Goal: Answer question/provide support

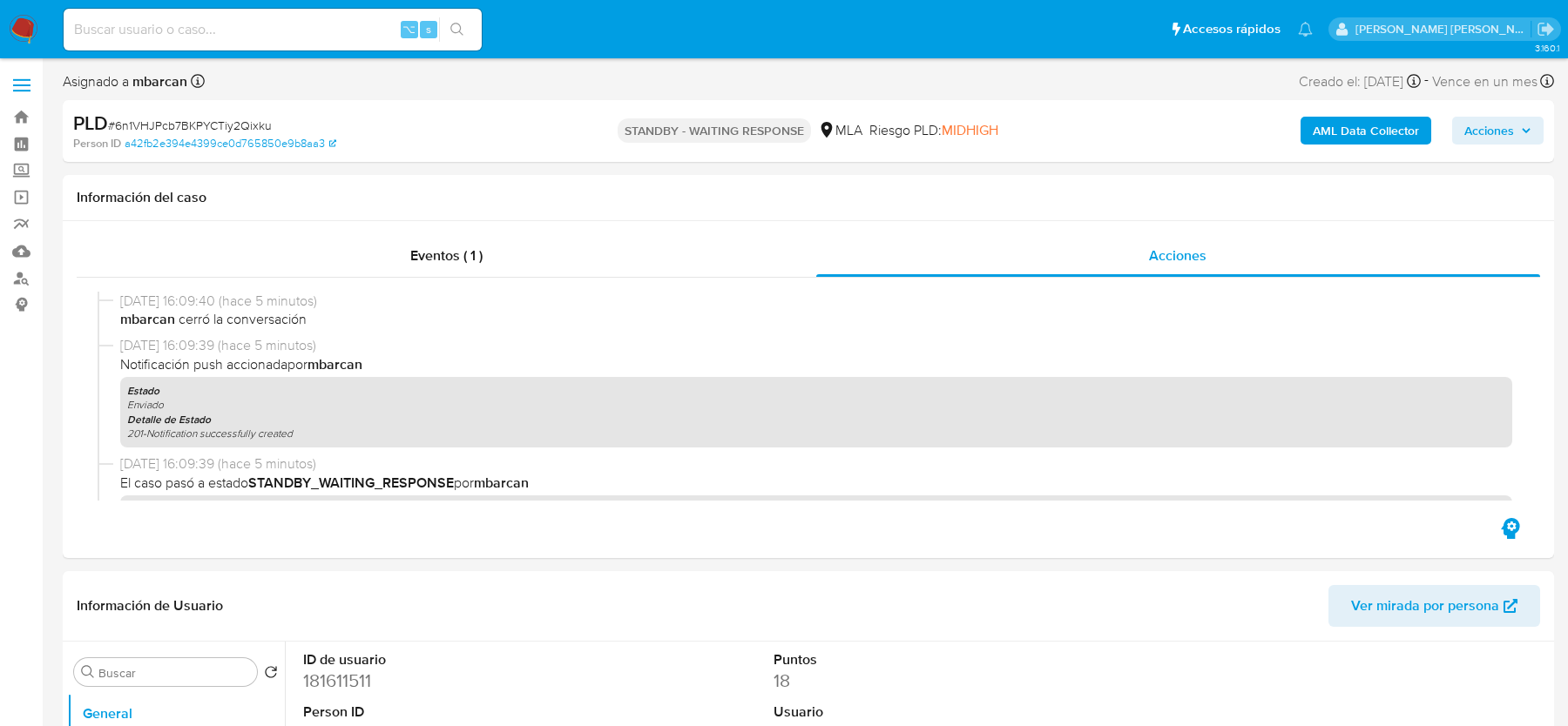
select select "10"
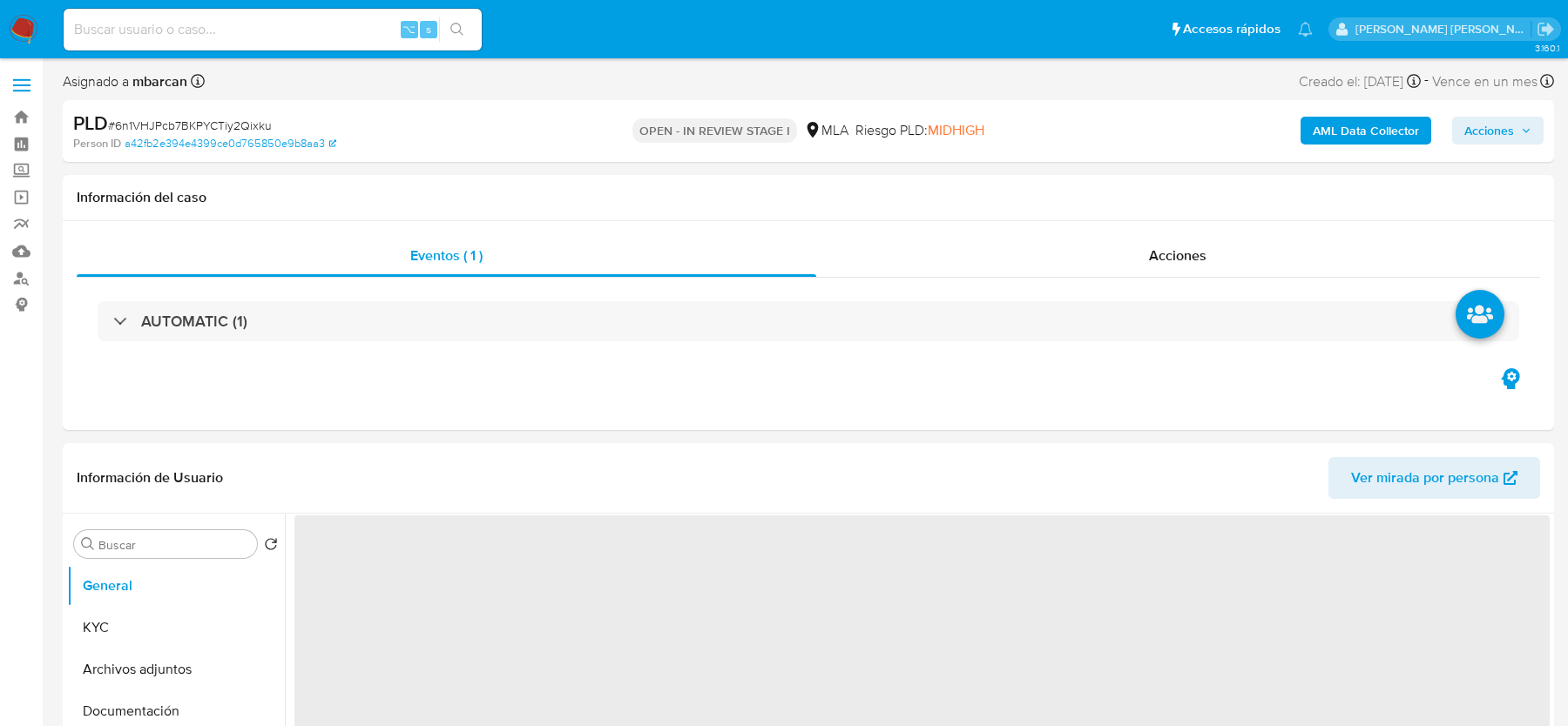
click at [1497, 128] on span "Acciones" at bounding box center [1489, 130] width 50 height 28
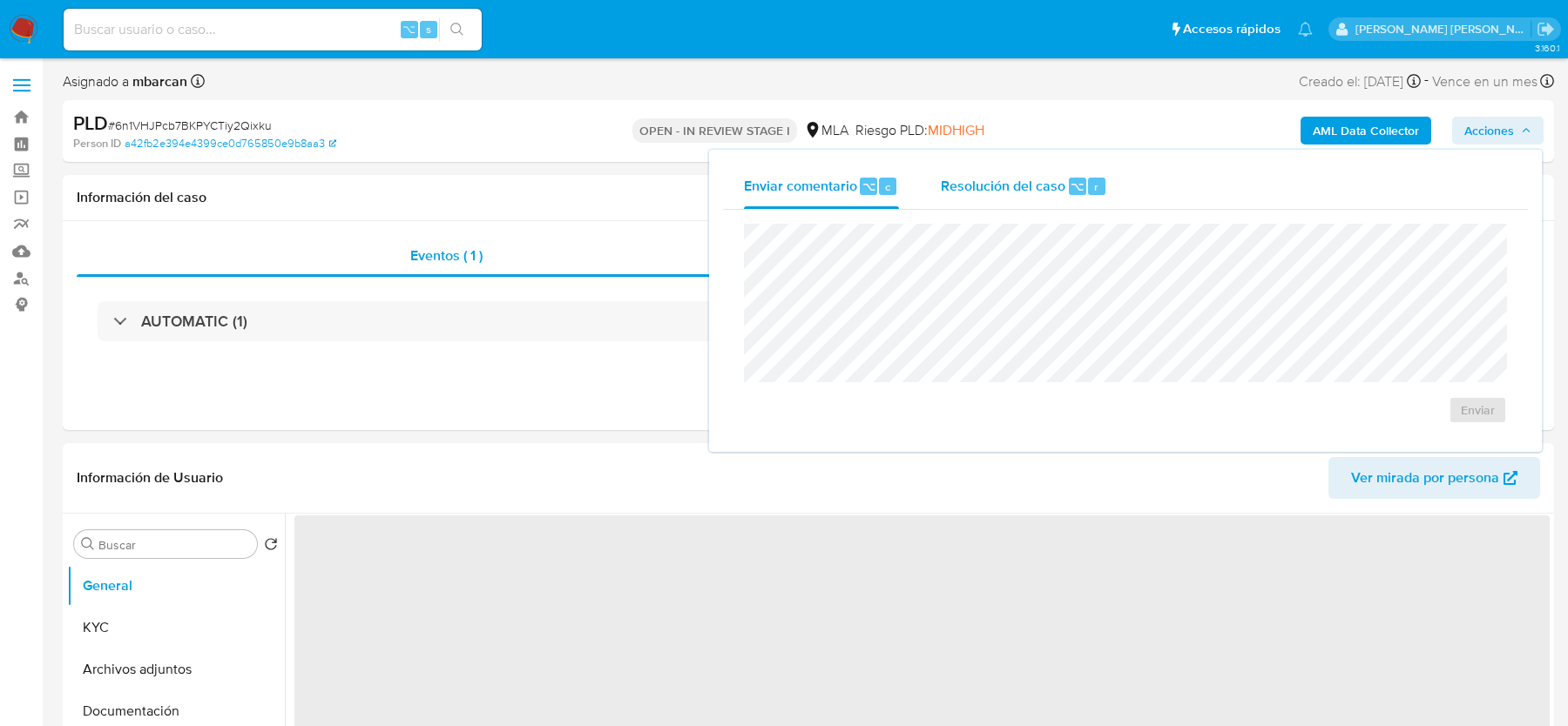
click at [1105, 174] on button "Resolución del caso ⌥ r" at bounding box center [1024, 186] width 208 height 45
select select "10"
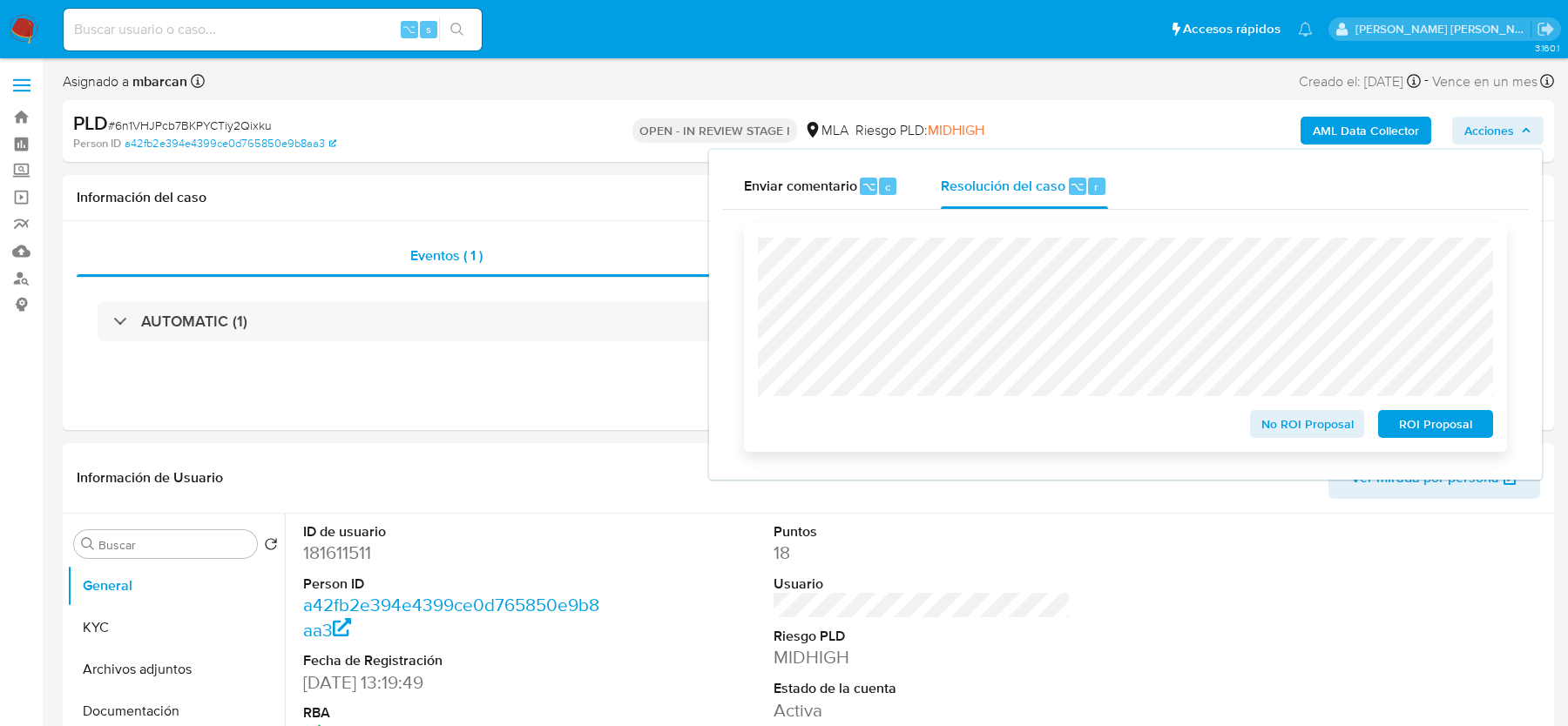
click at [1285, 431] on span "No ROI Proposal" at bounding box center [1308, 423] width 91 height 25
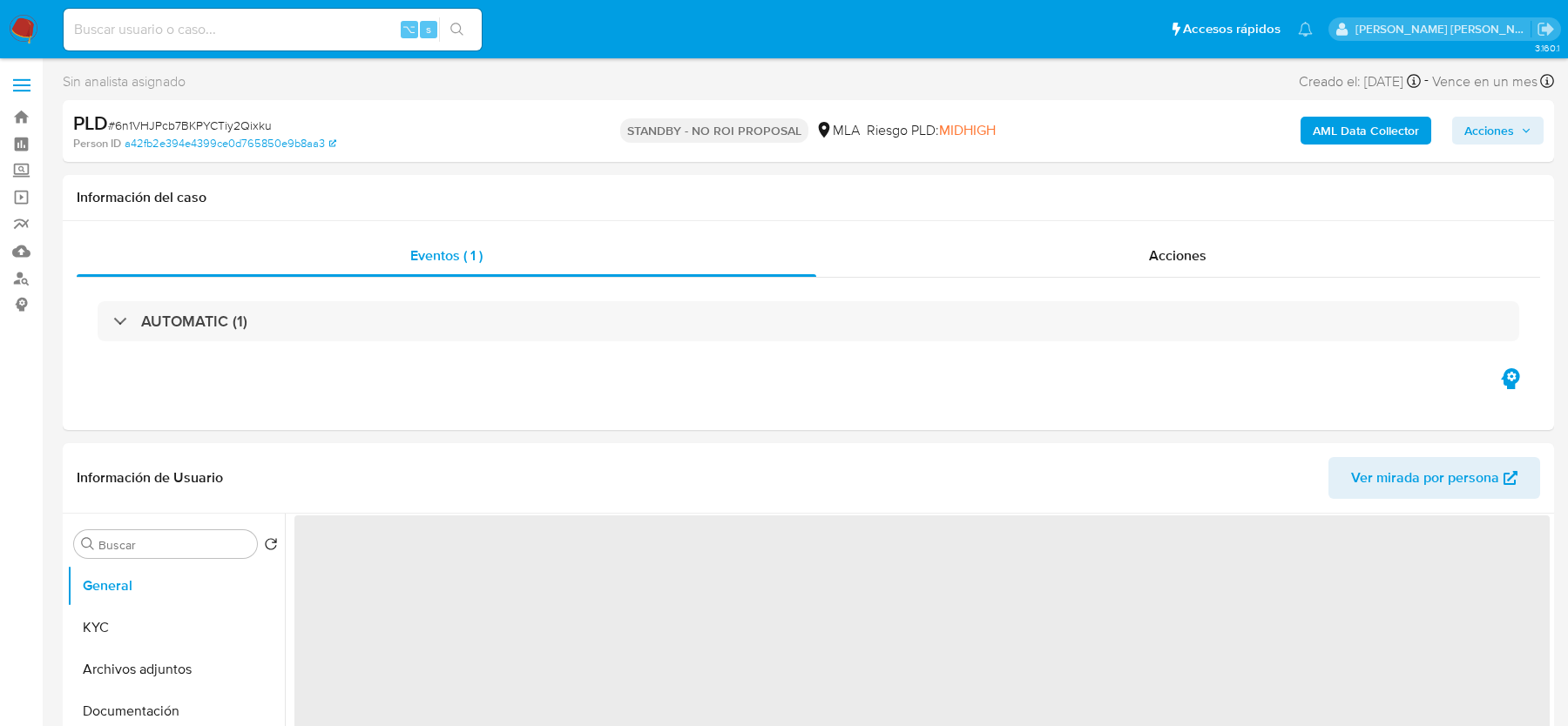
select select "10"
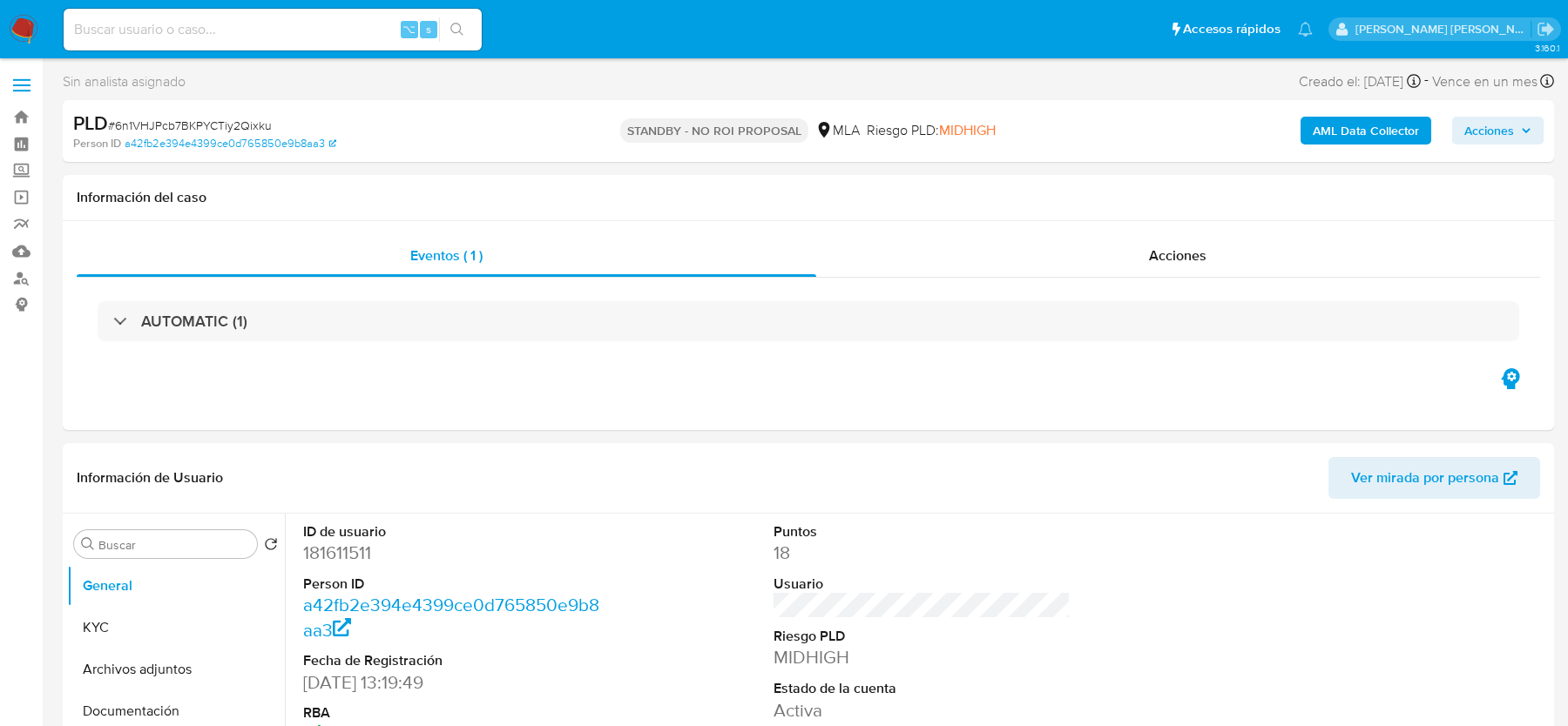
click at [194, 32] on input at bounding box center [273, 29] width 418 height 23
paste input "NvgxTmphLtA8IjTNxQZIk7ak"
type input "NvgxTmphLtA8IjTNxQZIk7ak"
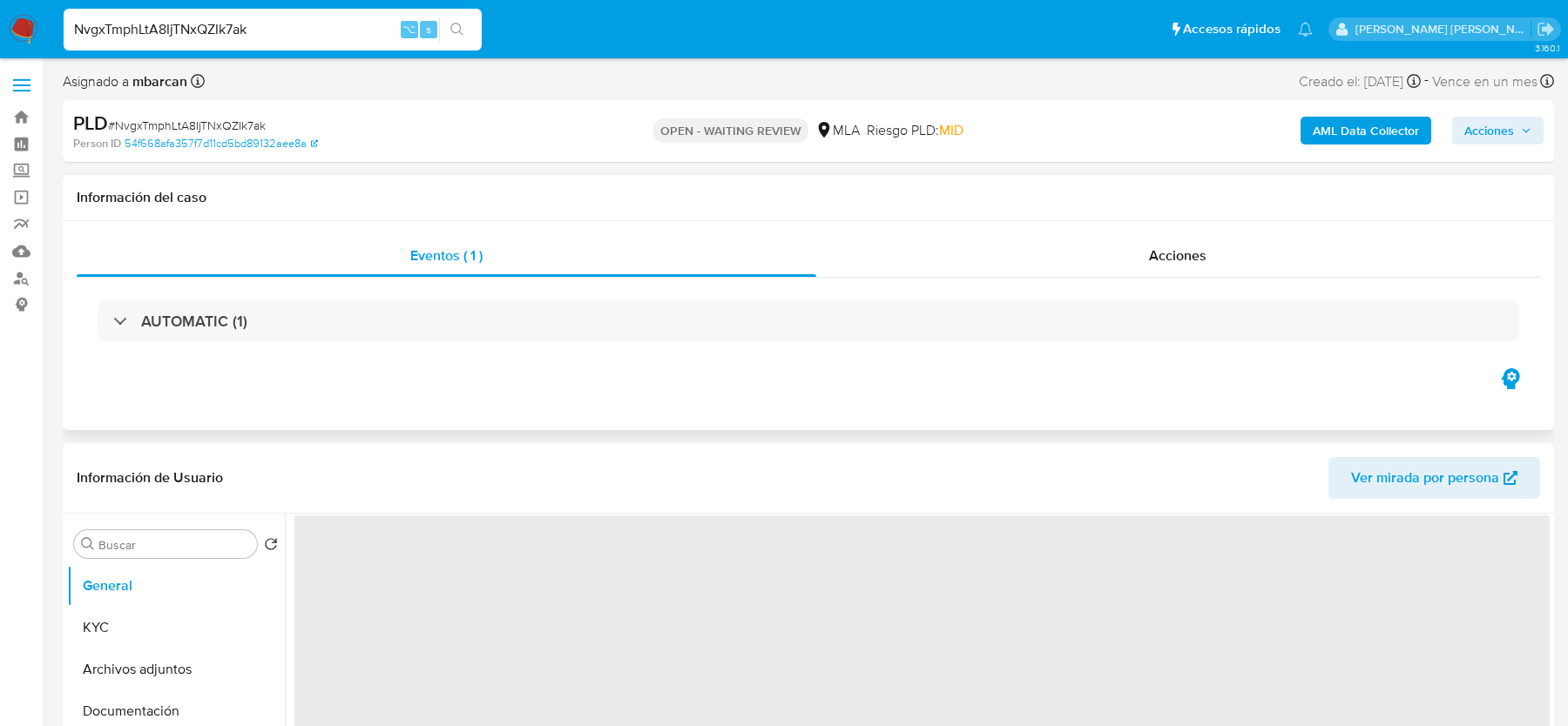
select select "10"
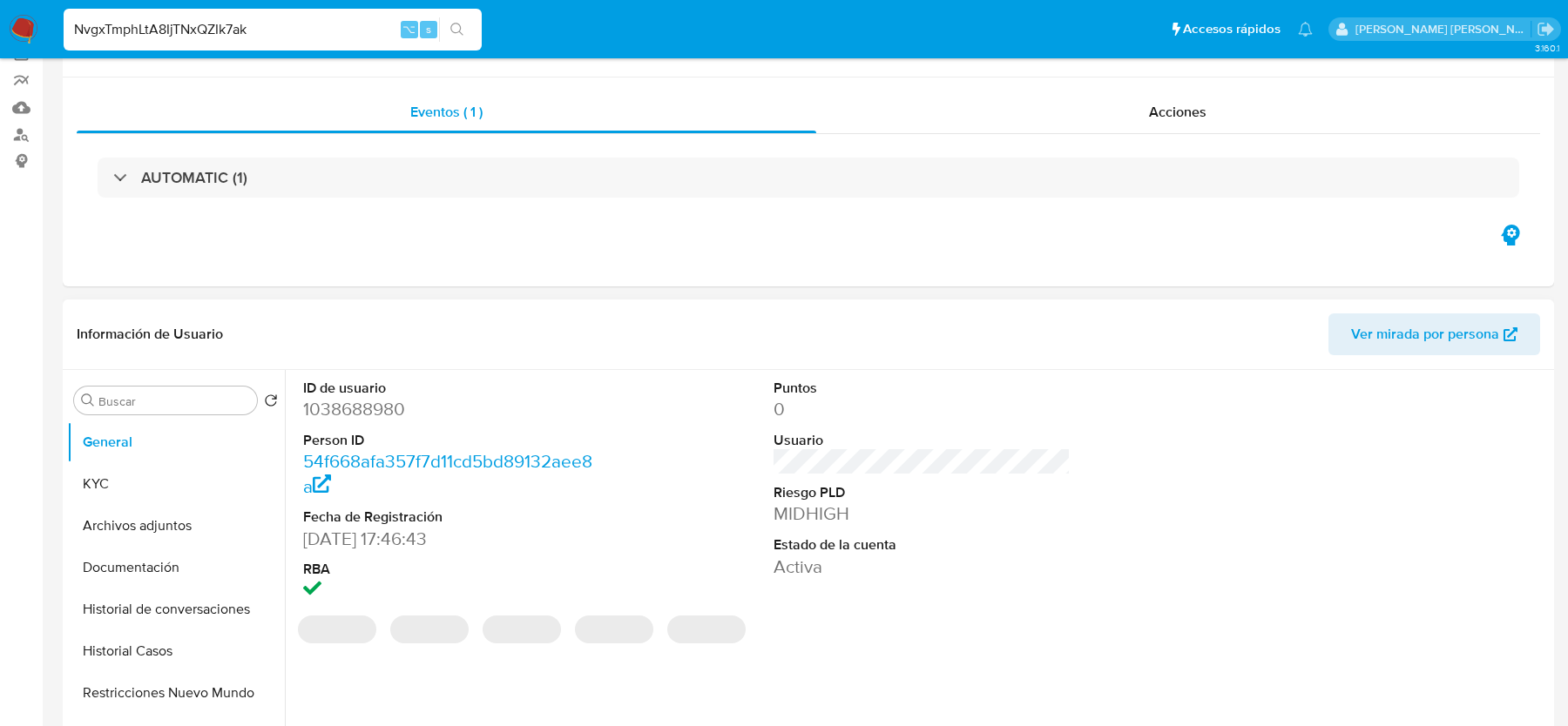
scroll to position [235, 0]
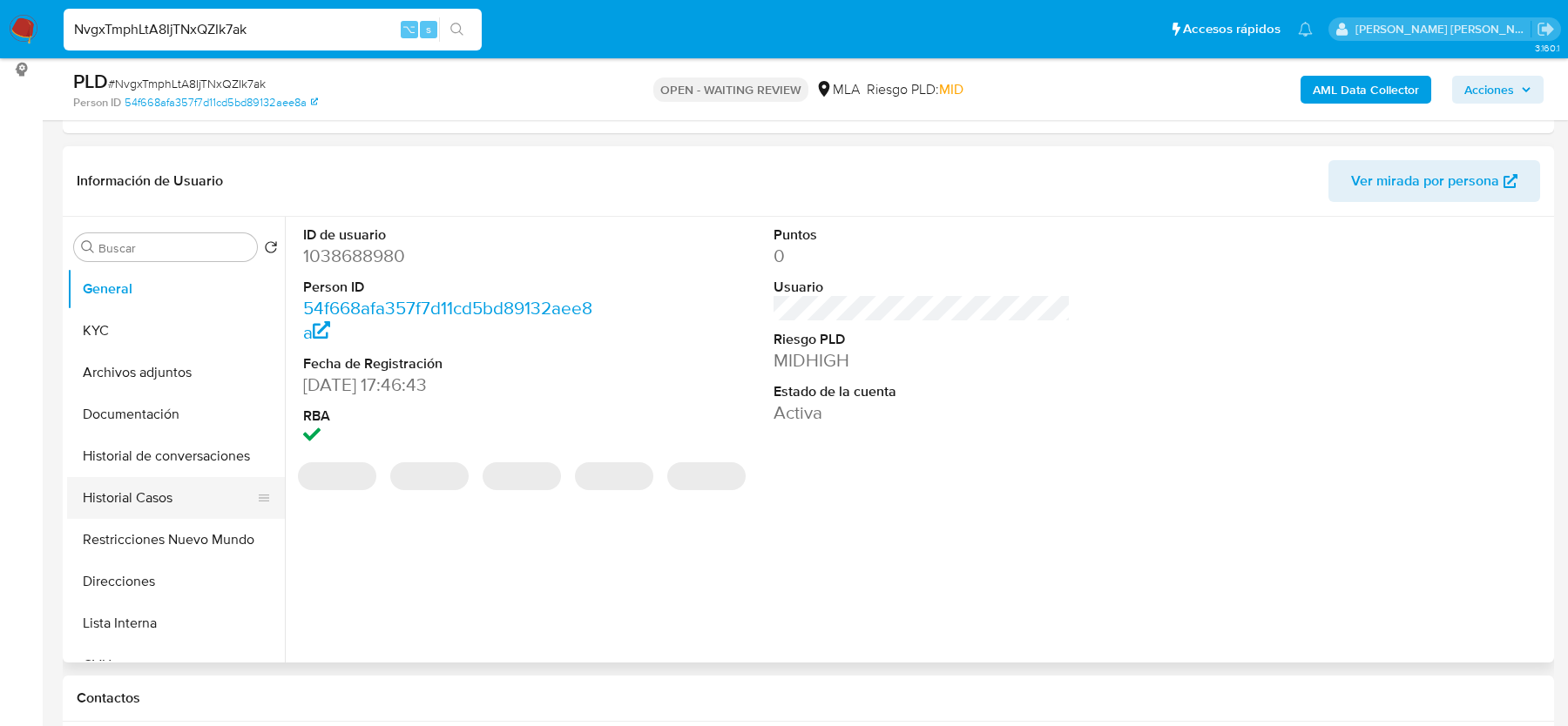
click at [159, 506] on button "Historial Casos" at bounding box center [169, 498] width 204 height 42
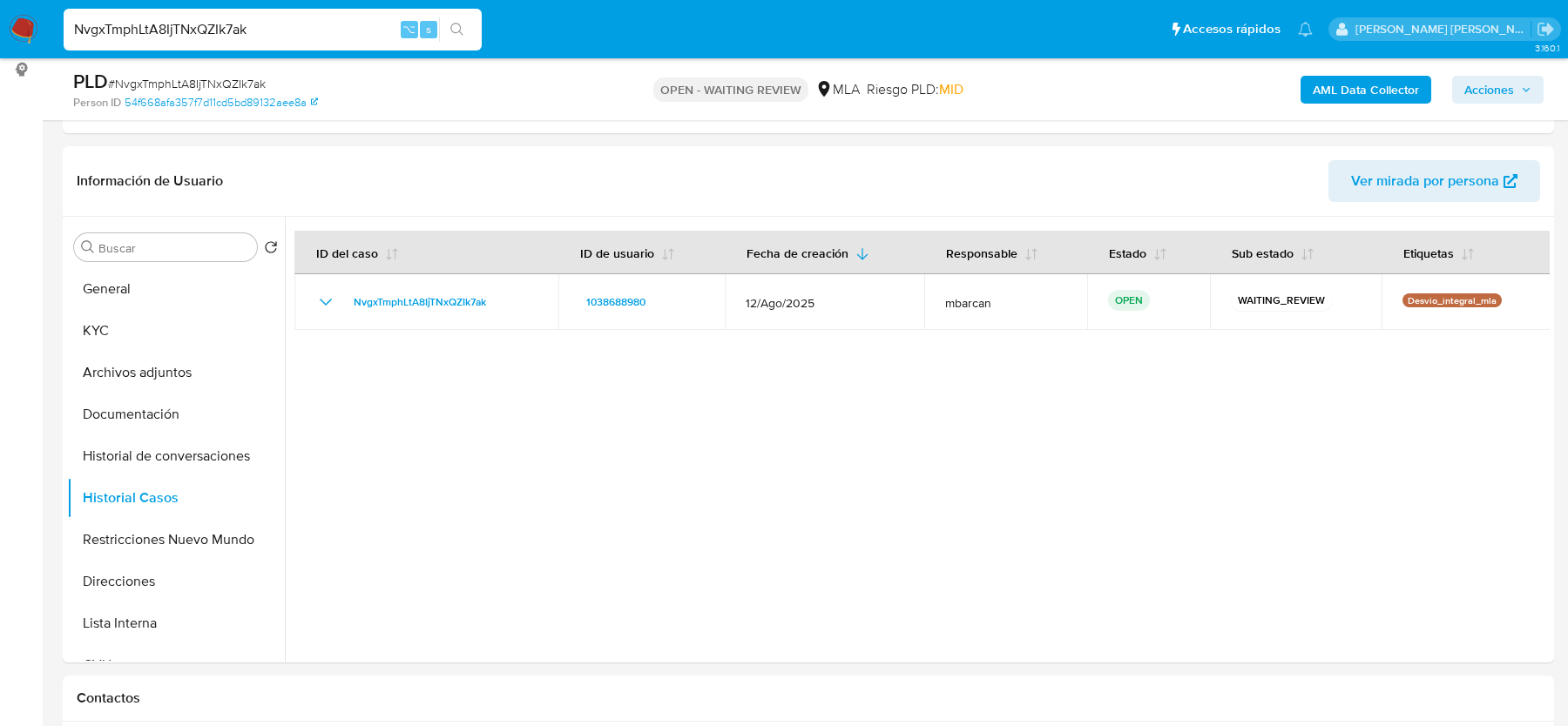
click at [10, 15] on img at bounding box center [24, 29] width 30 height 30
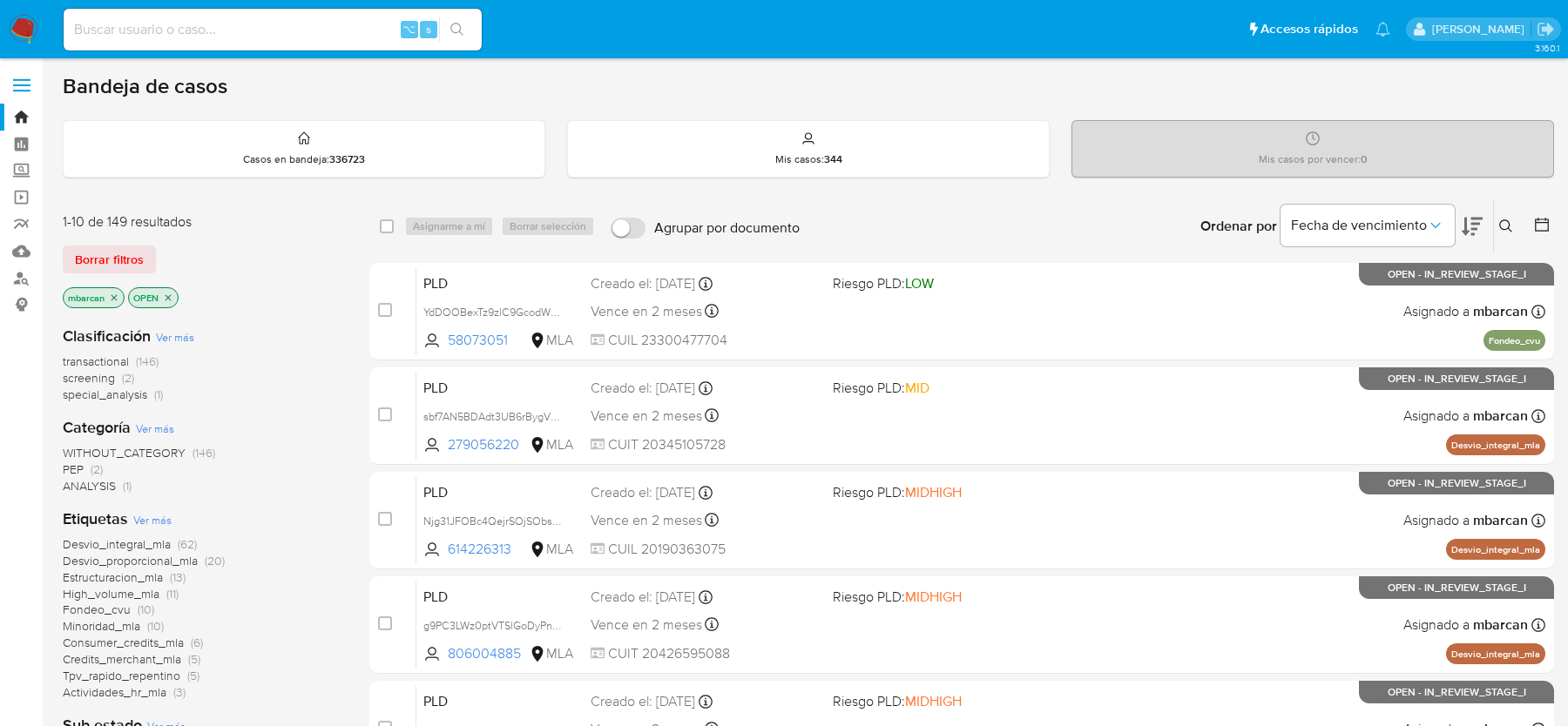
click at [1511, 221] on icon at bounding box center [1505, 225] width 14 height 14
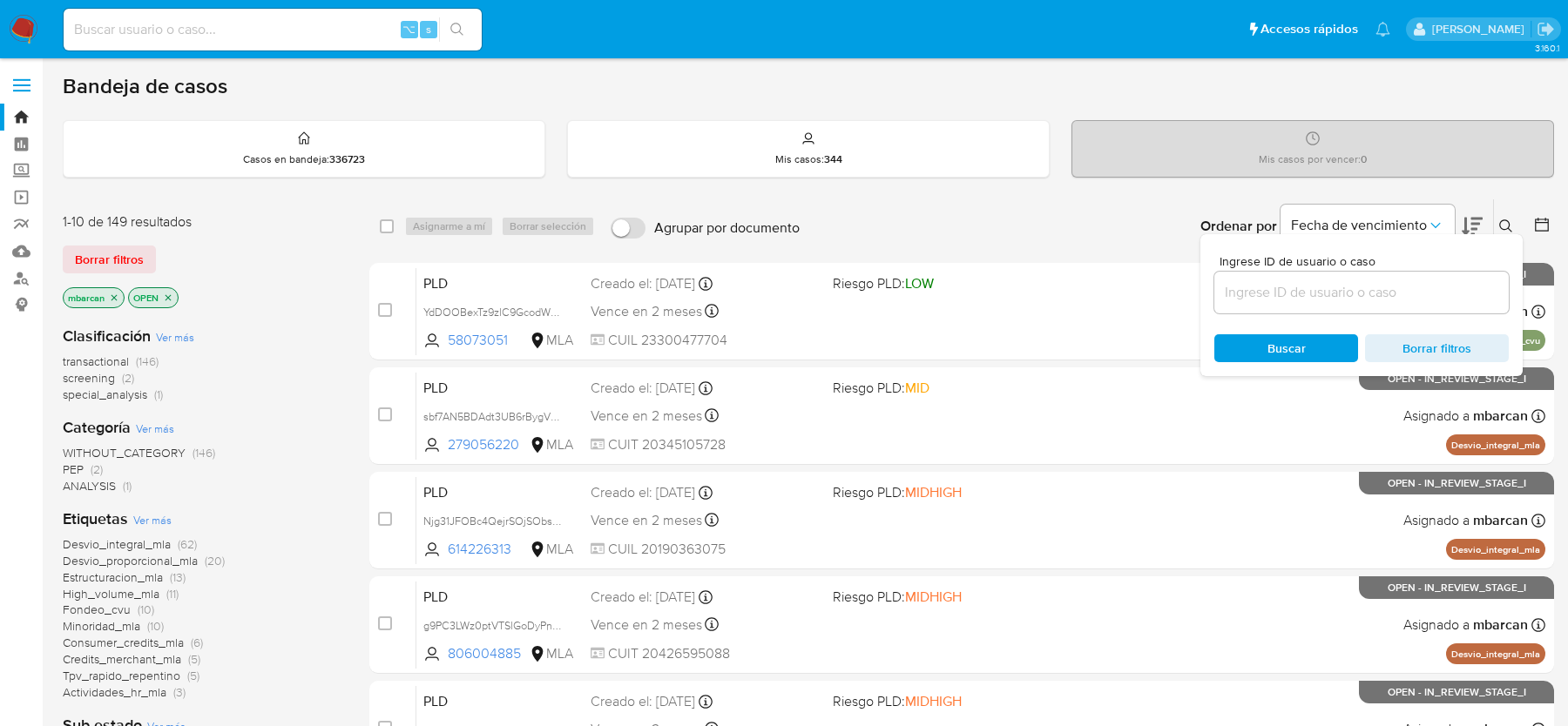
drag, startPoint x: 1381, startPoint y: 322, endPoint x: 1381, endPoint y: 280, distance: 42.0
click at [1381, 298] on div "Ingrese ID de usuario o caso Buscar Borrar filtros" at bounding box center [1361, 305] width 323 height 142
click at [1381, 282] on input at bounding box center [1362, 293] width 295 height 23
paste input "NvgxTmphLtA8IjTNxQZIk7ak"
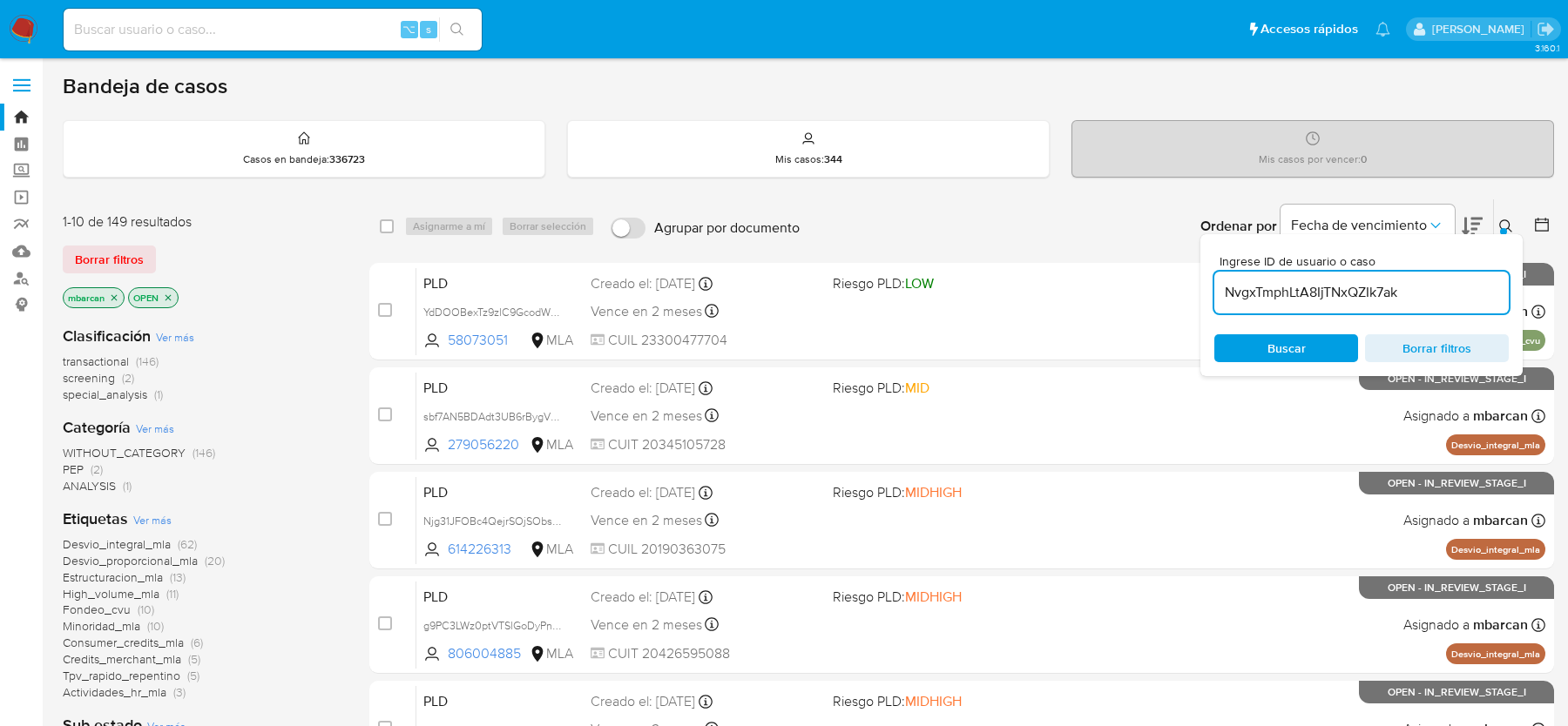
type input "NvgxTmphLtA8IjTNxQZIk7ak"
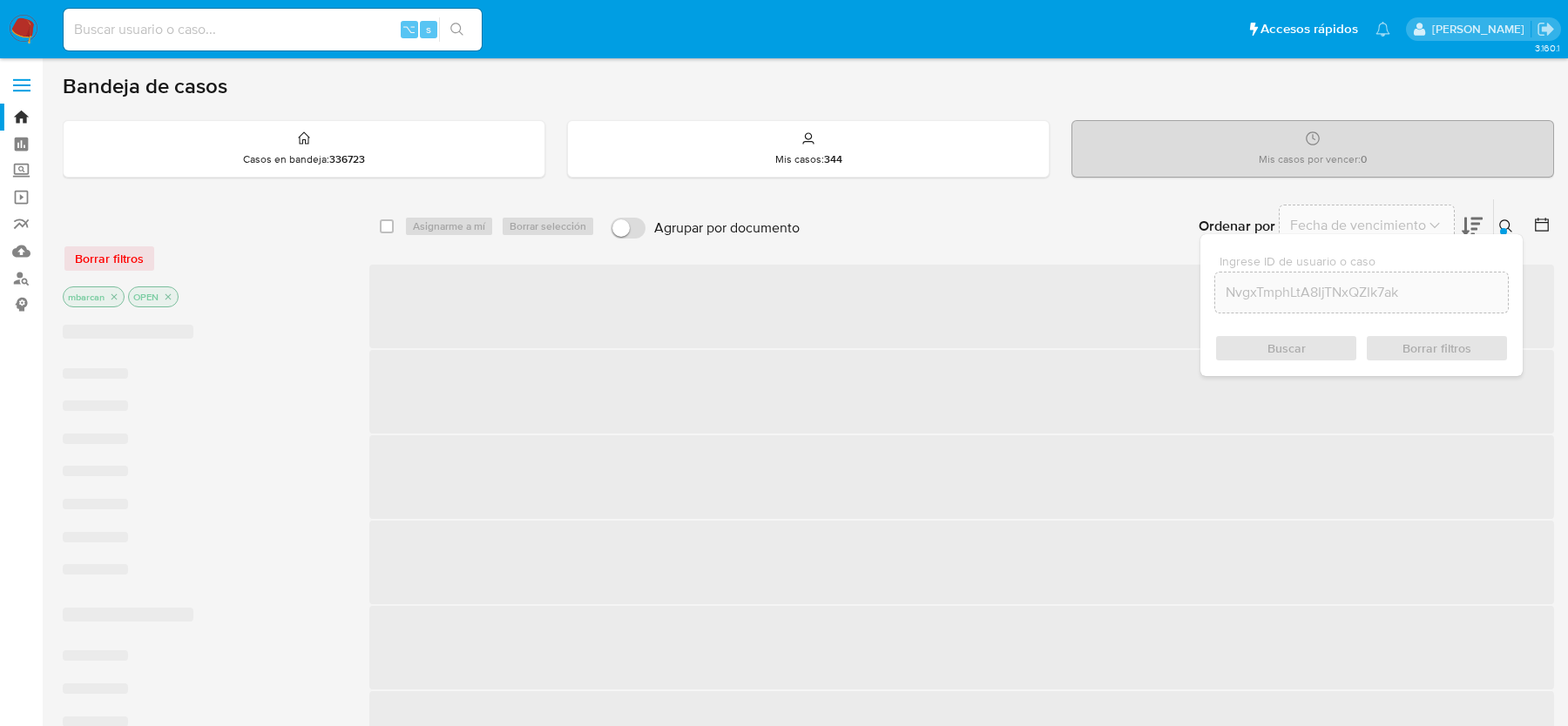
click at [1506, 219] on icon at bounding box center [1505, 225] width 14 height 14
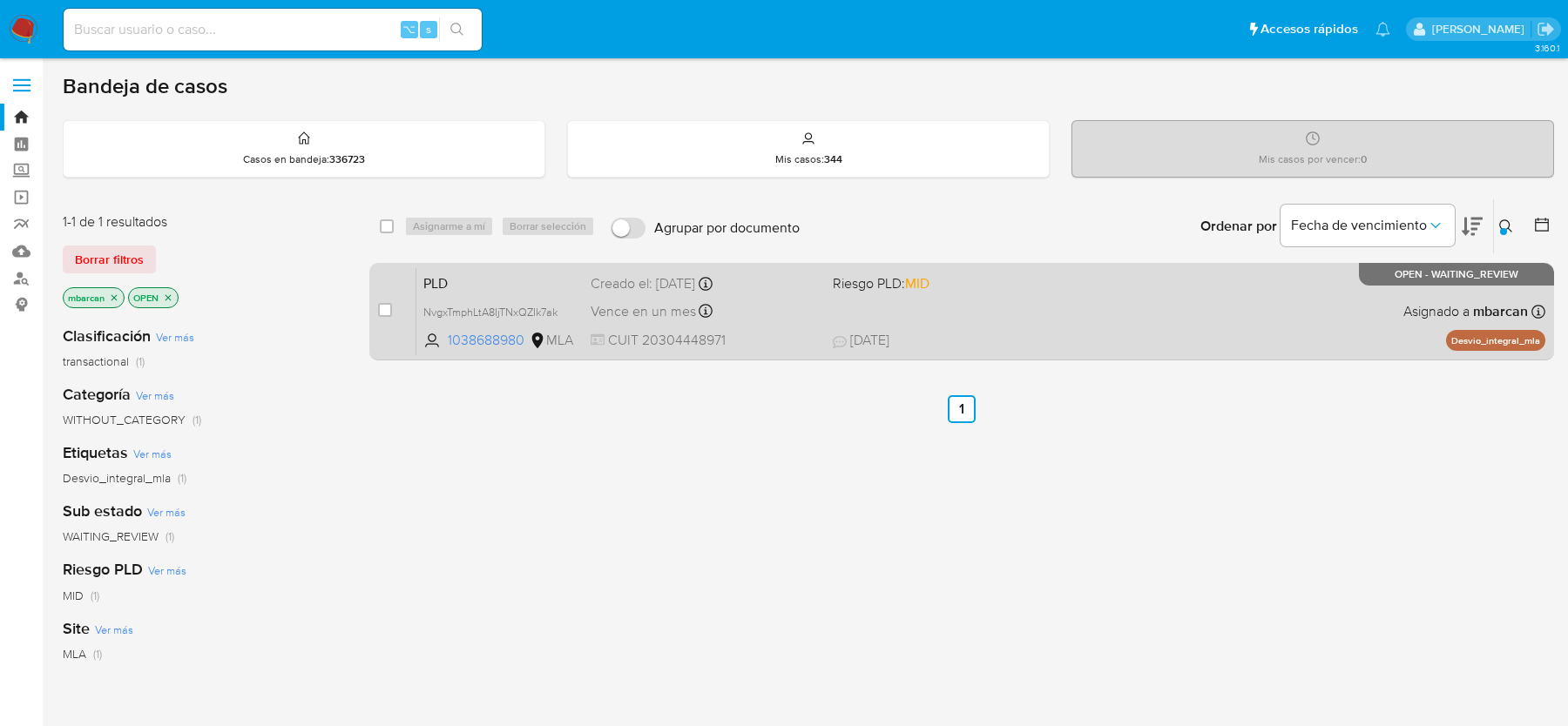
click at [398, 303] on div "case-item-checkbox No es posible asignar el caso" at bounding box center [397, 311] width 38 height 88
click at [382, 307] on input "checkbox" at bounding box center [385, 309] width 14 height 14
checkbox input "true"
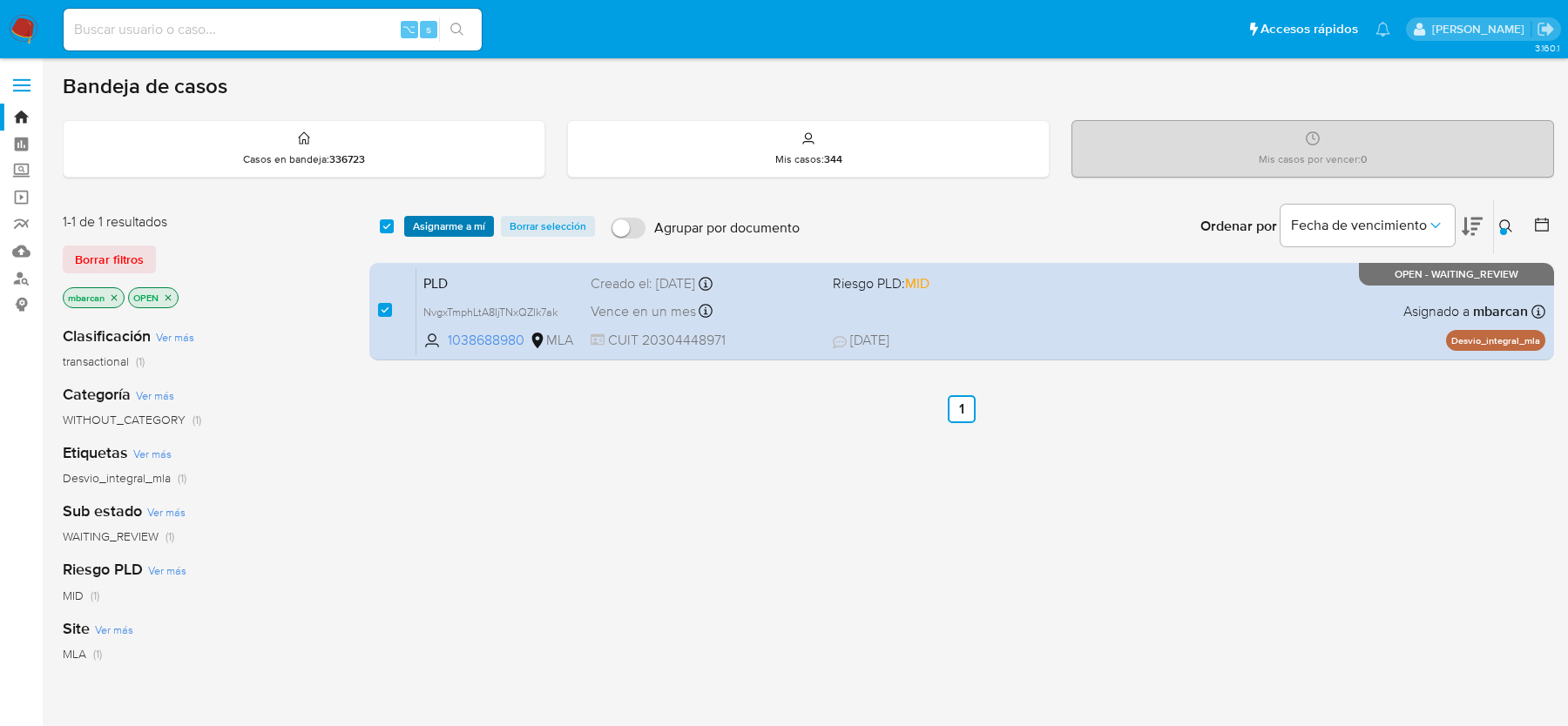
click at [448, 225] on span "Asignarme a mí" at bounding box center [449, 226] width 73 height 17
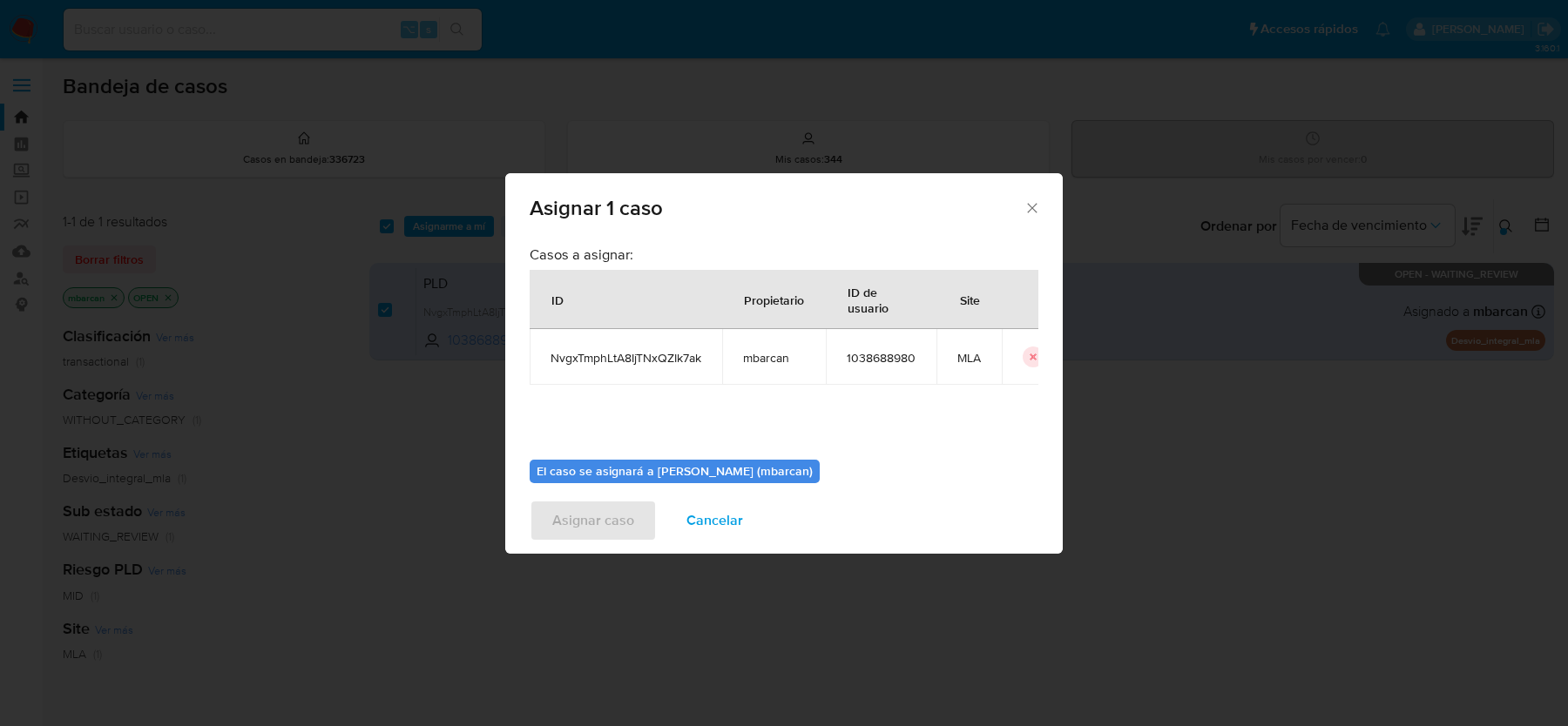
scroll to position [89, 0]
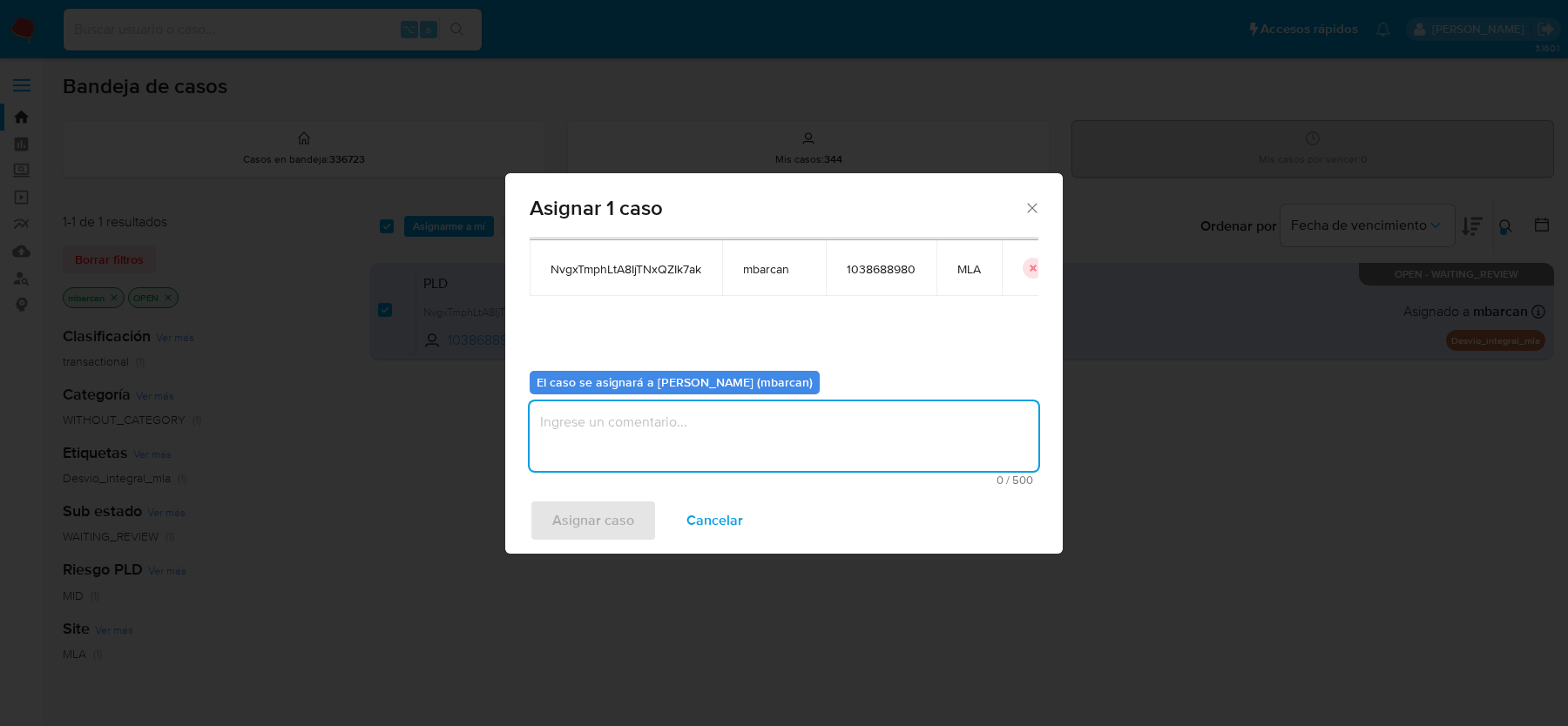
click at [636, 420] on textarea "assign-modal" at bounding box center [784, 436] width 509 height 70
type textarea "análisis"
click at [570, 519] on span "Asignar caso" at bounding box center [594, 521] width 82 height 38
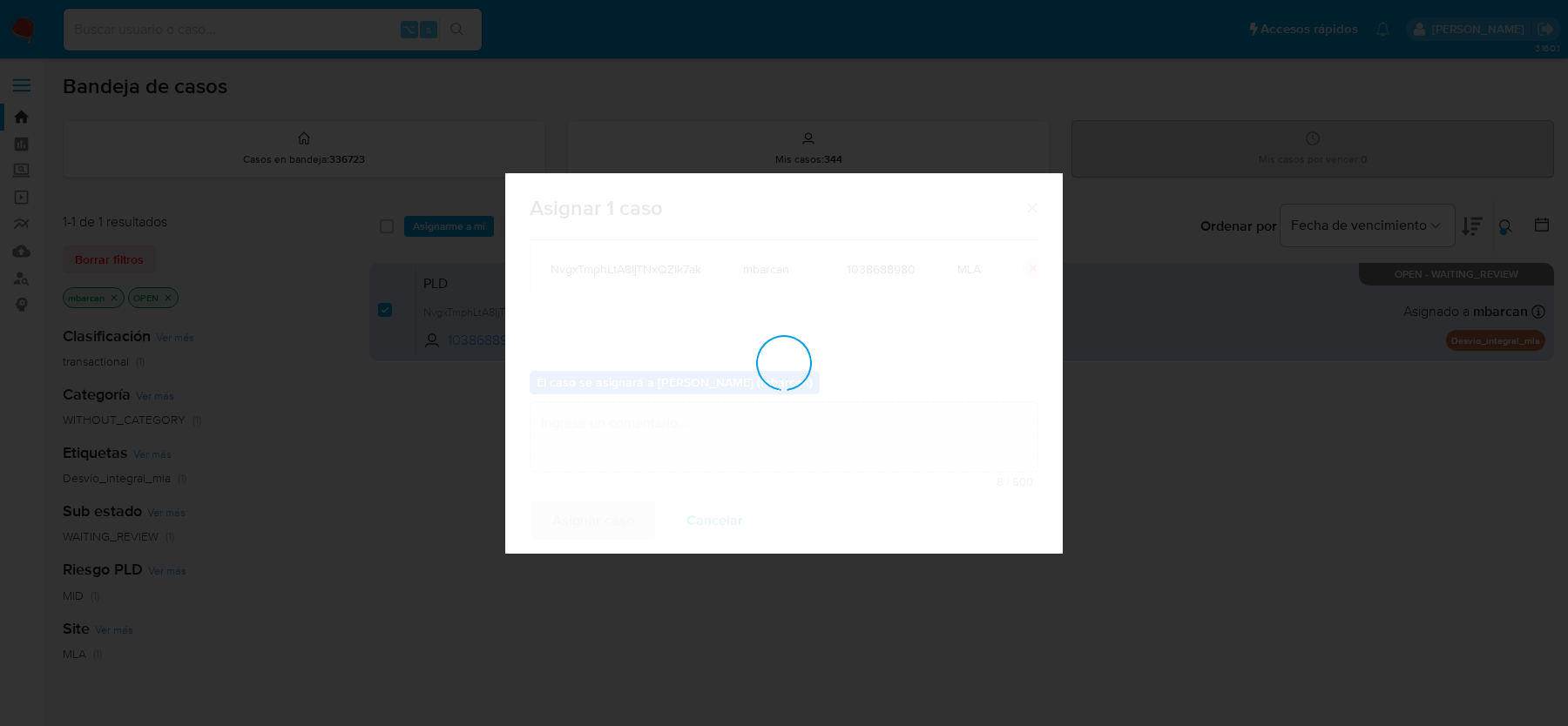
checkbox input "false"
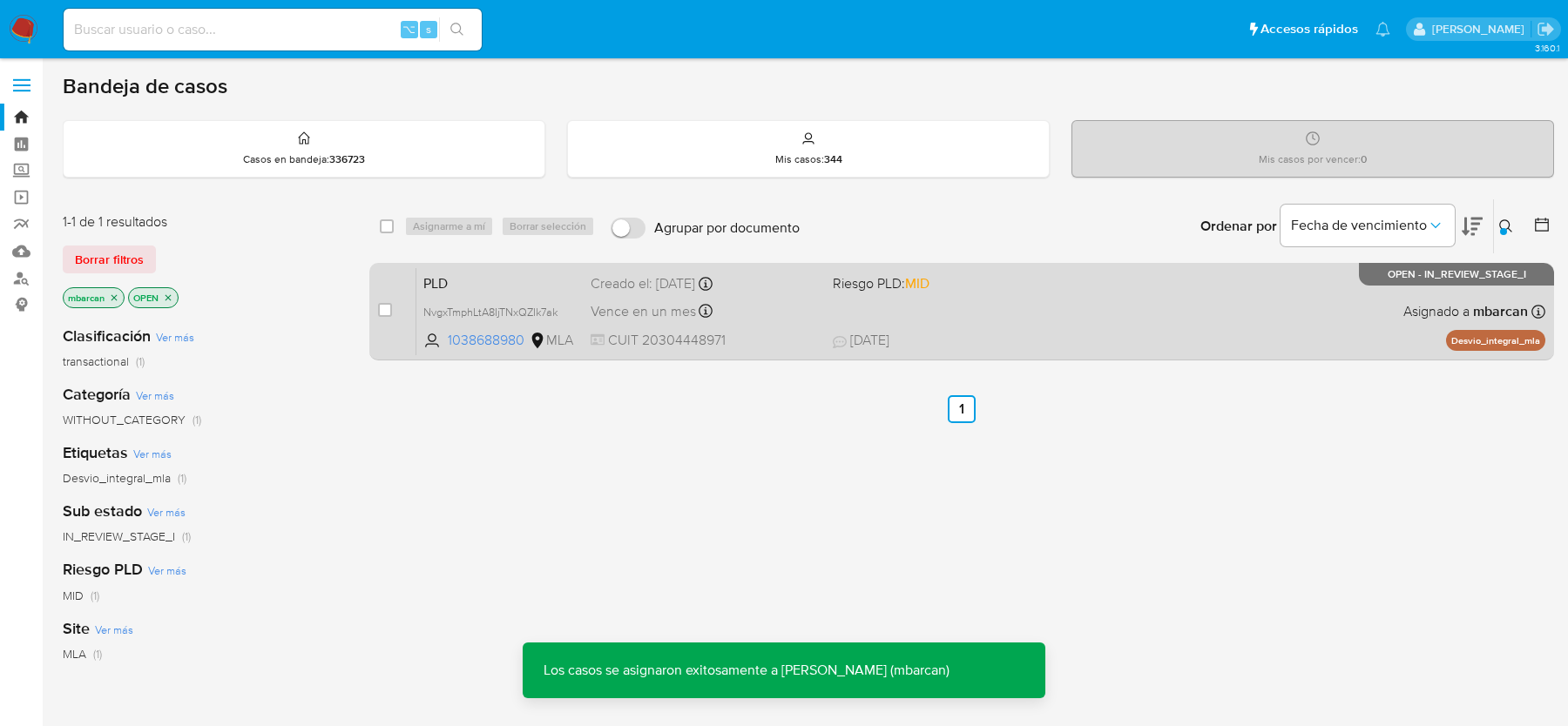
click at [466, 283] on span "PLD" at bounding box center [500, 282] width 154 height 23
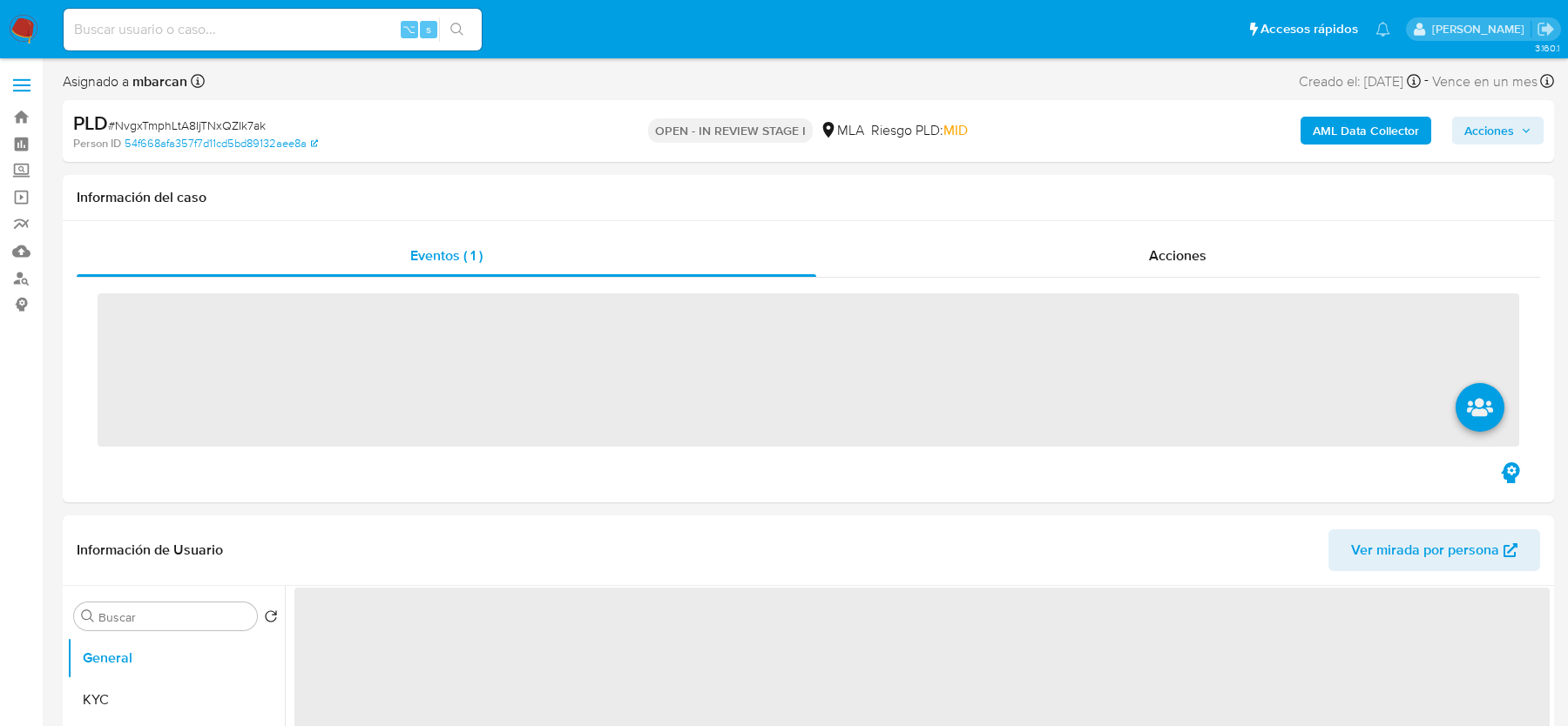
click at [214, 118] on span "# NvgxTmphLtA8IjTNxQZIk7ak" at bounding box center [186, 124] width 157 height 17
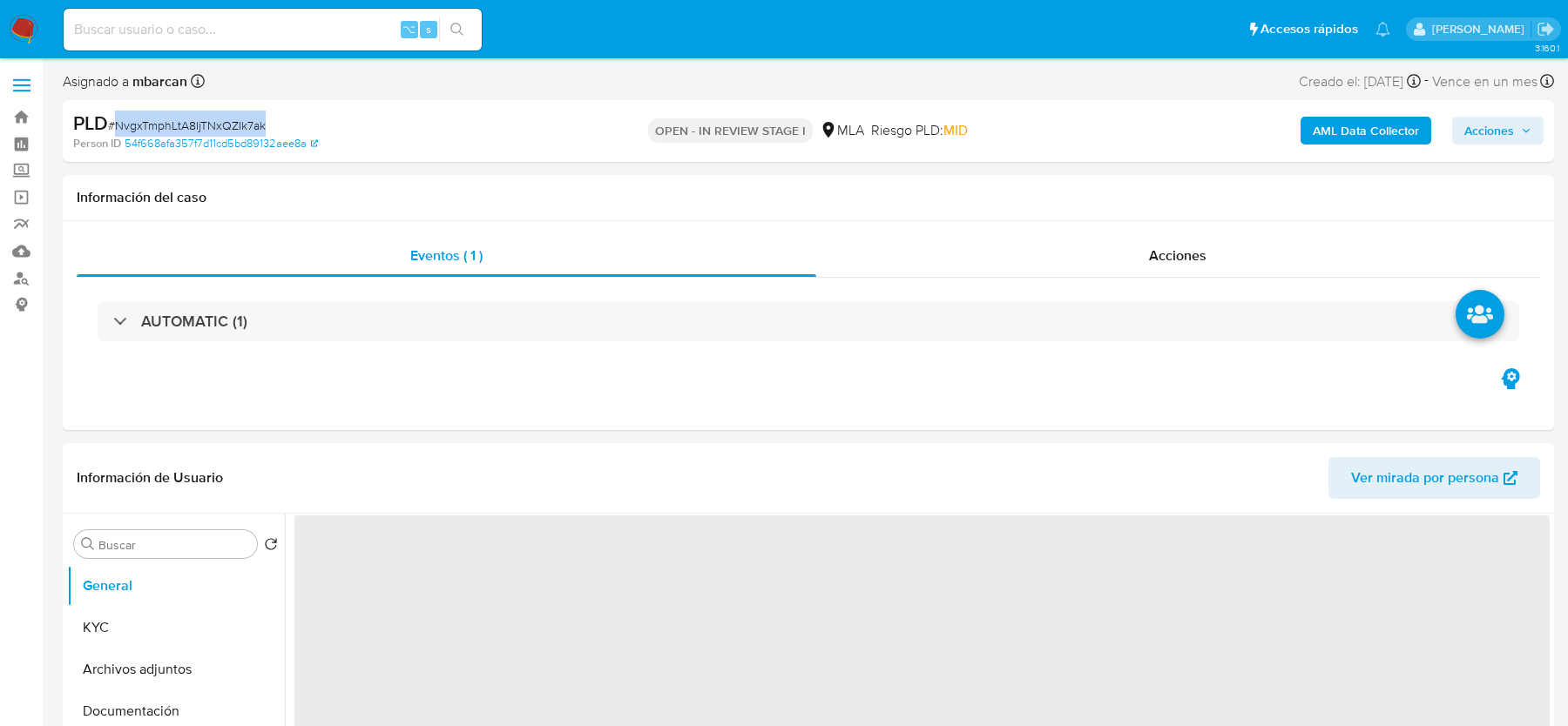
click at [214, 118] on span "# NvgxTmphLtA8IjTNxQZIk7ak" at bounding box center [186, 124] width 157 height 17
select select "10"
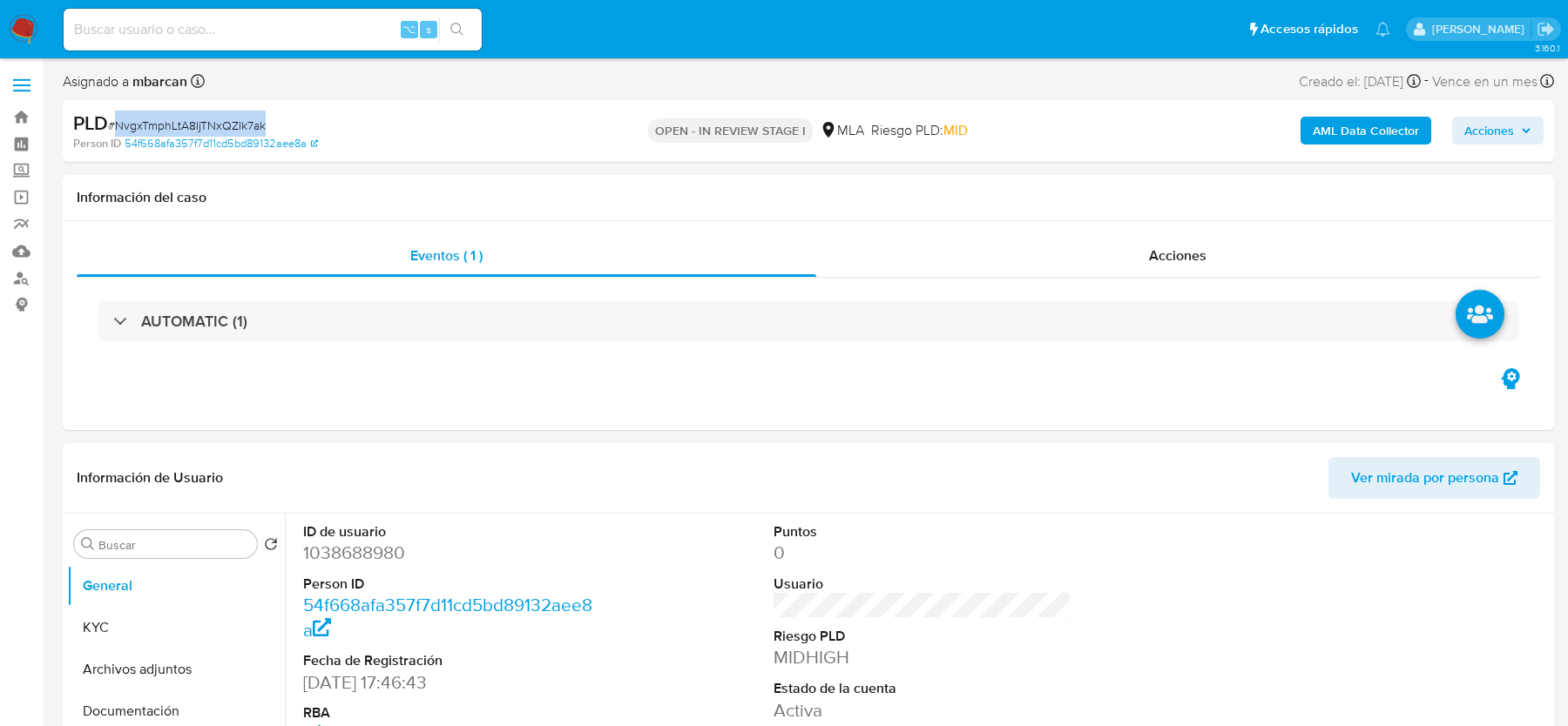
copy span "NvgxTmphLtA8IjTNxQZIk7ak"
click at [348, 548] on dd "1038688980" at bounding box center [451, 552] width 296 height 25
copy dd "1038688980"
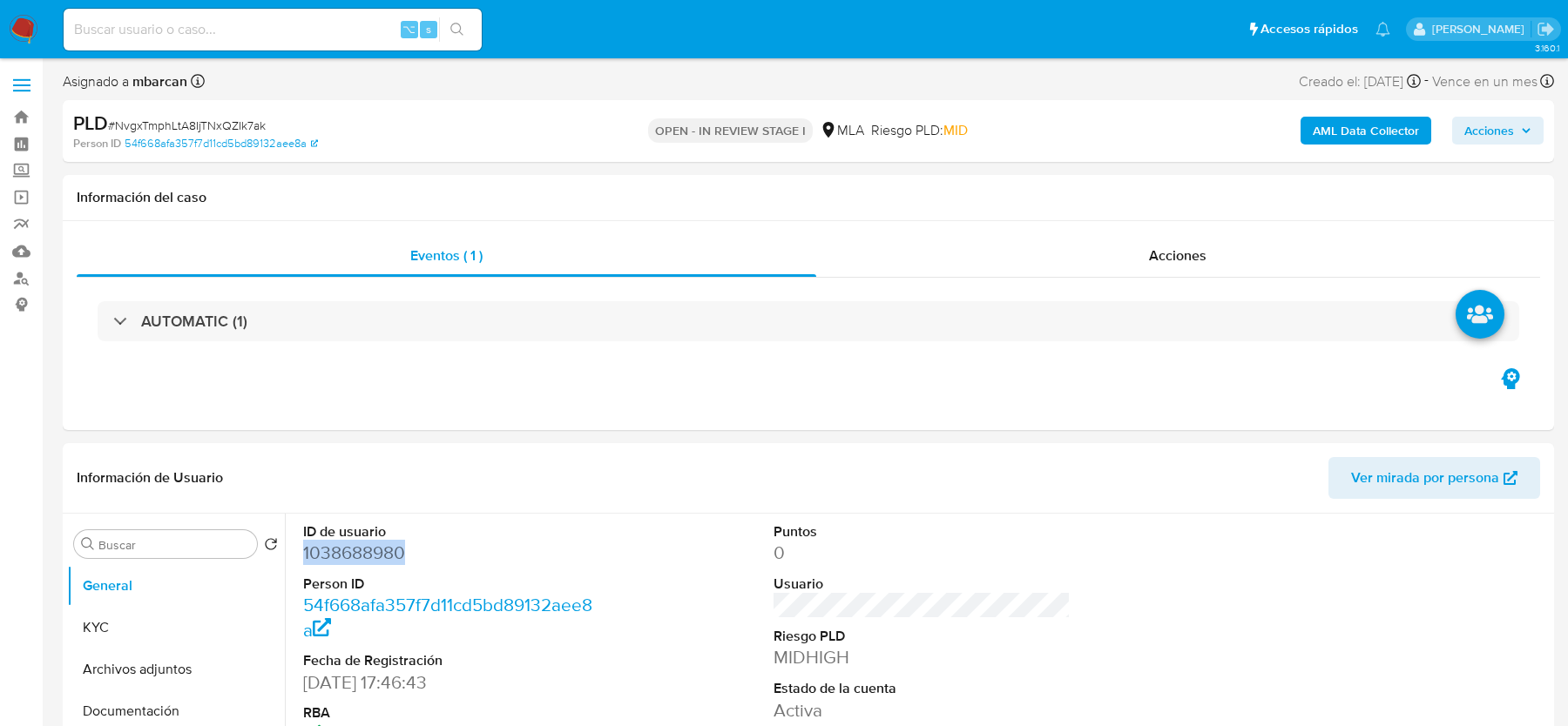
click at [204, 123] on span "# NvgxTmphLtA8IjTNxQZIk7ak" at bounding box center [186, 124] width 157 height 17
copy span "NvgxTmphLtA8IjTNxQZIk7ak"
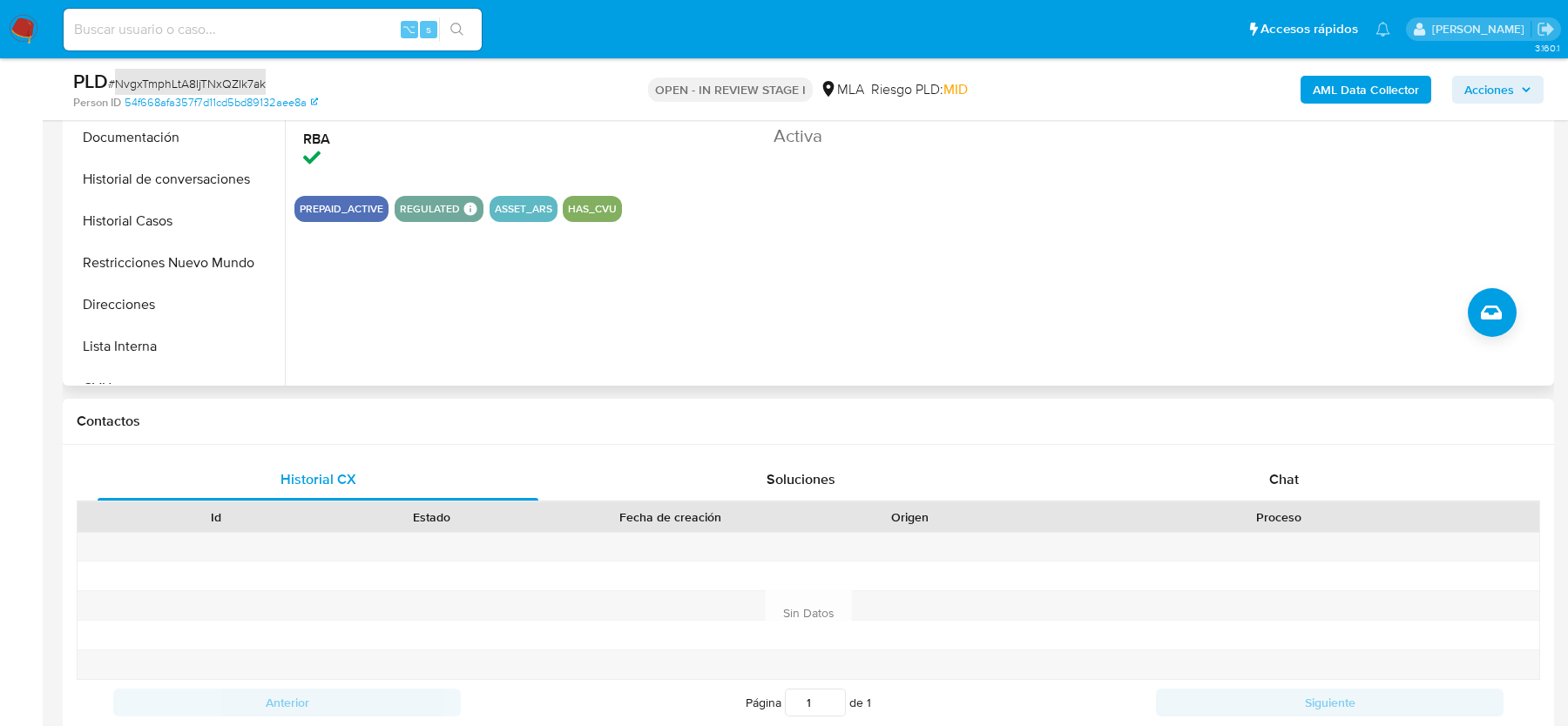
scroll to position [725, 0]
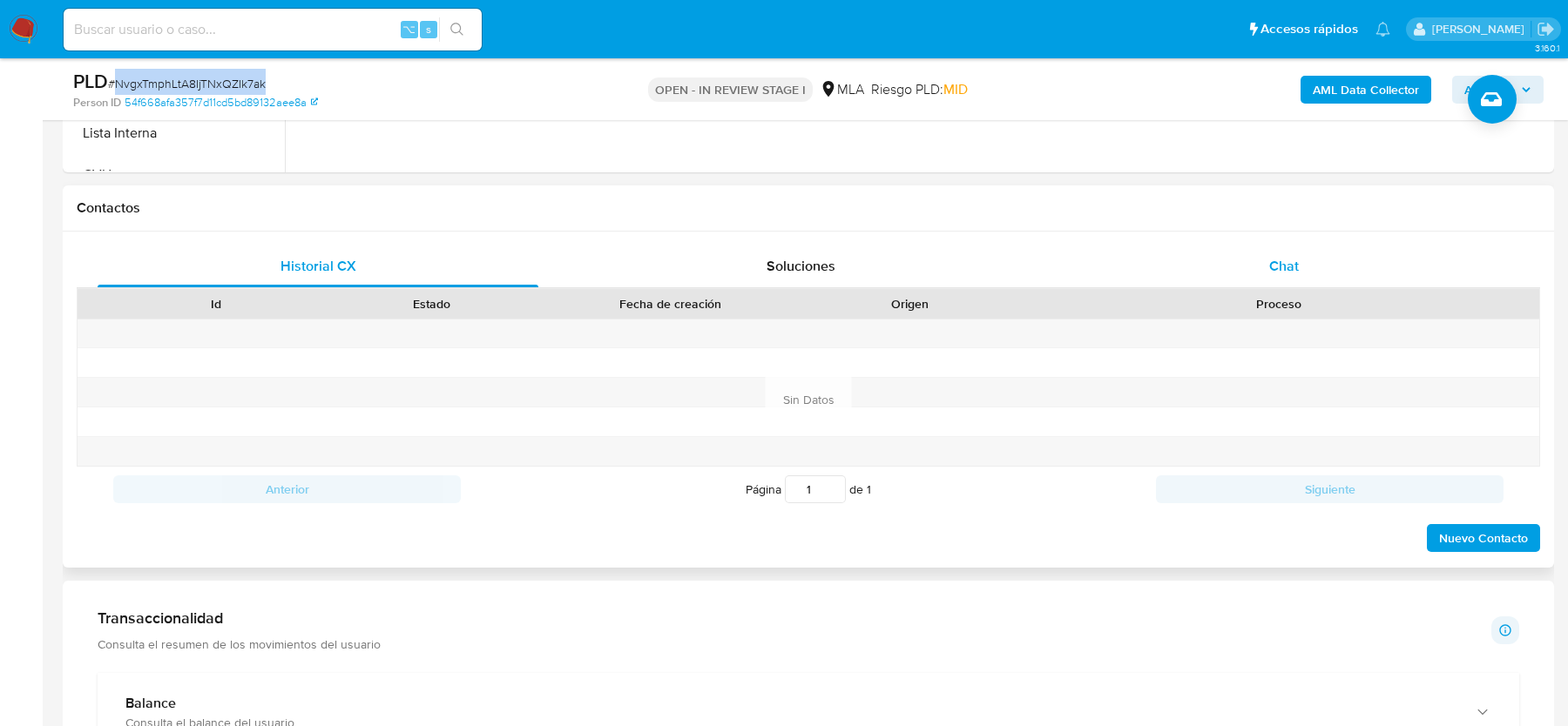
click at [1286, 269] on span "Chat" at bounding box center [1283, 266] width 30 height 20
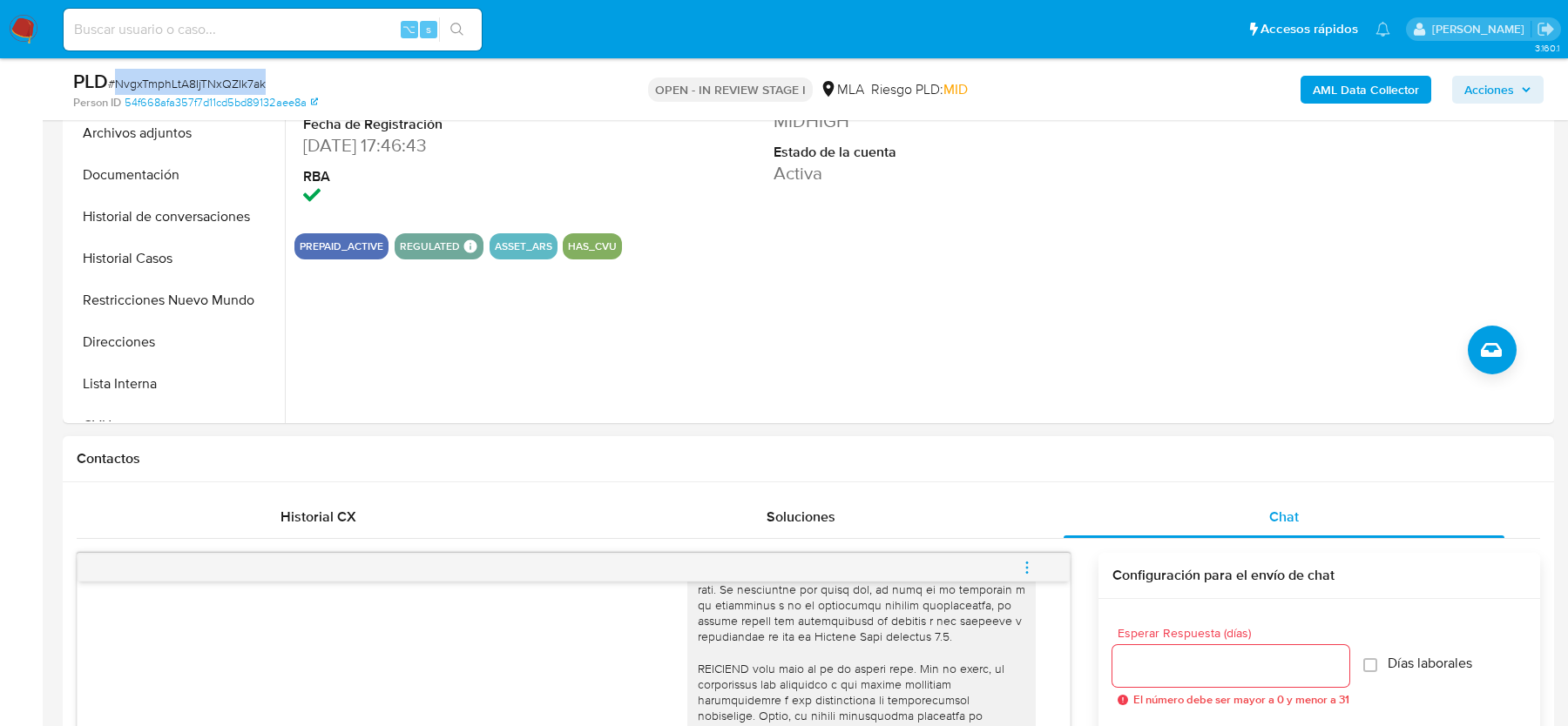
scroll to position [0, 0]
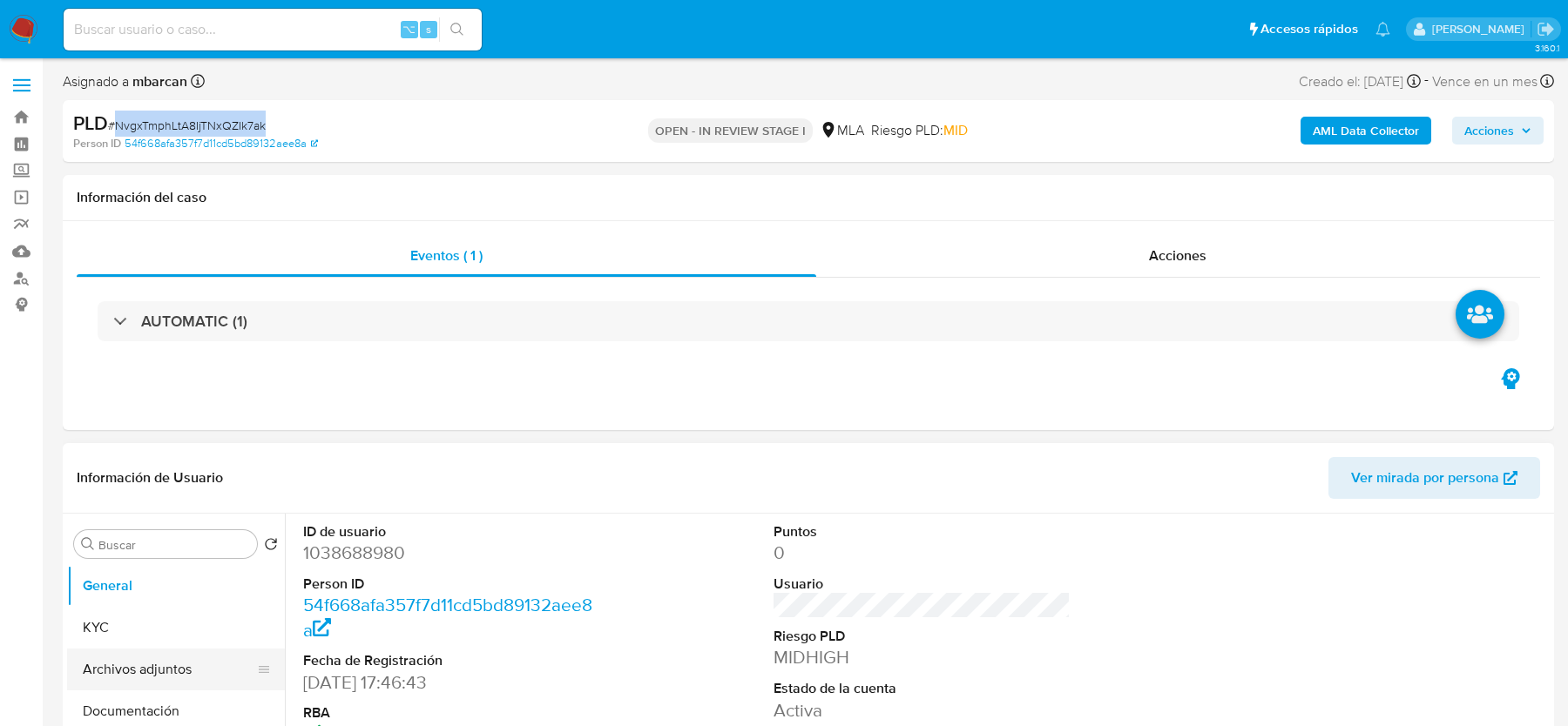
click at [128, 649] on button "Archivos adjuntos" at bounding box center [169, 670] width 204 height 42
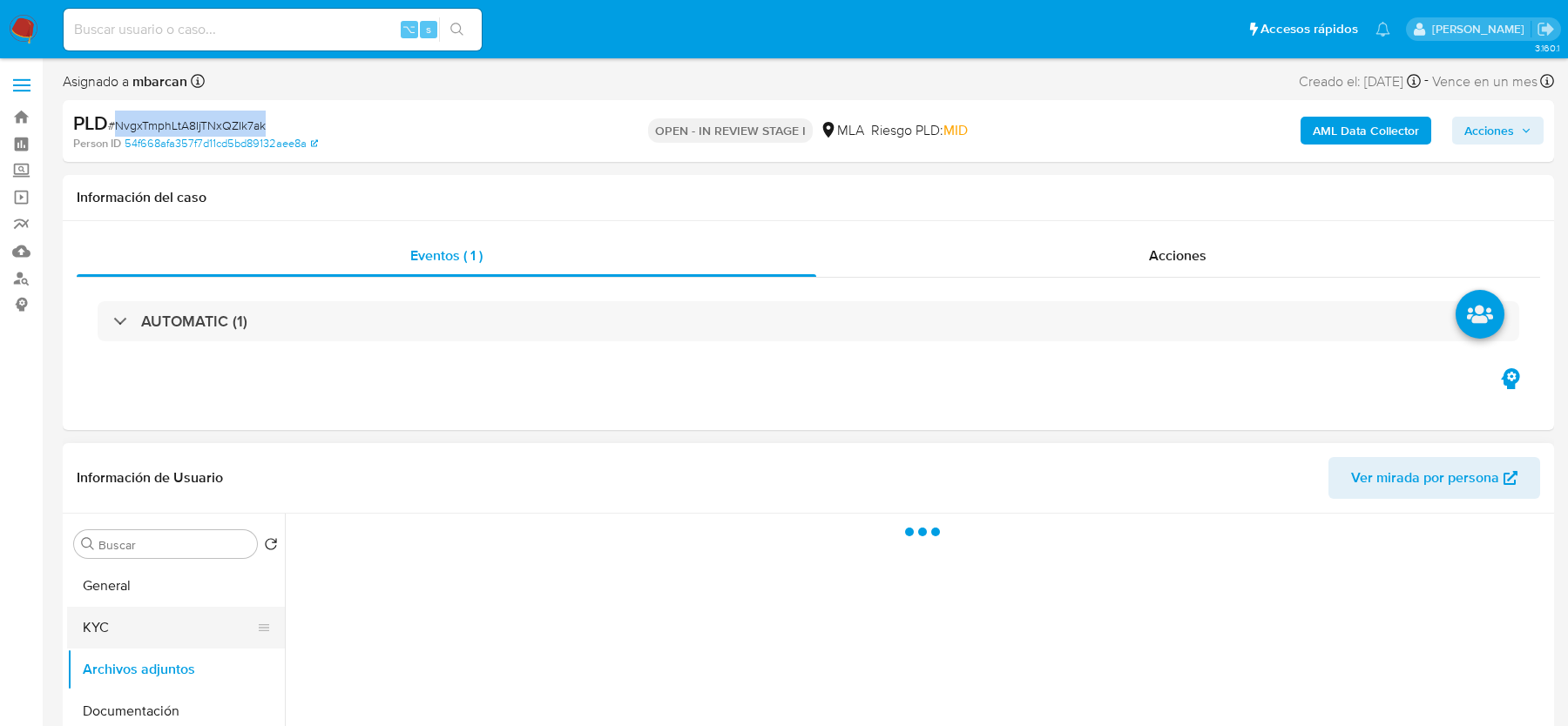
click at [132, 625] on button "KYC" at bounding box center [169, 628] width 204 height 42
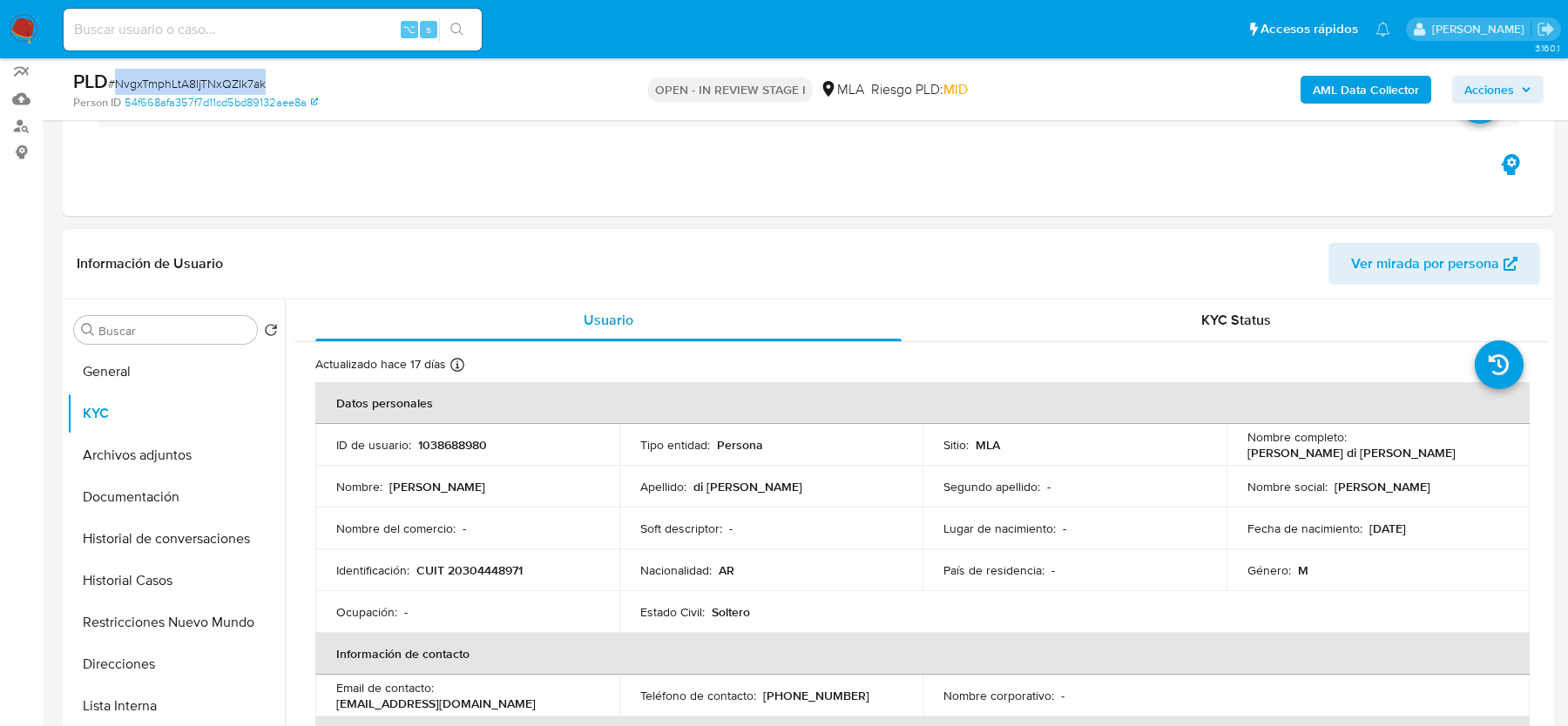
scroll to position [215, 0]
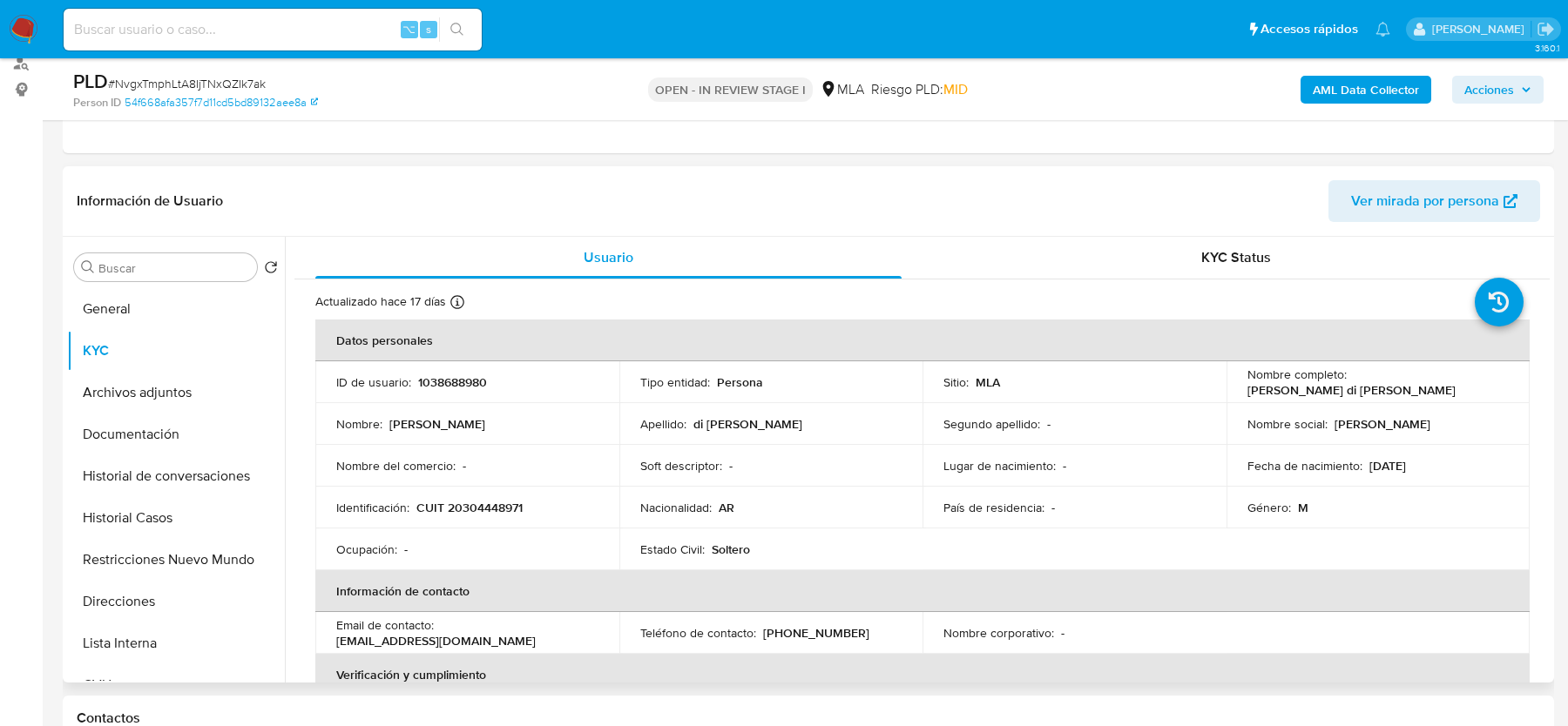
click at [486, 500] on p "CUIT 20304448971" at bounding box center [469, 507] width 106 height 15
copy p "20304448971"
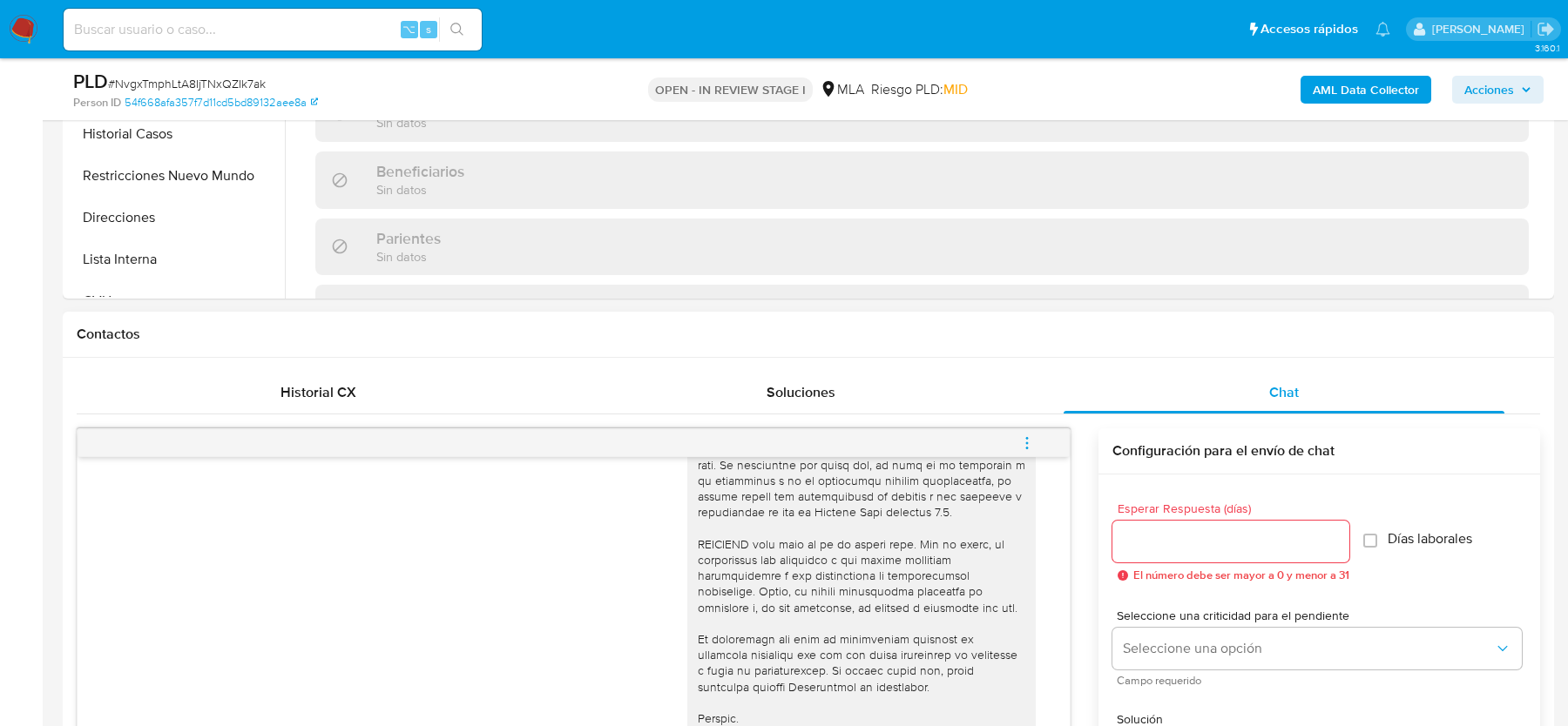
scroll to position [817, 0]
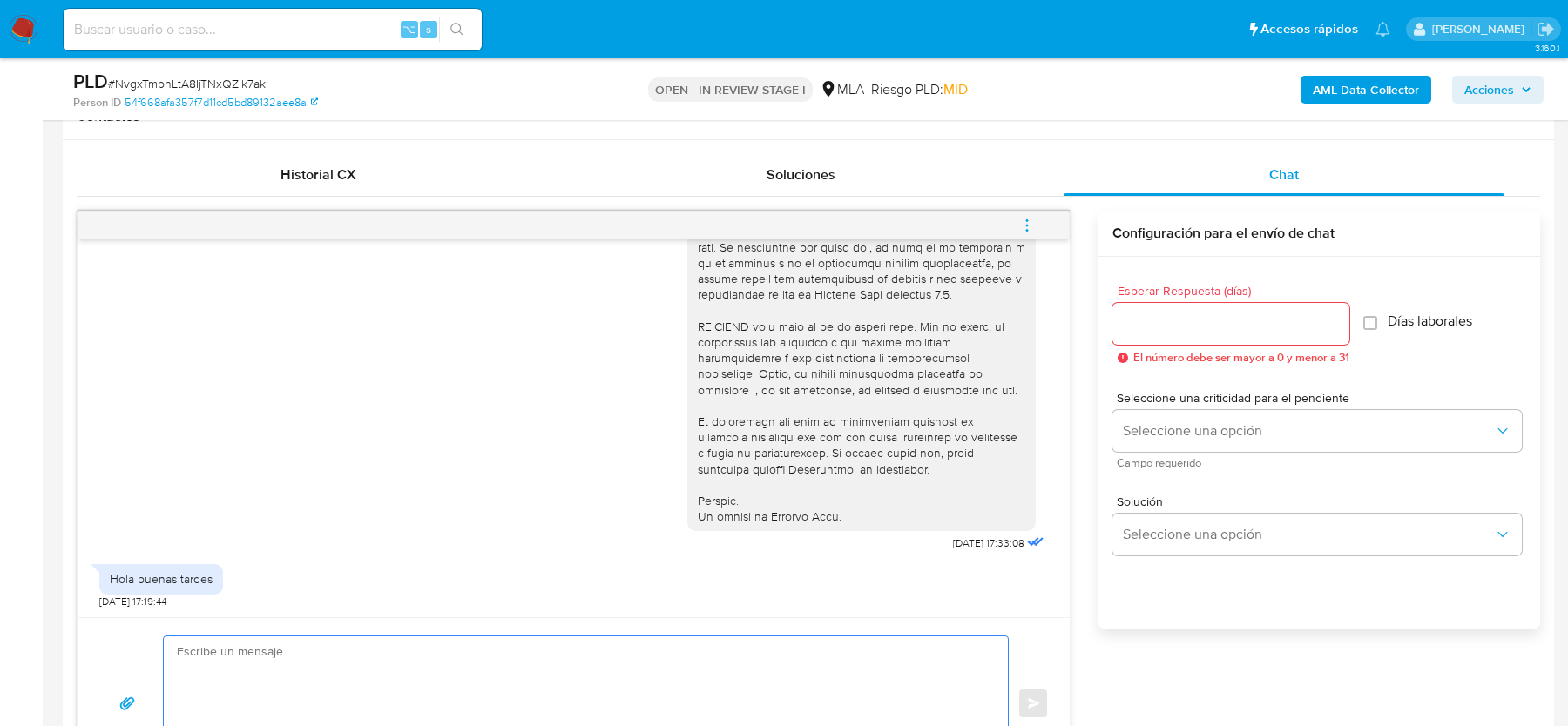
click at [355, 692] on textarea at bounding box center [582, 703] width 809 height 134
paste textarea "Hola, esperamos que te encuentres muy bien. Te consultamos si tuviste oportunid…"
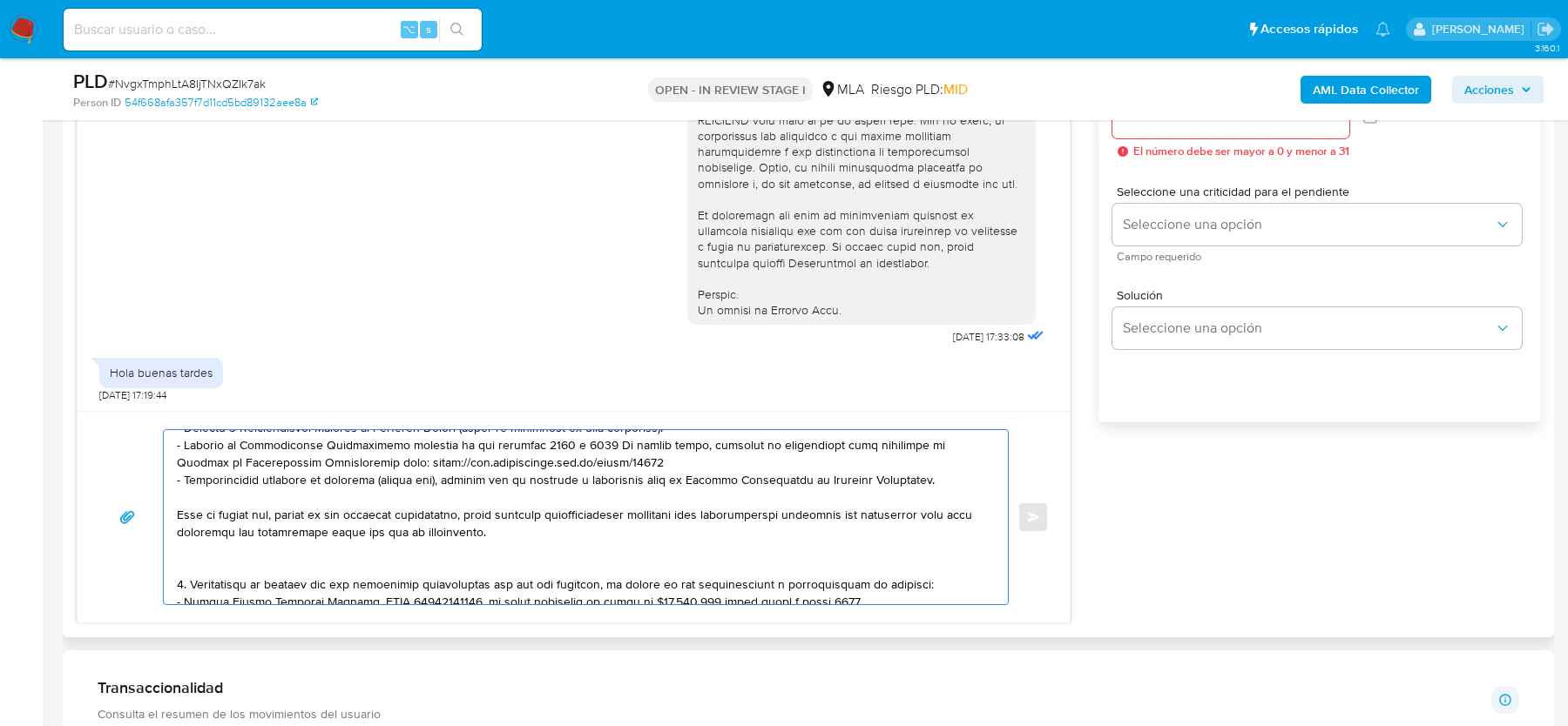
scroll to position [263, 0]
click at [354, 545] on textarea at bounding box center [582, 517] width 809 height 174
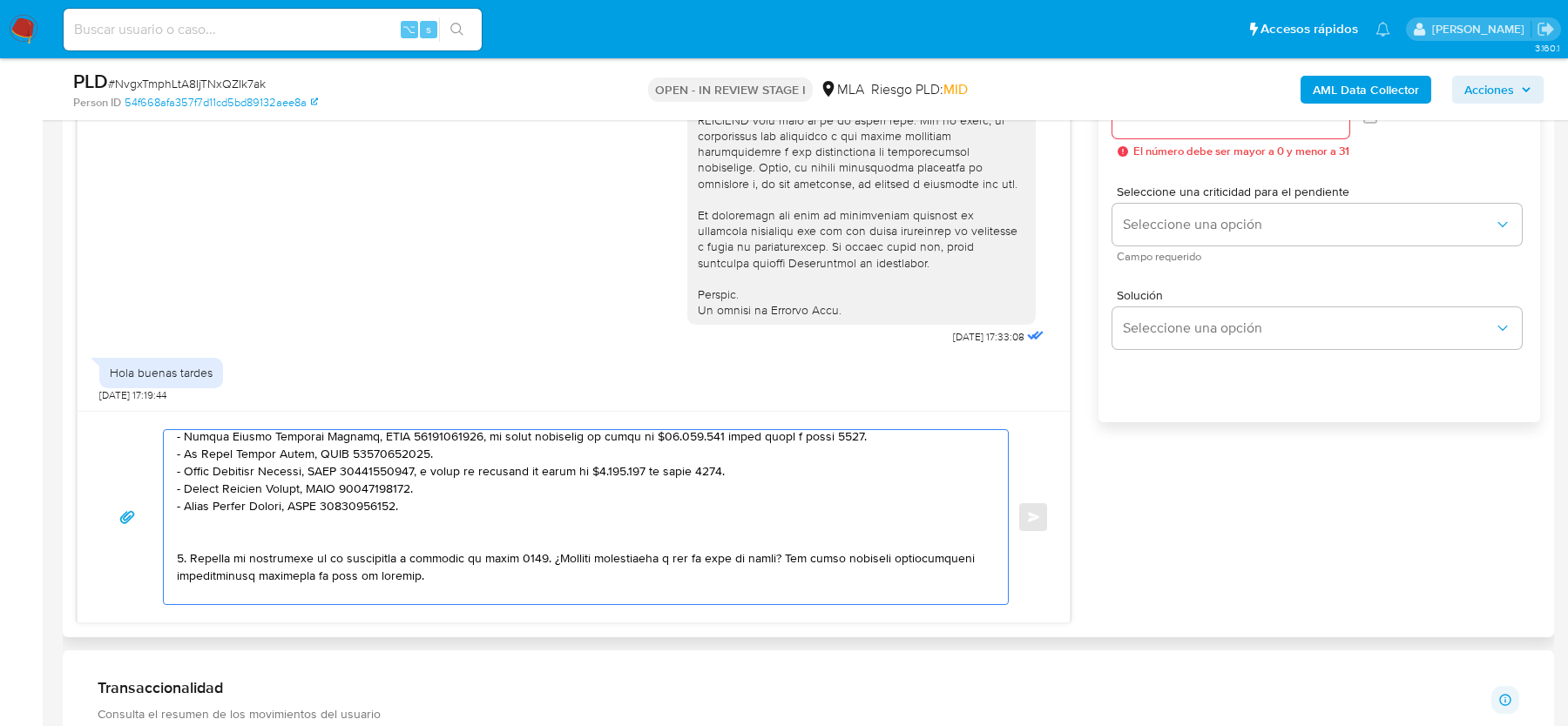
scroll to position [413, 0]
click at [346, 525] on textarea at bounding box center [582, 517] width 809 height 174
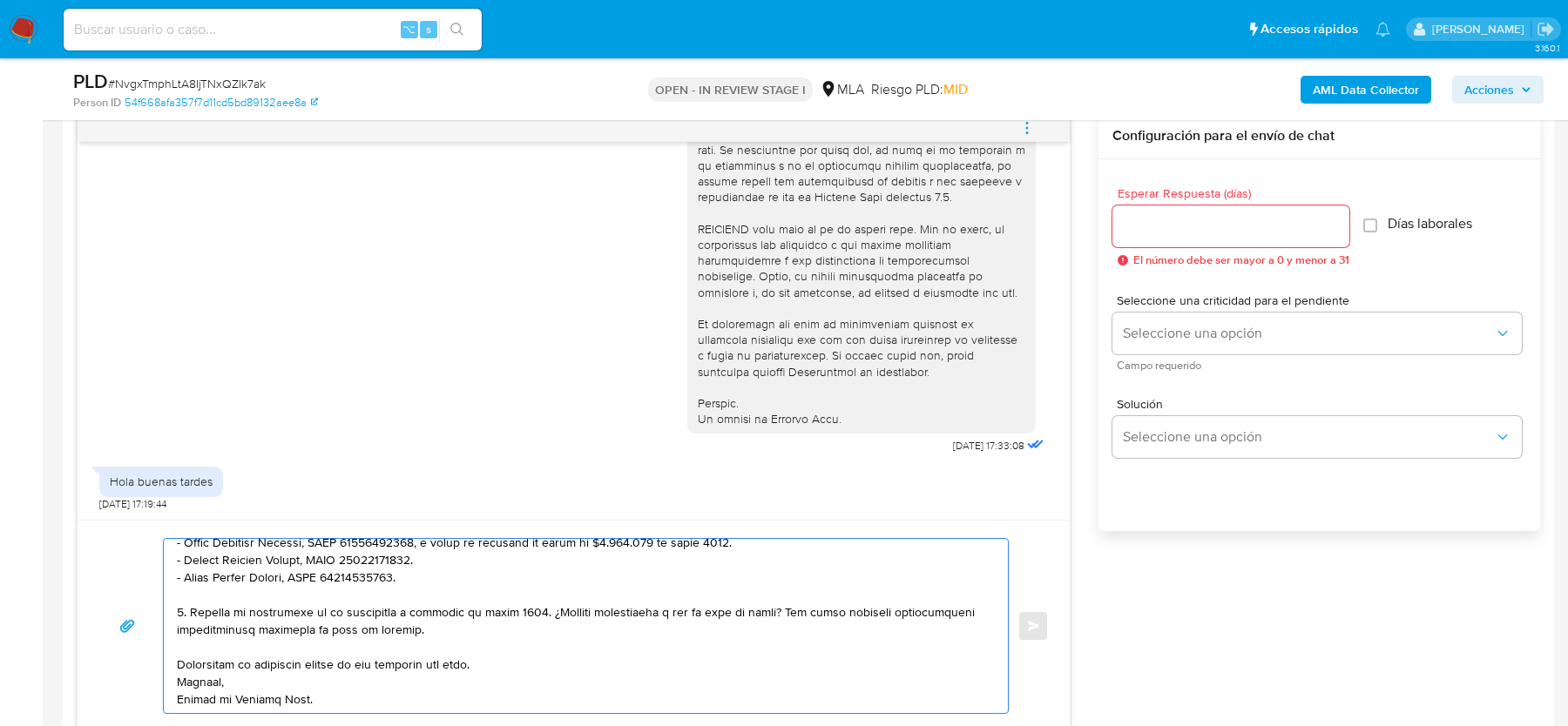
scroll to position [898, 0]
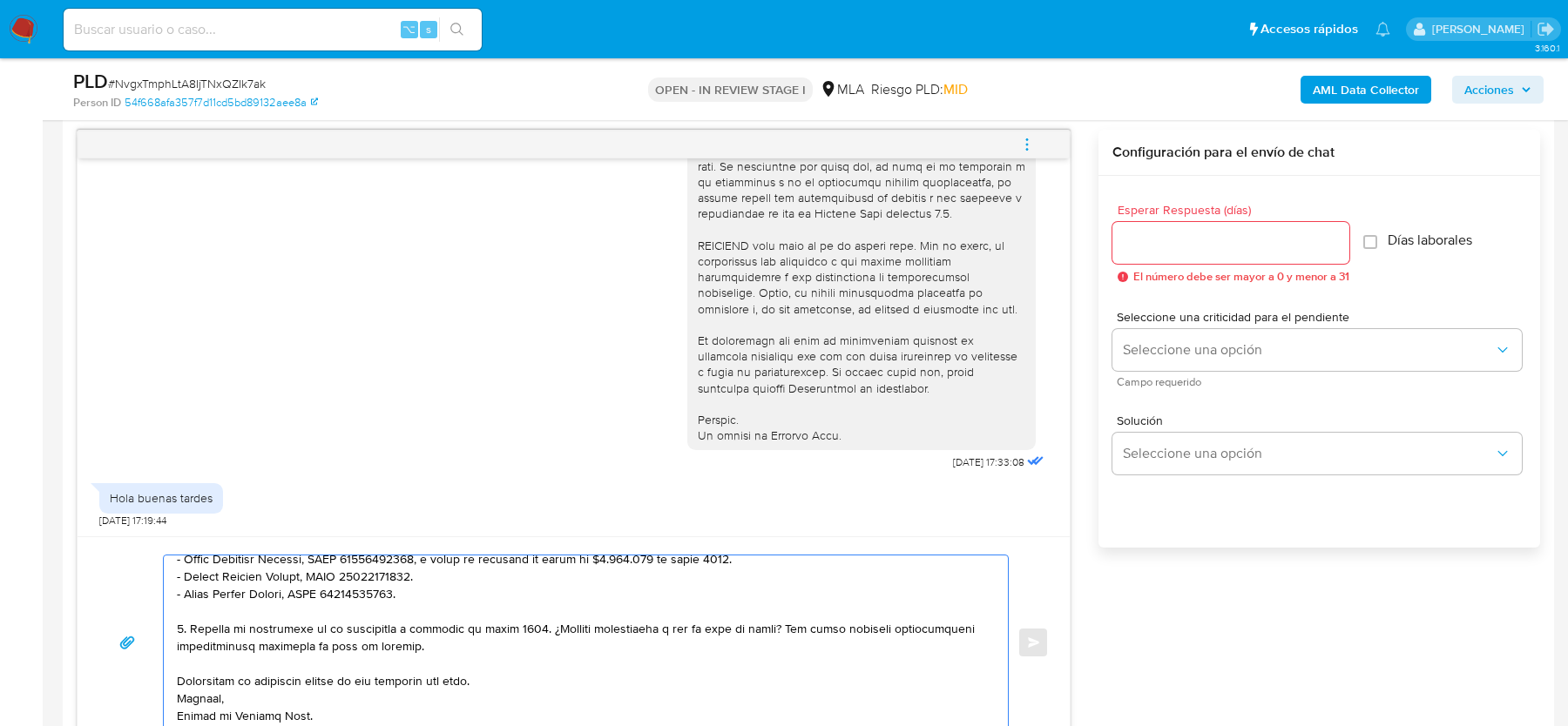
type textarea "Hola, esperamos que te encuentres muy bien. Te consultamos si tuviste oportunid…"
click at [1165, 253] on div at bounding box center [1231, 243] width 237 height 42
click at [1165, 246] on input "Esperar Respuesta (días)" at bounding box center [1231, 243] width 237 height 23
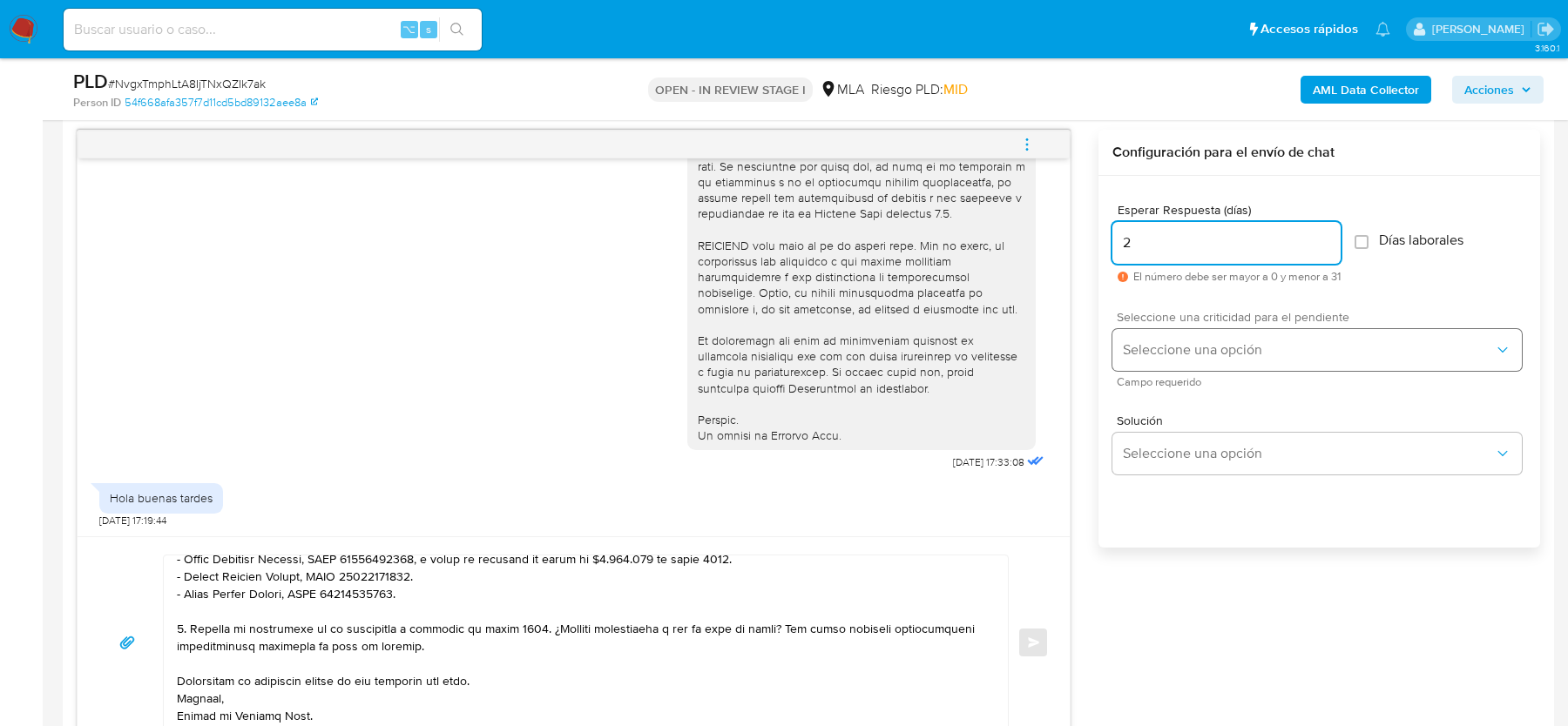
type input "2"
click at [1151, 351] on span "Seleccione una opción" at bounding box center [1308, 350] width 371 height 17
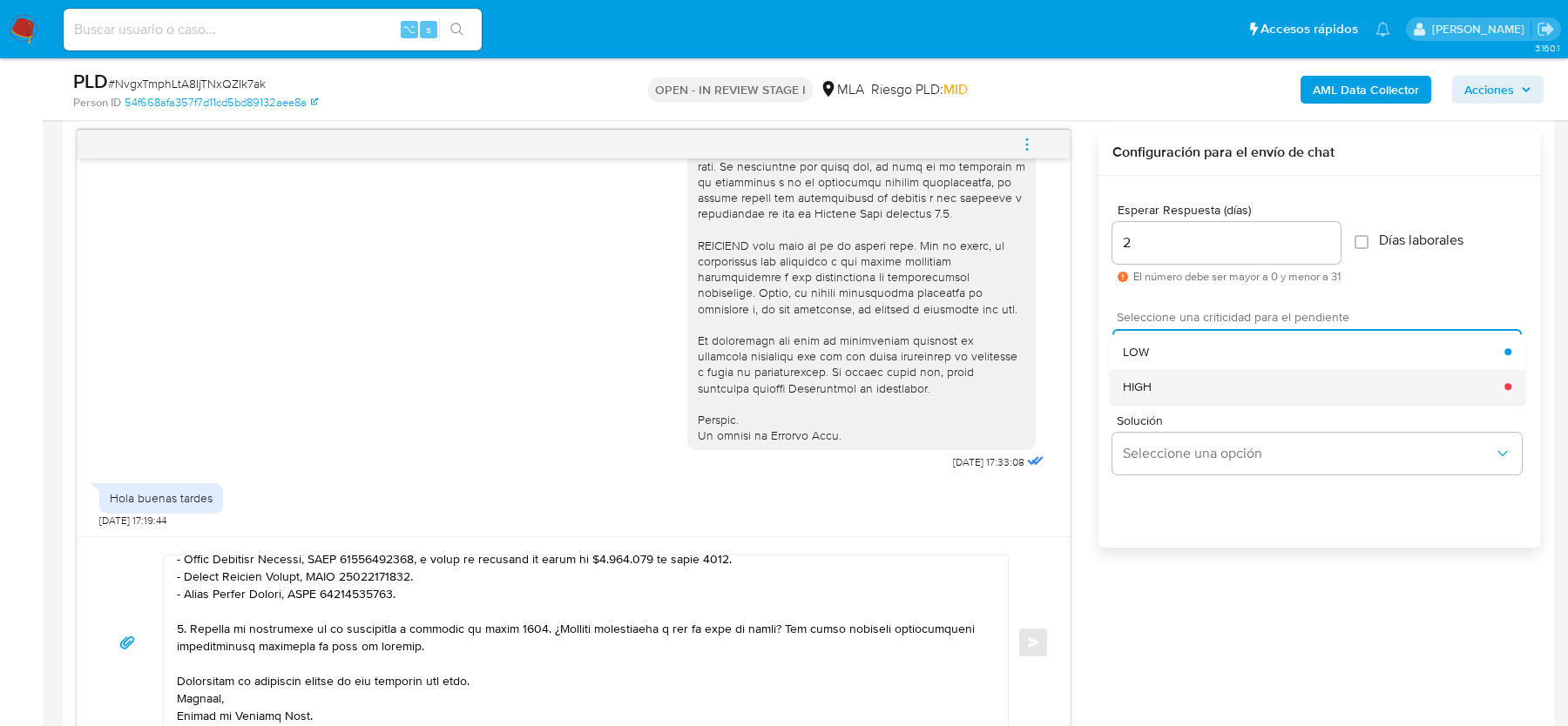
click at [1151, 380] on span "HIGH" at bounding box center [1137, 386] width 29 height 15
click at [1034, 646] on button "Enviar" at bounding box center [1033, 642] width 31 height 31
click at [1032, 645] on button "Enviar" at bounding box center [1033, 642] width 31 height 31
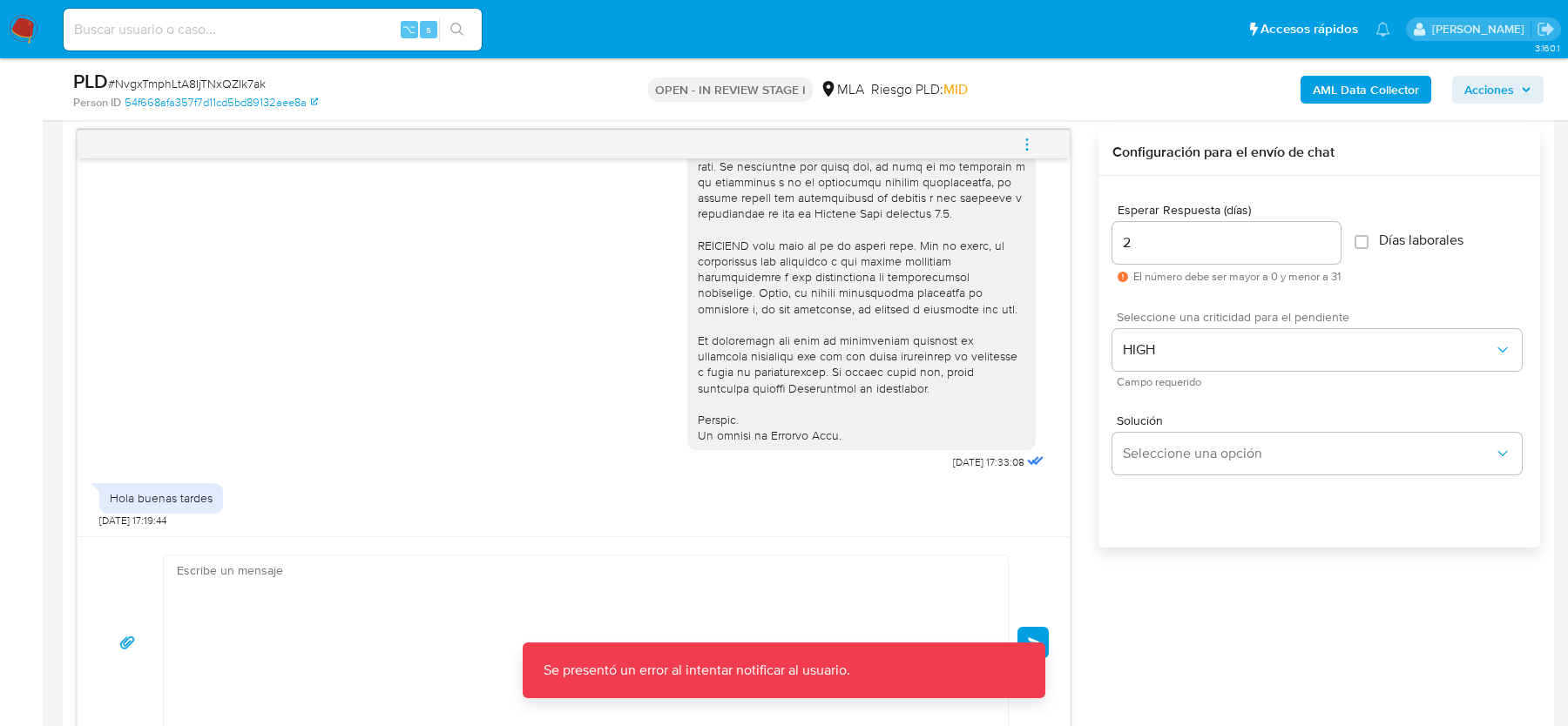
scroll to position [1568, 0]
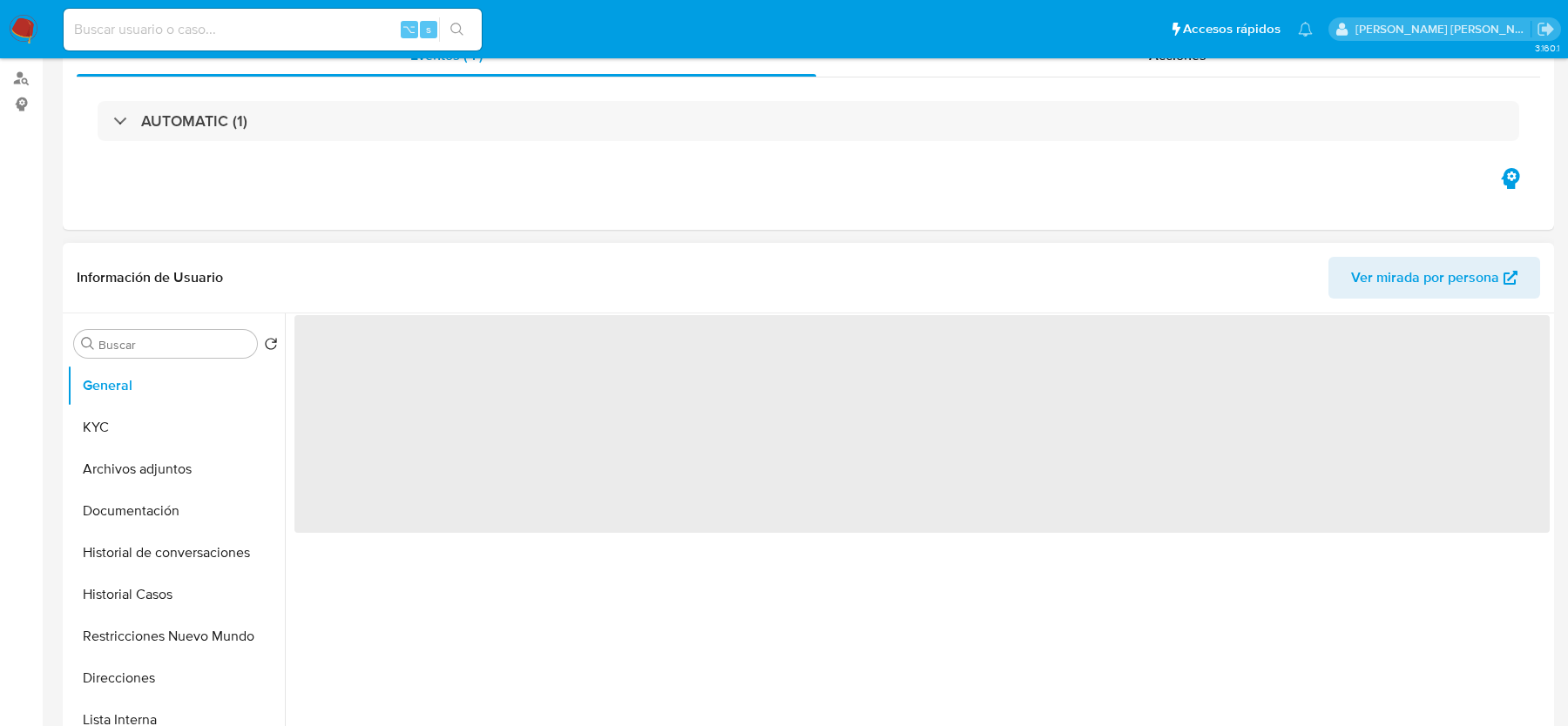
select select "10"
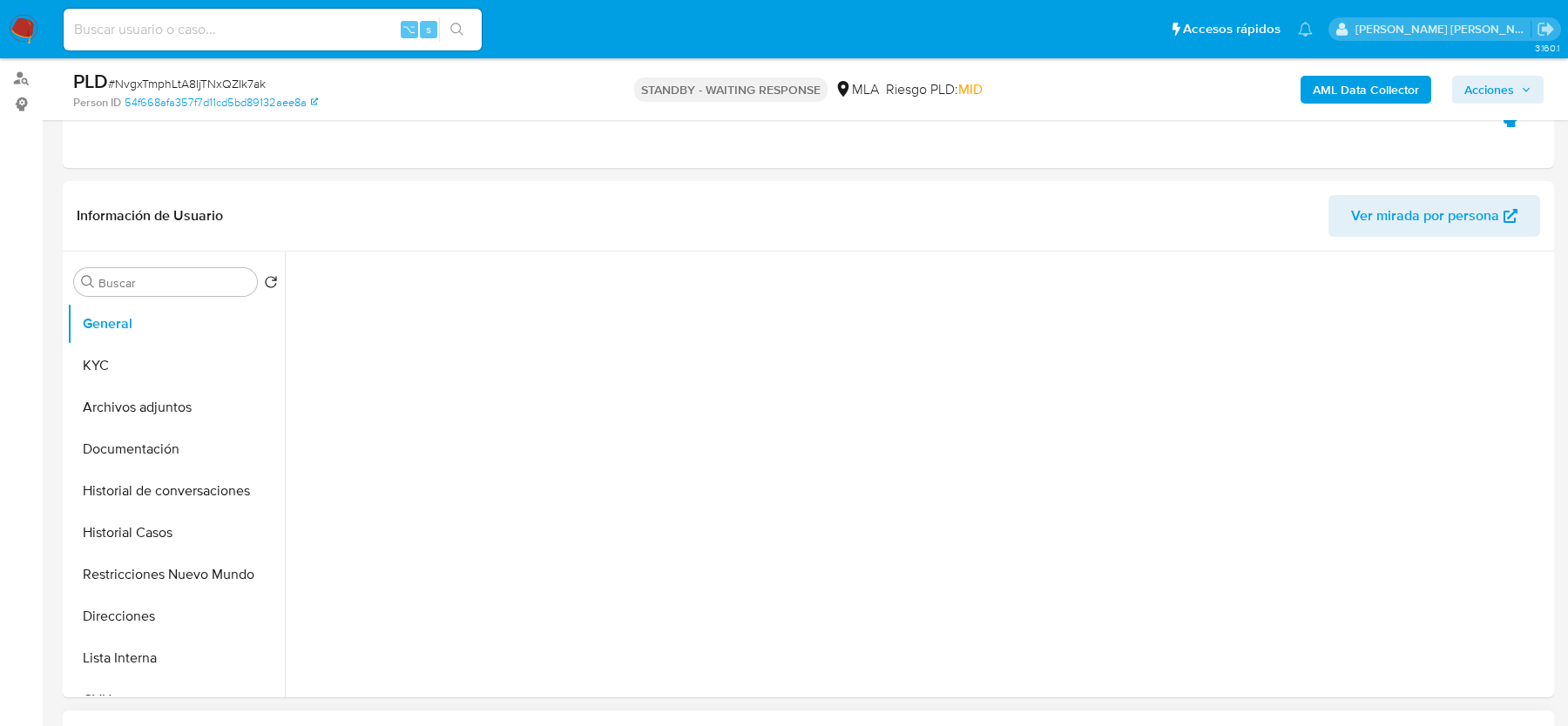
scroll to position [520, 0]
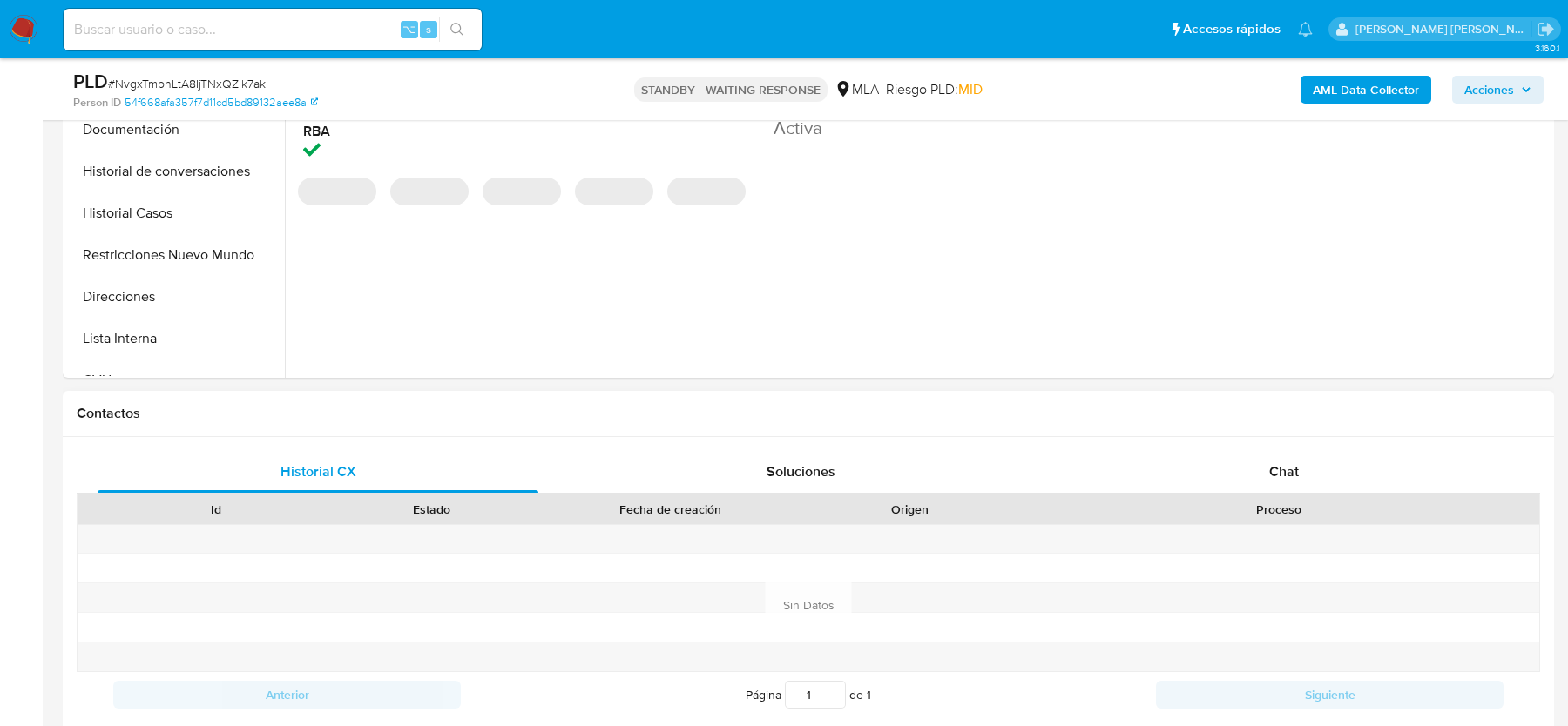
click at [1304, 441] on div "Historial CX Soluciones Chat Id Estado Fecha de creación Origen Proceso Anterio…" at bounding box center [808, 584] width 1492 height 294
click at [1293, 472] on span "Chat" at bounding box center [1283, 472] width 30 height 20
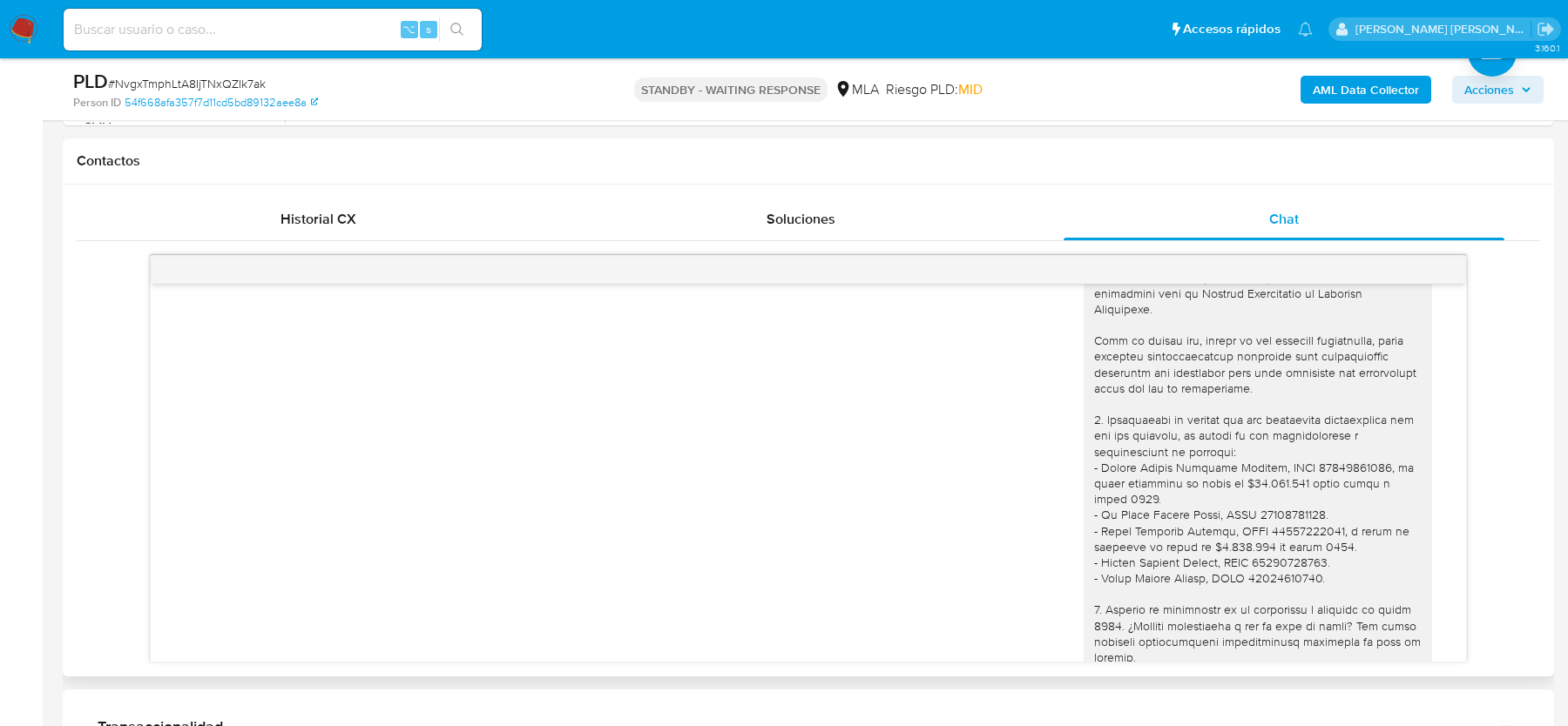
scroll to position [1568, 0]
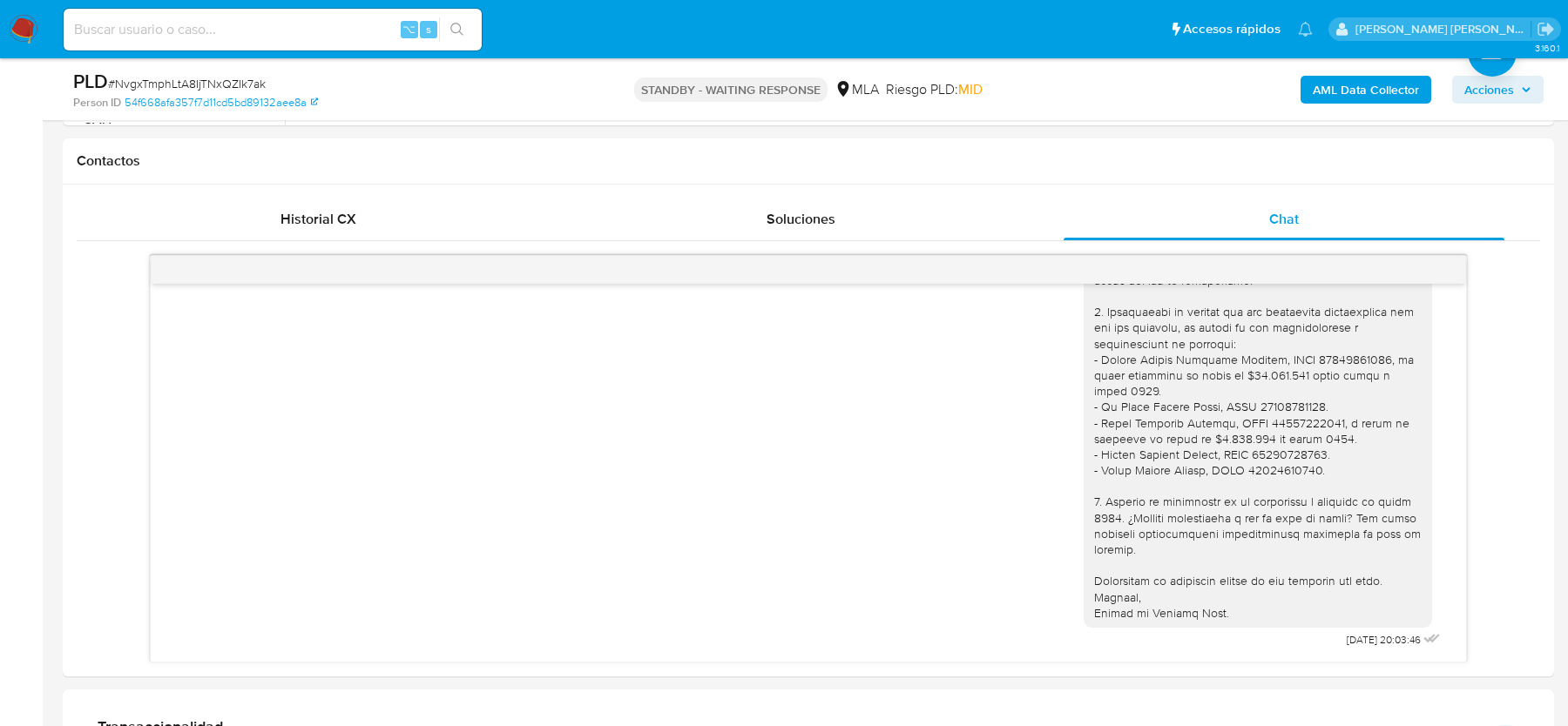
click at [229, 88] on span "# NvgxTmphLtA8IjTNxQZIk7ak" at bounding box center [186, 83] width 157 height 17
copy span "NvgxTmphLtA8IjTNxQZIk7ak"
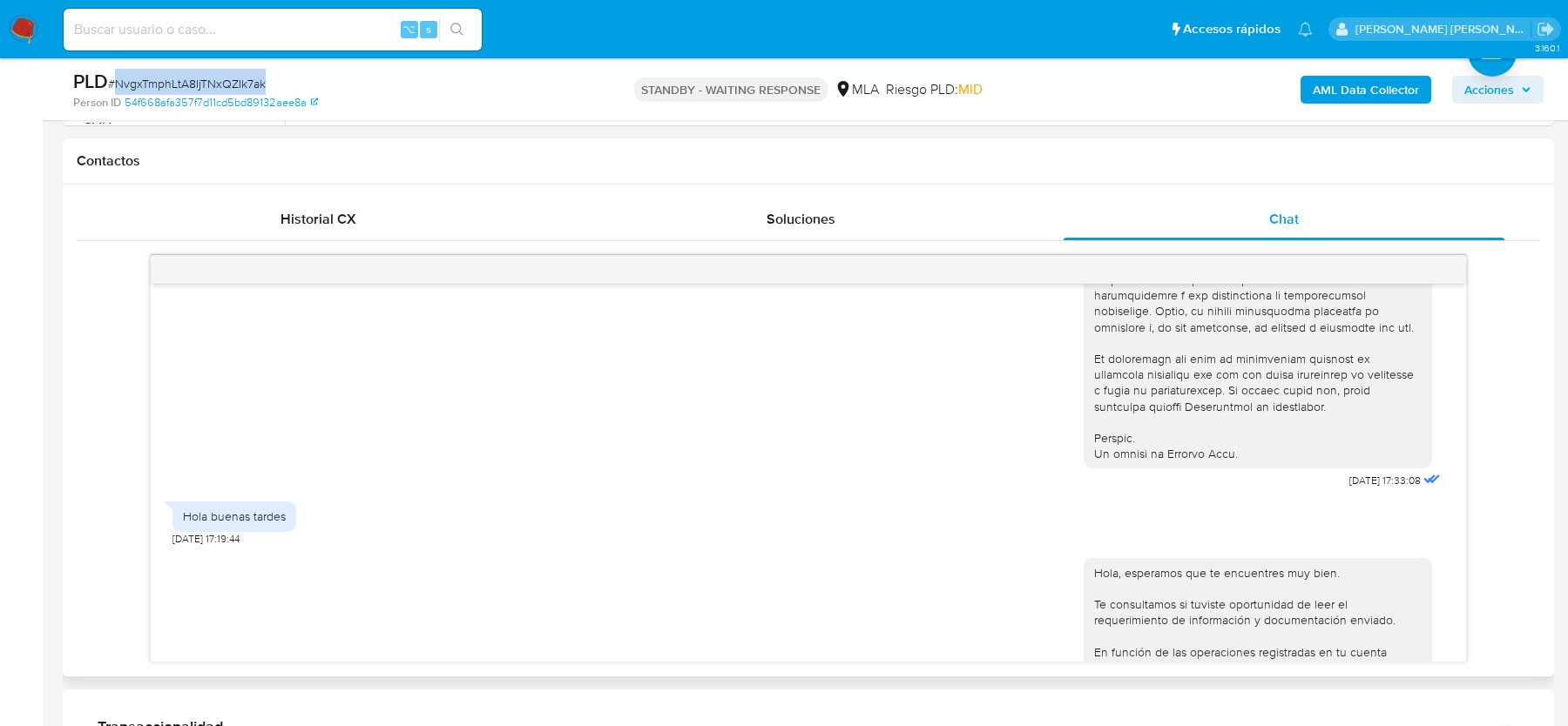
scroll to position [727, 0]
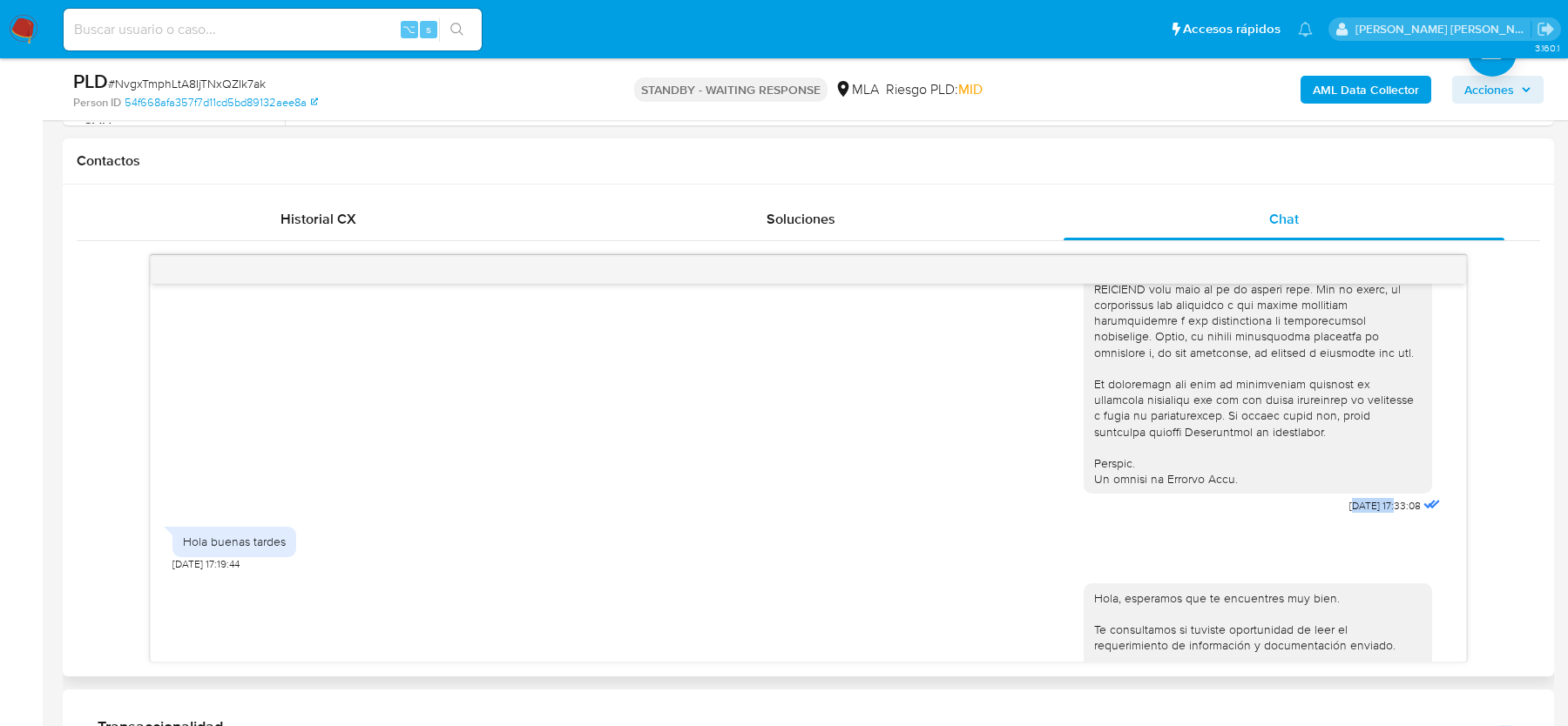
drag, startPoint x: 1331, startPoint y: 542, endPoint x: 1383, endPoint y: 538, distance: 52.2
click at [1383, 512] on span "18/08/2025 17:33:08" at bounding box center [1384, 505] width 72 height 14
drag, startPoint x: 1313, startPoint y: 539, endPoint x: 1382, endPoint y: 539, distance: 69.0
click at [1382, 519] on div "18/08/2025 17:33:08" at bounding box center [1263, 42] width 361 height 953
copy div "18/08/2025"
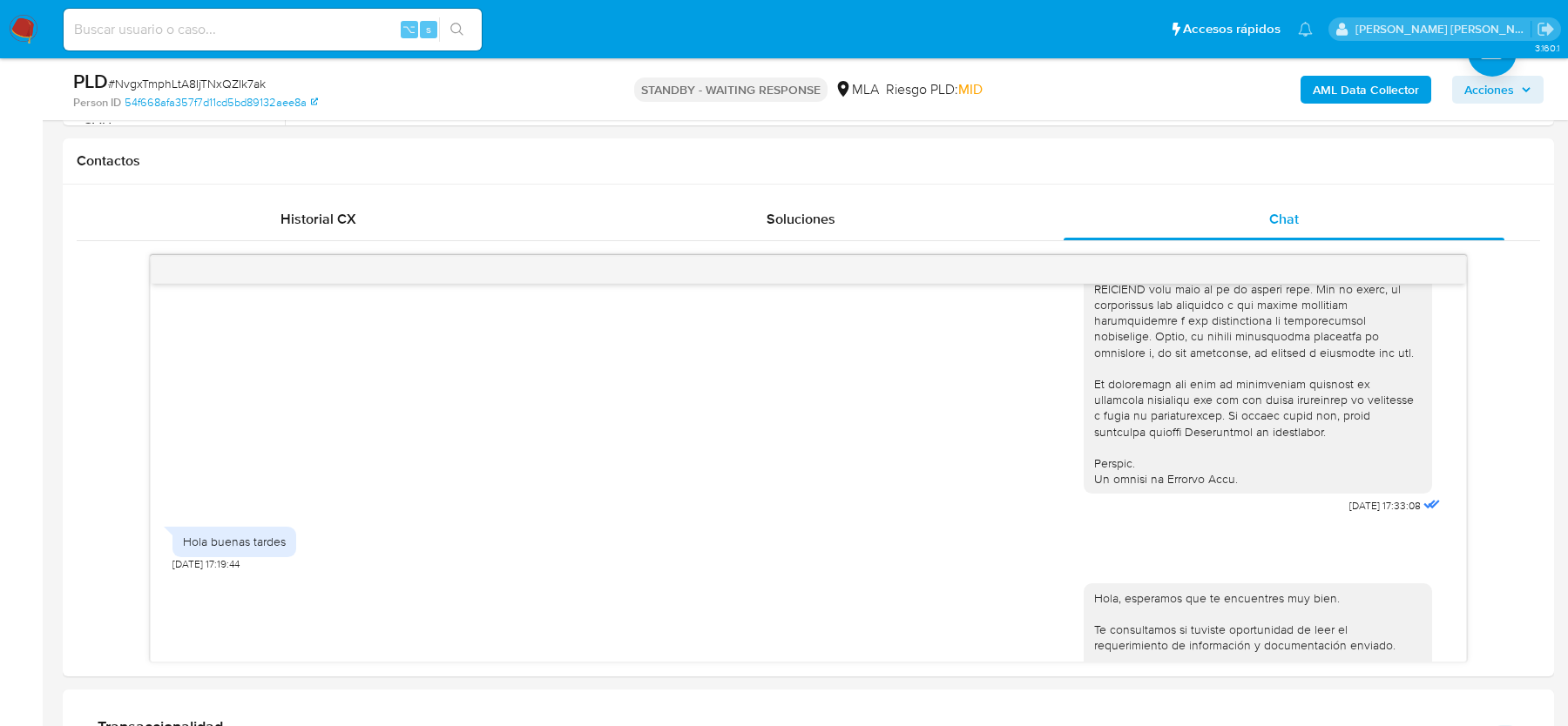
click at [111, 31] on input at bounding box center [273, 29] width 418 height 23
paste input "S7KLWmLXinFvEDGoolzFG3iI"
type input "S7KLWmLXinFvEDGoolzFG3iI"
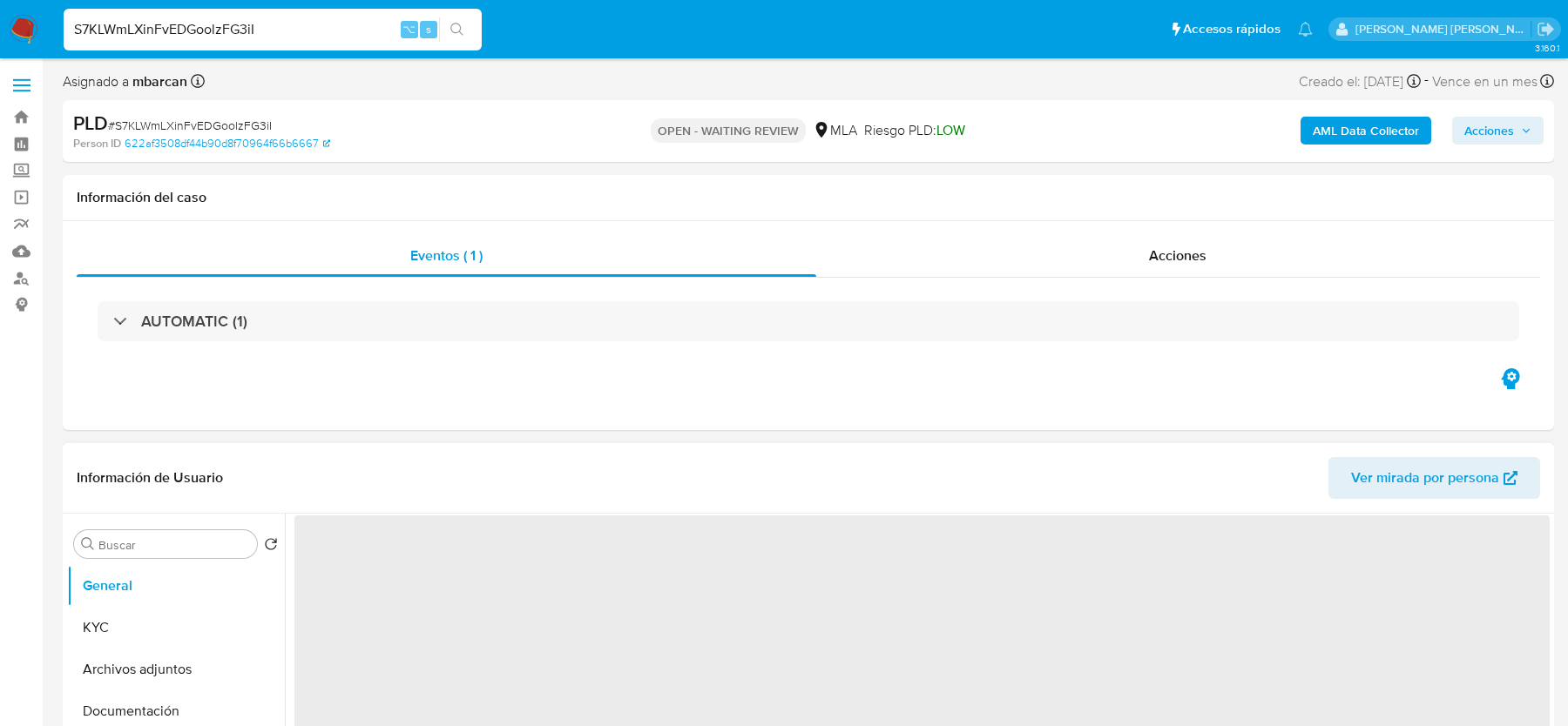
select select "10"
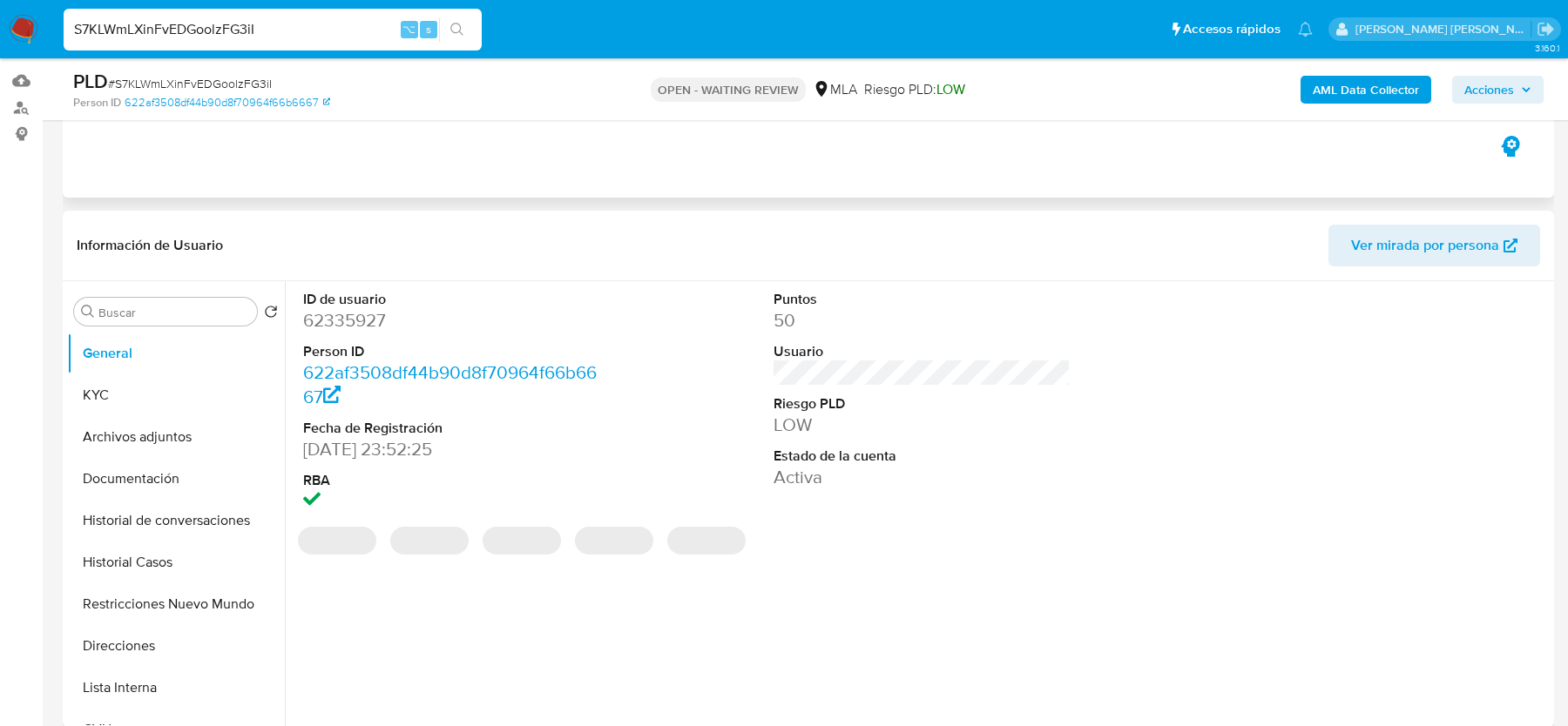
scroll to position [320, 0]
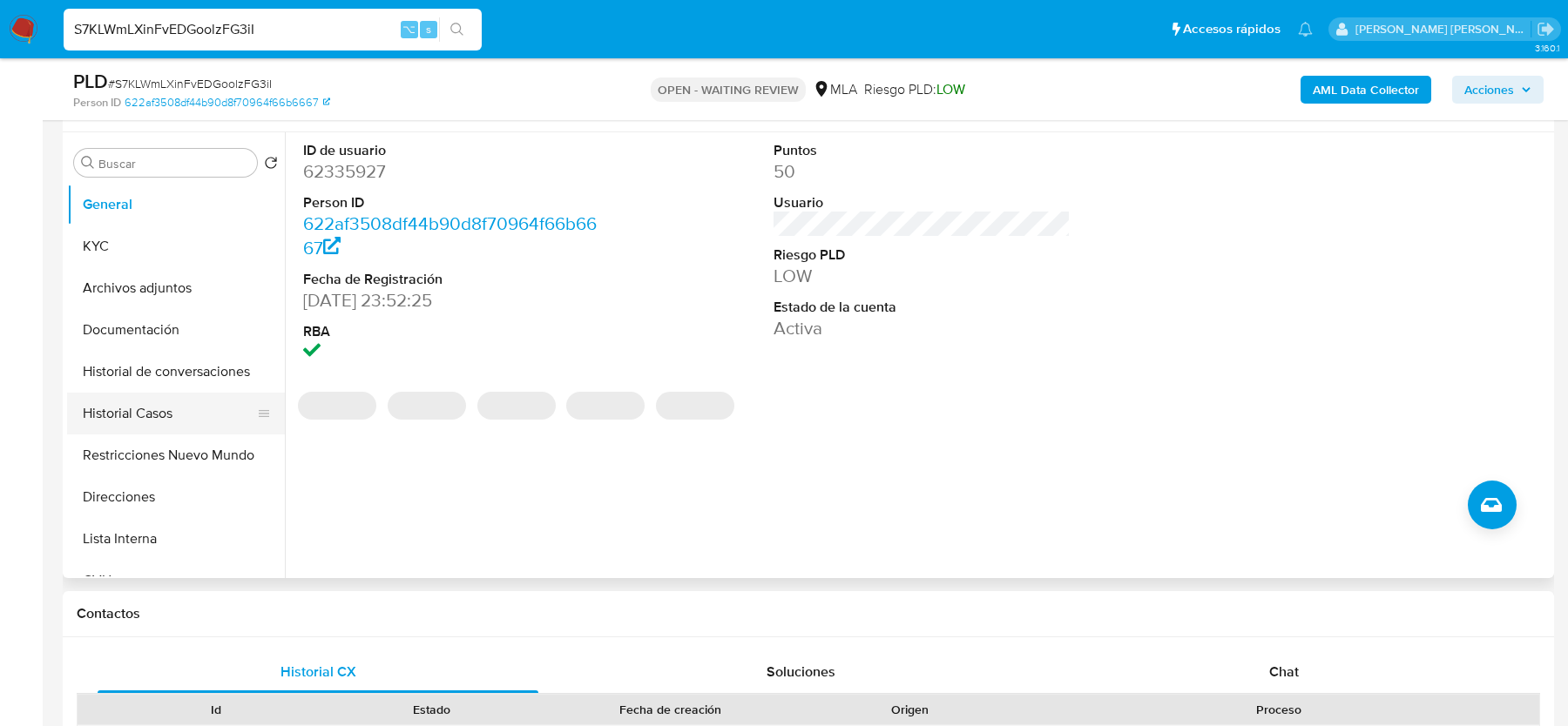
click at [128, 411] on button "Historial Casos" at bounding box center [169, 413] width 204 height 42
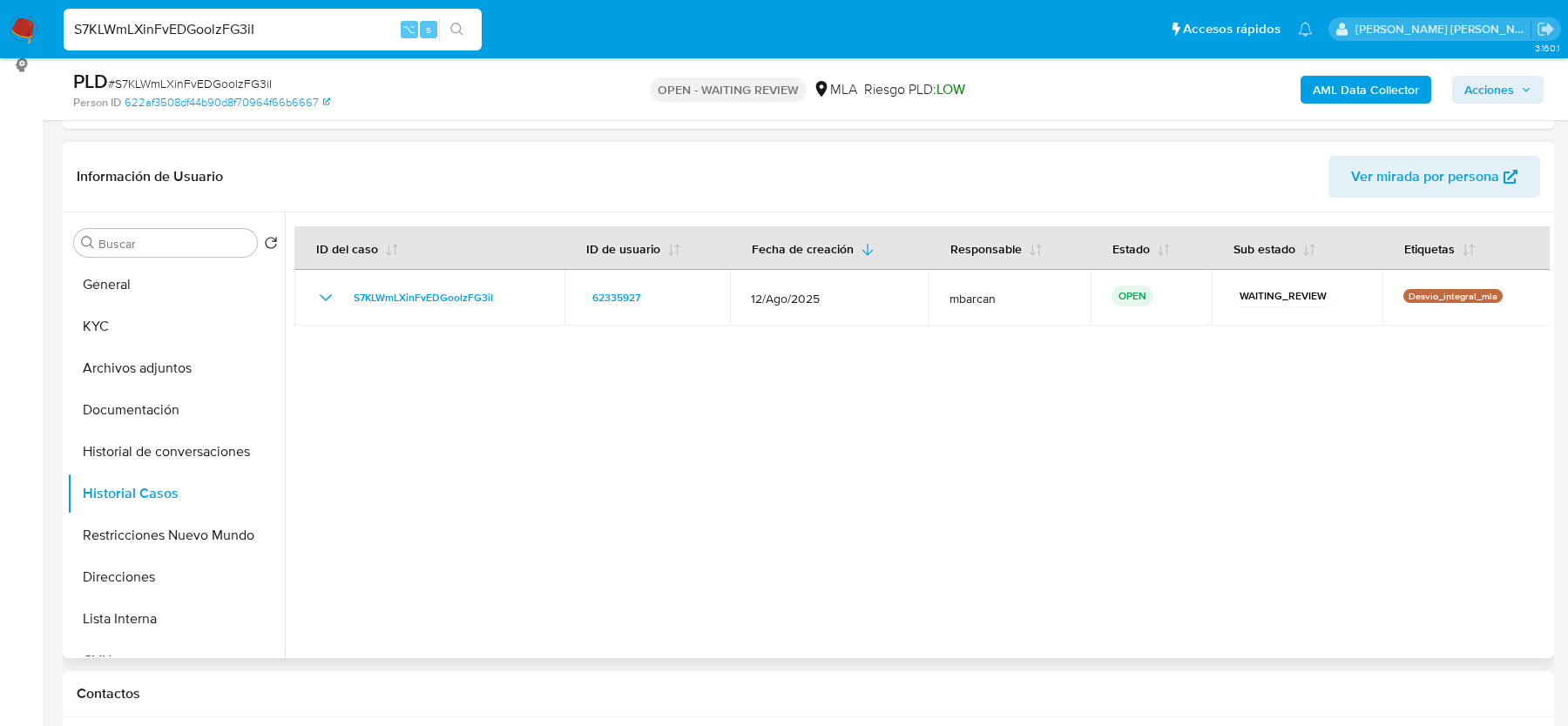
scroll to position [240, 0]
click at [12, 27] on img at bounding box center [24, 29] width 30 height 30
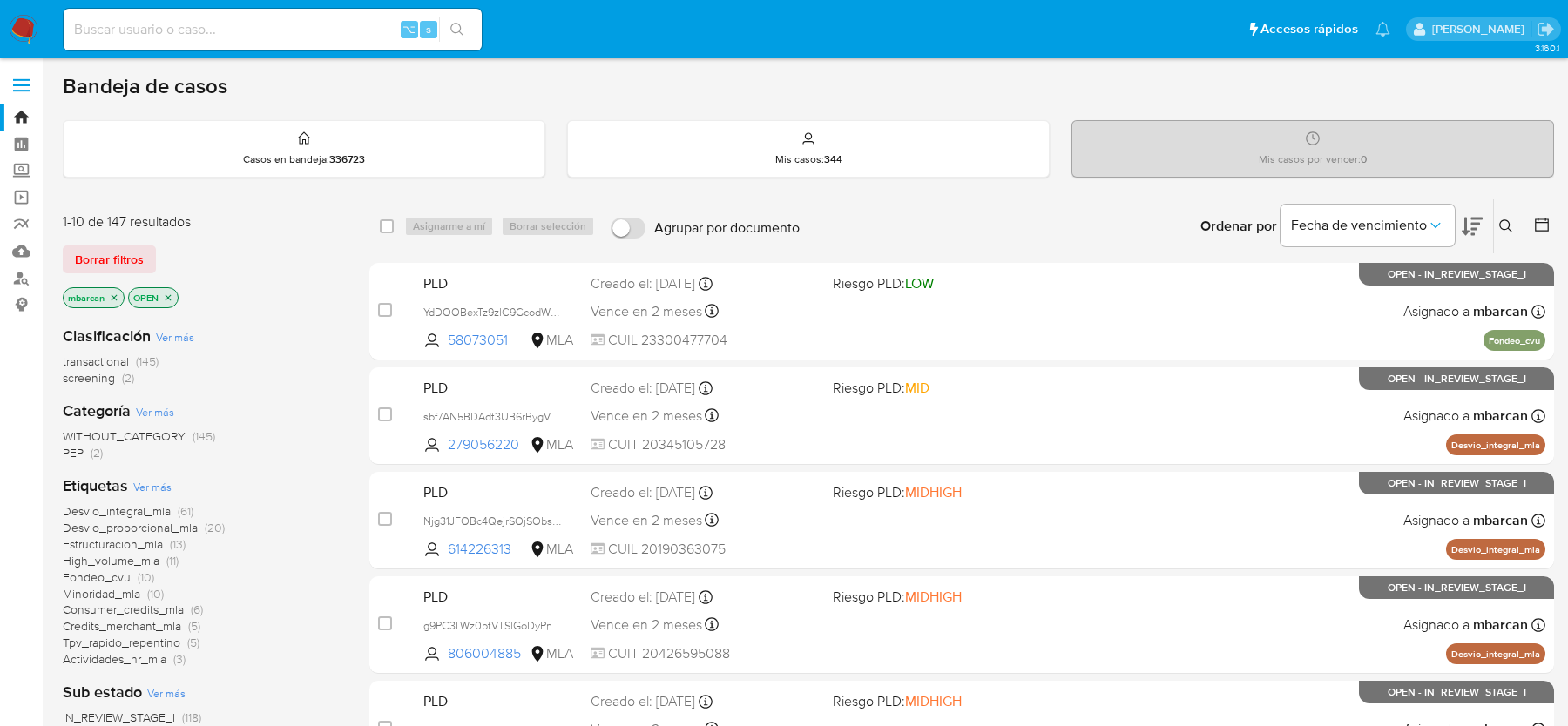
click at [1510, 223] on icon at bounding box center [1505, 225] width 14 height 14
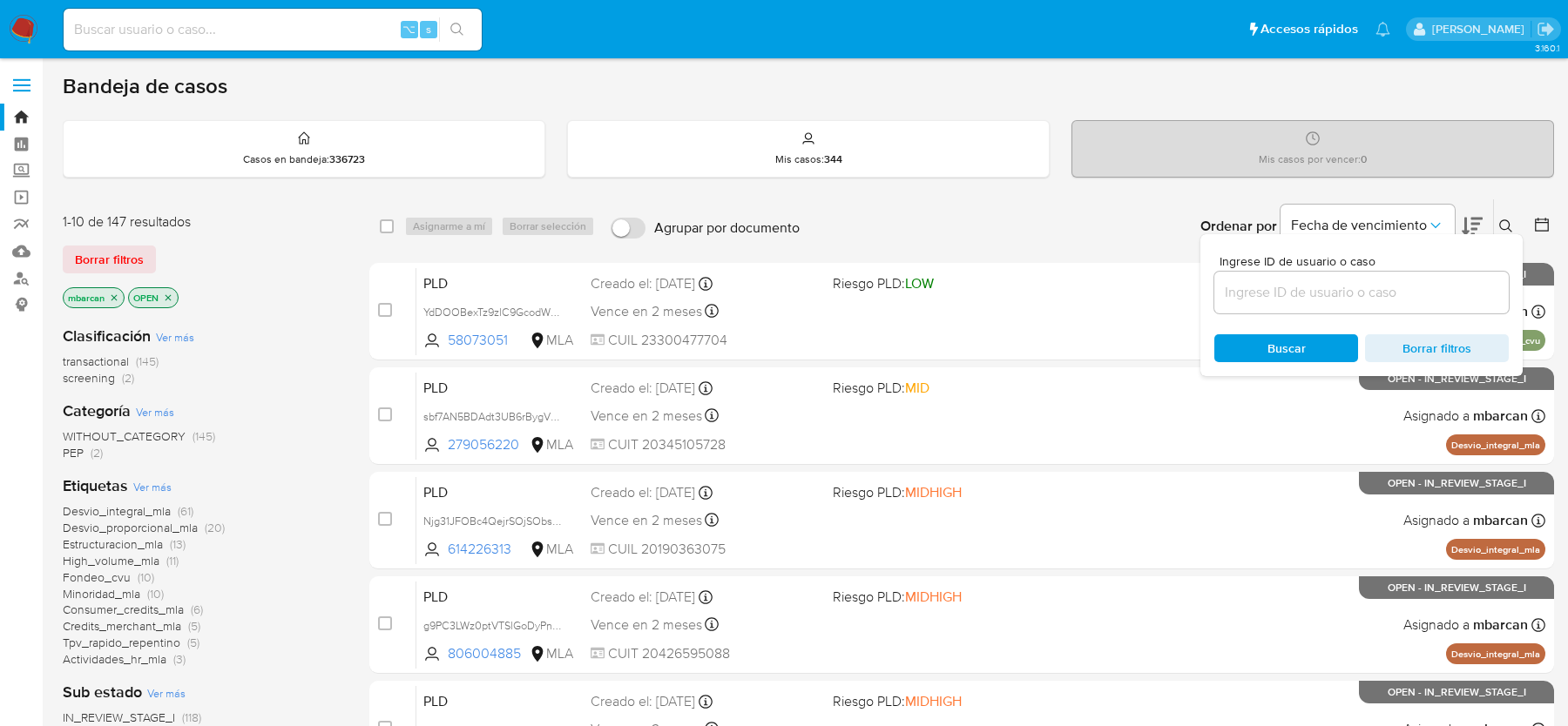
click at [1358, 316] on div "Ingrese ID de usuario o caso Buscar Borrar filtros" at bounding box center [1361, 305] width 323 height 142
click at [1358, 287] on input at bounding box center [1362, 293] width 295 height 23
paste input "S7KLWmLXinFvEDGoolzFG3iI"
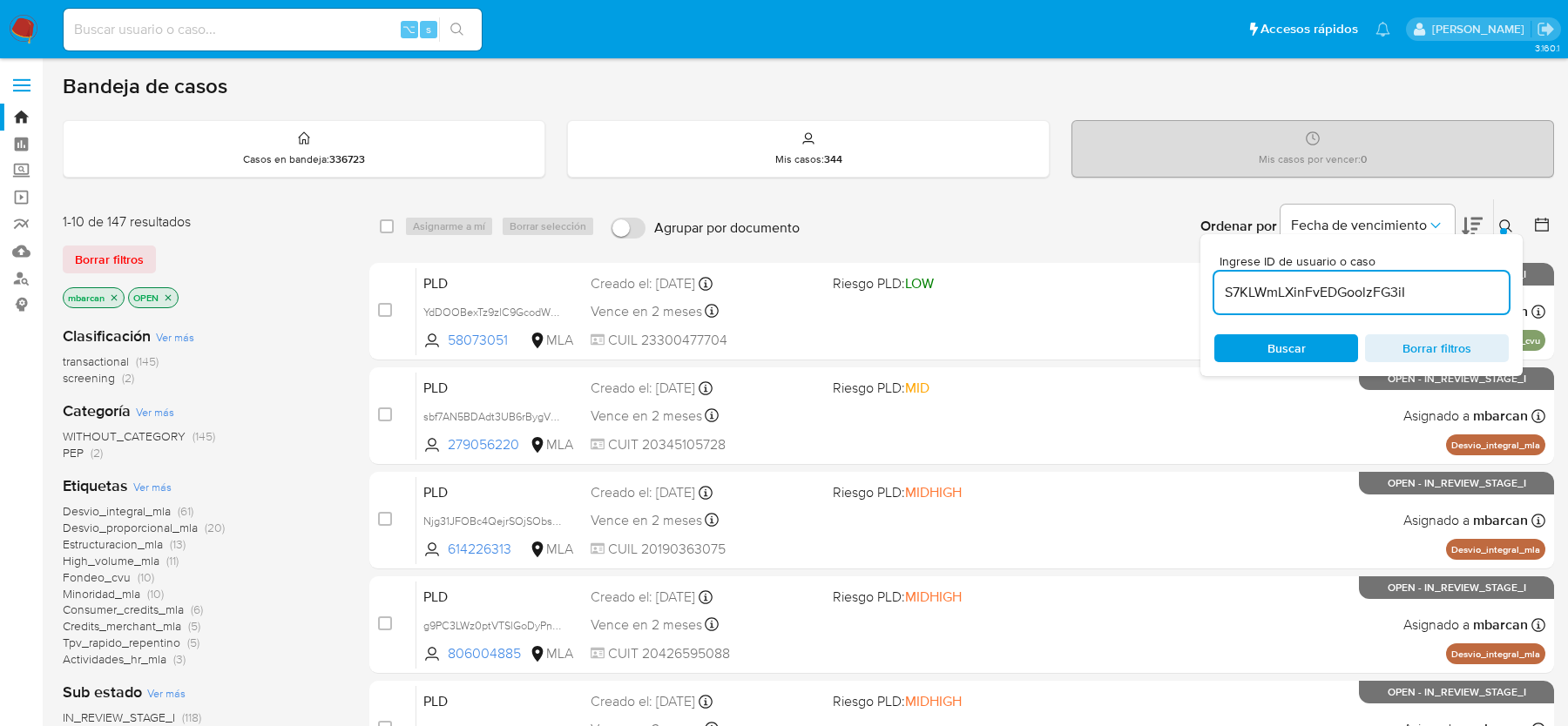
type input "S7KLWmLXinFvEDGoolzFG3iI"
click at [1503, 232] on div "Ingrese ID de usuario o caso S7KLWmLXinFvEDGoolzFG3iI Buscar Borrar filtros" at bounding box center [1507, 225] width 30 height 54
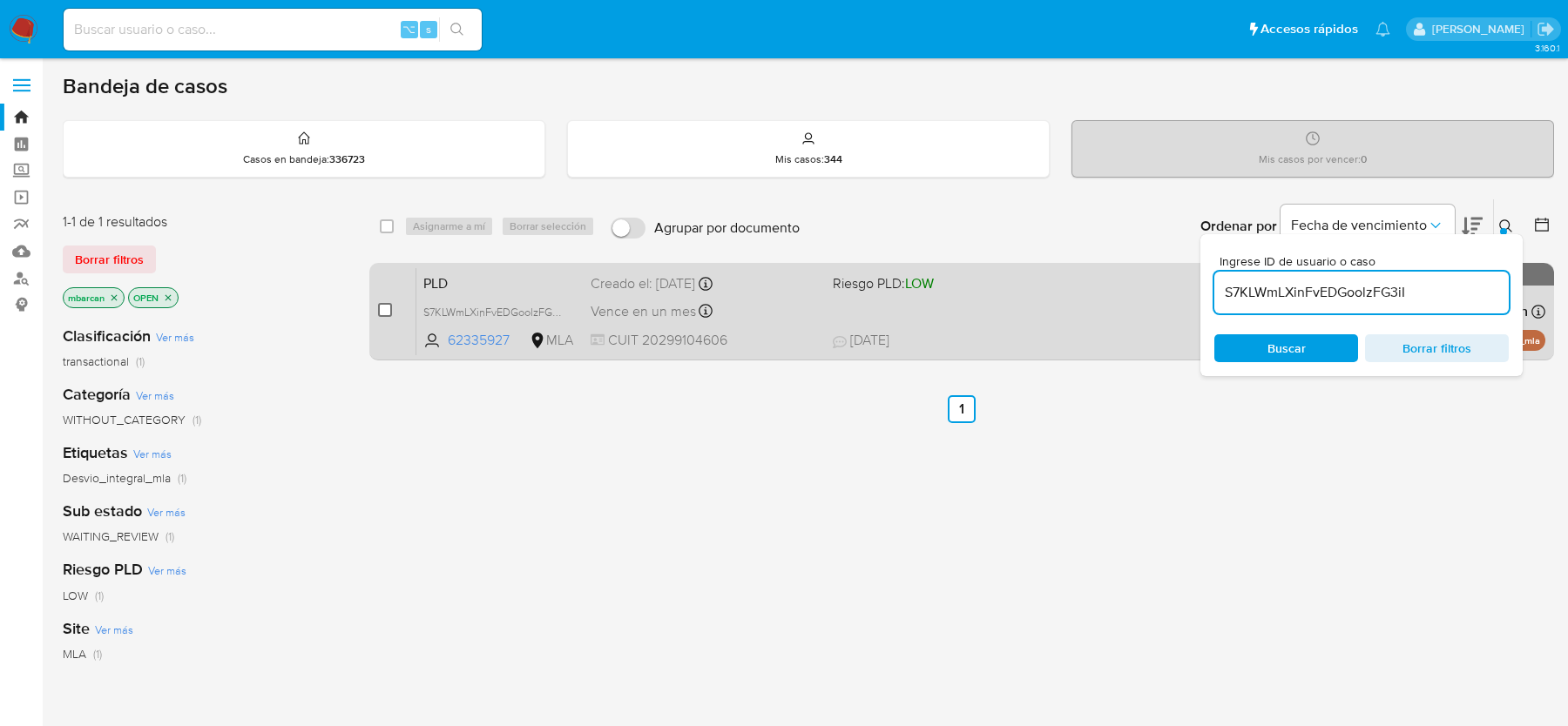
click at [391, 309] on input "checkbox" at bounding box center [385, 309] width 14 height 14
checkbox input "true"
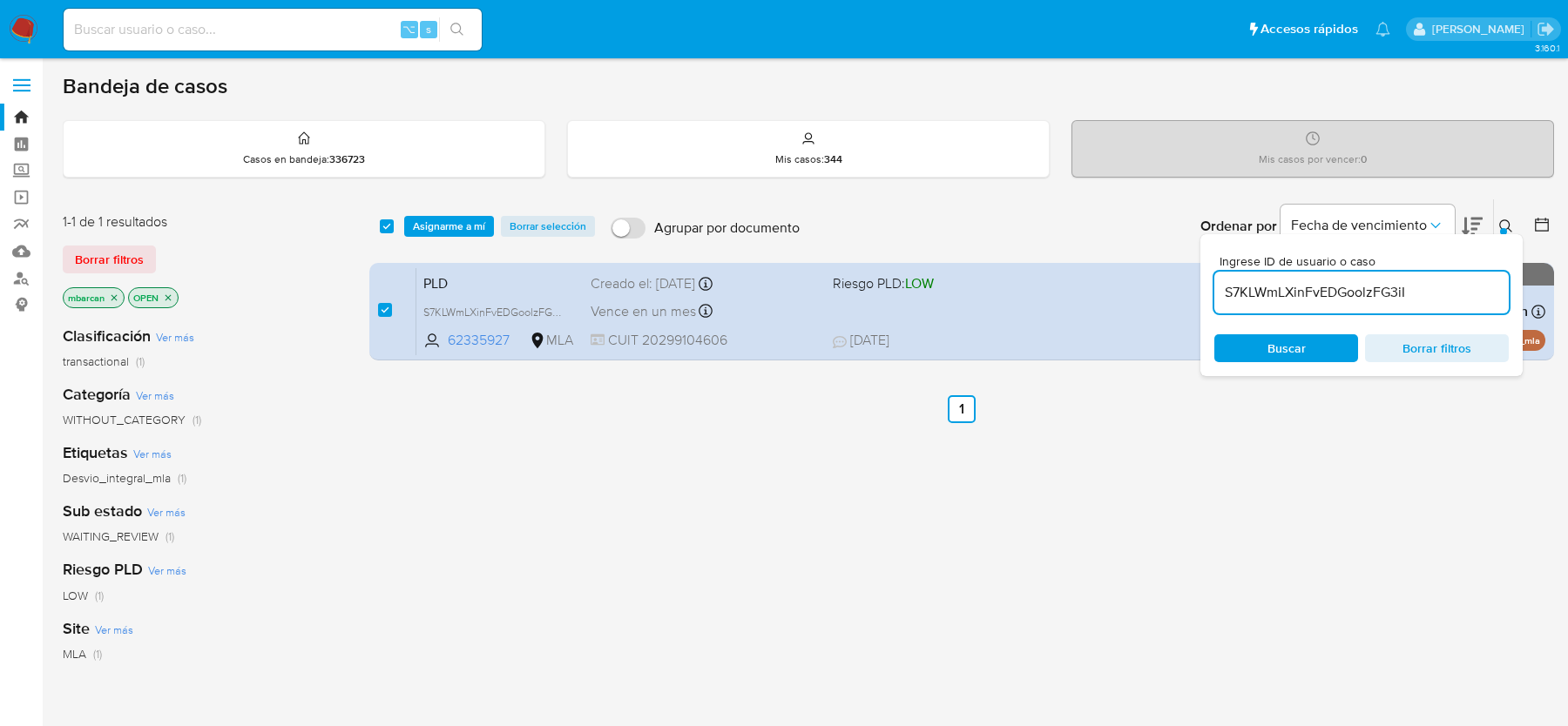
click at [425, 239] on div "select-all-cases-checkbox Asignarme a mí Borrar selección Agrupar por documento…" at bounding box center [961, 225] width 1184 height 54
click at [430, 230] on span "Asignarme a mí" at bounding box center [449, 226] width 73 height 17
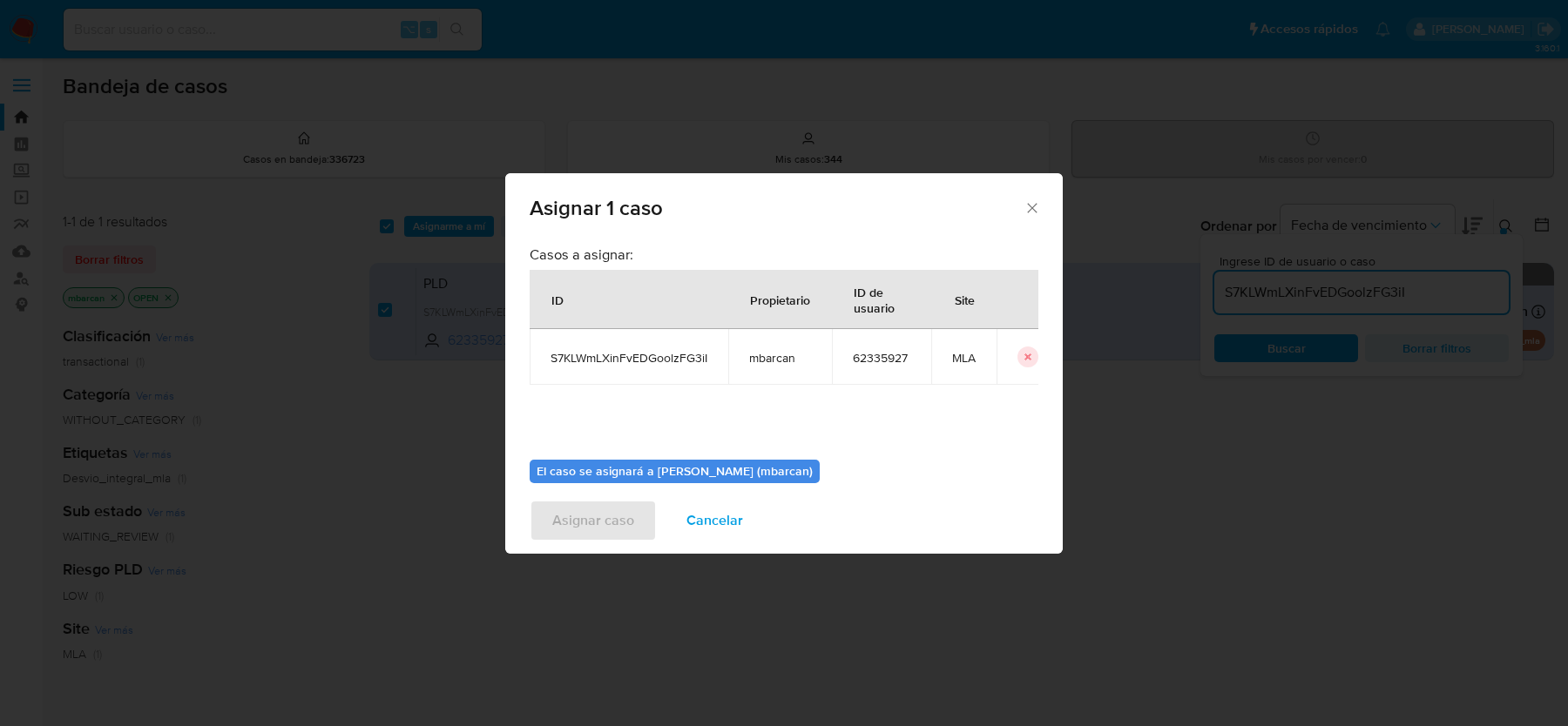
scroll to position [89, 0]
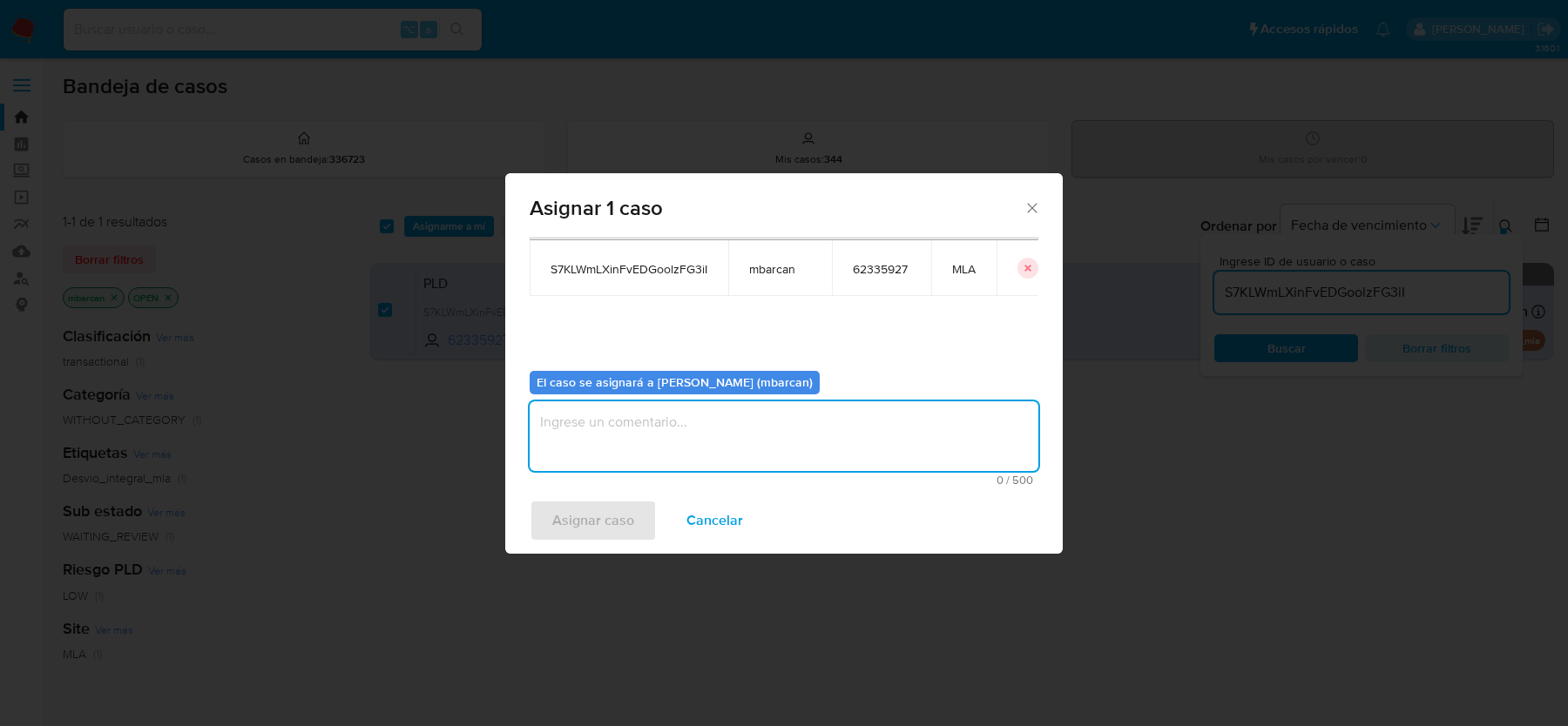
click at [707, 413] on textarea "assign-modal" at bounding box center [784, 436] width 509 height 70
type textarea "análisis"
click at [612, 522] on span "Asignar caso" at bounding box center [594, 521] width 82 height 38
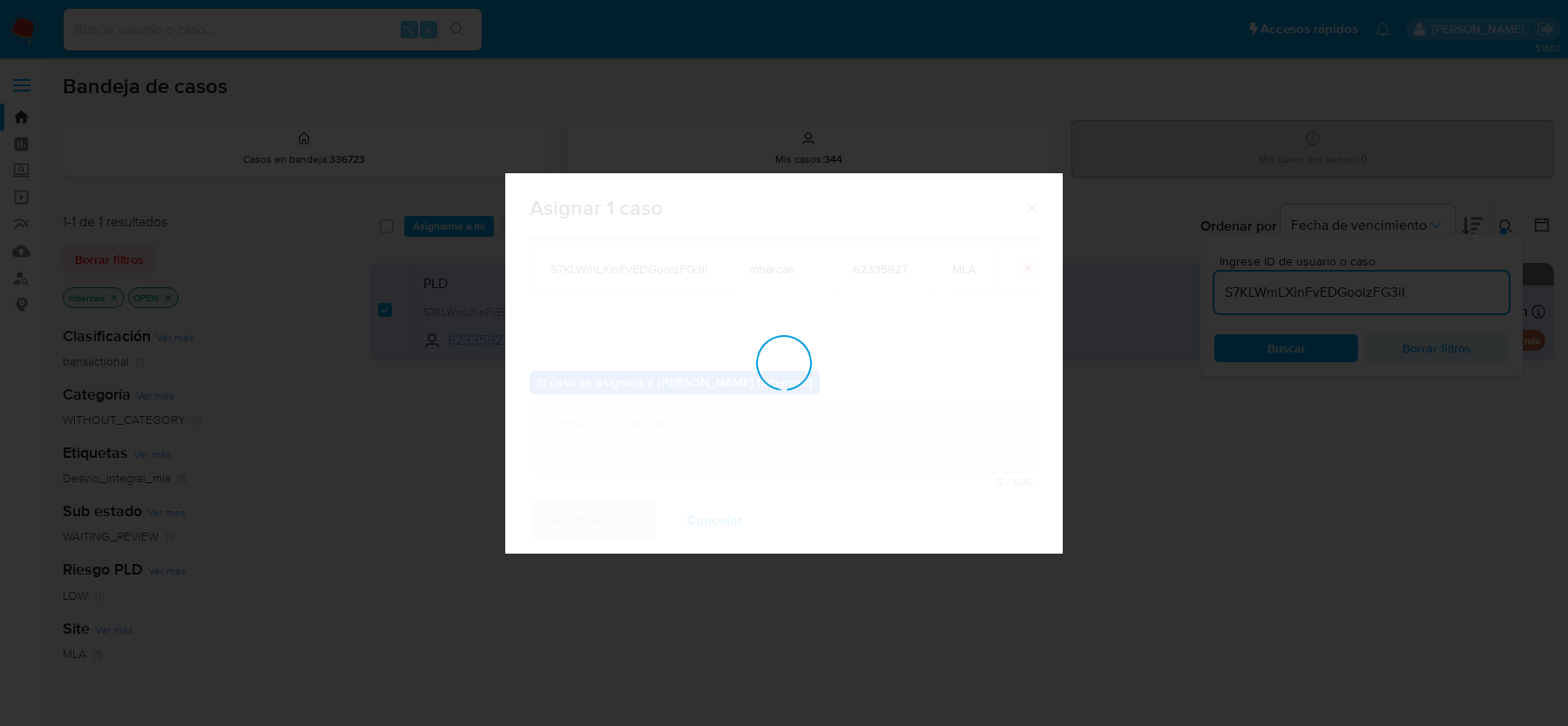
checkbox input "false"
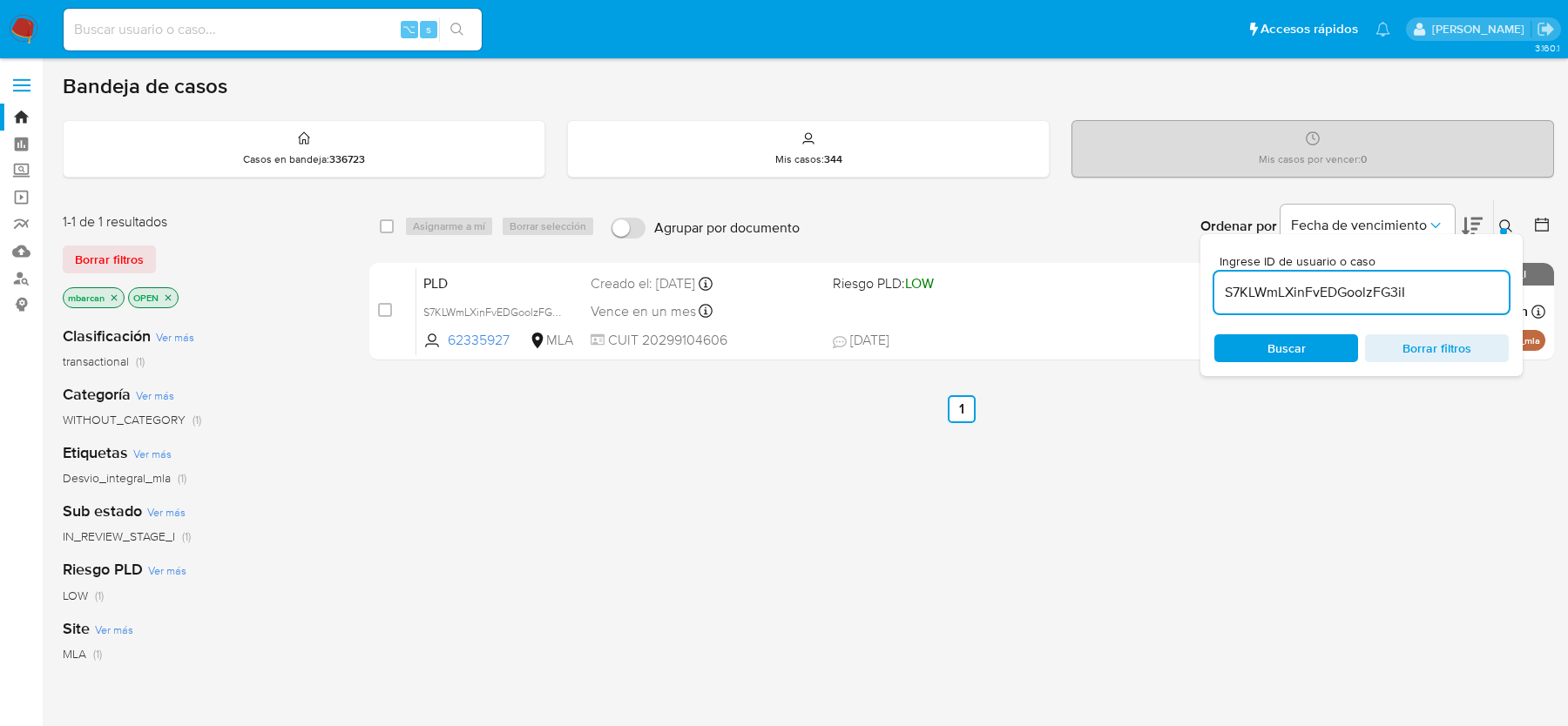
click at [1503, 216] on button at bounding box center [1508, 226] width 29 height 21
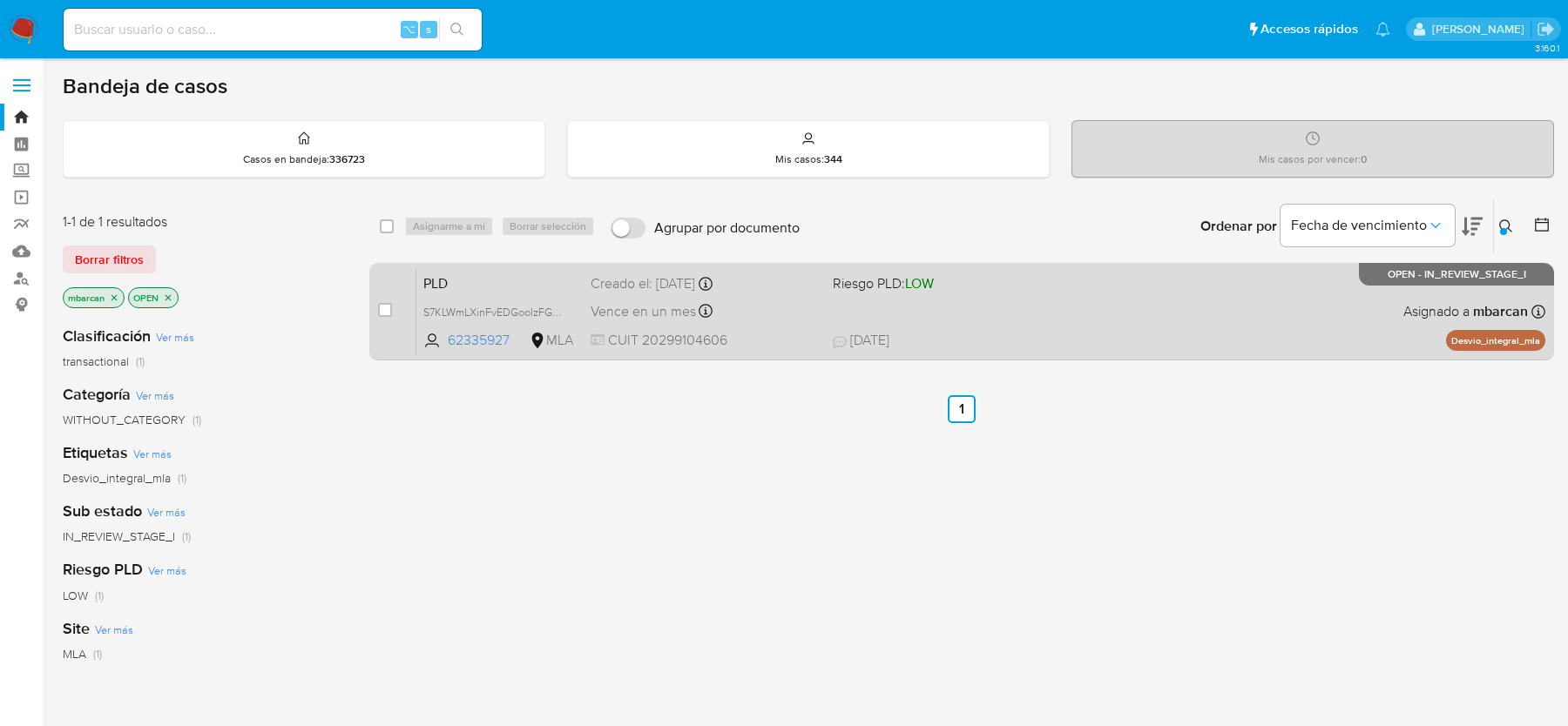
click at [488, 286] on span "PLD" at bounding box center [500, 282] width 154 height 23
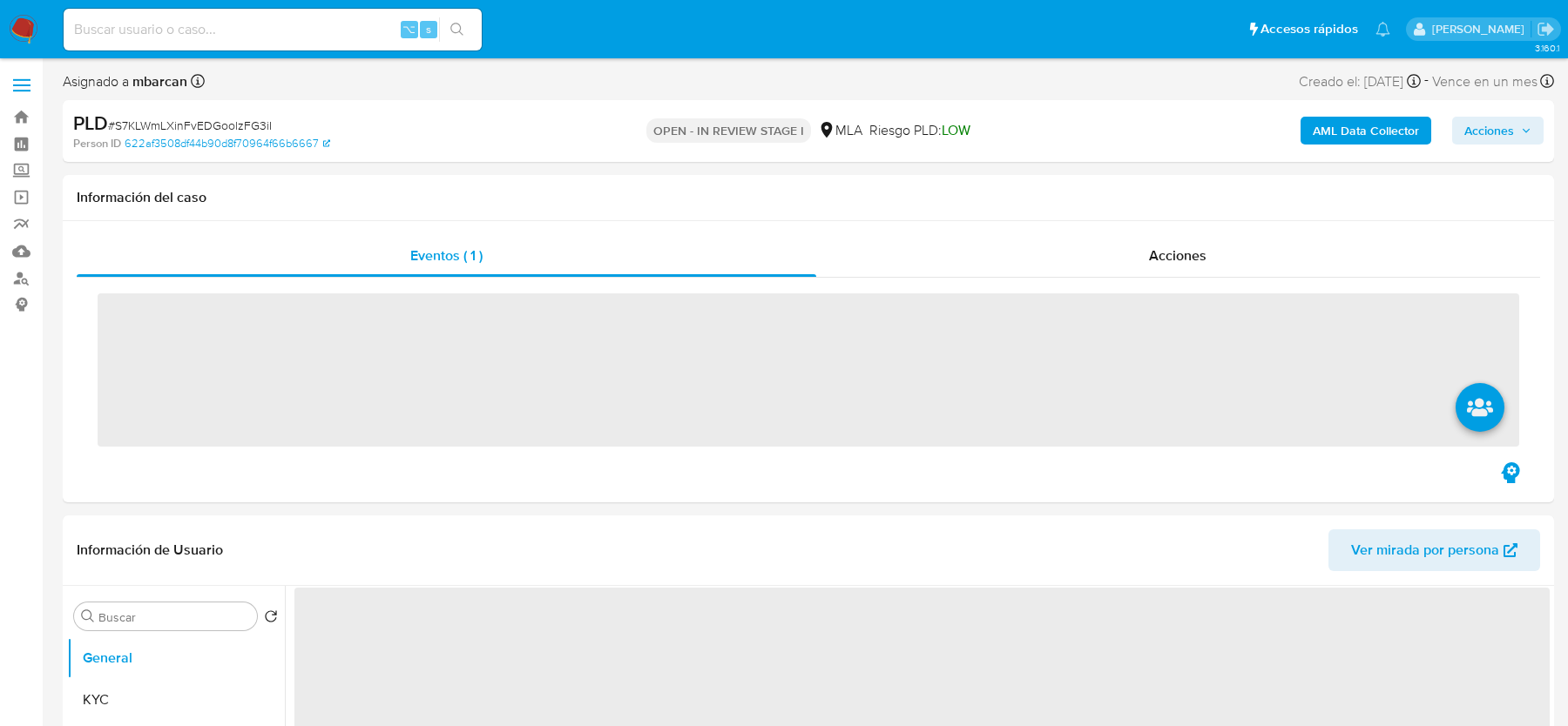
click at [206, 124] on span "# S7KLWmLXinFvEDGoolzFG3iI" at bounding box center [190, 124] width 164 height 17
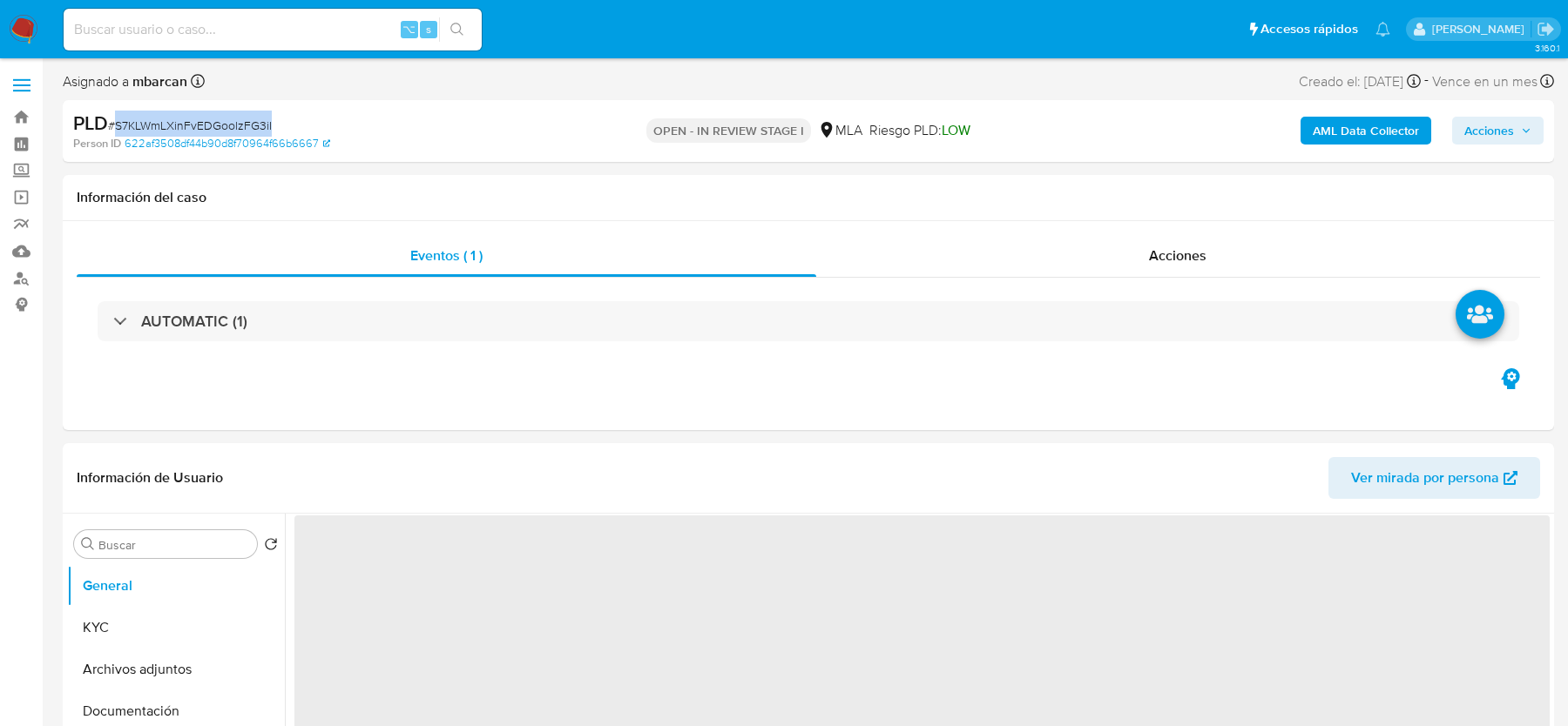
click at [206, 124] on span "# S7KLWmLXinFvEDGoolzFG3iI" at bounding box center [190, 124] width 164 height 17
copy span "S7KLWmLXinFvEDGoolzFG3iI"
select select "10"
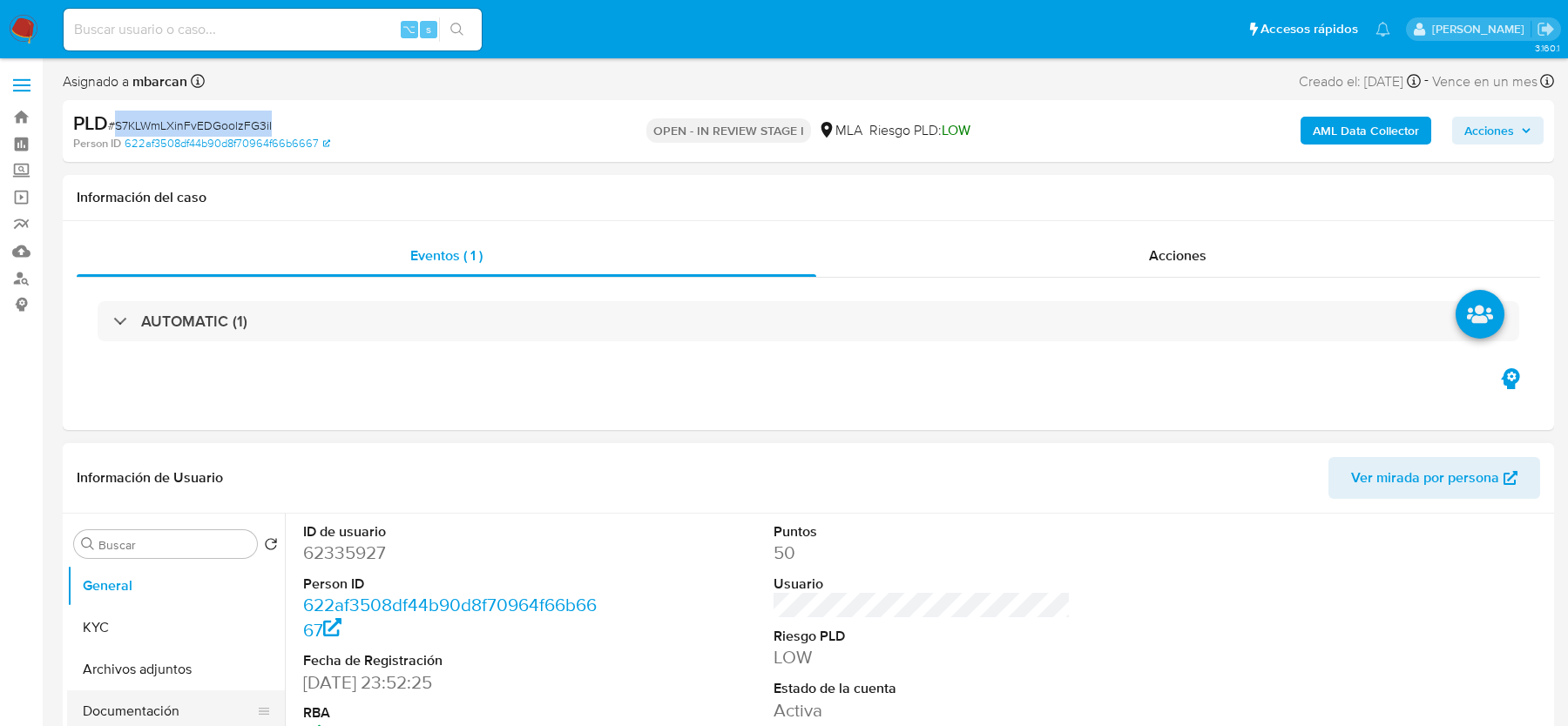
copy span "S7KLWmLXinFvEDGoolzFG3iI"
click at [331, 552] on dd "62335927" at bounding box center [451, 552] width 296 height 25
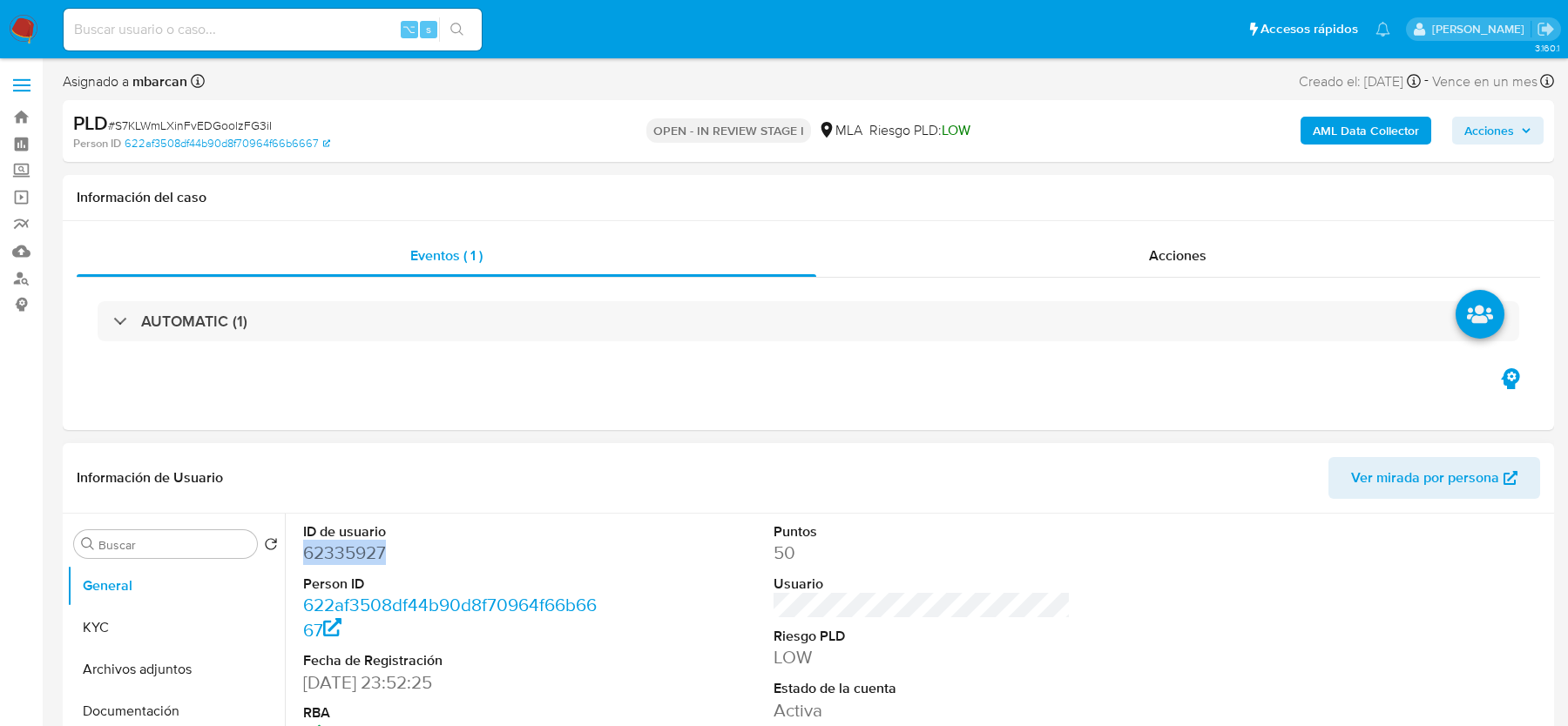
click at [331, 552] on dd "62335927" at bounding box center [451, 552] width 296 height 25
copy dd "62335927"
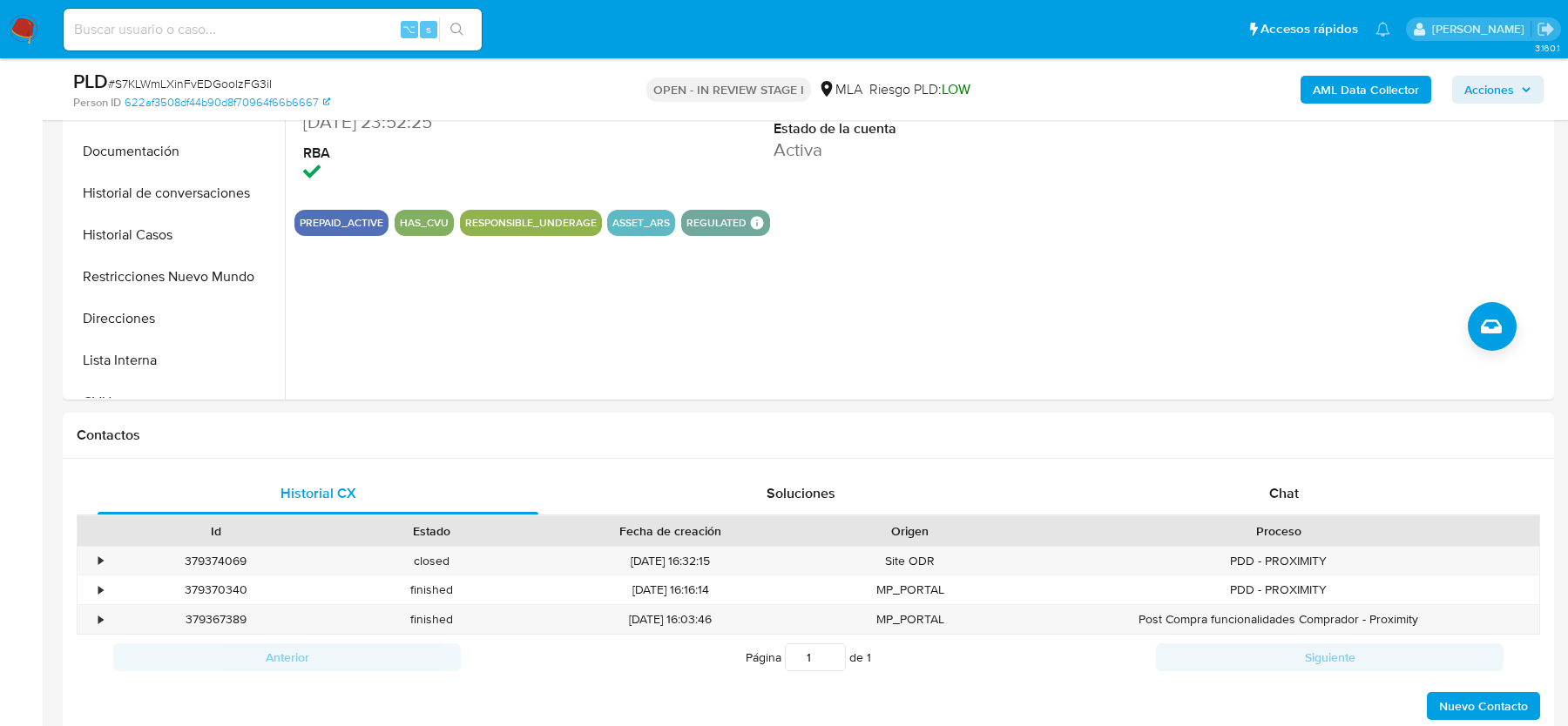
scroll to position [542, 0]
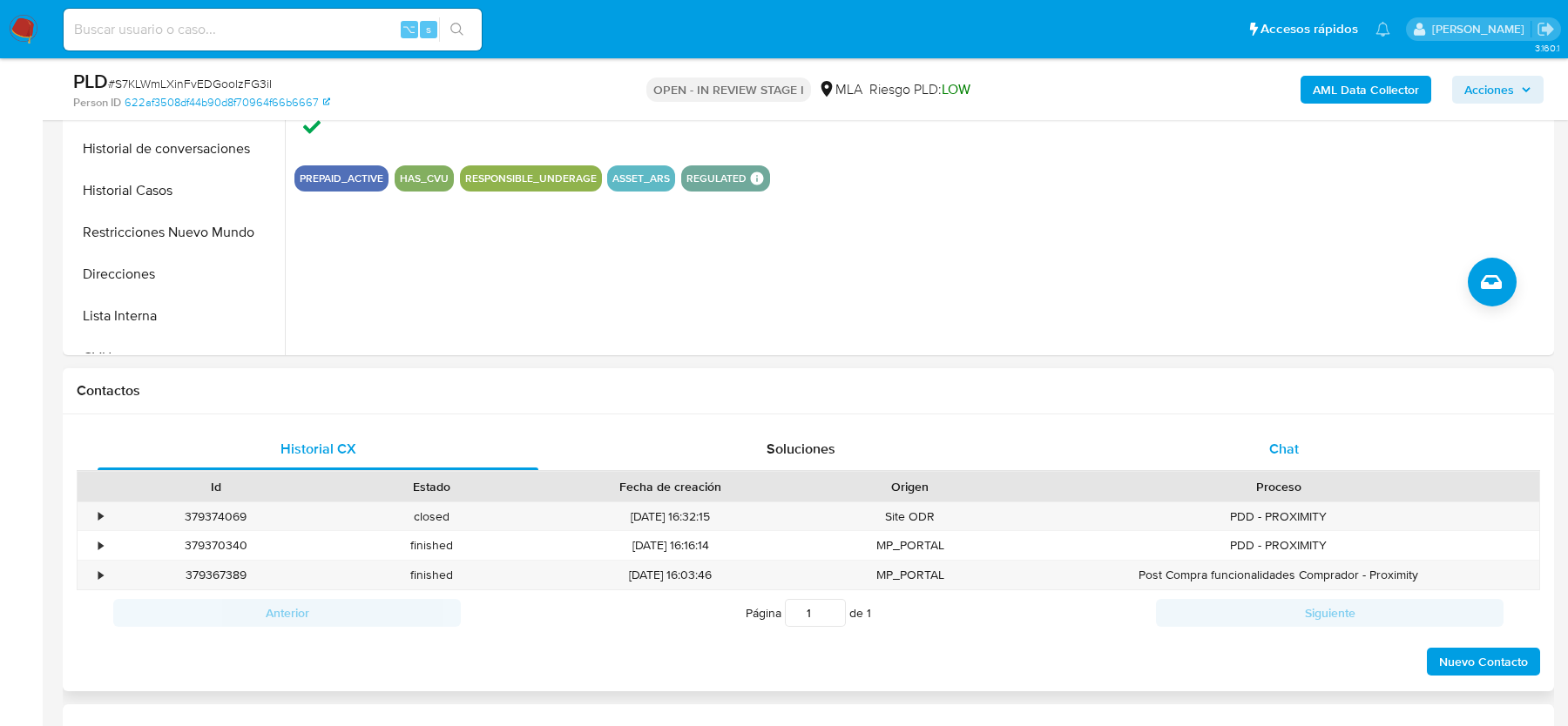
click at [1263, 445] on div "Chat" at bounding box center [1283, 449] width 441 height 42
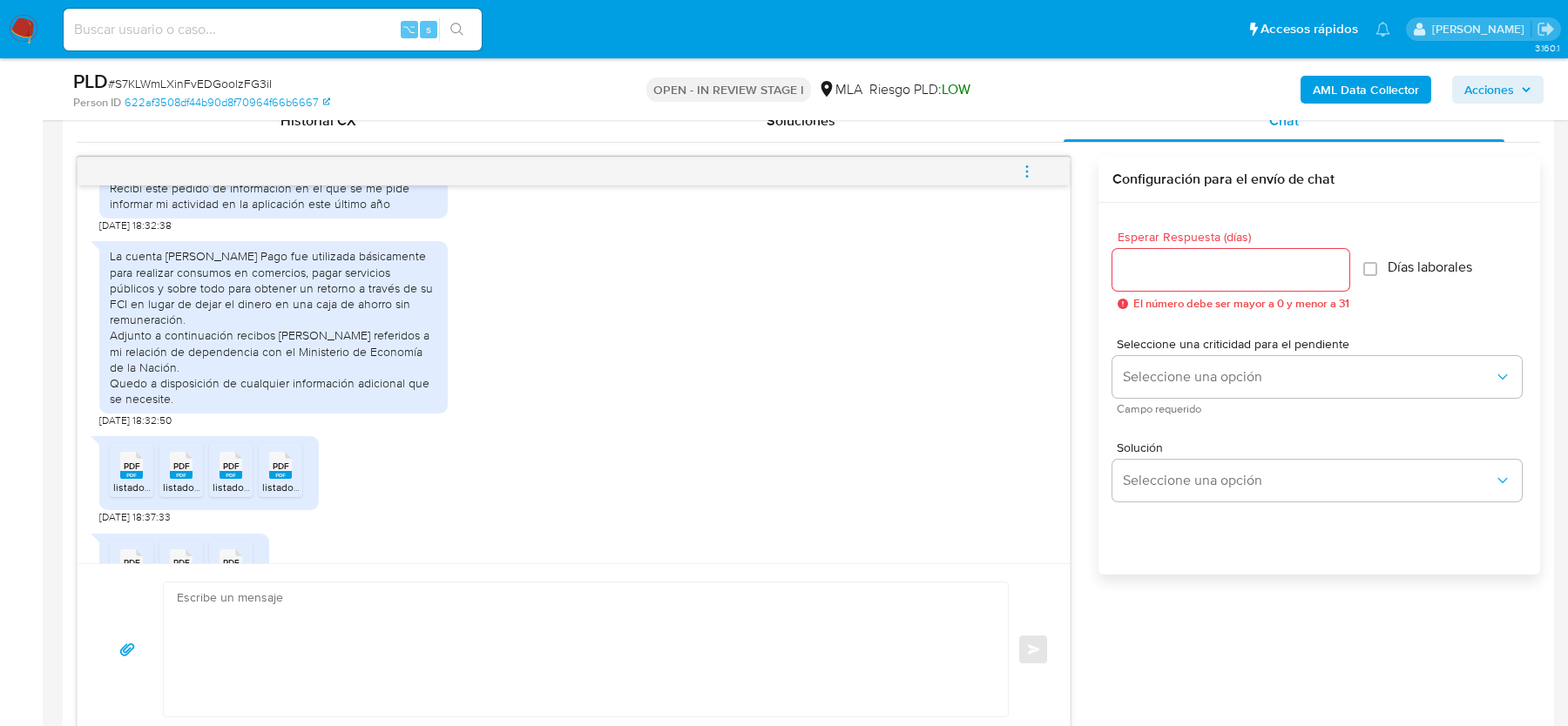
scroll to position [1089, 0]
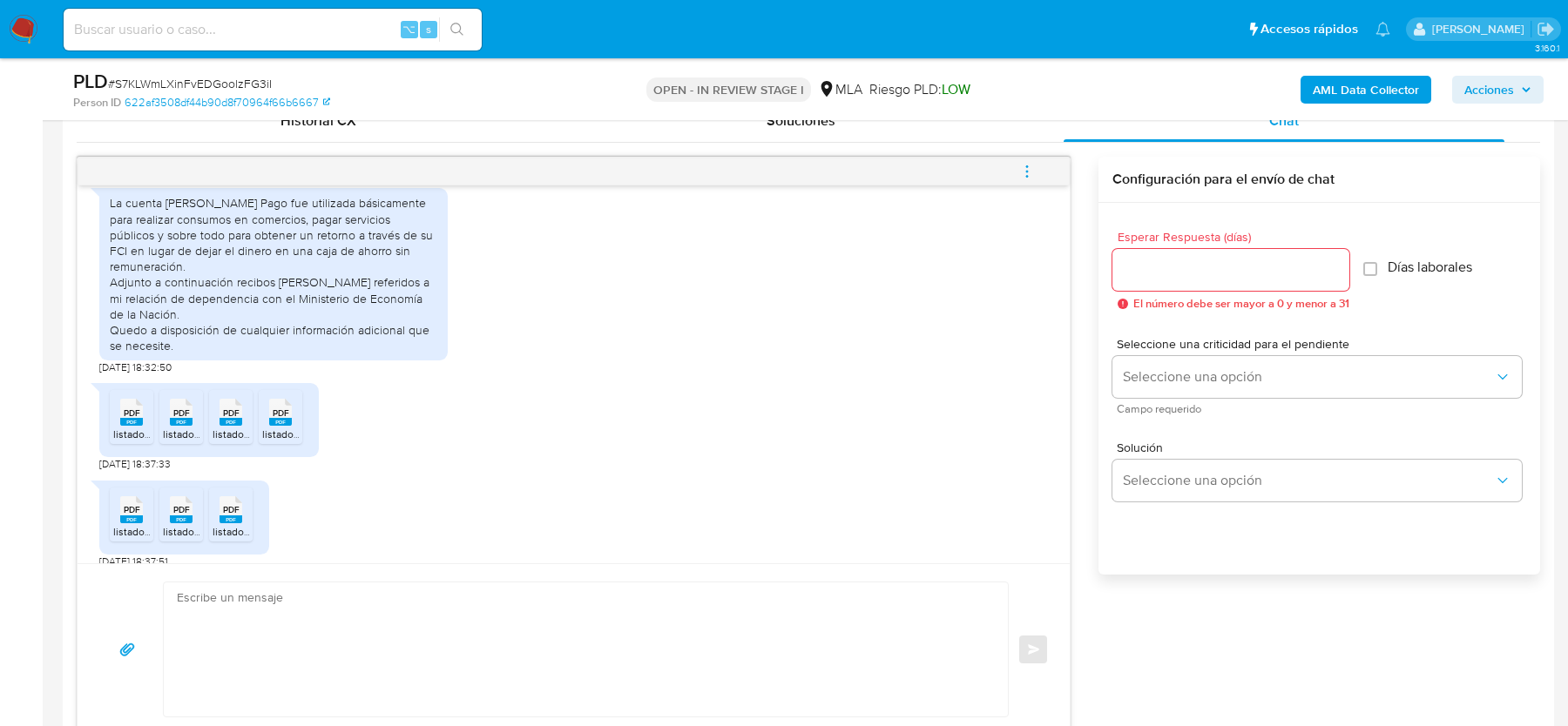
click at [127, 419] on span "PDF" at bounding box center [132, 413] width 16 height 11
click at [175, 426] on rect at bounding box center [181, 422] width 23 height 8
click at [232, 426] on rect at bounding box center [230, 422] width 23 height 8
click at [282, 419] on span "PDF" at bounding box center [281, 413] width 16 height 11
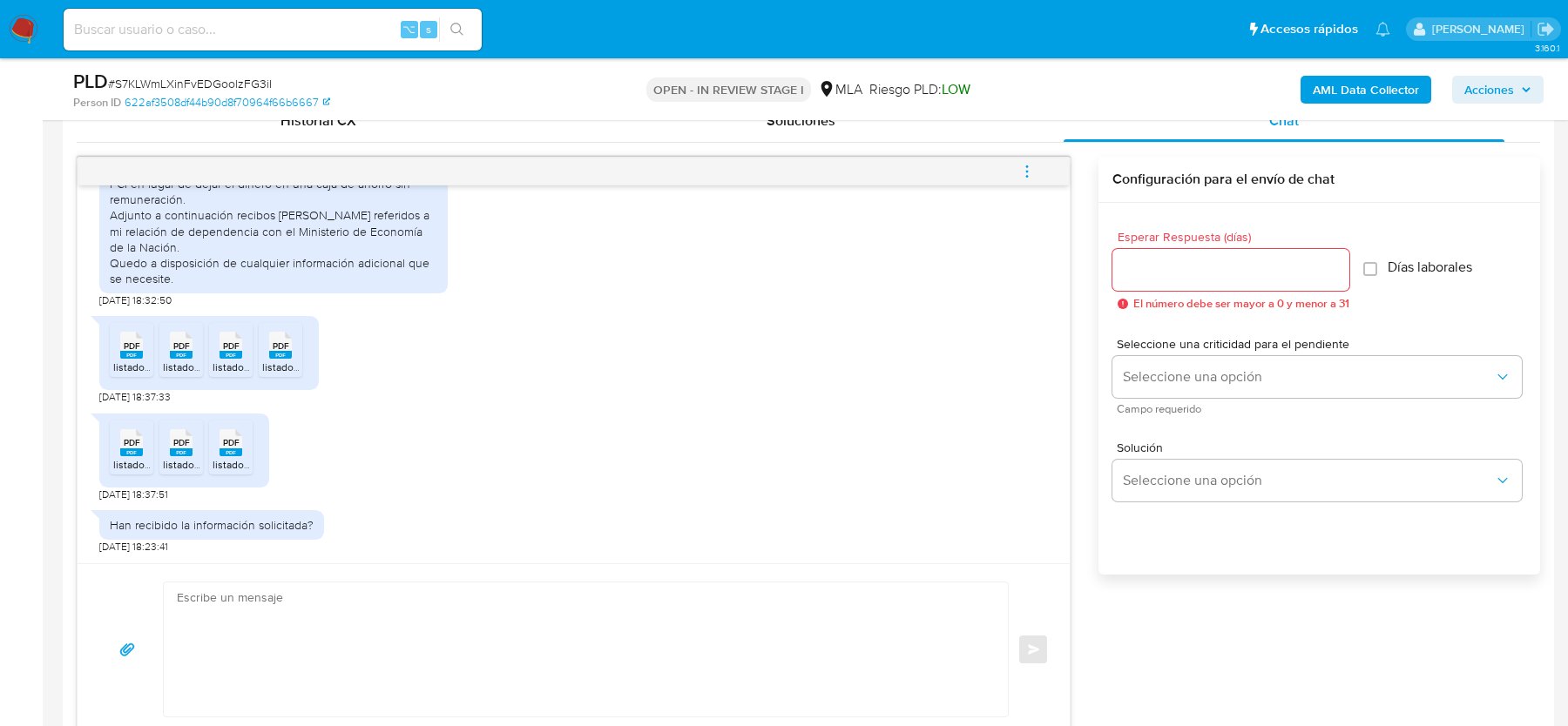
drag, startPoint x: 118, startPoint y: 456, endPoint x: 155, endPoint y: 456, distance: 37.0
click at [119, 457] on span "listado_liquidaciones_29910460_2025-08-18-3.pdf" at bounding box center [233, 464] width 239 height 15
click at [188, 457] on span "listado_liquidaciones_29910460_2025-08-18-2.pdf" at bounding box center [282, 464] width 239 height 15
click at [249, 457] on span "listado_liquidaciones_29910460_2025-08-18-1.pdf" at bounding box center [331, 464] width 236 height 15
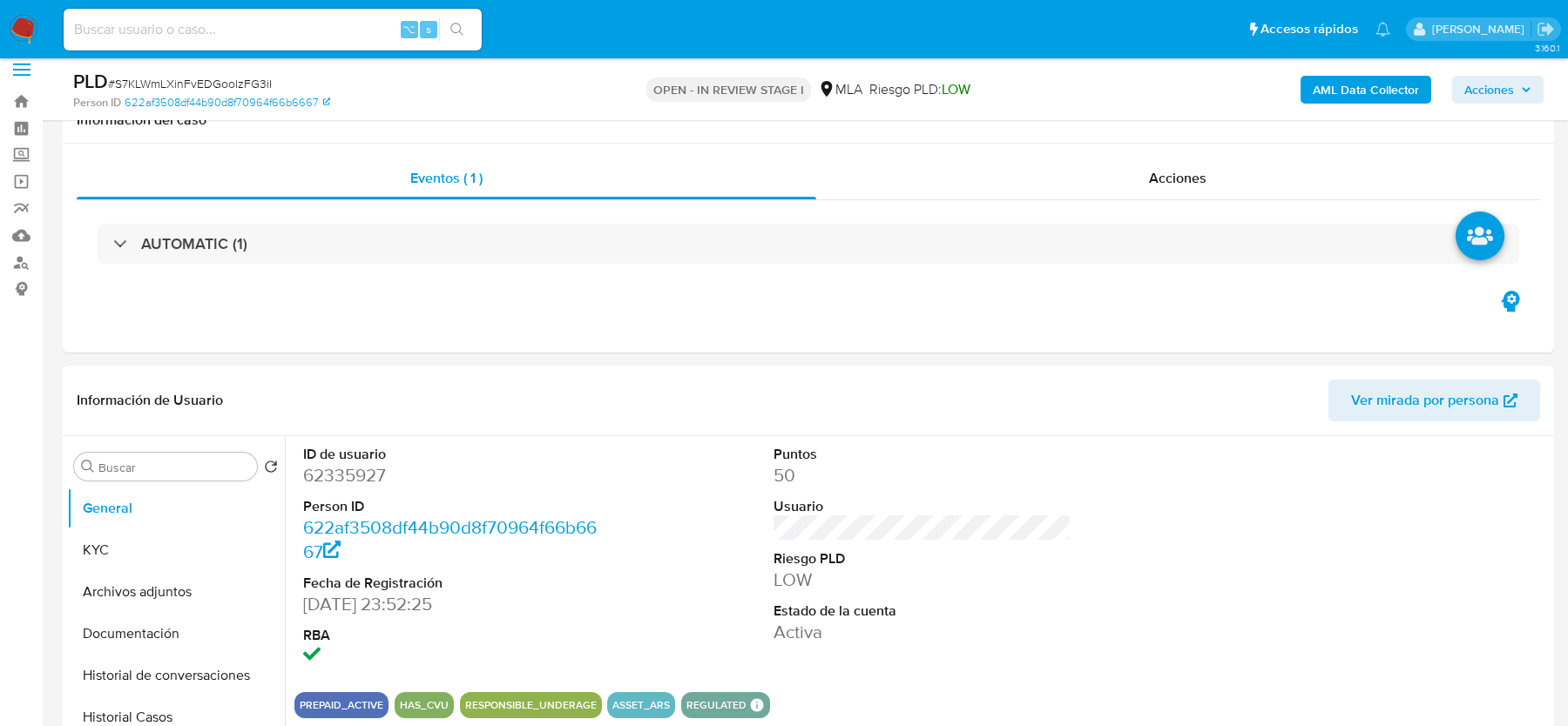
scroll to position [0, 0]
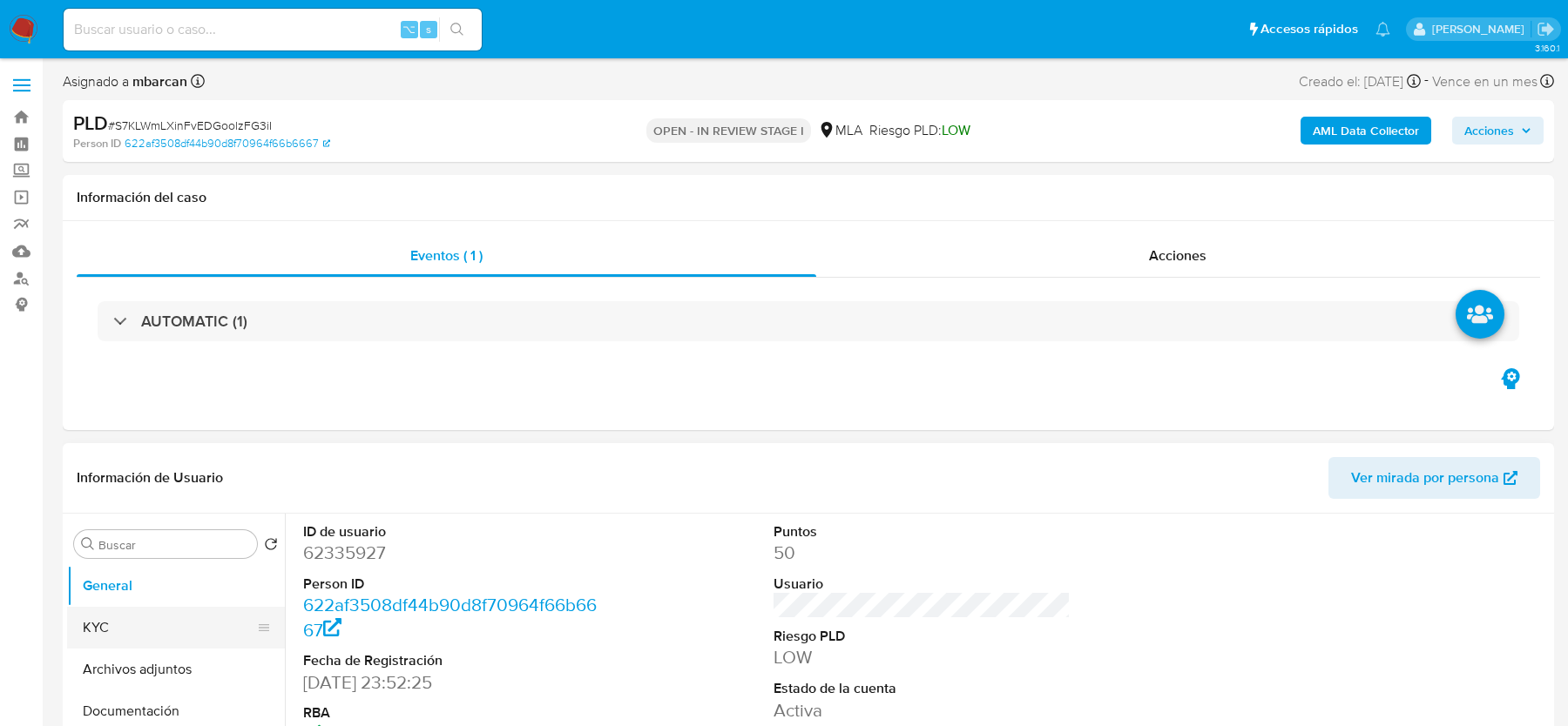
click at [118, 621] on button "KYC" at bounding box center [169, 628] width 204 height 42
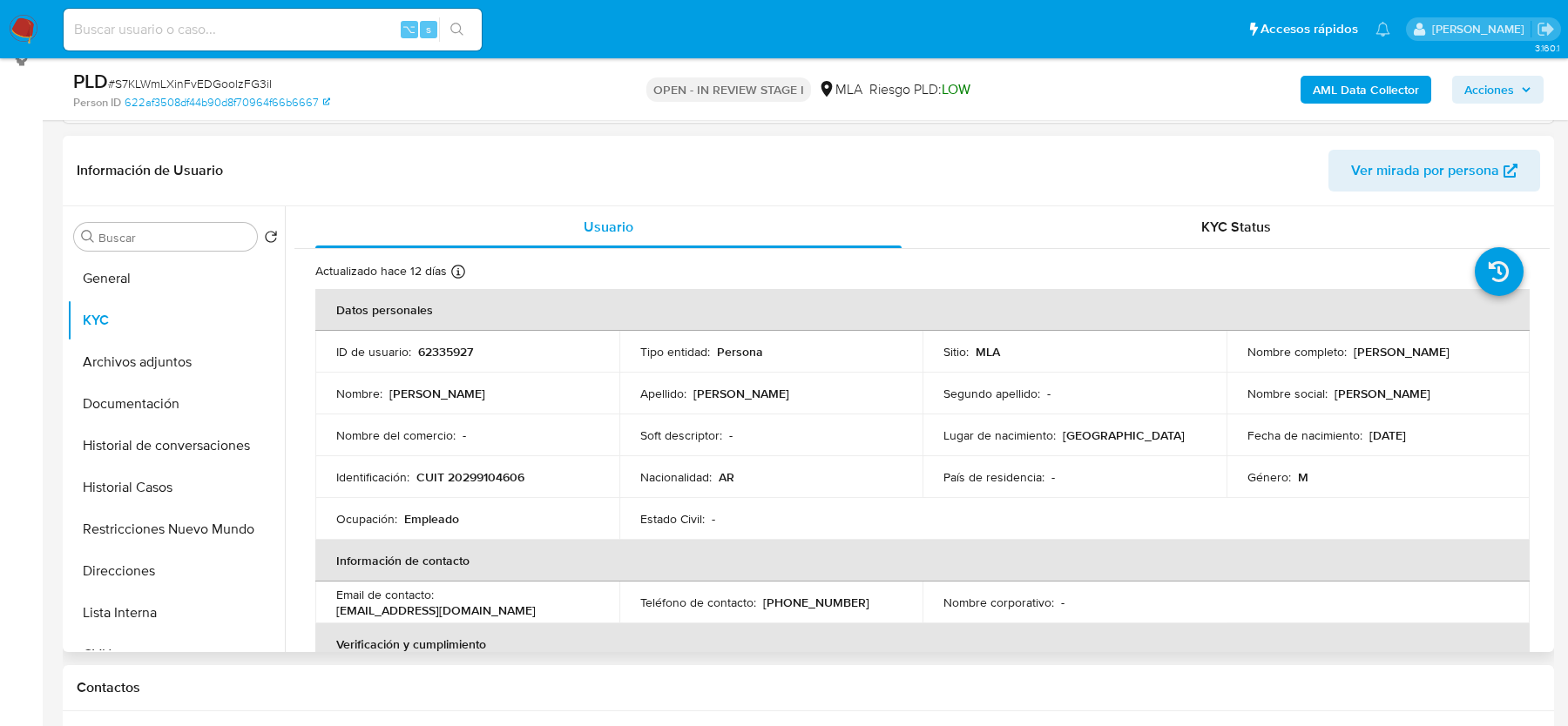
scroll to position [253, 0]
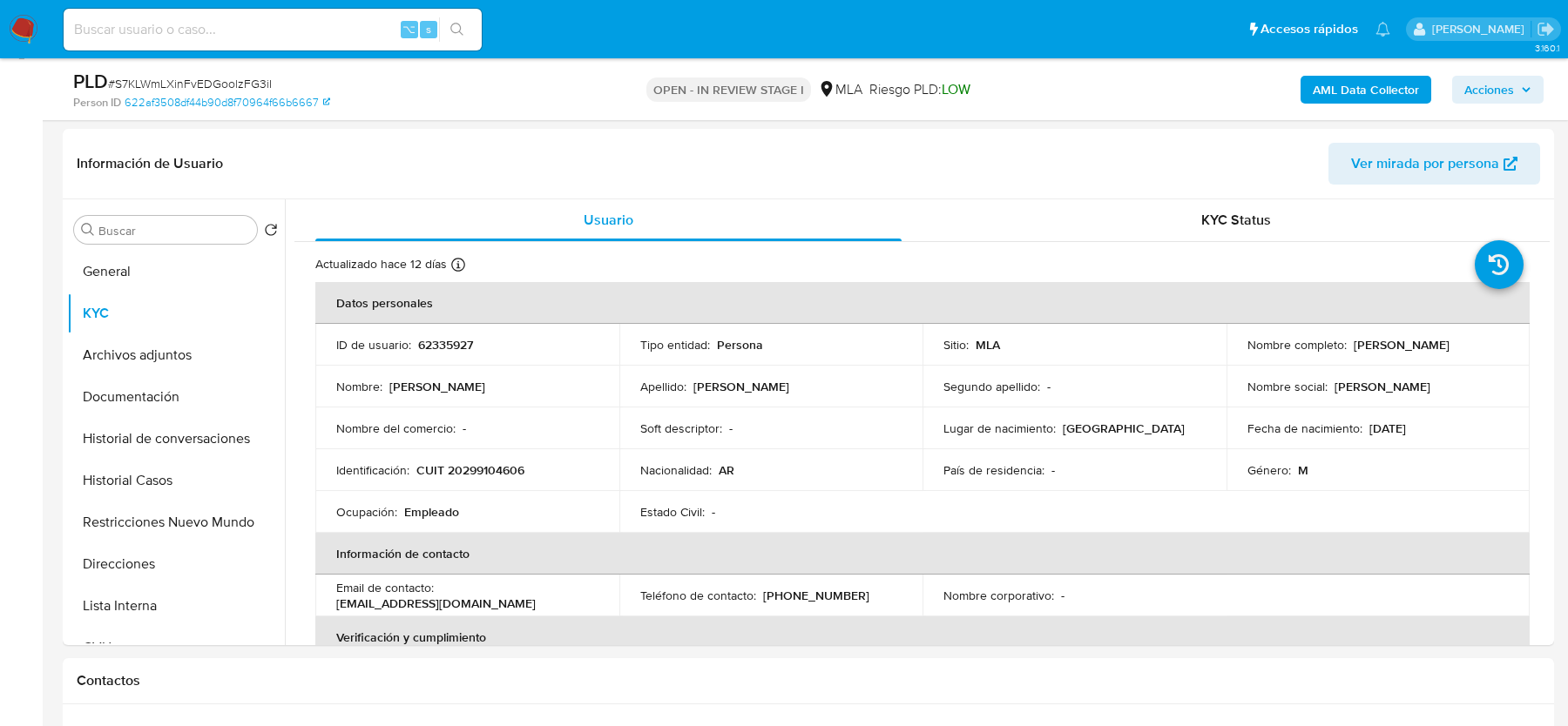
click at [1354, 75] on b "AML Data Collector" at bounding box center [1365, 89] width 106 height 28
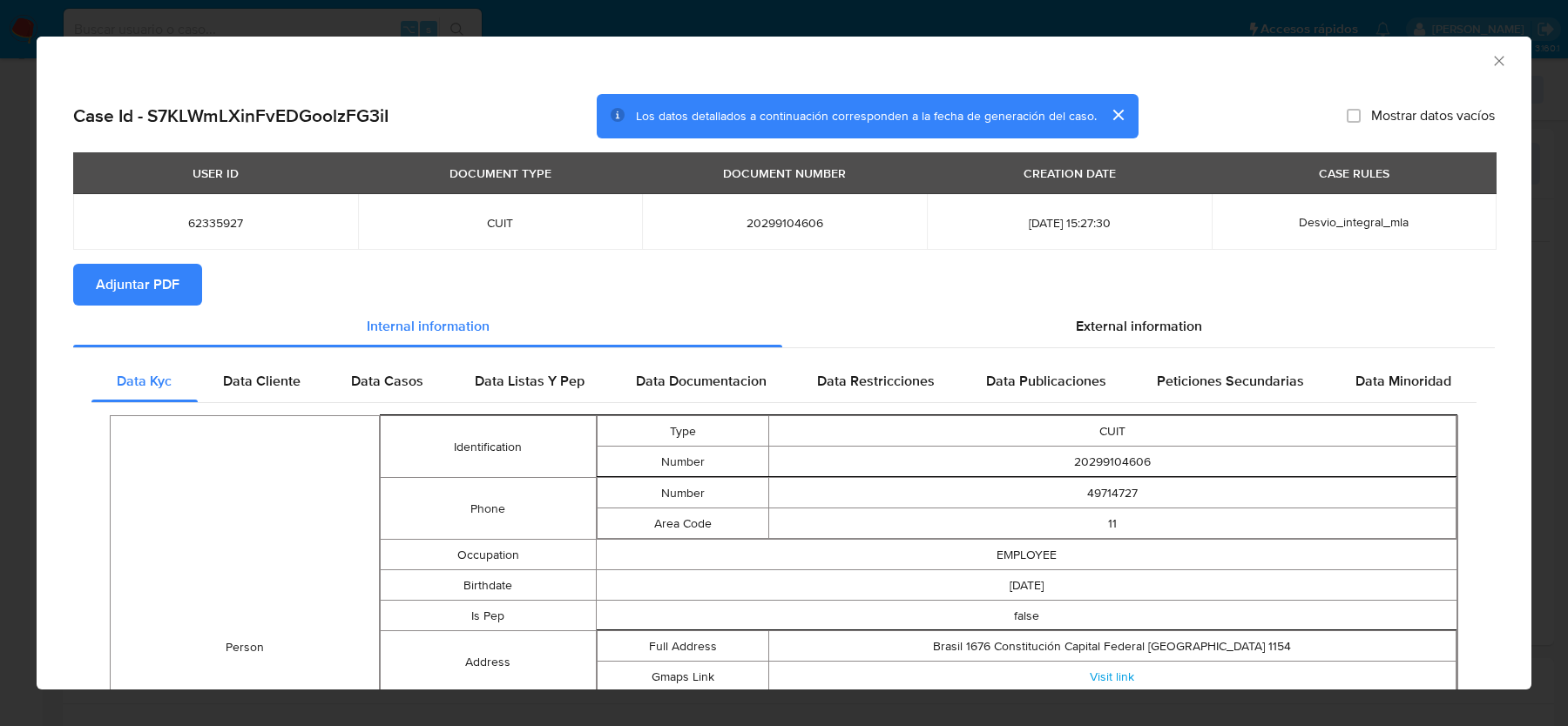
click at [133, 292] on span "Adjuntar PDF" at bounding box center [137, 284] width 84 height 38
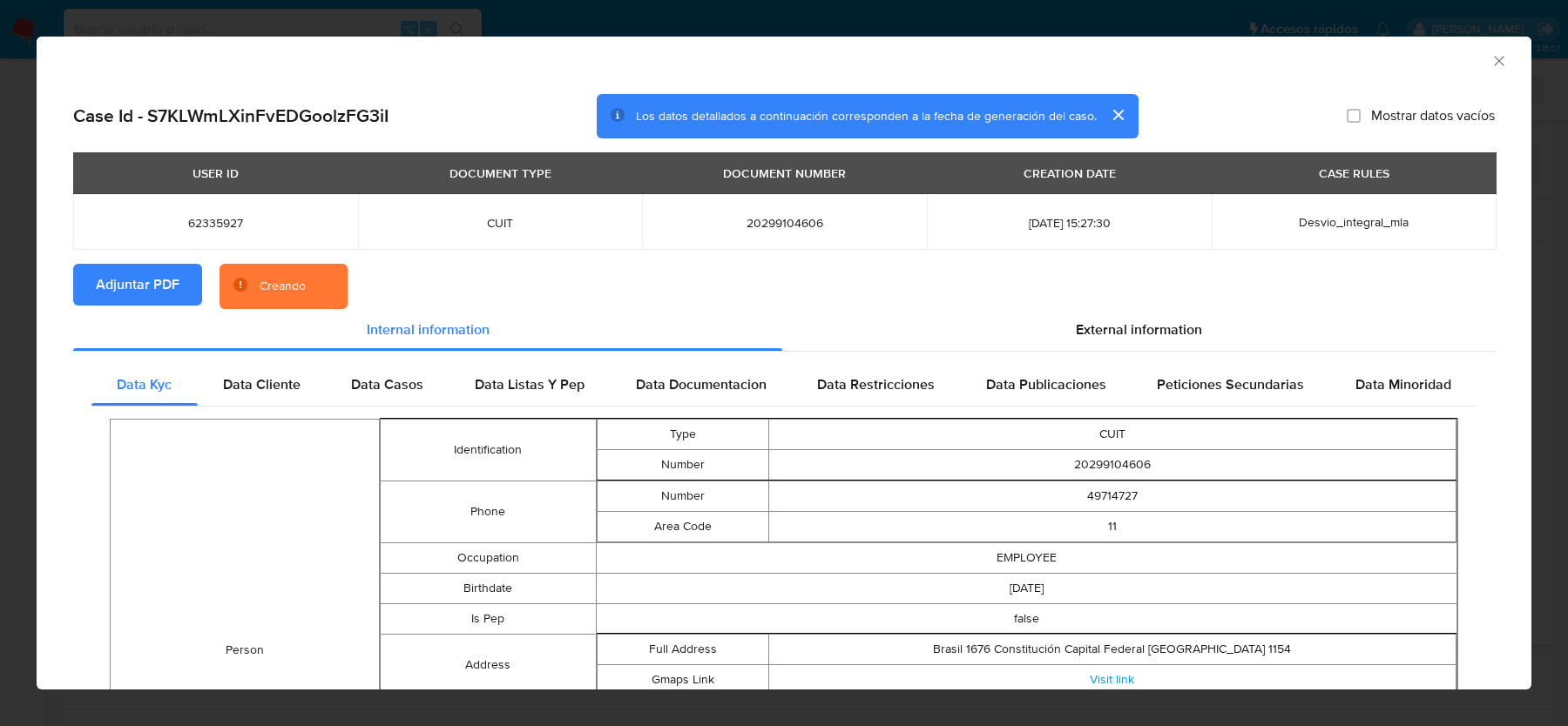
click at [1062, 305] on section "Adjuntar PDF Creando" at bounding box center [784, 286] width 1422 height 45
click at [1034, 331] on div "External information" at bounding box center [1139, 330] width 713 height 42
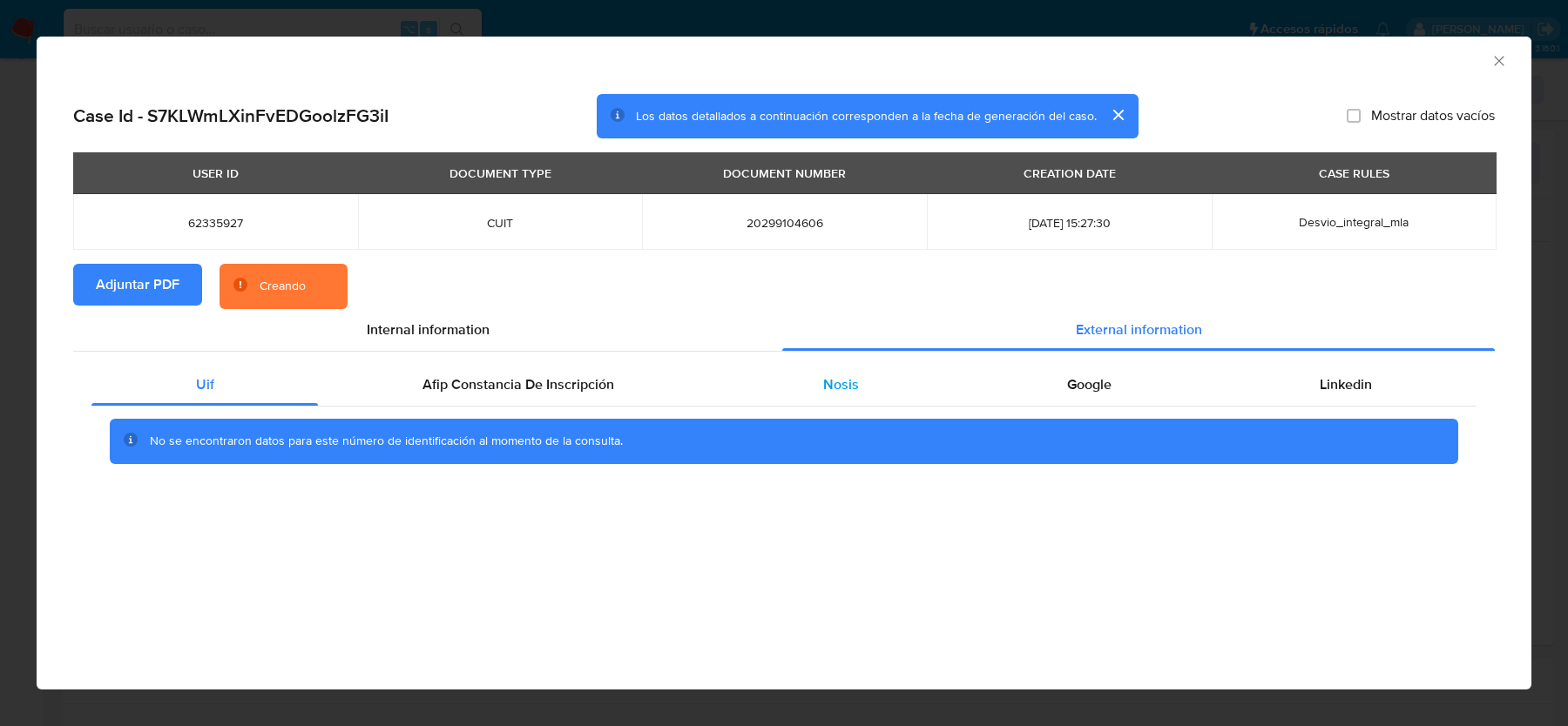
click at [824, 386] on span "Nosis" at bounding box center [841, 384] width 35 height 20
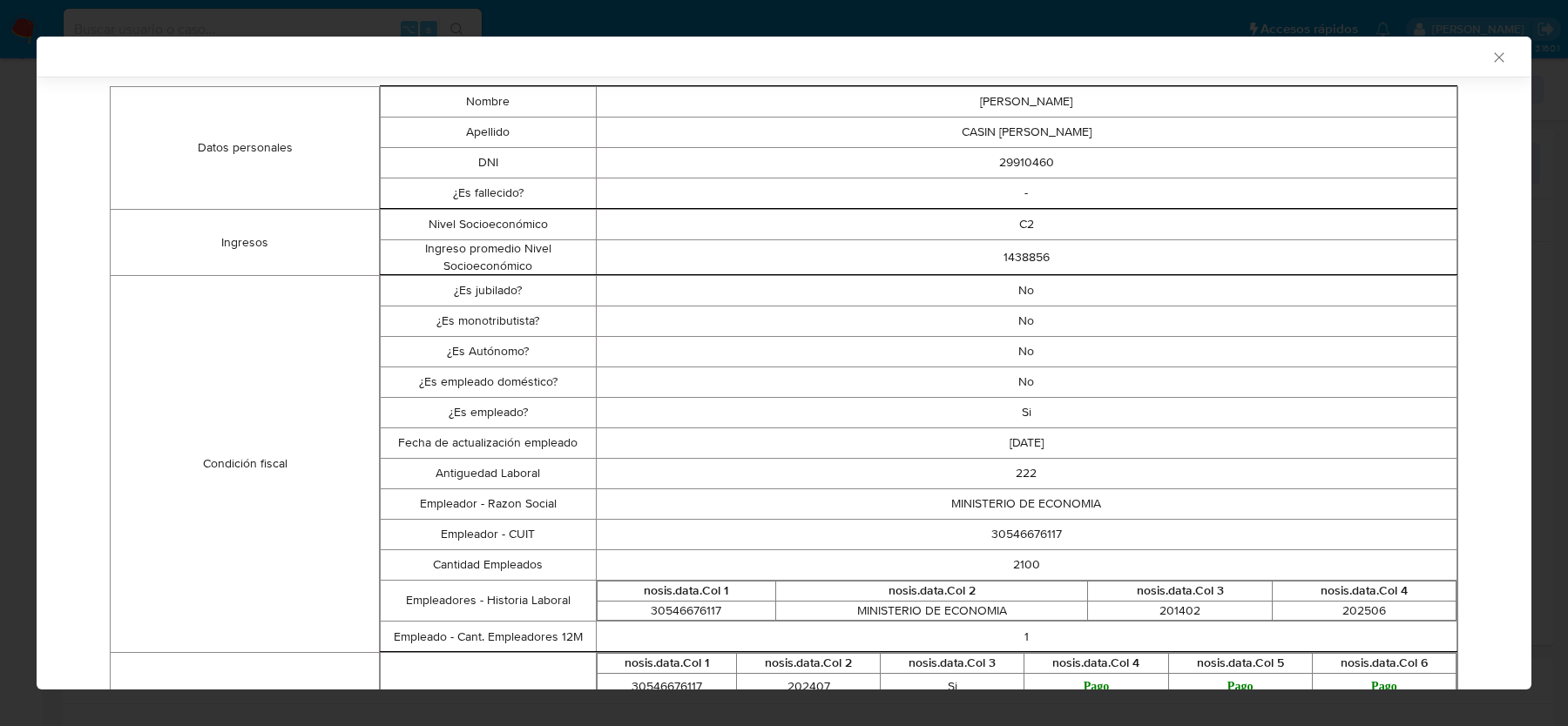
scroll to position [384, 0]
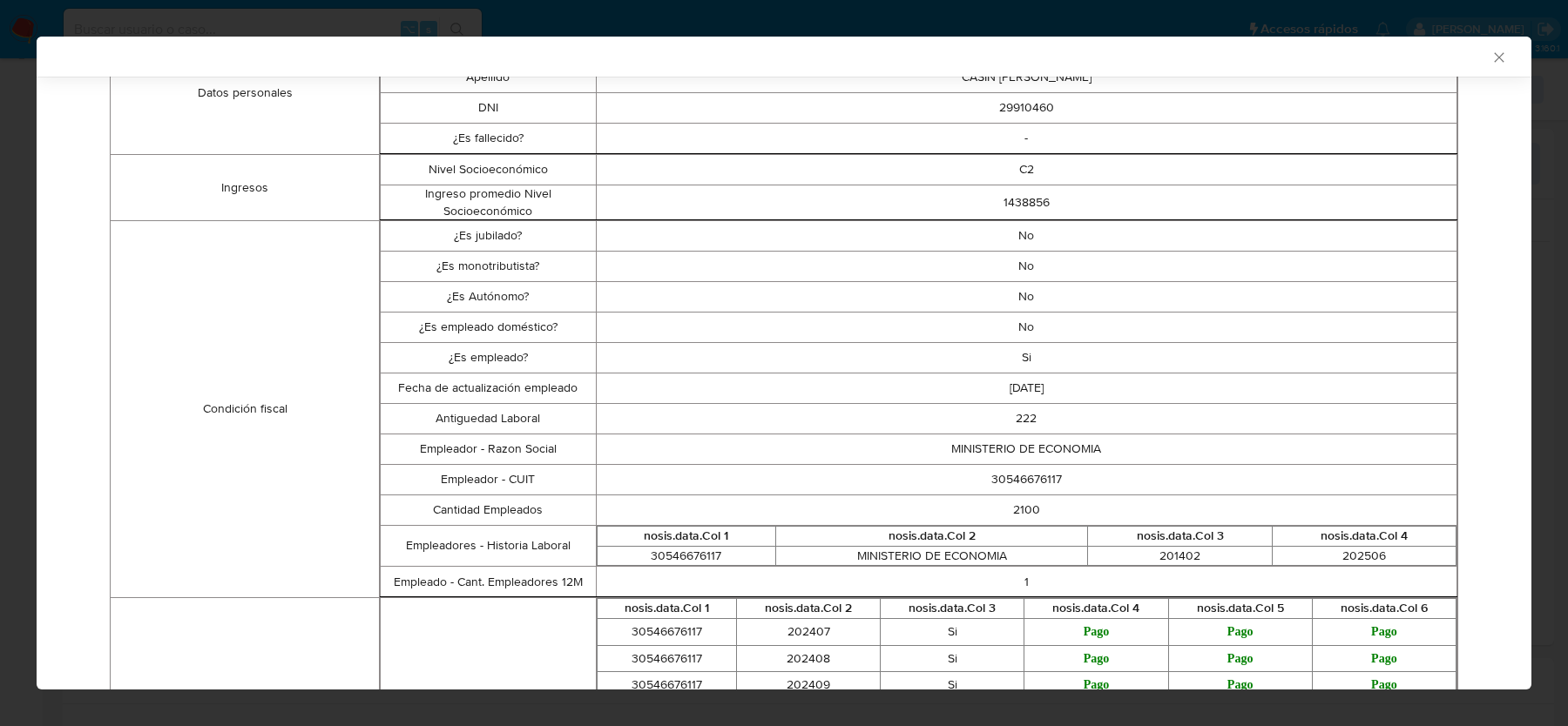
click at [1021, 482] on td "30546676117" at bounding box center [1026, 481] width 862 height 31
copy td "30546676117"
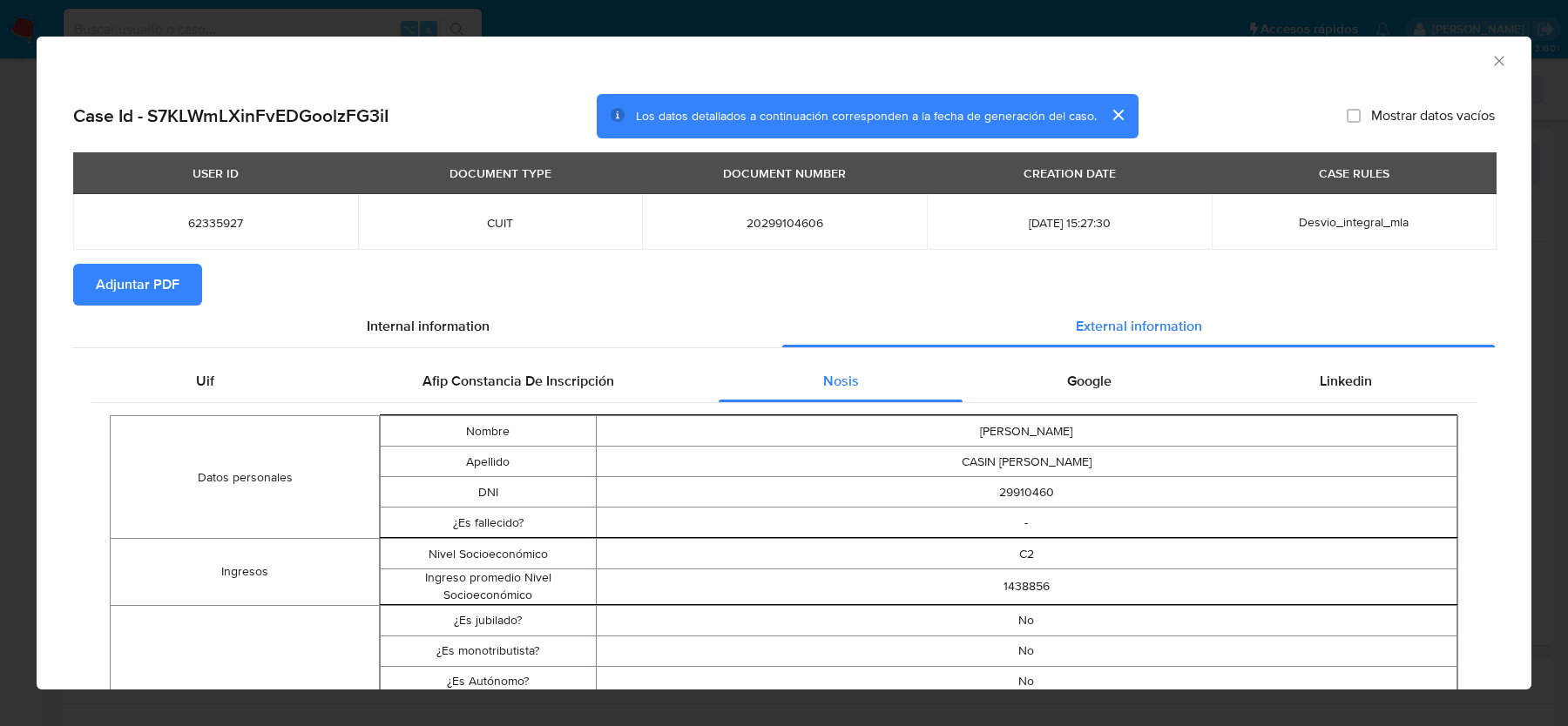
click at [1132, 415] on th "closure-recommendation-modal" at bounding box center [1026, 415] width 862 height 1
click at [1139, 386] on div "Google" at bounding box center [1089, 382] width 253 height 42
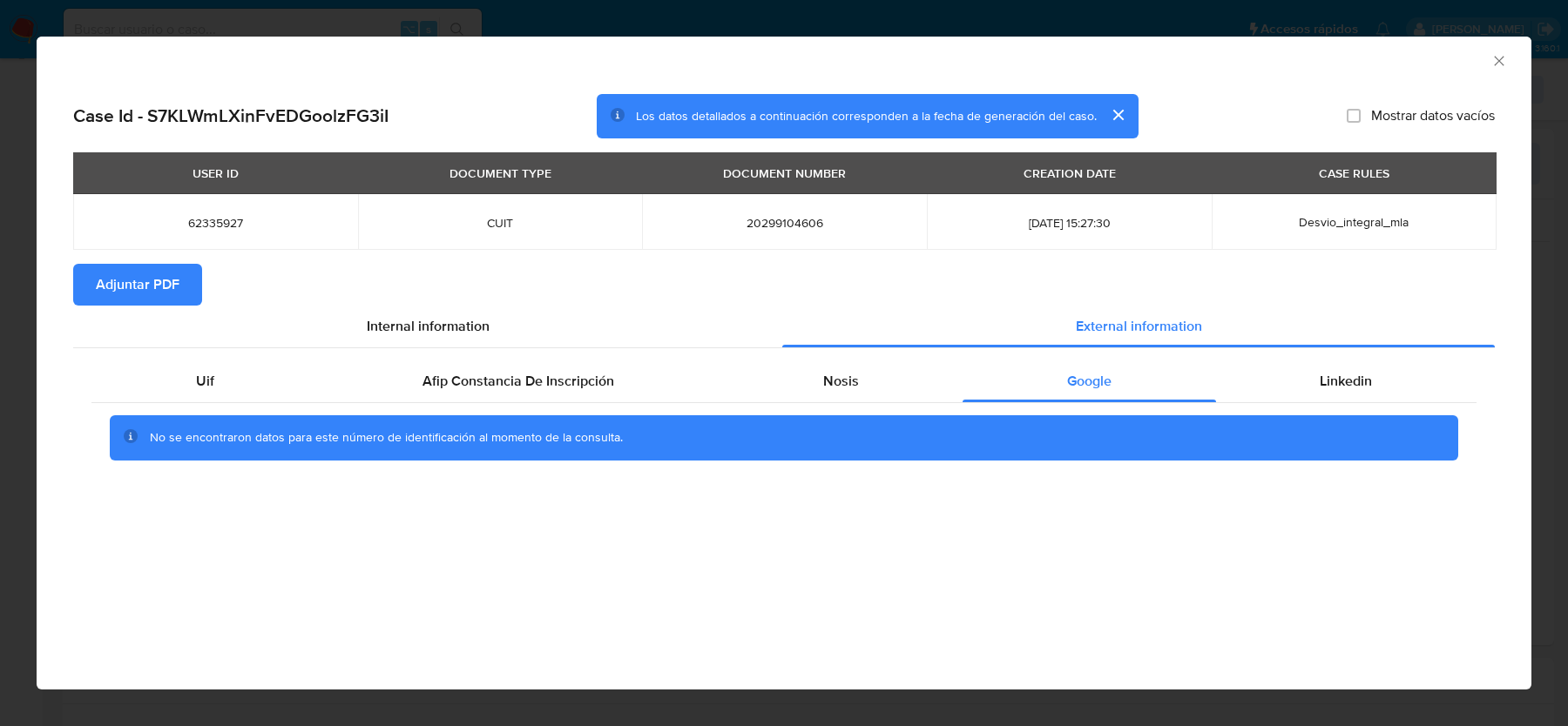
click at [1498, 61] on icon "Cerrar ventana" at bounding box center [1498, 60] width 10 height 10
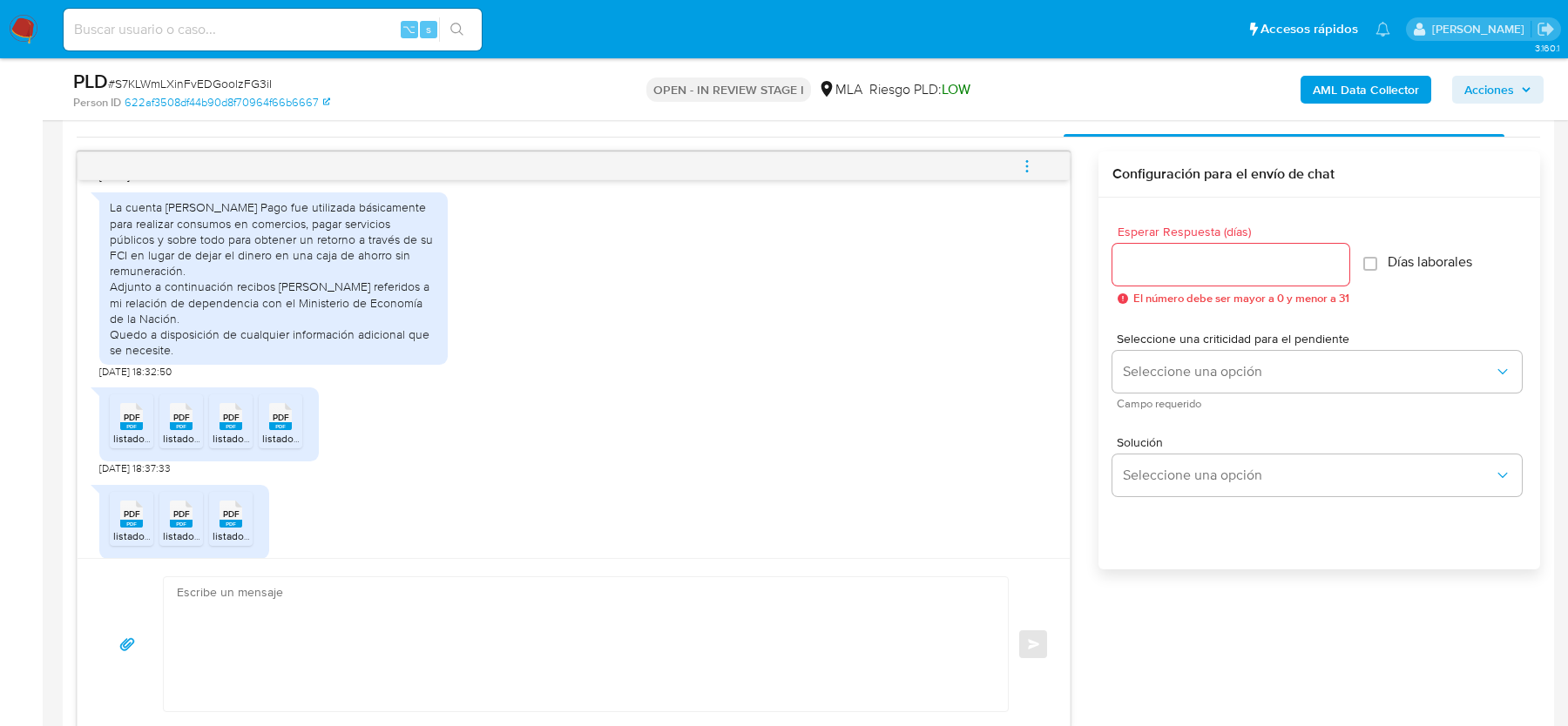
scroll to position [1068, 0]
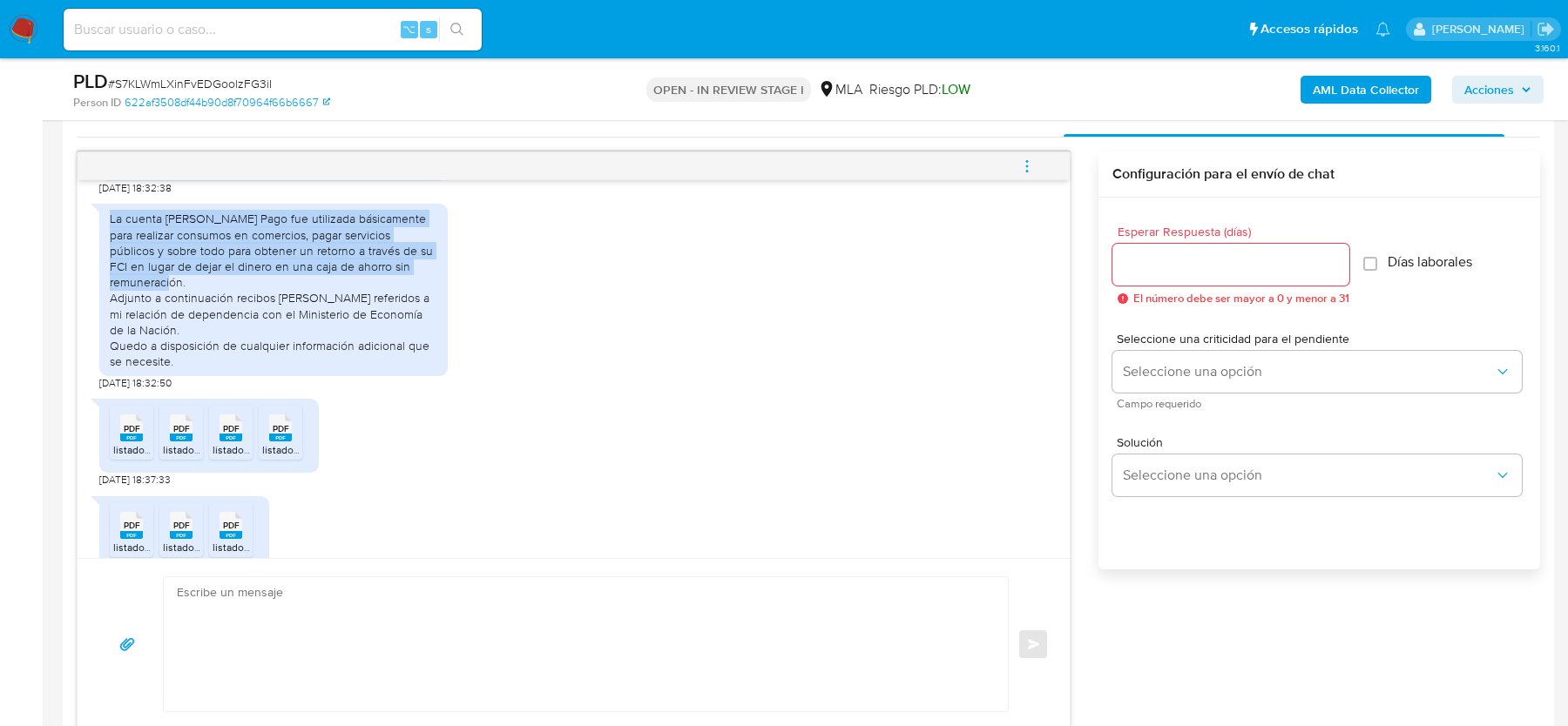
drag, startPoint x: 108, startPoint y: 249, endPoint x: 186, endPoint y: 310, distance: 99.0
click at [186, 310] on div "La cuenta de Mercado Pago fue utilizada básicamente para realizar consumos en c…" at bounding box center [273, 290] width 348 height 173
copy div "La cuenta de Mercado Pago fue utilizada básicamente para realizar consumos en c…"
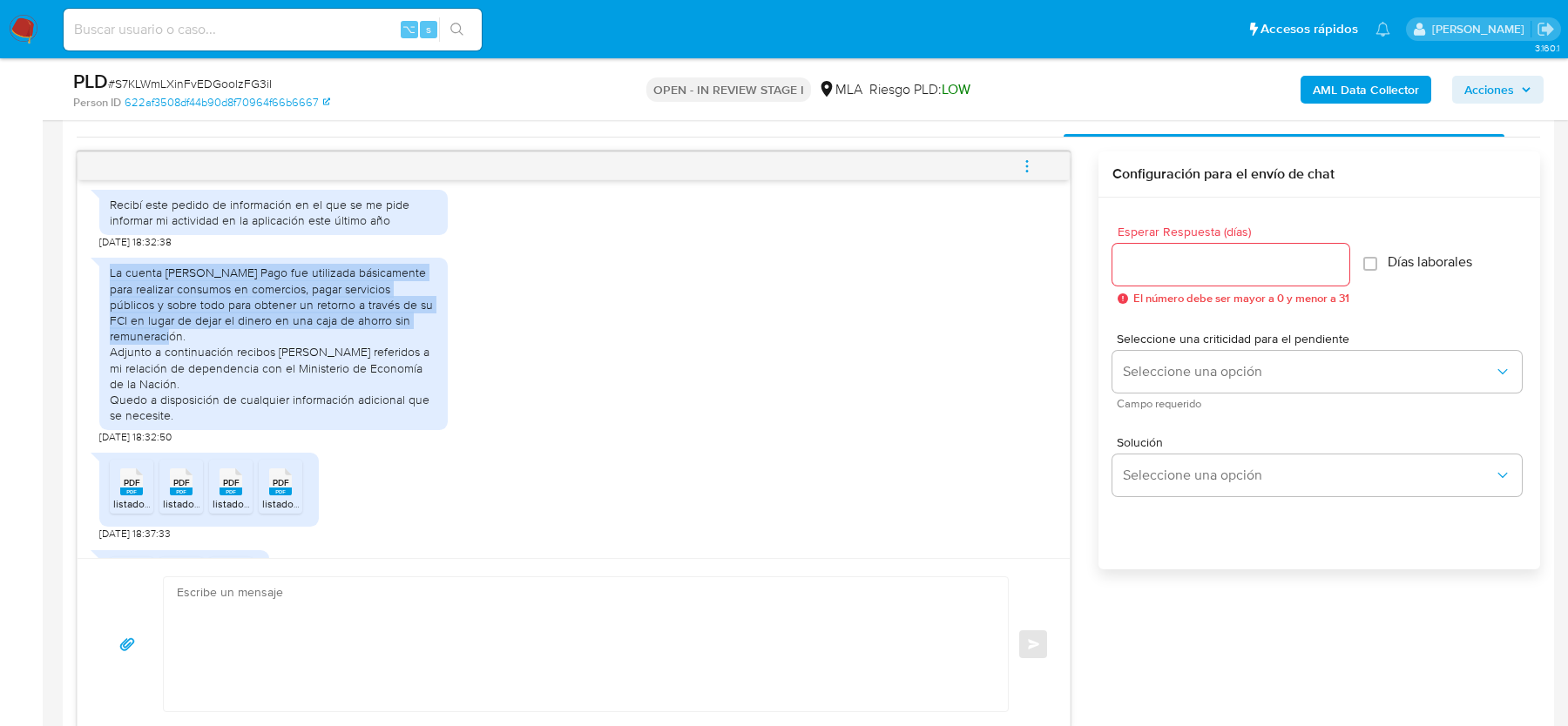
scroll to position [1011, 0]
copy div "La cuenta de Mercado Pago fue utilizada básicamente para realizar consumos en c…"
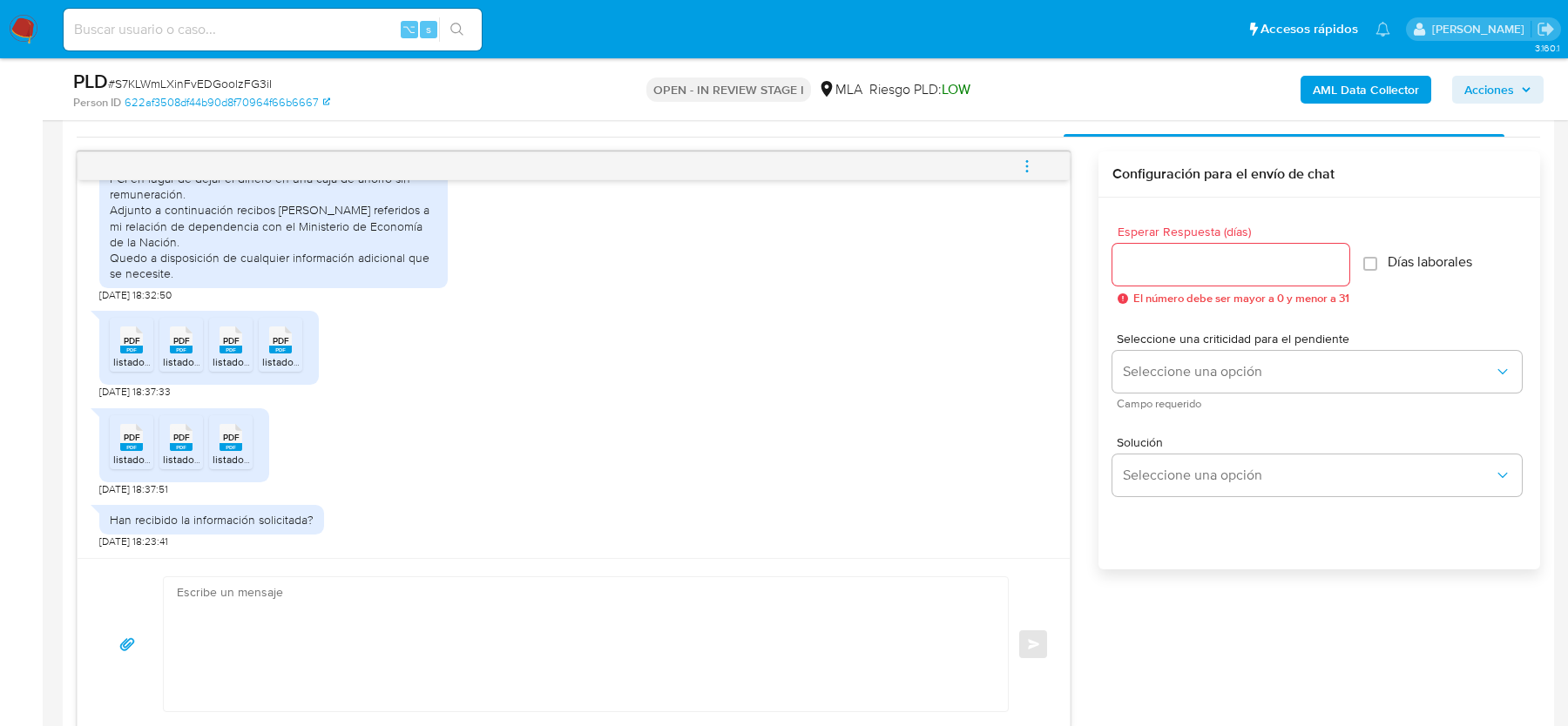
click at [414, 629] on textarea at bounding box center [582, 644] width 809 height 134
paste textarea "Hola, ¡Muchas gracias por tu respuesta! Confirmamos la recepción de la document…"
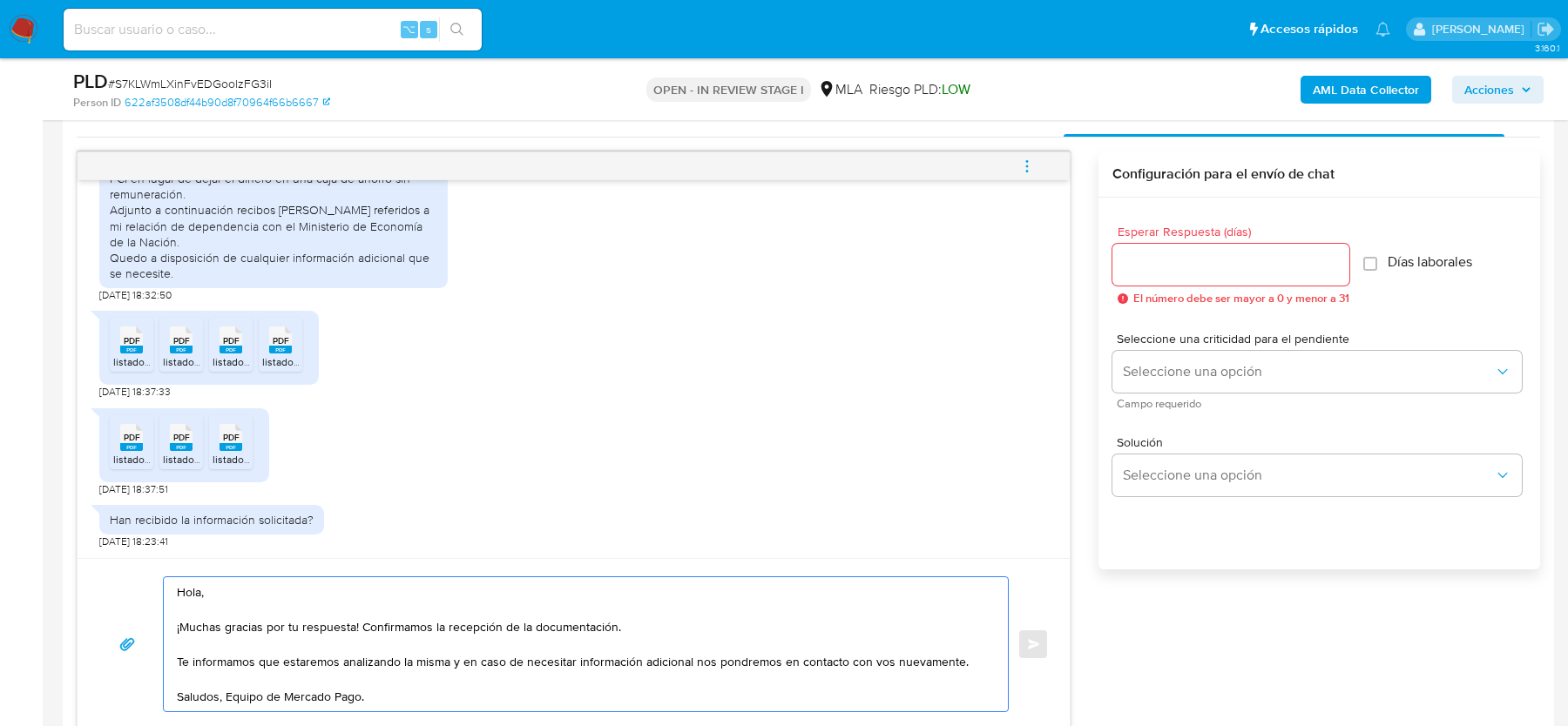
type textarea "Hola, ¡Muchas gracias por tu respuesta! Confirmamos la recepción de la document…"
click at [1296, 255] on input "Esperar Respuesta (días)" at bounding box center [1231, 264] width 237 height 23
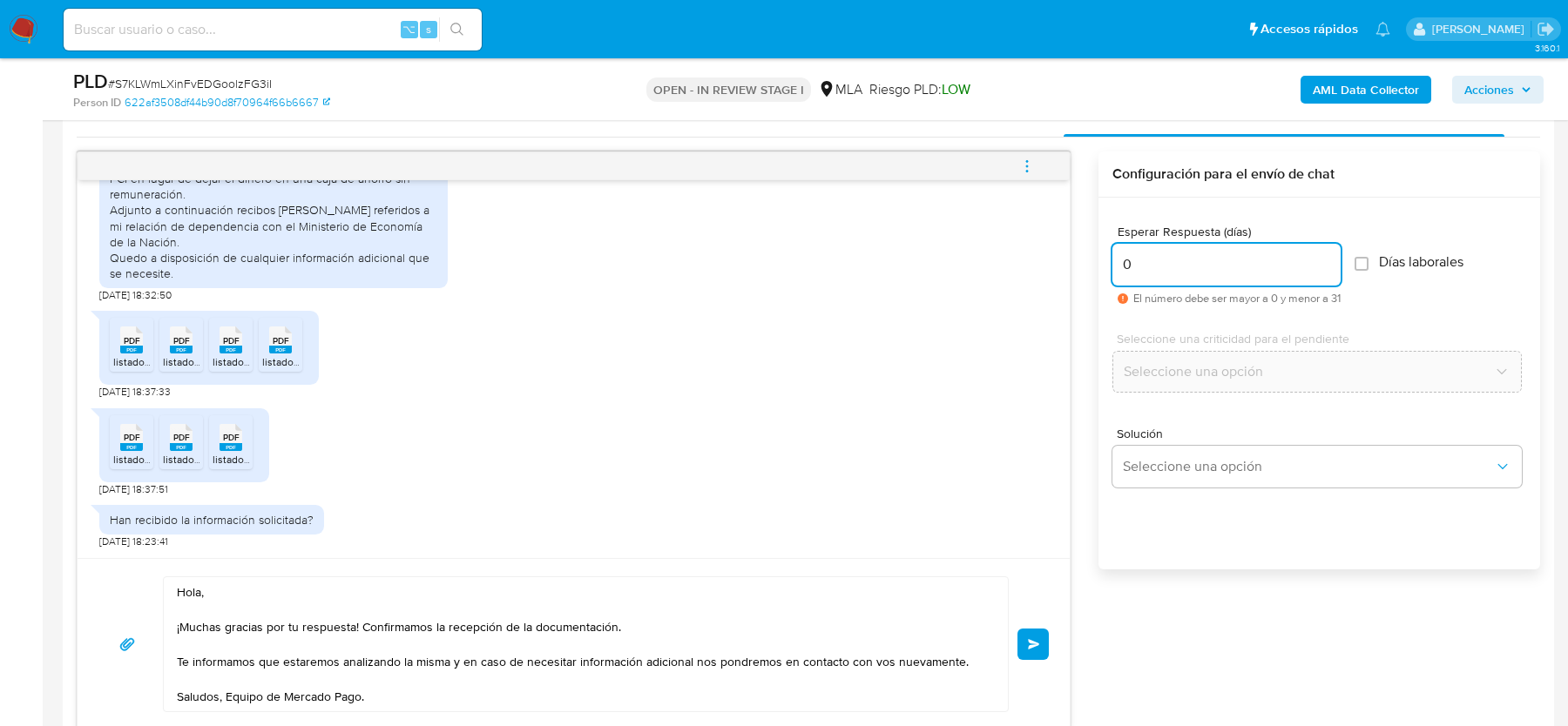
type input "0"
click at [1041, 623] on div "Hola, ¡Muchas gracias por tu respuesta! Confirmamos la recepción de la document…" at bounding box center [573, 643] width 950 height 135
click at [1031, 641] on span "Enviar" at bounding box center [1034, 643] width 12 height 10
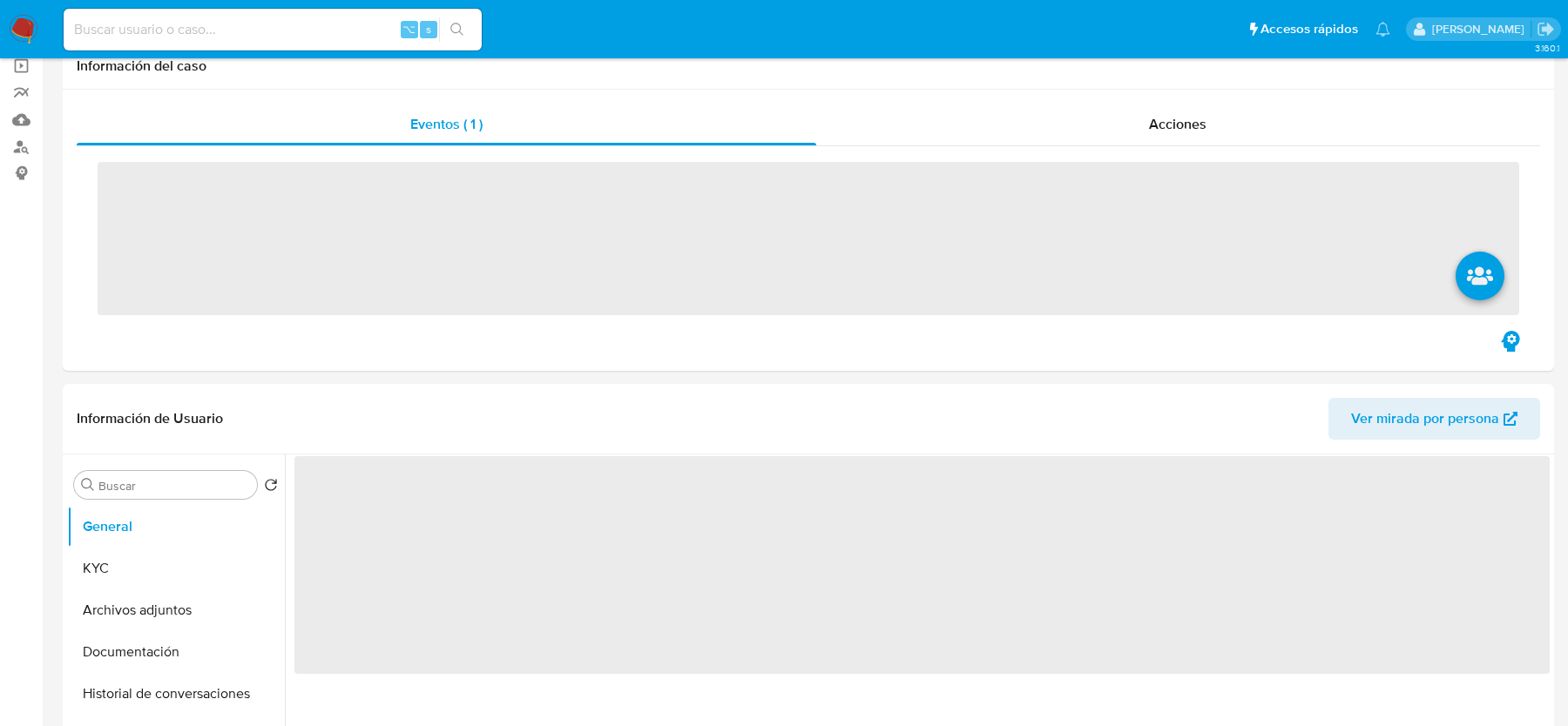
scroll to position [363, 0]
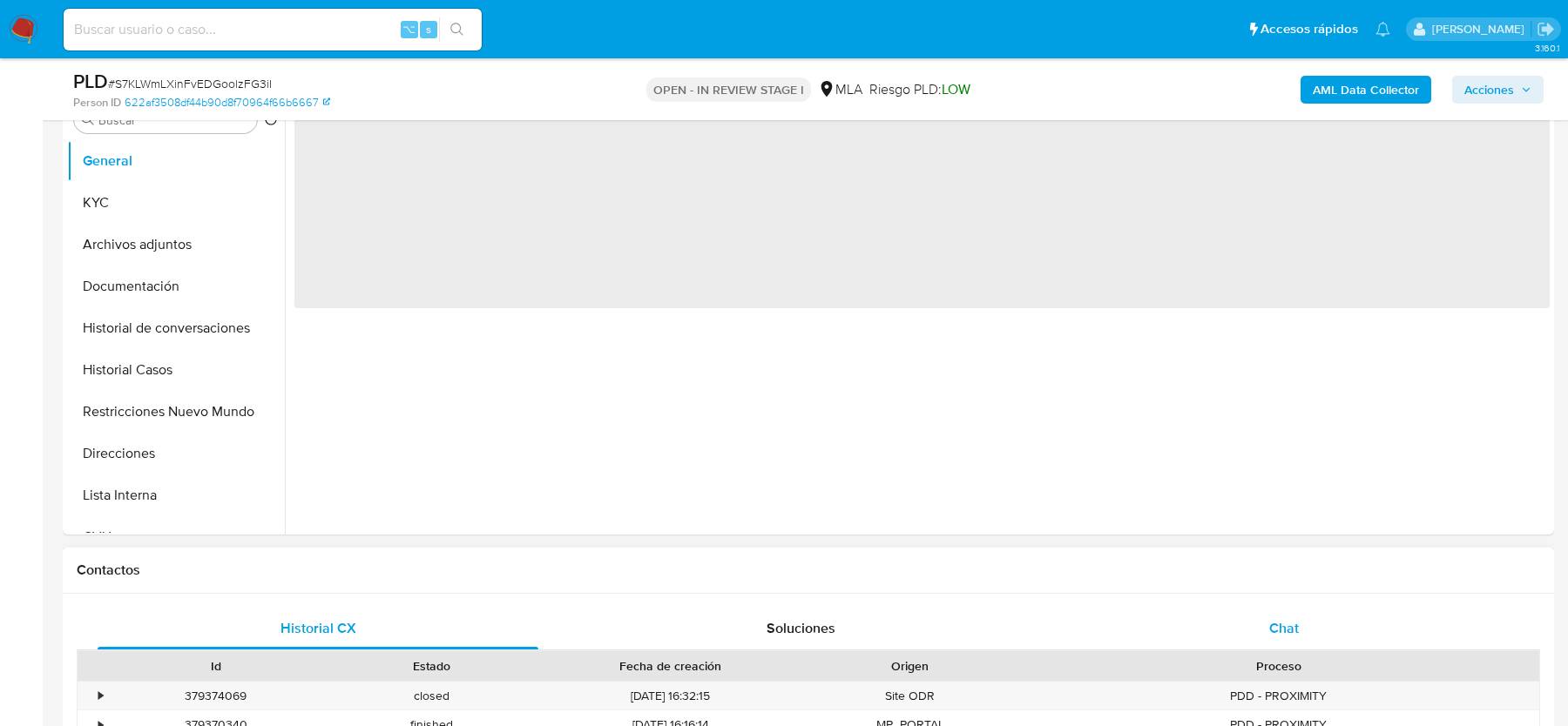
select select "10"
click at [1343, 610] on div "Chat" at bounding box center [1283, 629] width 441 height 42
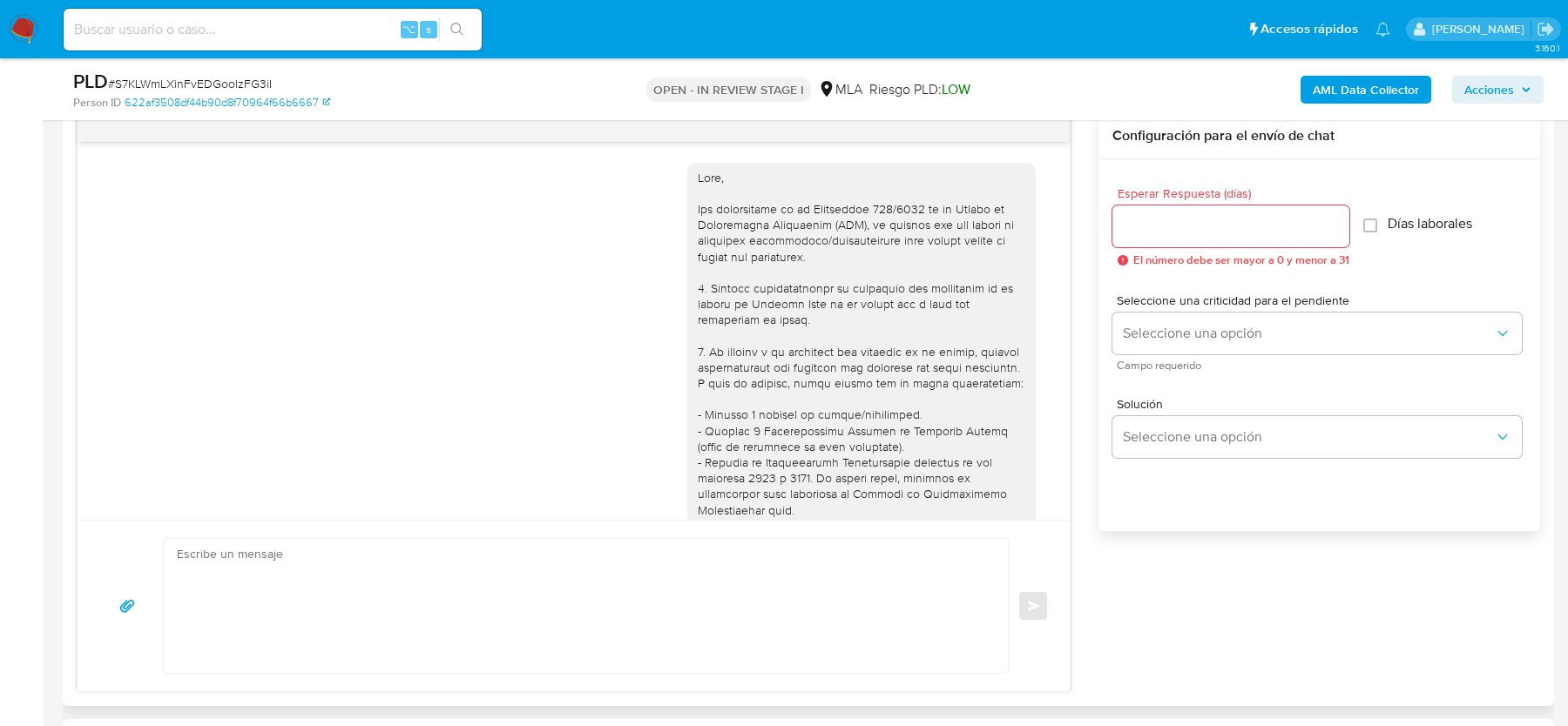
scroll to position [1188, 0]
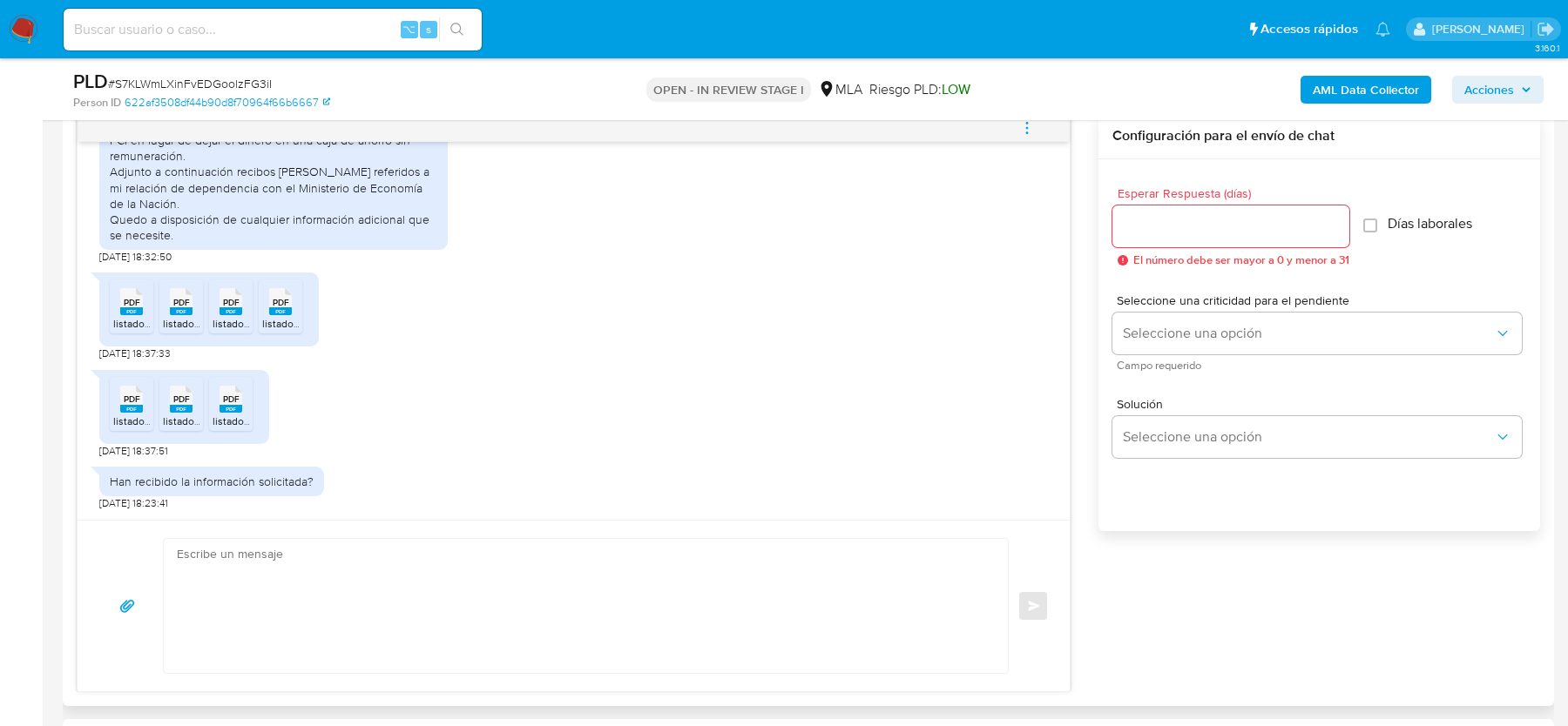
click at [441, 550] on textarea at bounding box center [582, 606] width 809 height 134
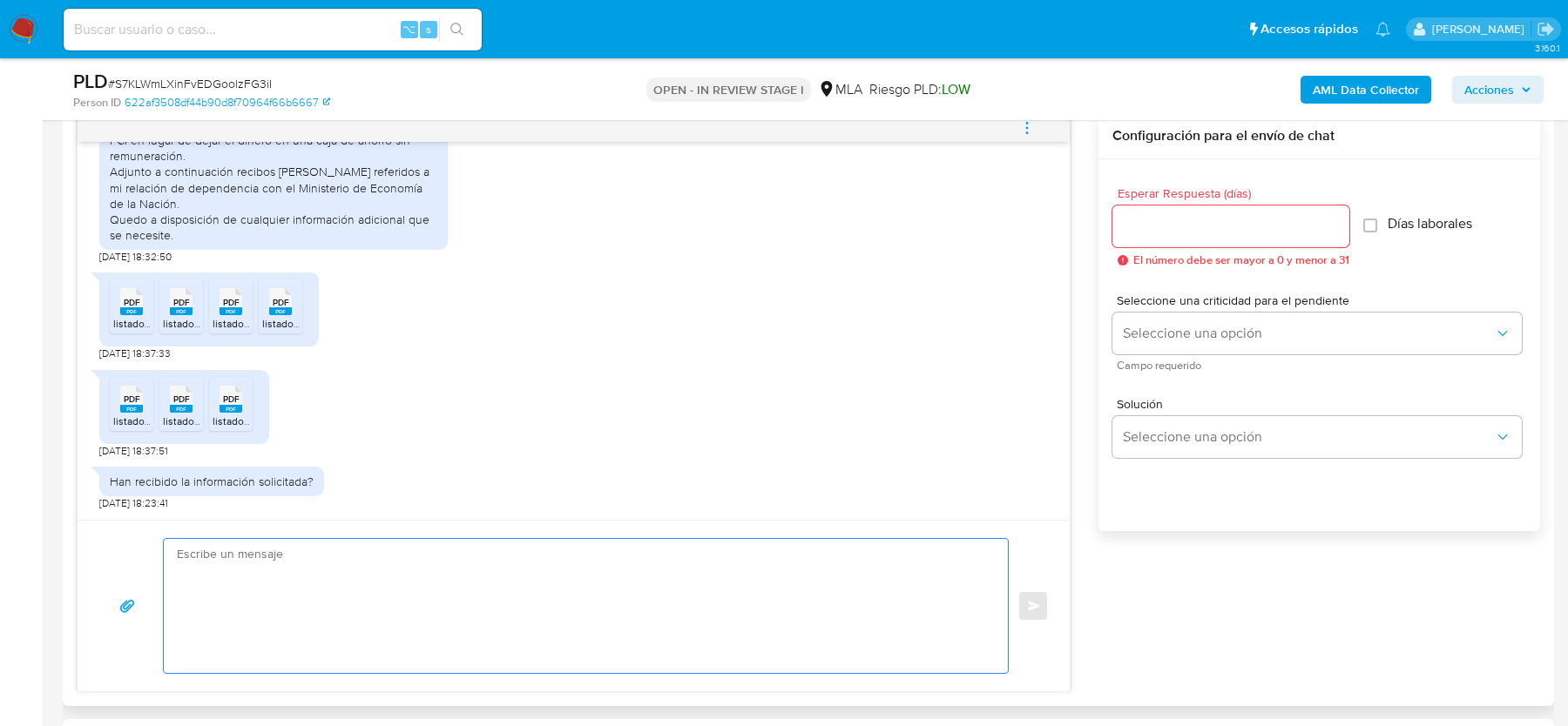
paste textarea "Hola, ¡Muchas gracias por tu respuesta! Confirmamos la recepción de la document…"
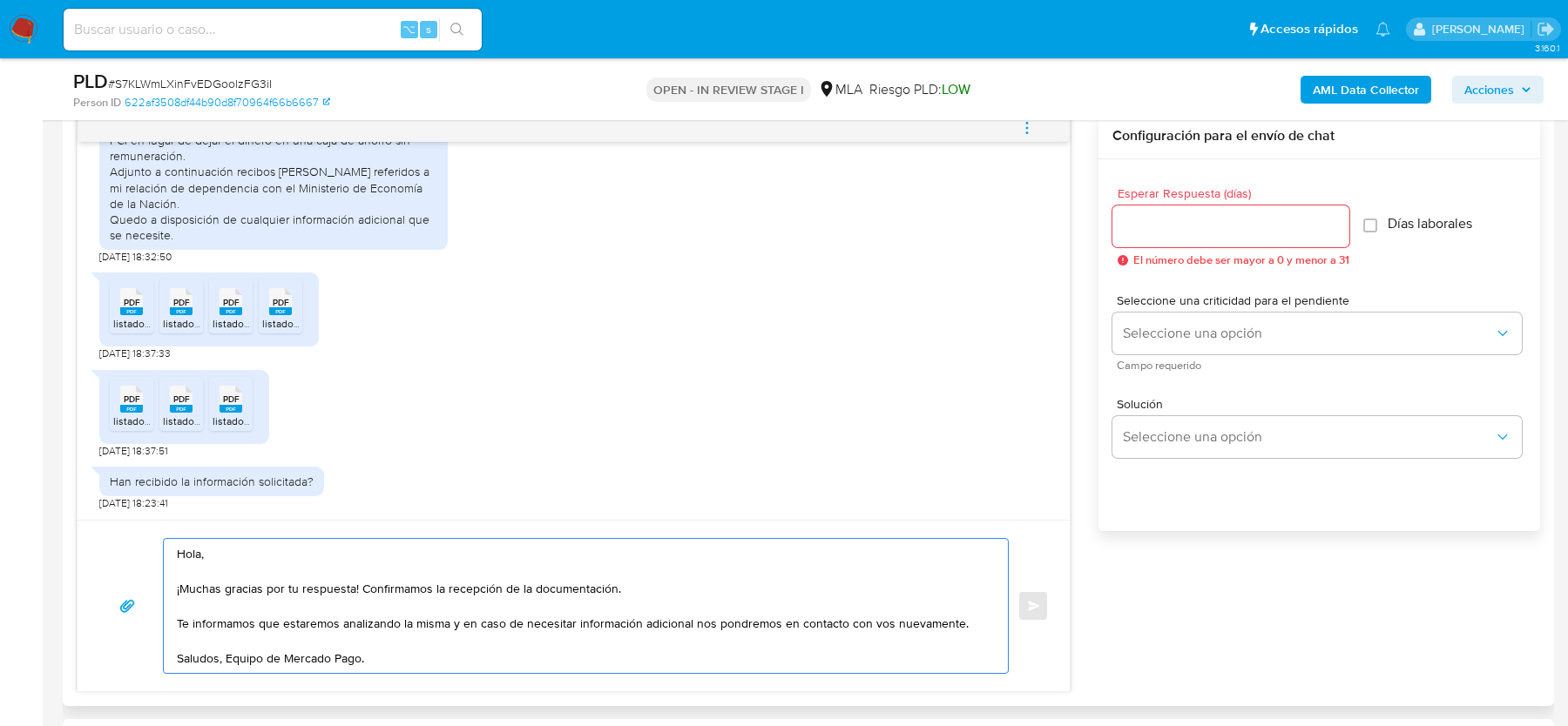
type textarea "Hola, ¡Muchas gracias por tu respuesta! Confirmamos la recepción de la document…"
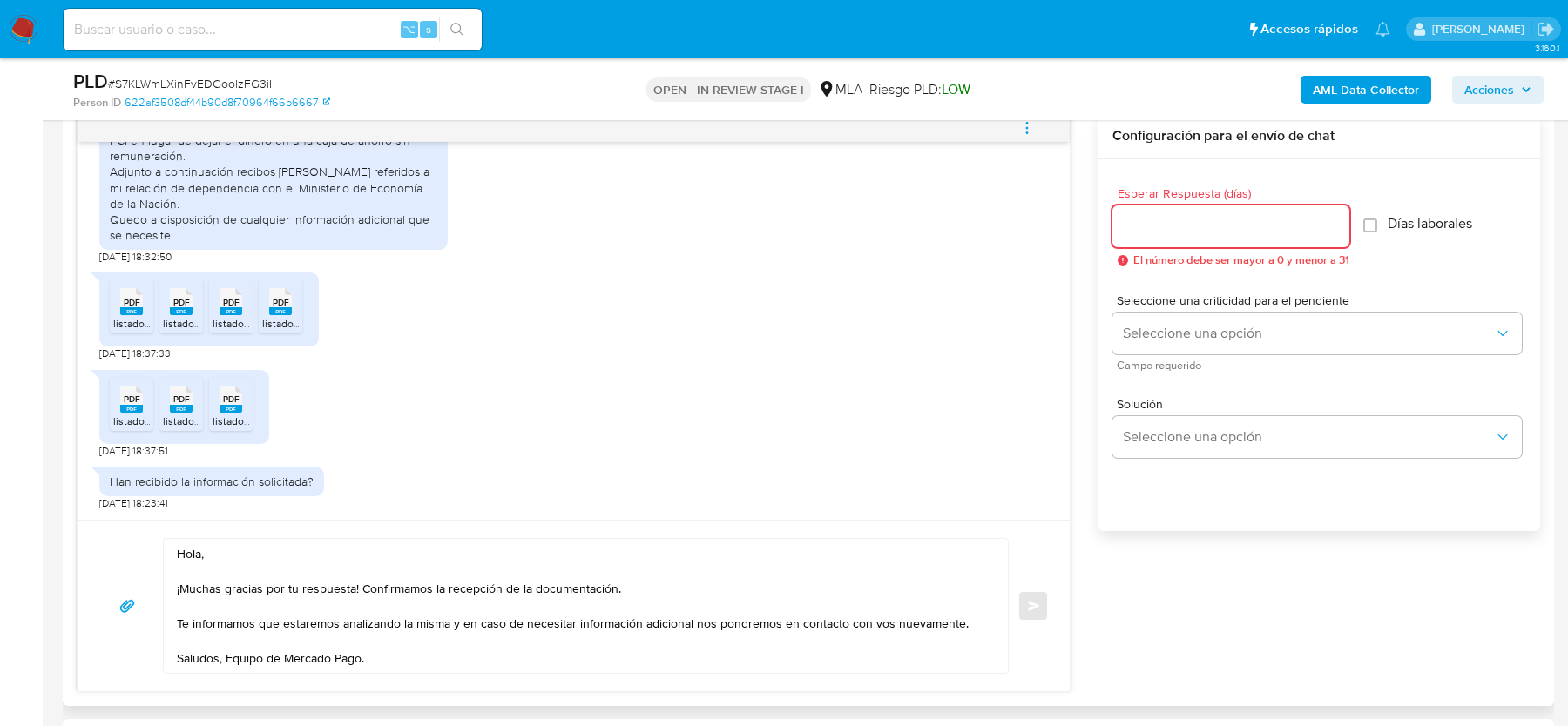
click at [1190, 221] on input "Esperar Respuesta (días)" at bounding box center [1231, 226] width 237 height 23
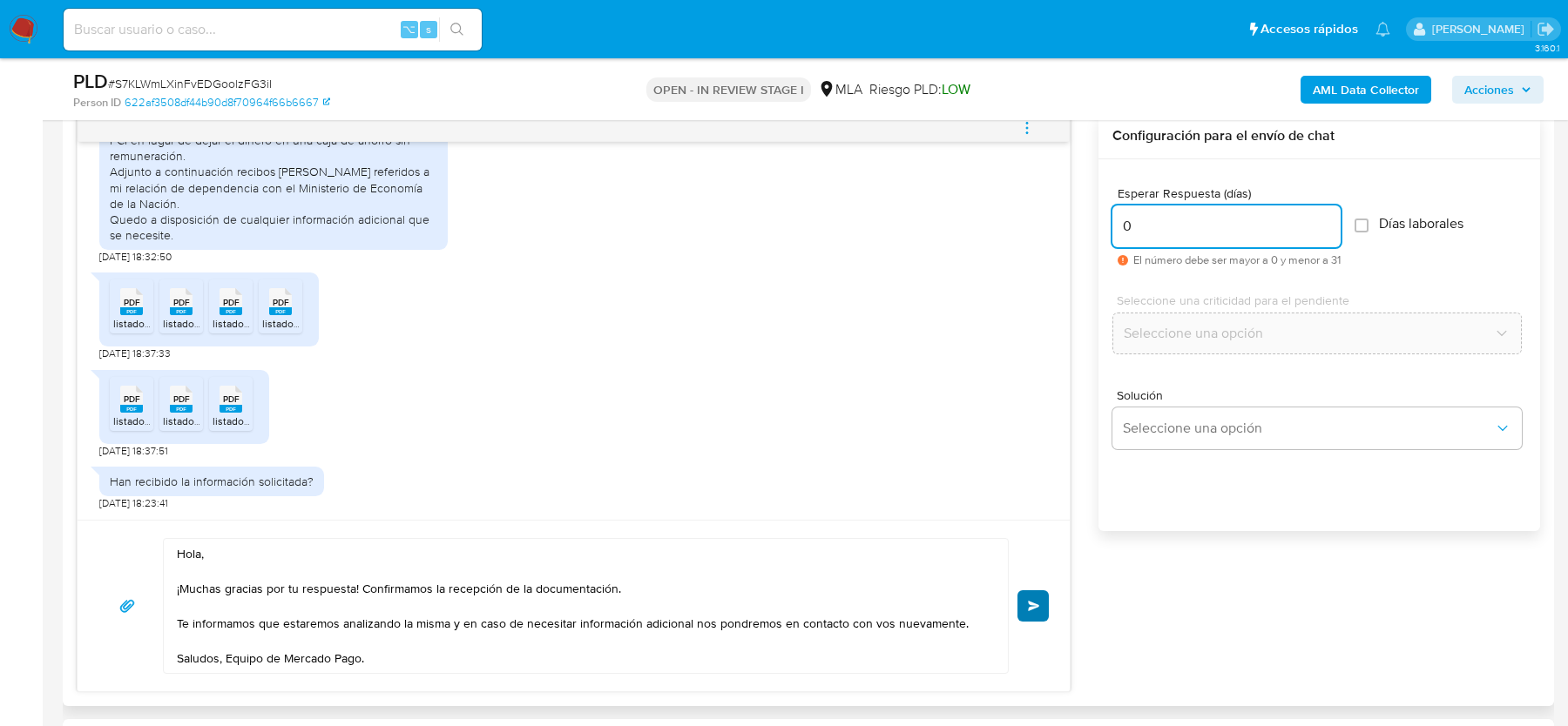
type input "0"
click at [1039, 601] on span "Enviar" at bounding box center [1034, 605] width 12 height 10
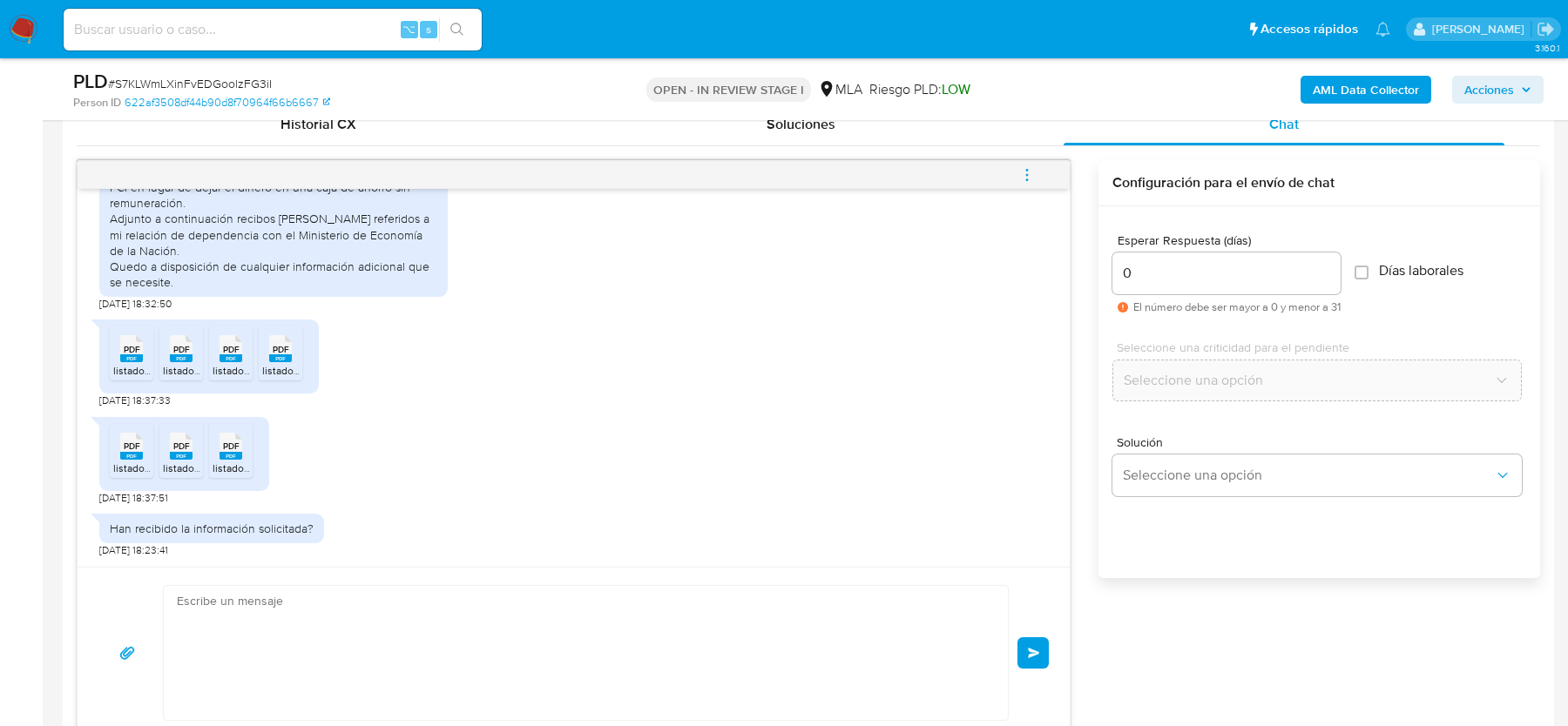
scroll to position [1397, 0]
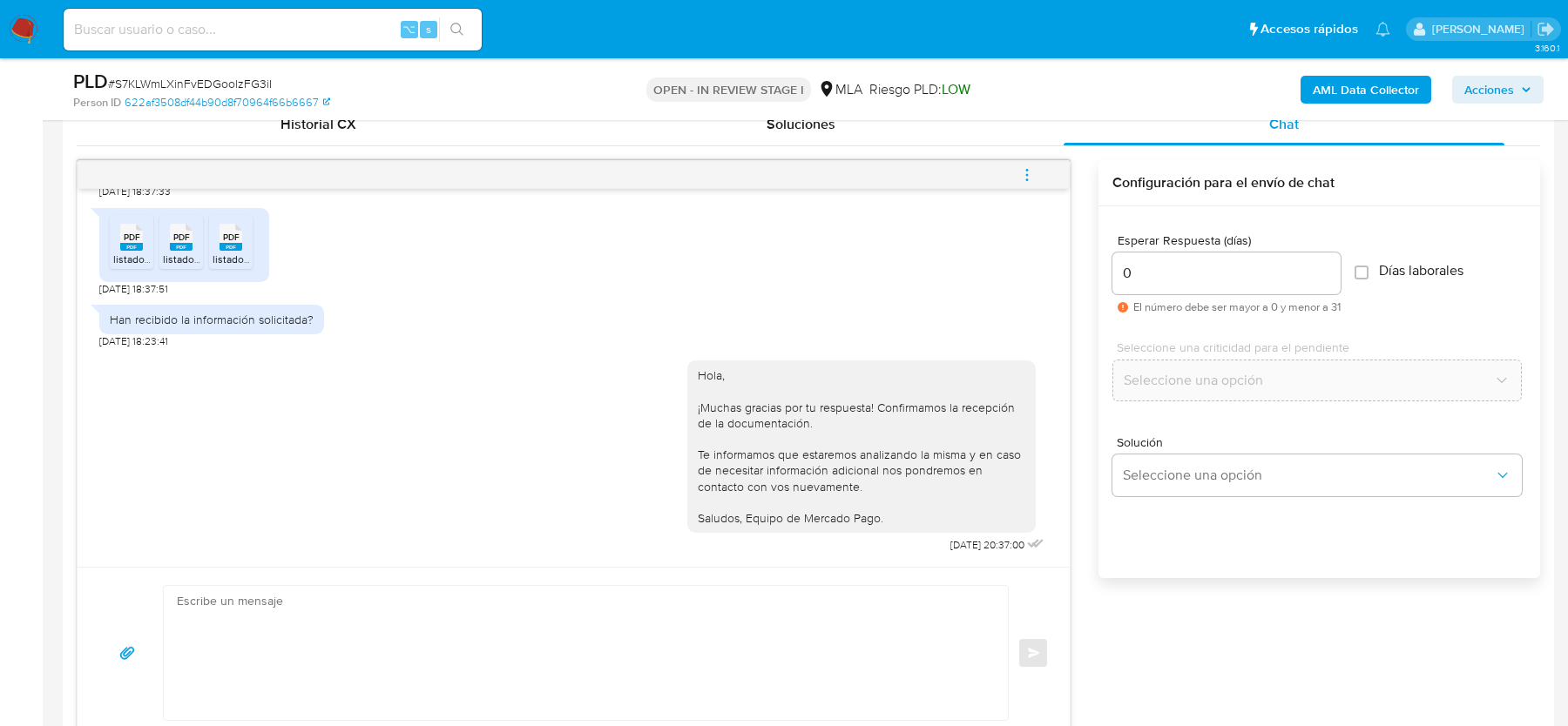
click at [1028, 170] on icon "menu-action" at bounding box center [1026, 174] width 15 height 15
click at [890, 144] on li "Cerrar conversación" at bounding box center [910, 139] width 178 height 31
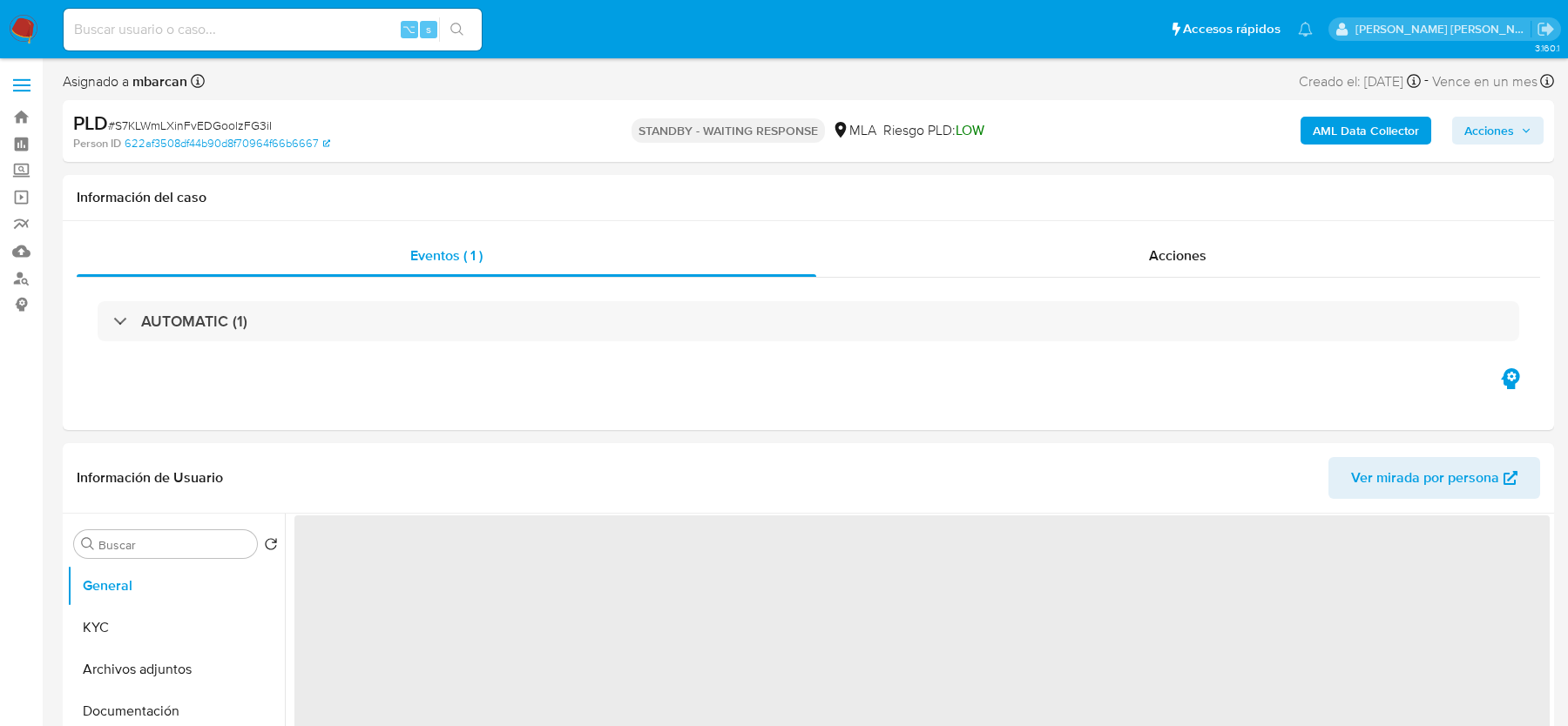
select select "10"
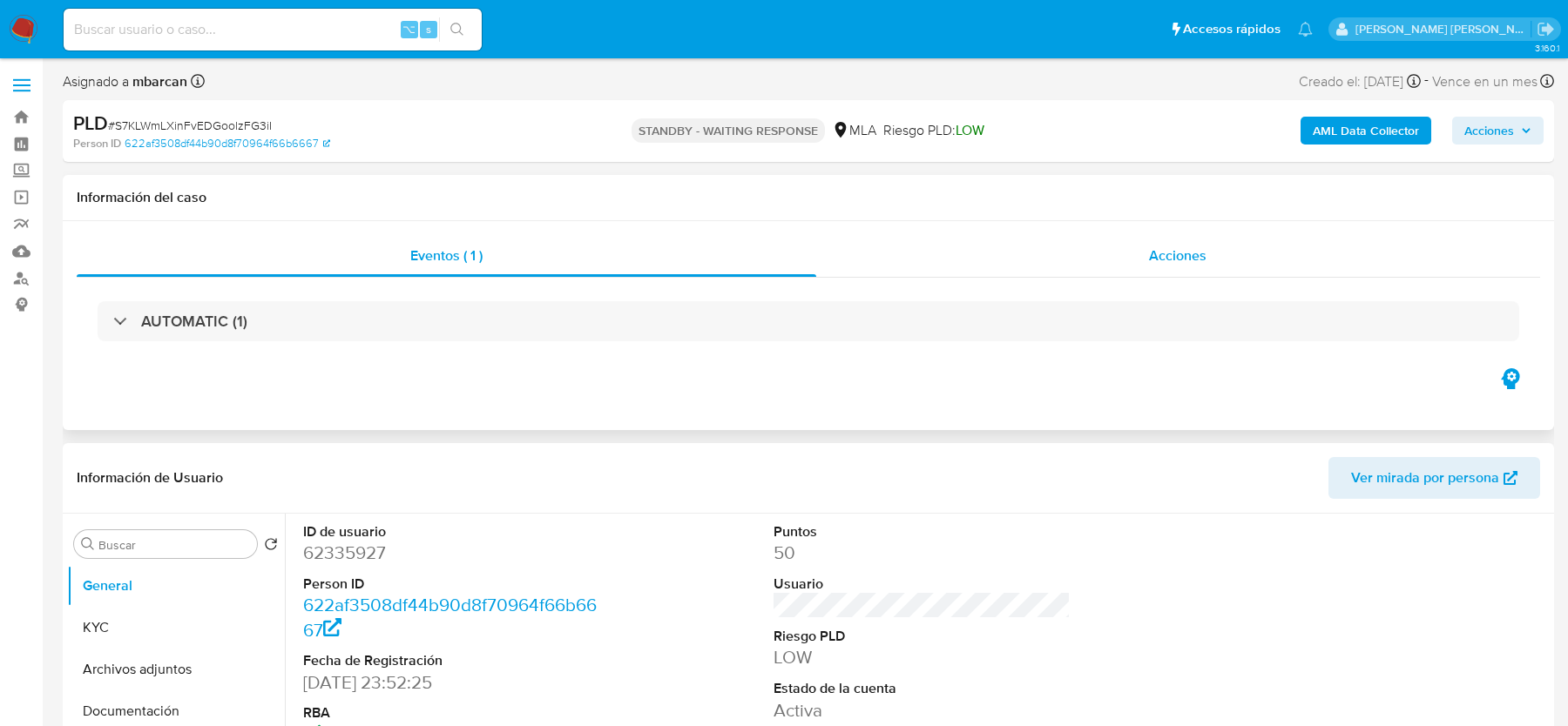
click at [927, 262] on div "Acciones" at bounding box center [1178, 256] width 724 height 42
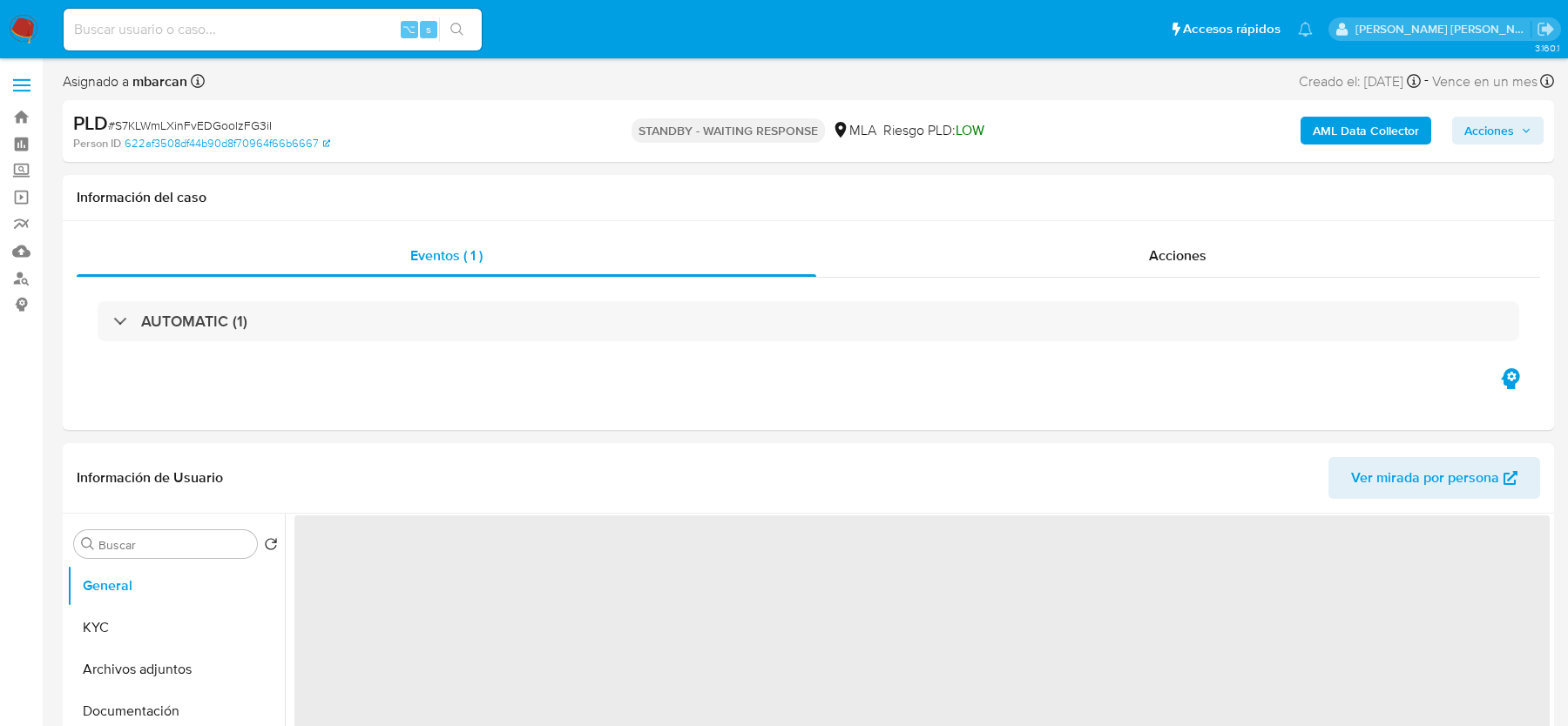
select select "10"
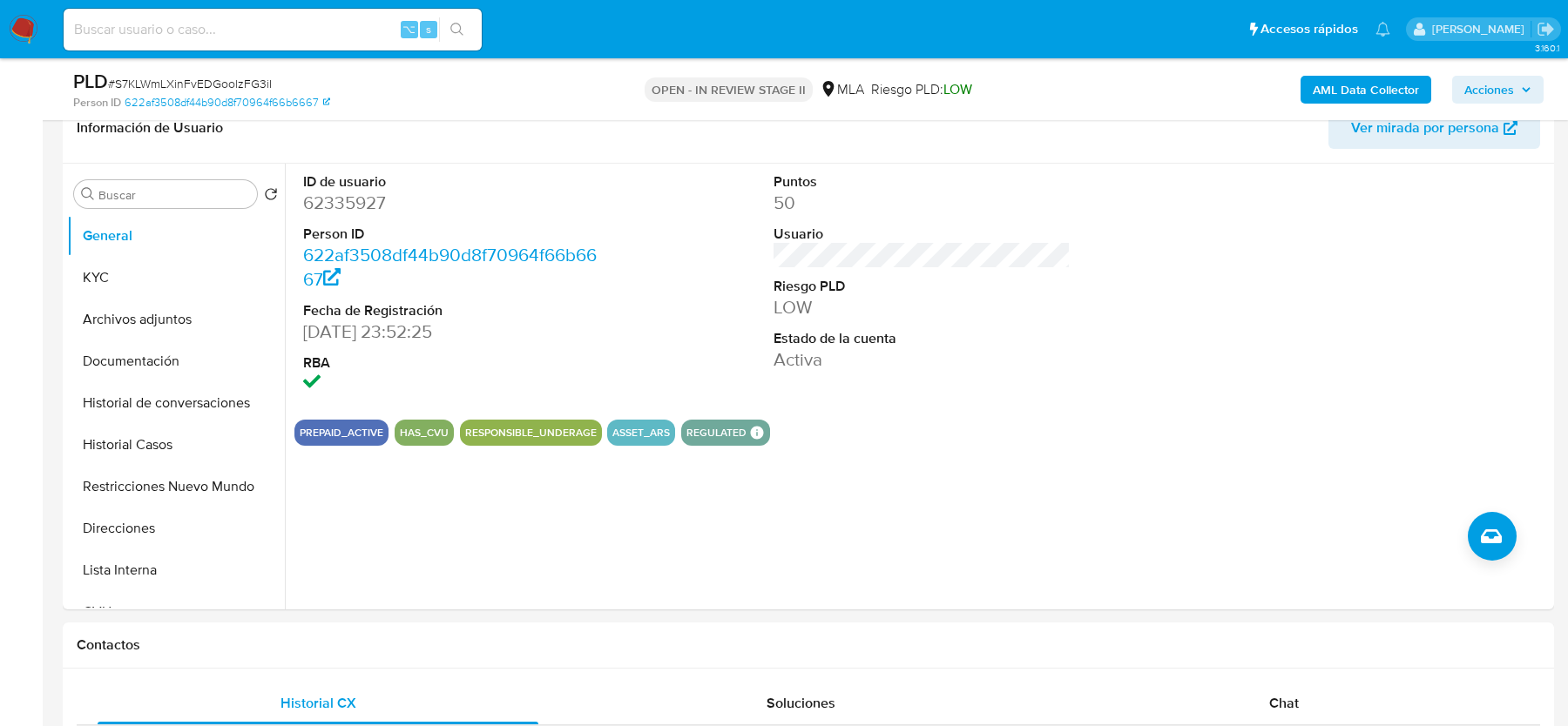
scroll to position [338, 0]
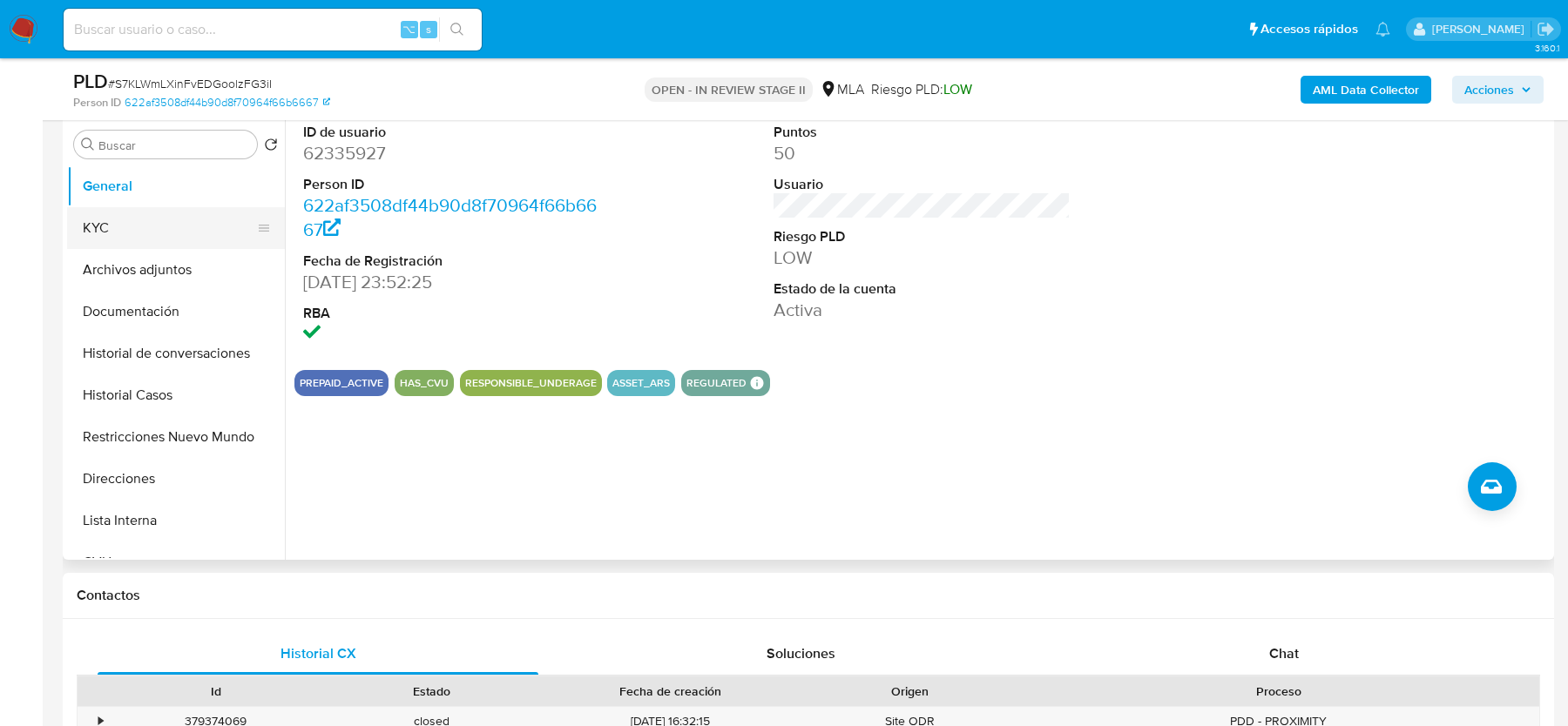
click at [153, 246] on button "KYC" at bounding box center [169, 228] width 204 height 42
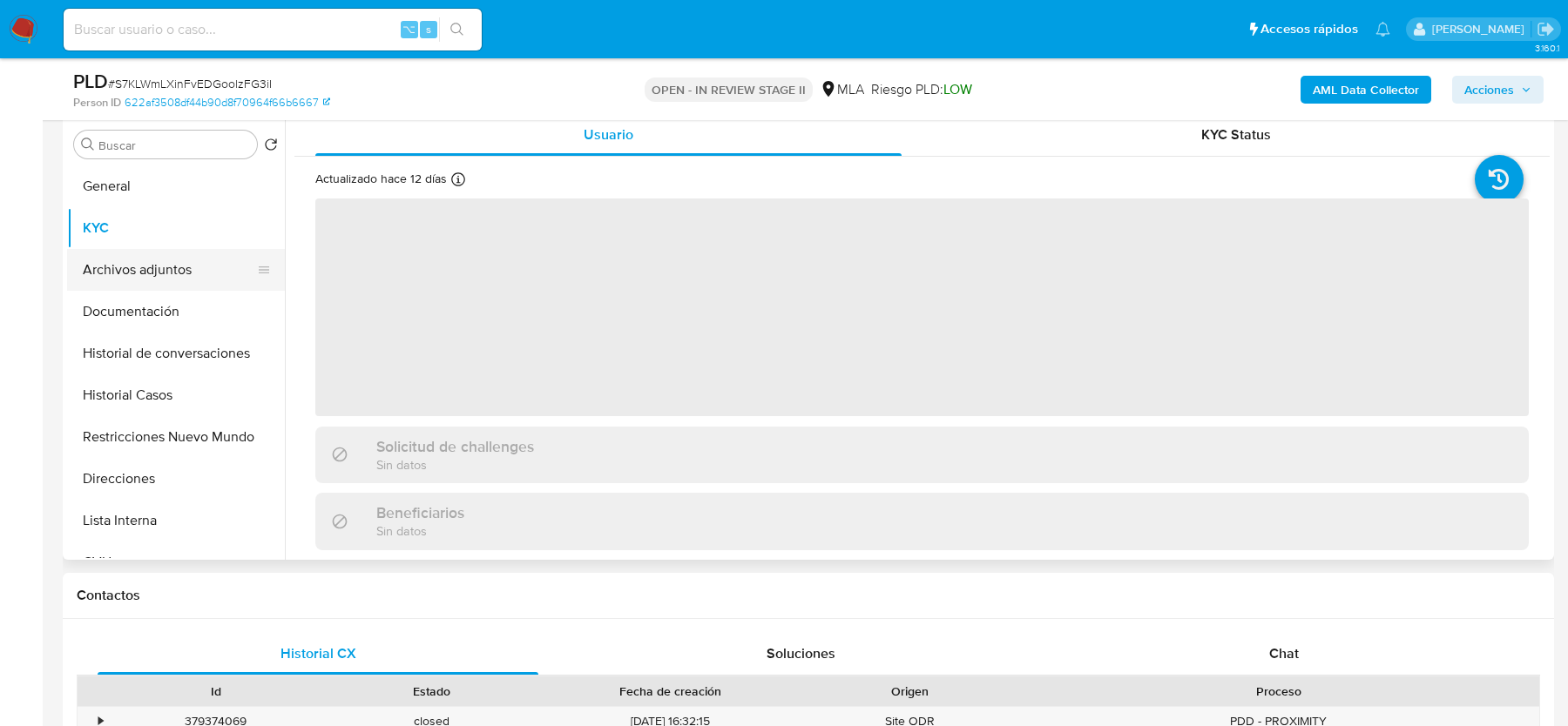
click at [143, 262] on button "Archivos adjuntos" at bounding box center [169, 270] width 204 height 42
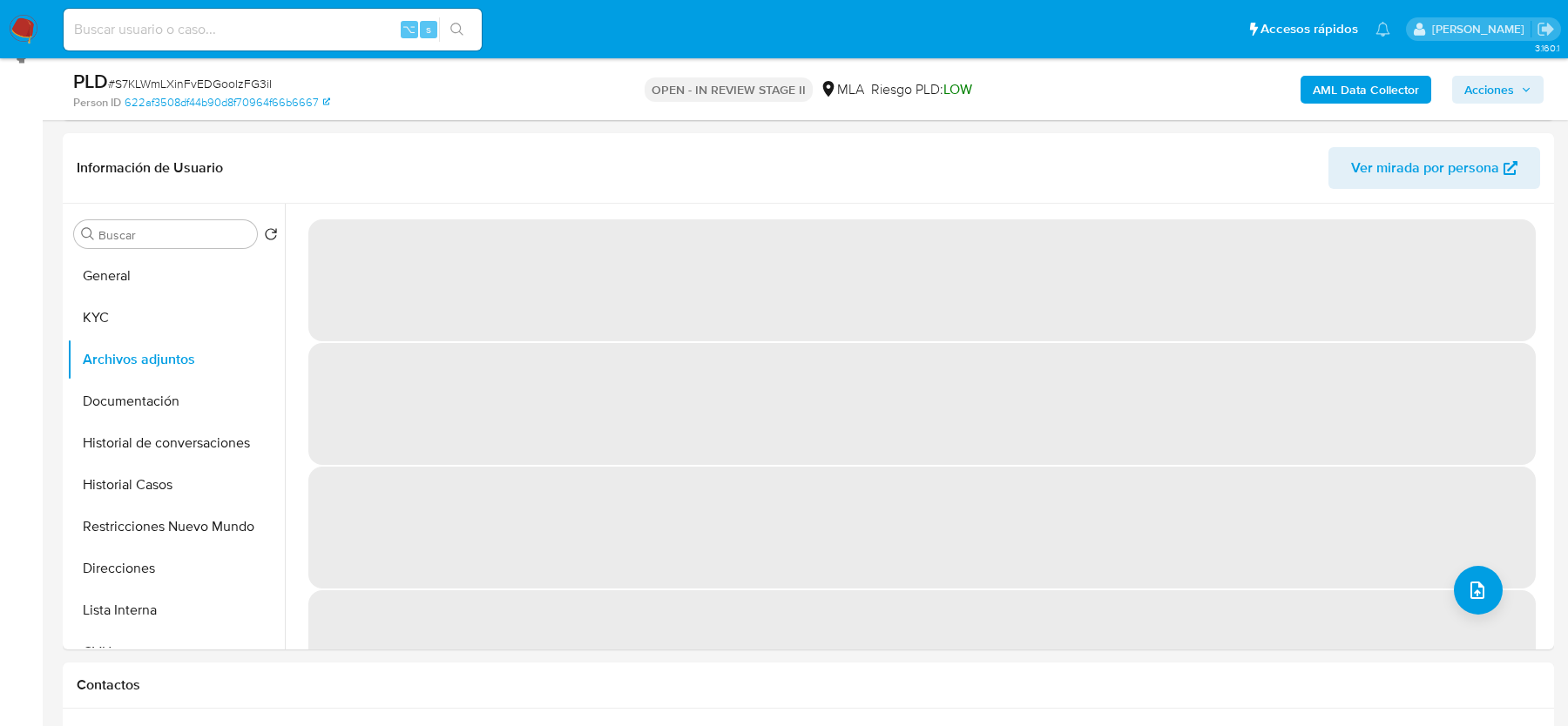
scroll to position [237, 0]
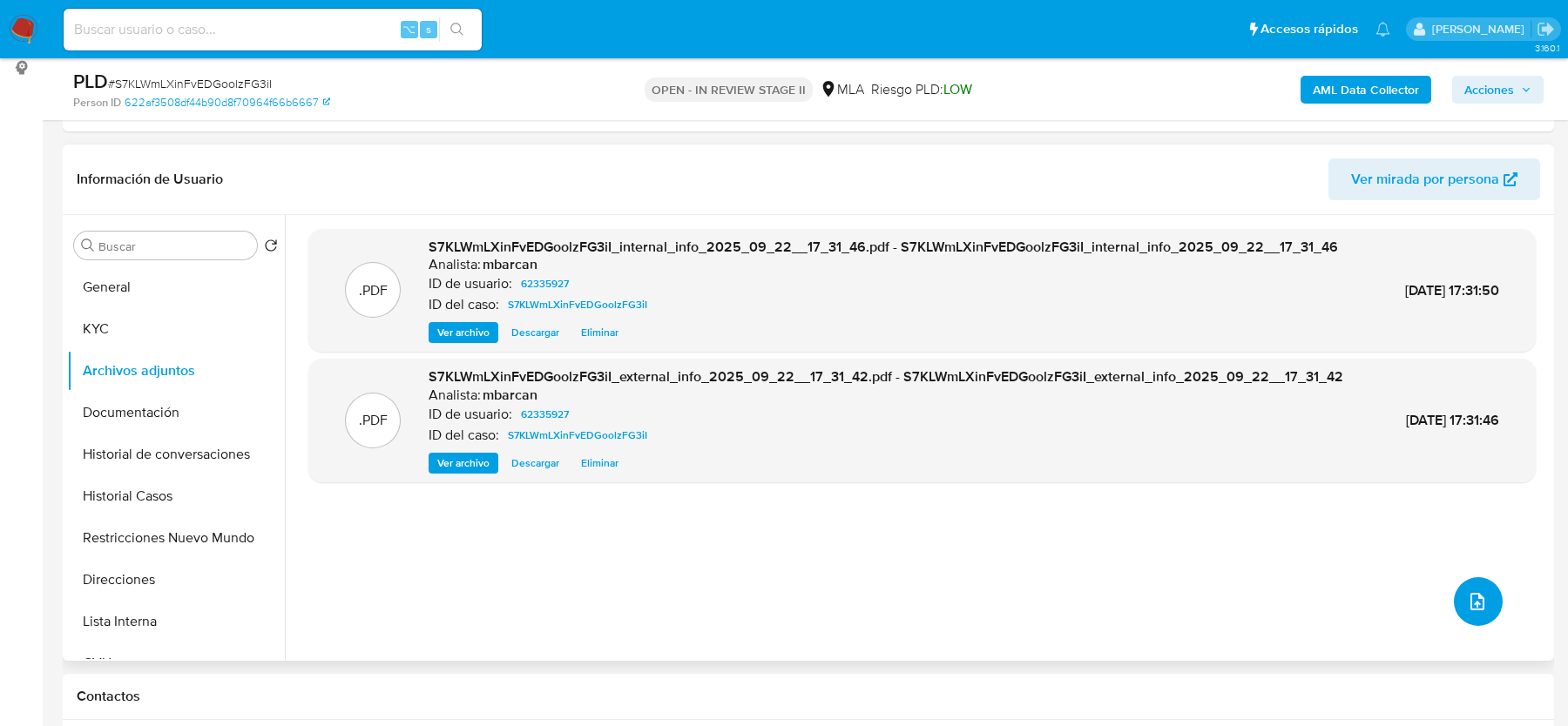
click at [1453, 597] on button "upload-file" at bounding box center [1478, 602] width 49 height 49
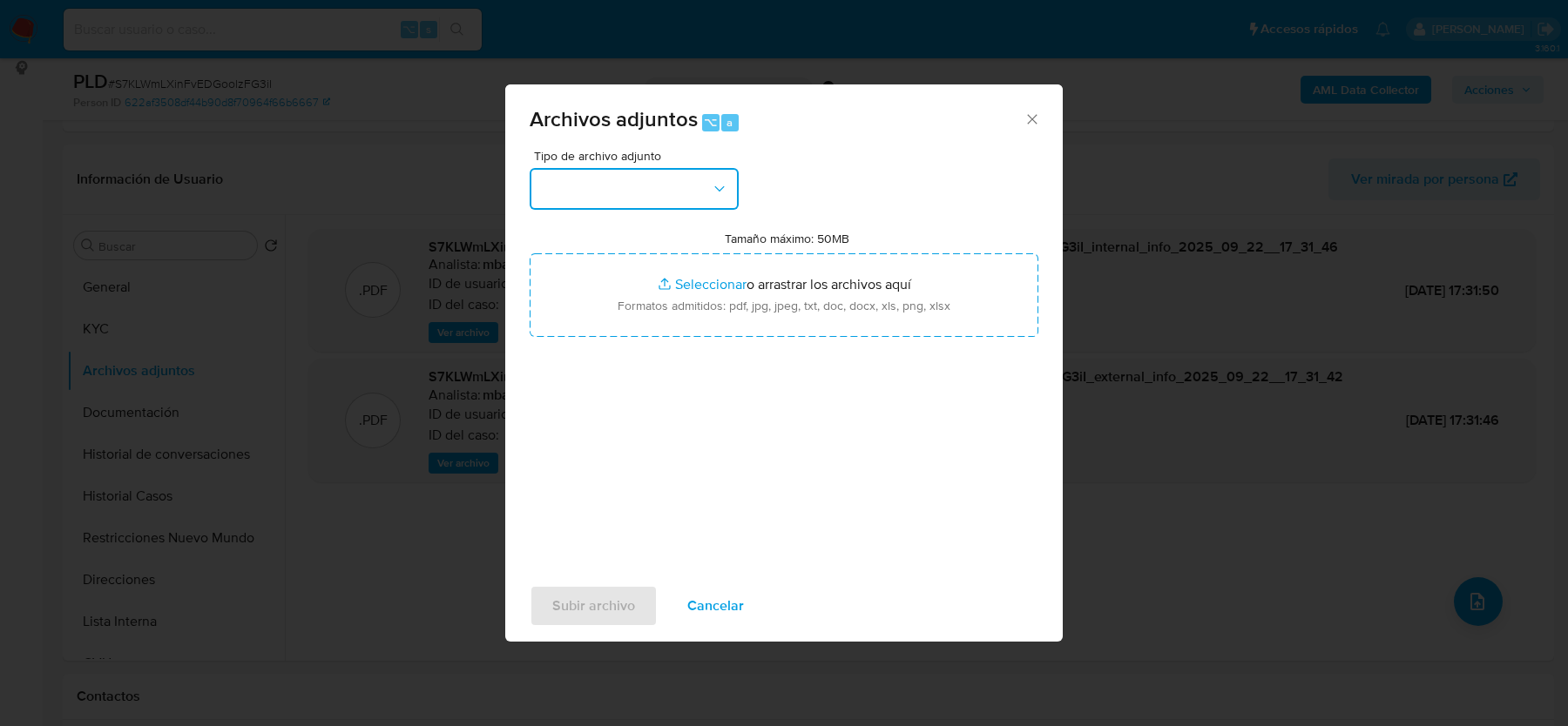
click at [613, 198] on button "button" at bounding box center [634, 189] width 209 height 42
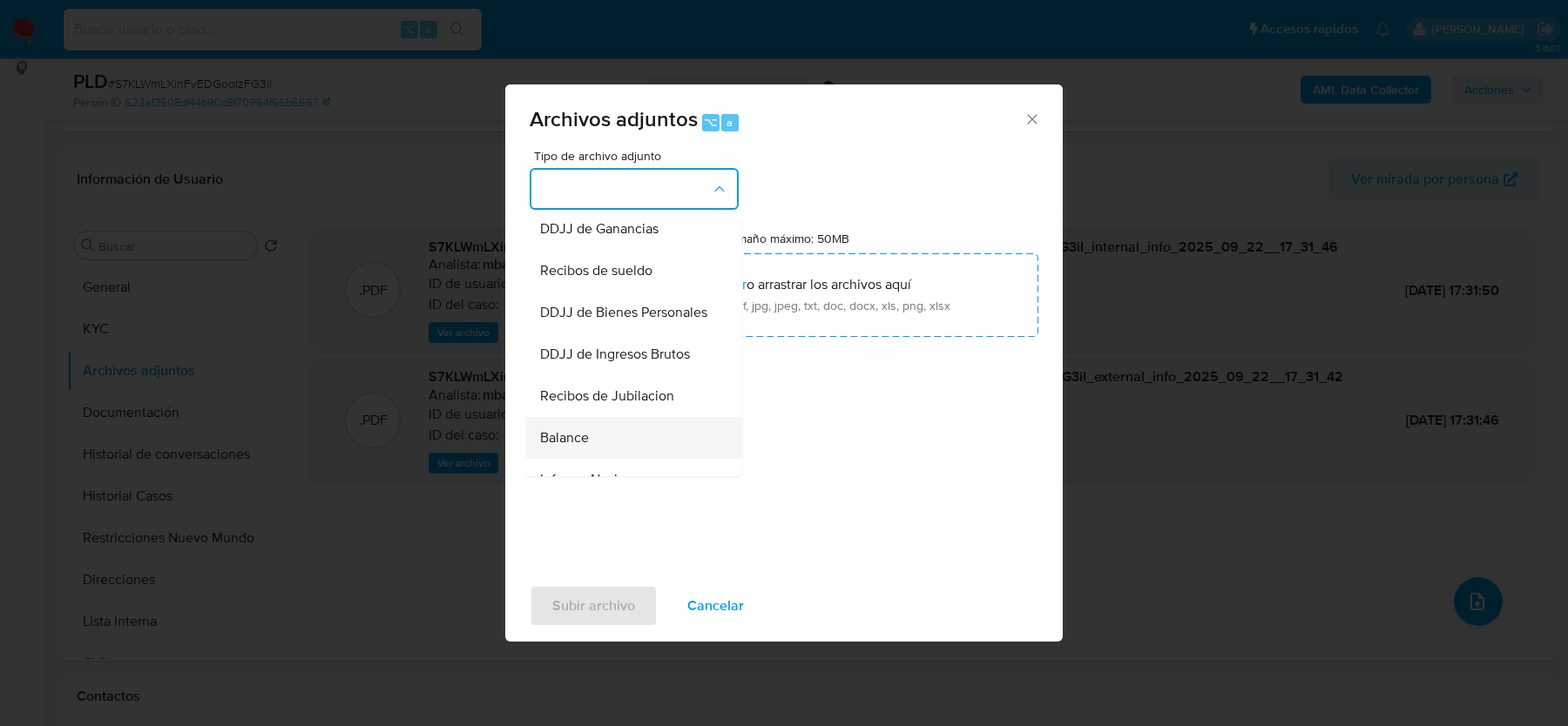
scroll to position [419, 0]
click at [583, 268] on span "Recibos de sueldo" at bounding box center [596, 276] width 113 height 17
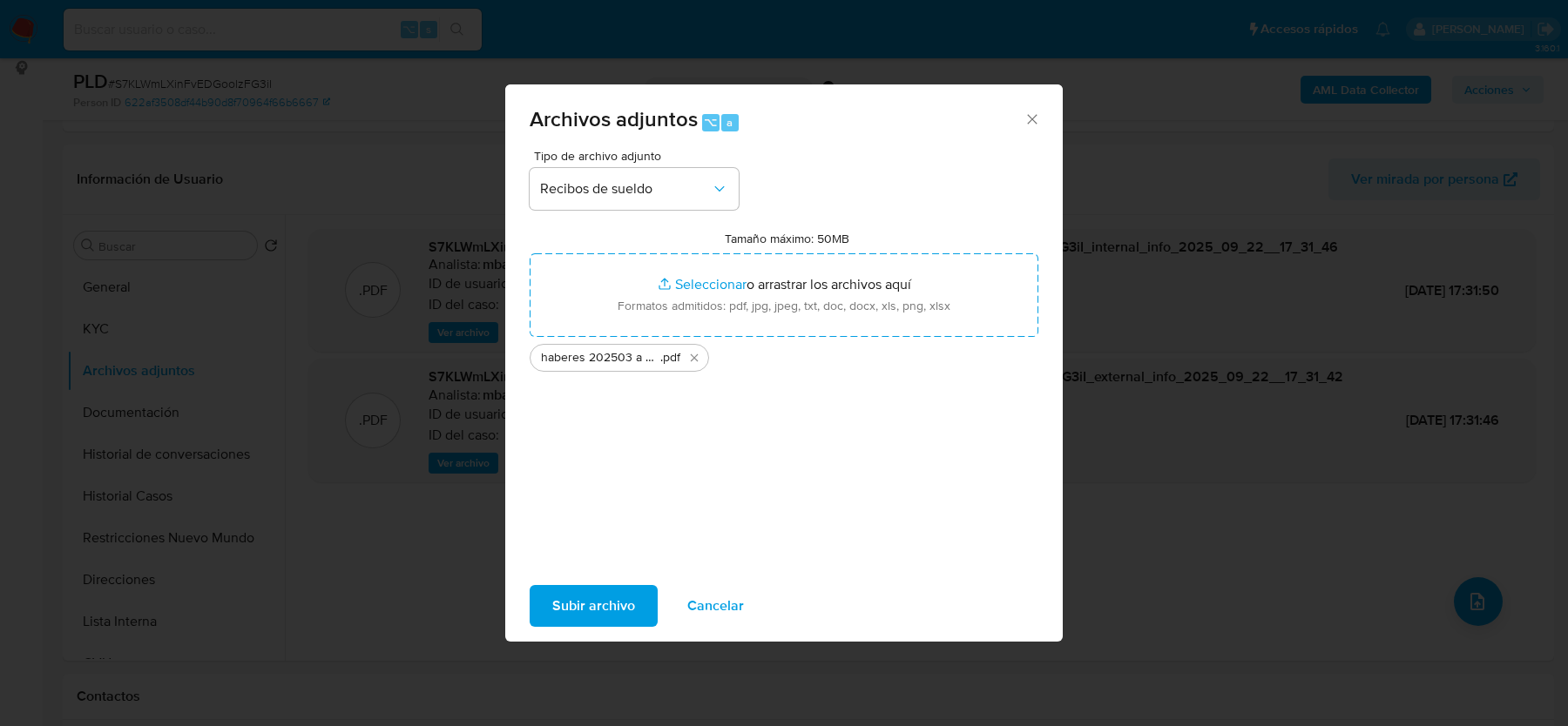
click at [599, 612] on span "Subir archivo" at bounding box center [594, 606] width 83 height 38
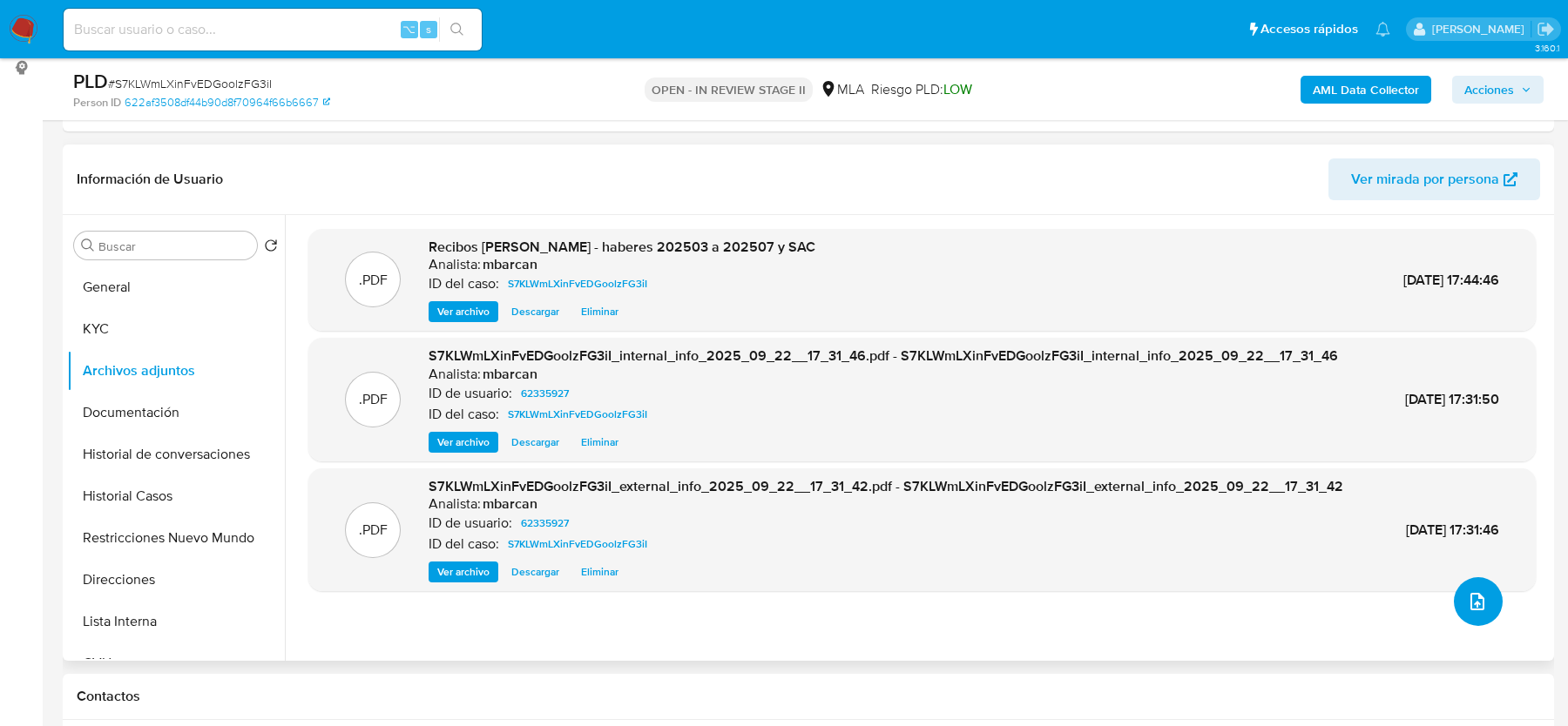
click at [1469, 606] on icon "upload-file" at bounding box center [1477, 602] width 21 height 21
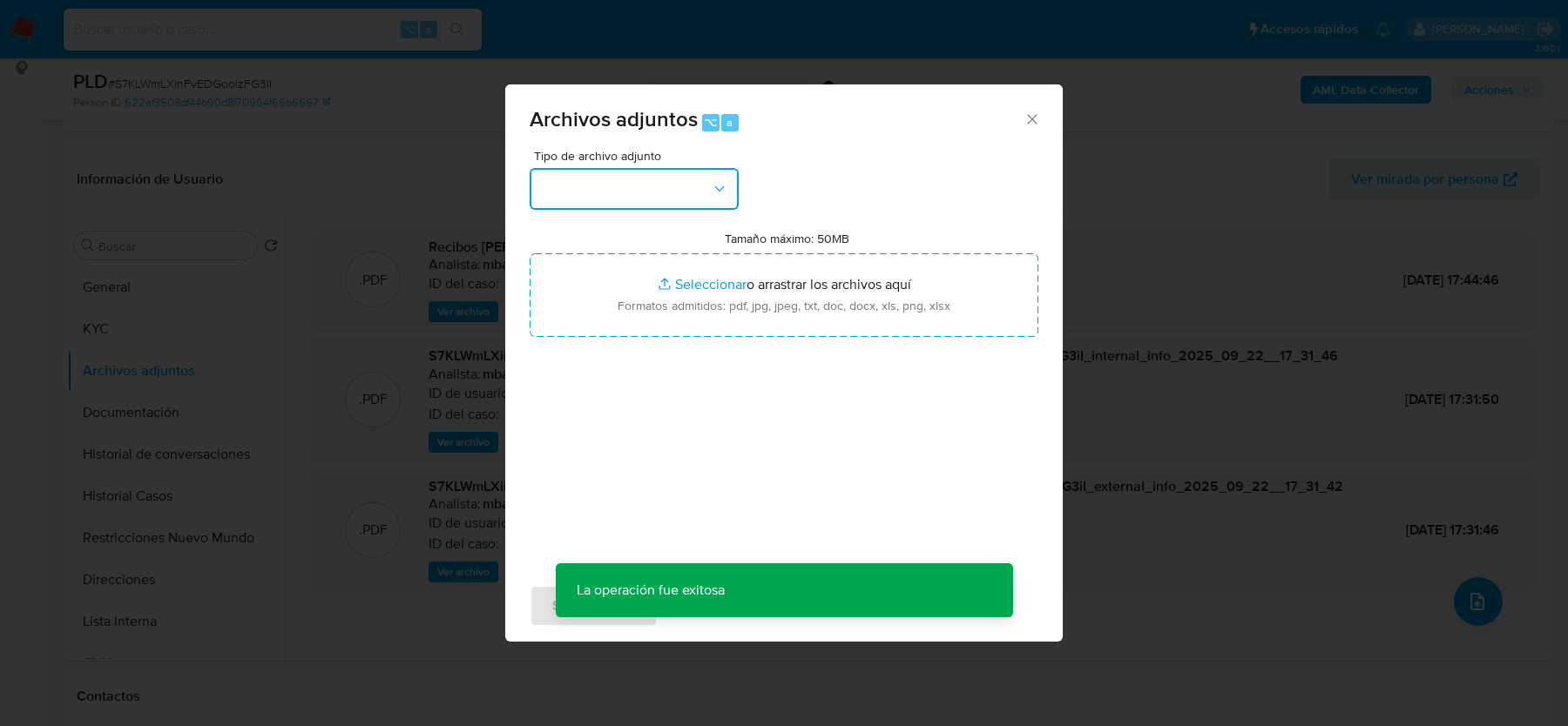
click at [666, 180] on button "button" at bounding box center [634, 189] width 209 height 42
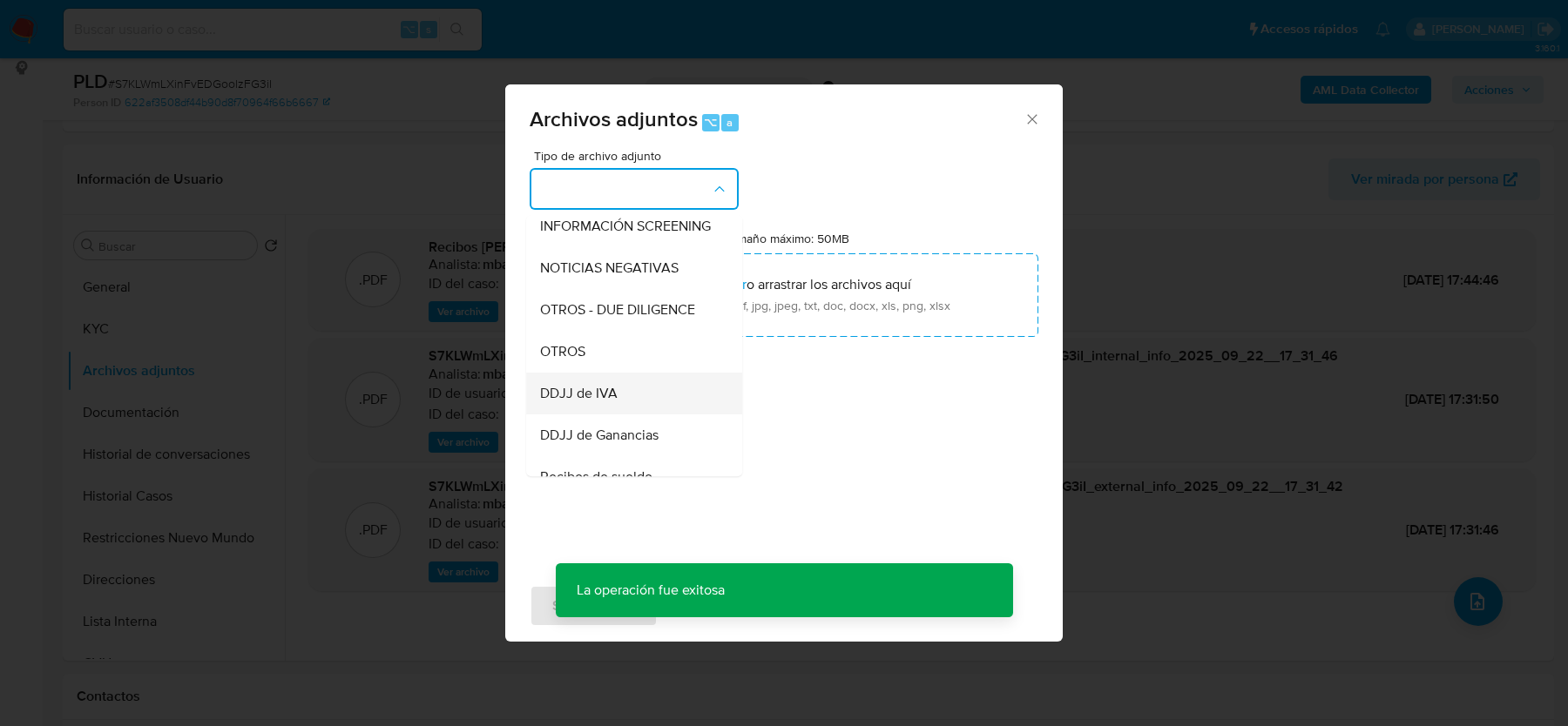
scroll to position [233, 0]
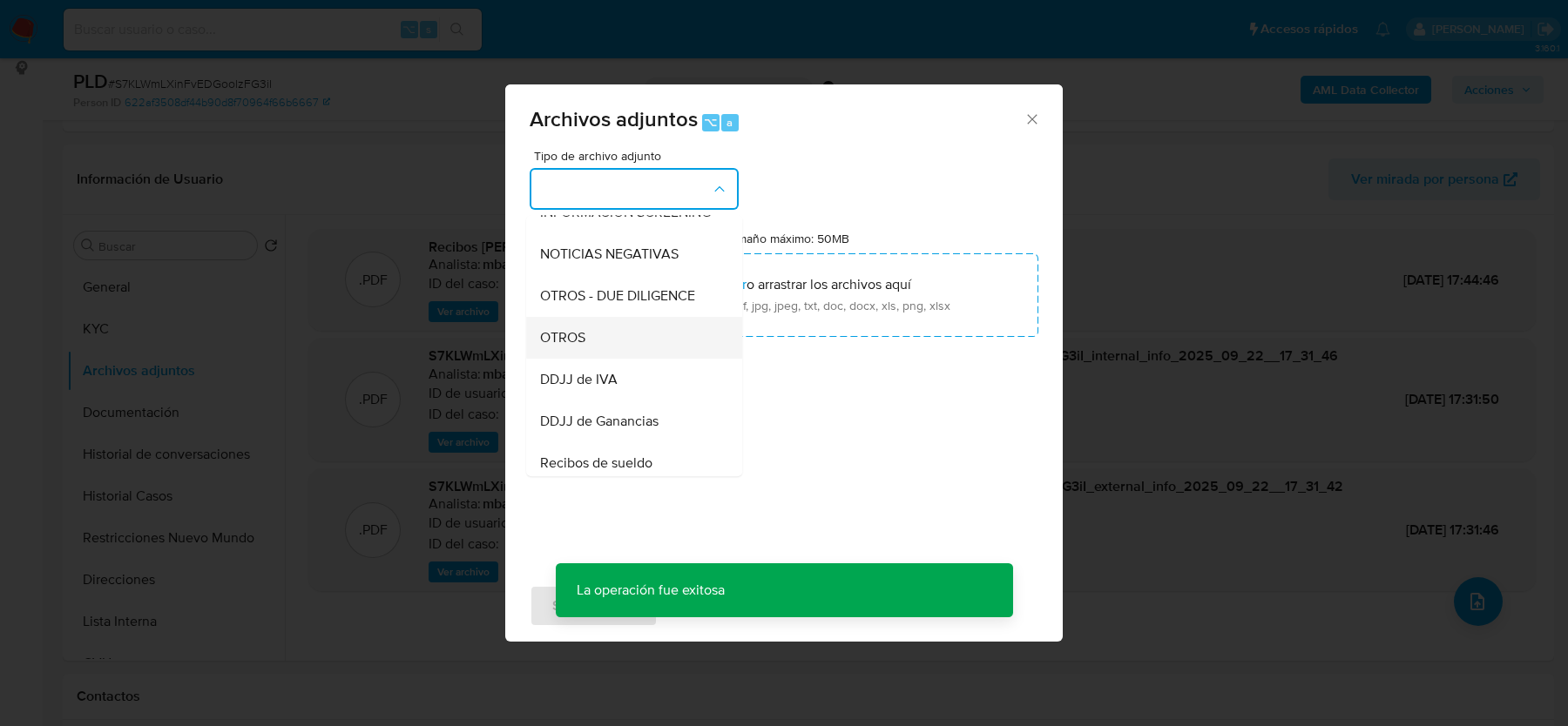
click at [585, 344] on div "OTROS" at bounding box center [628, 338] width 177 height 42
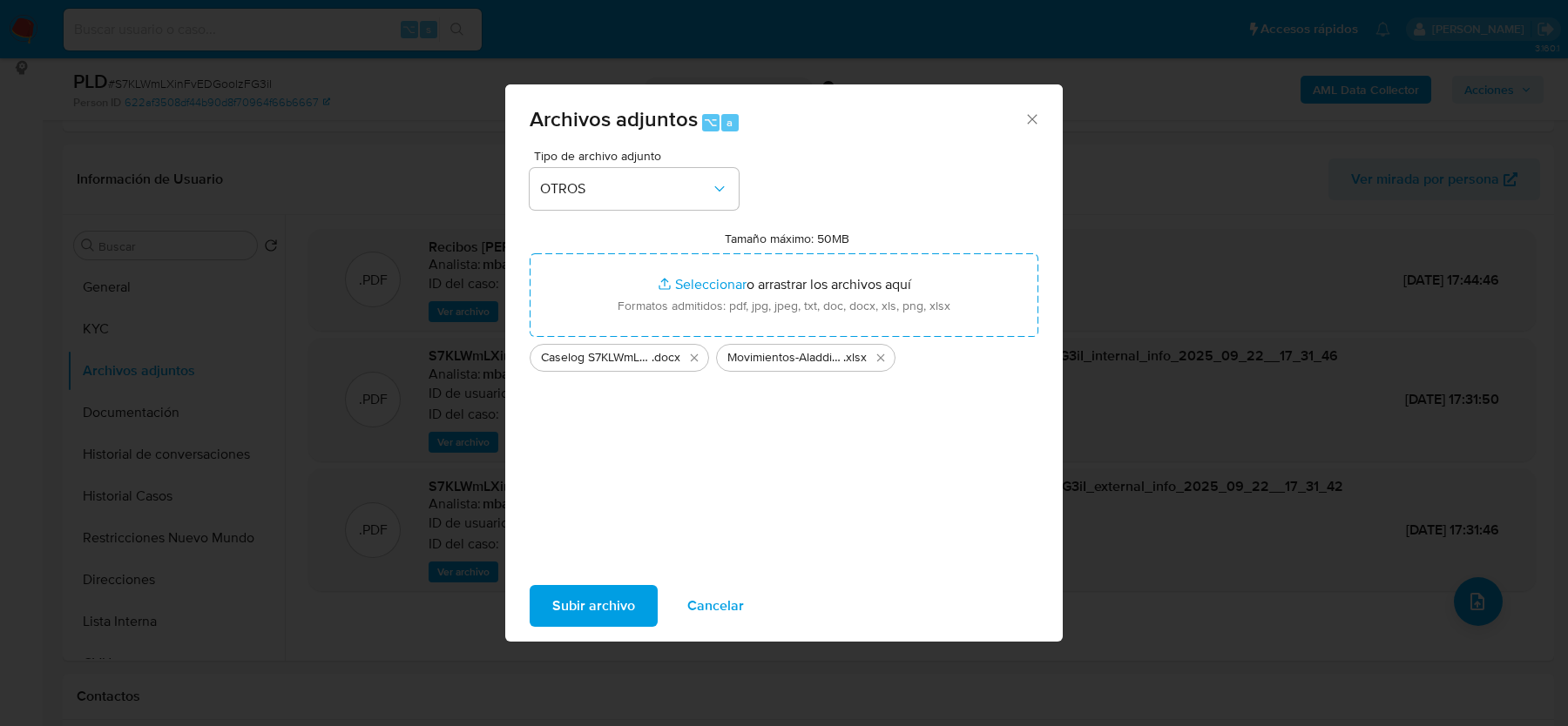
click at [650, 435] on div "Tipo de archivo adjunto OTROS Tamaño máximo: 50MB Seleccionar archivos Seleccio…" at bounding box center [784, 355] width 509 height 411
click at [577, 600] on span "Subir archivo" at bounding box center [594, 606] width 83 height 38
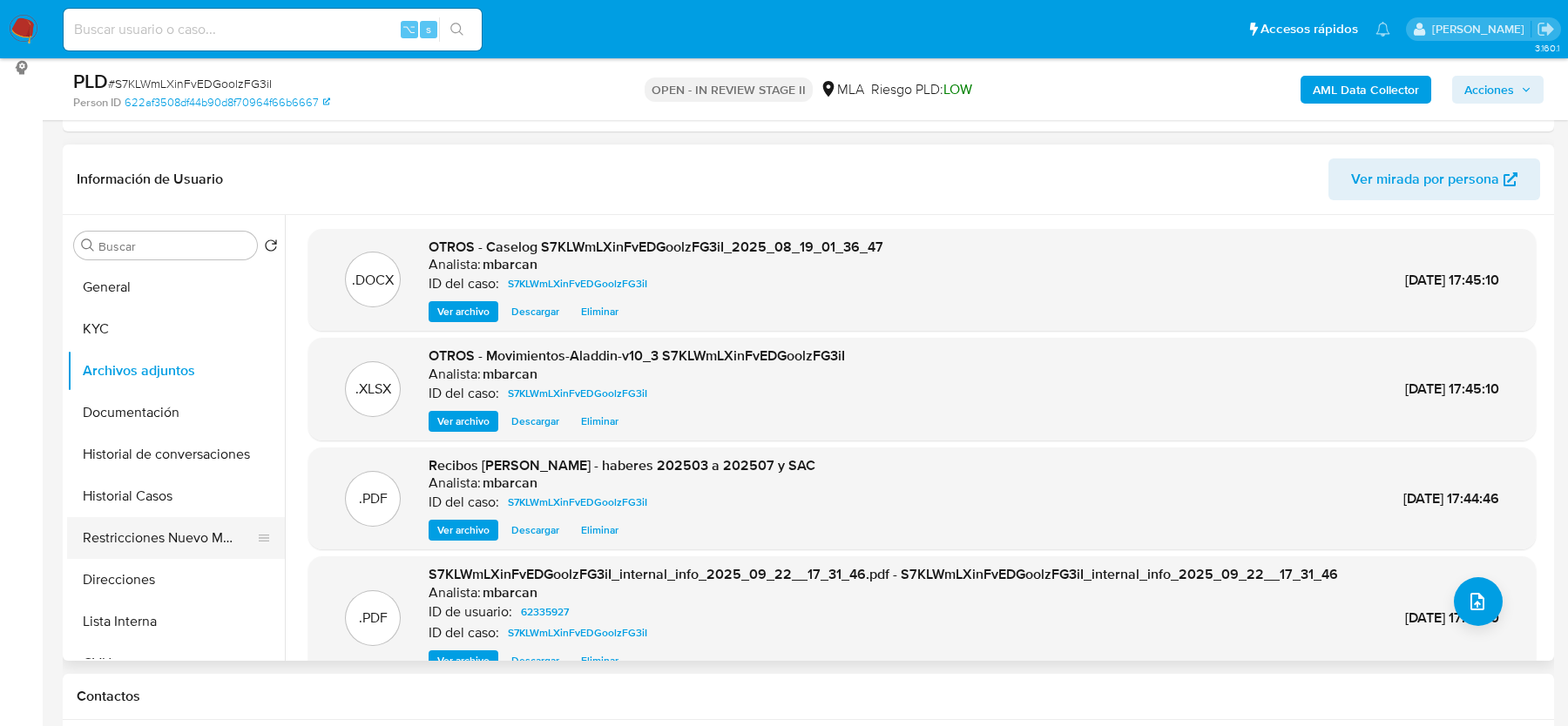
click at [160, 526] on button "Restricciones Nuevo Mundo" at bounding box center [169, 538] width 204 height 42
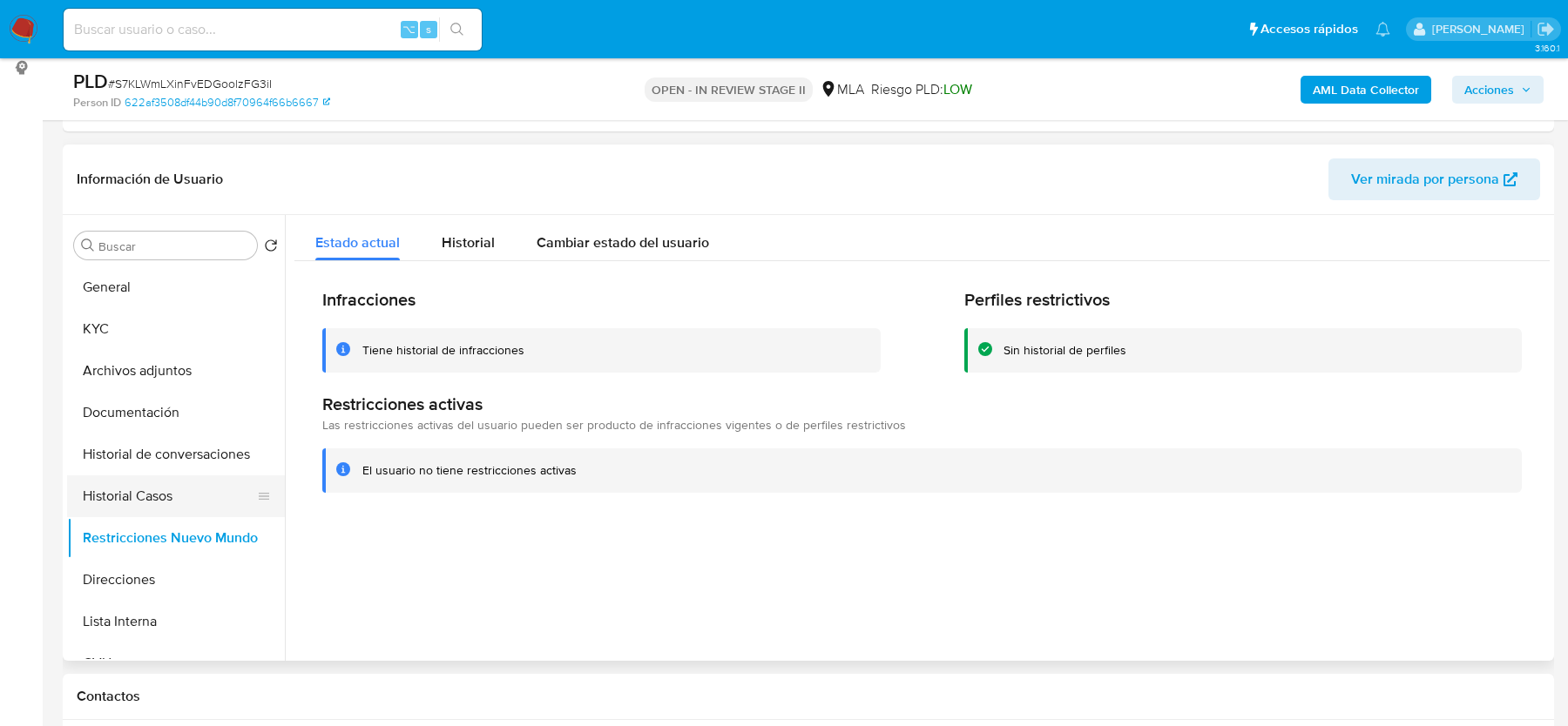
click at [135, 491] on button "Historial Casos" at bounding box center [169, 496] width 204 height 42
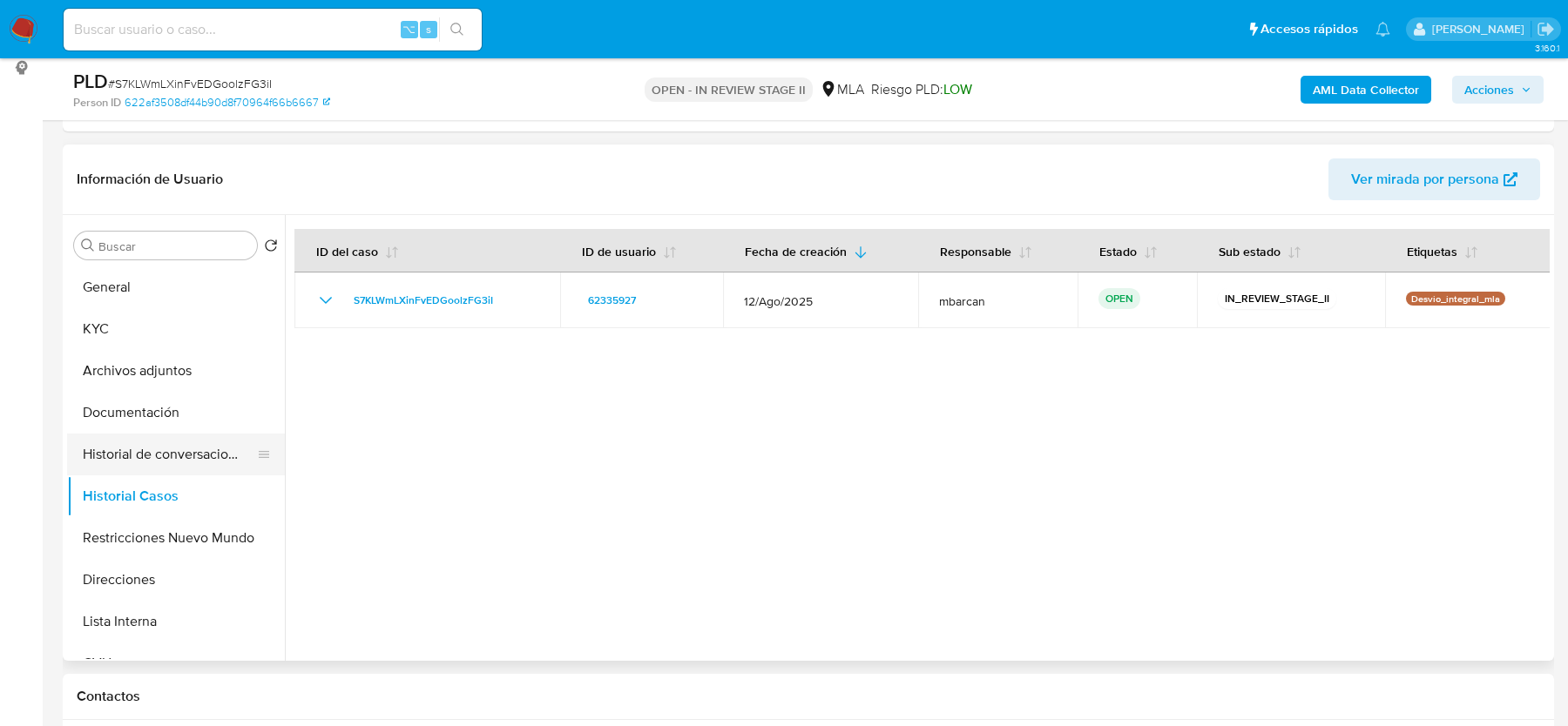
click at [155, 445] on button "Historial de conversaciones" at bounding box center [169, 454] width 204 height 42
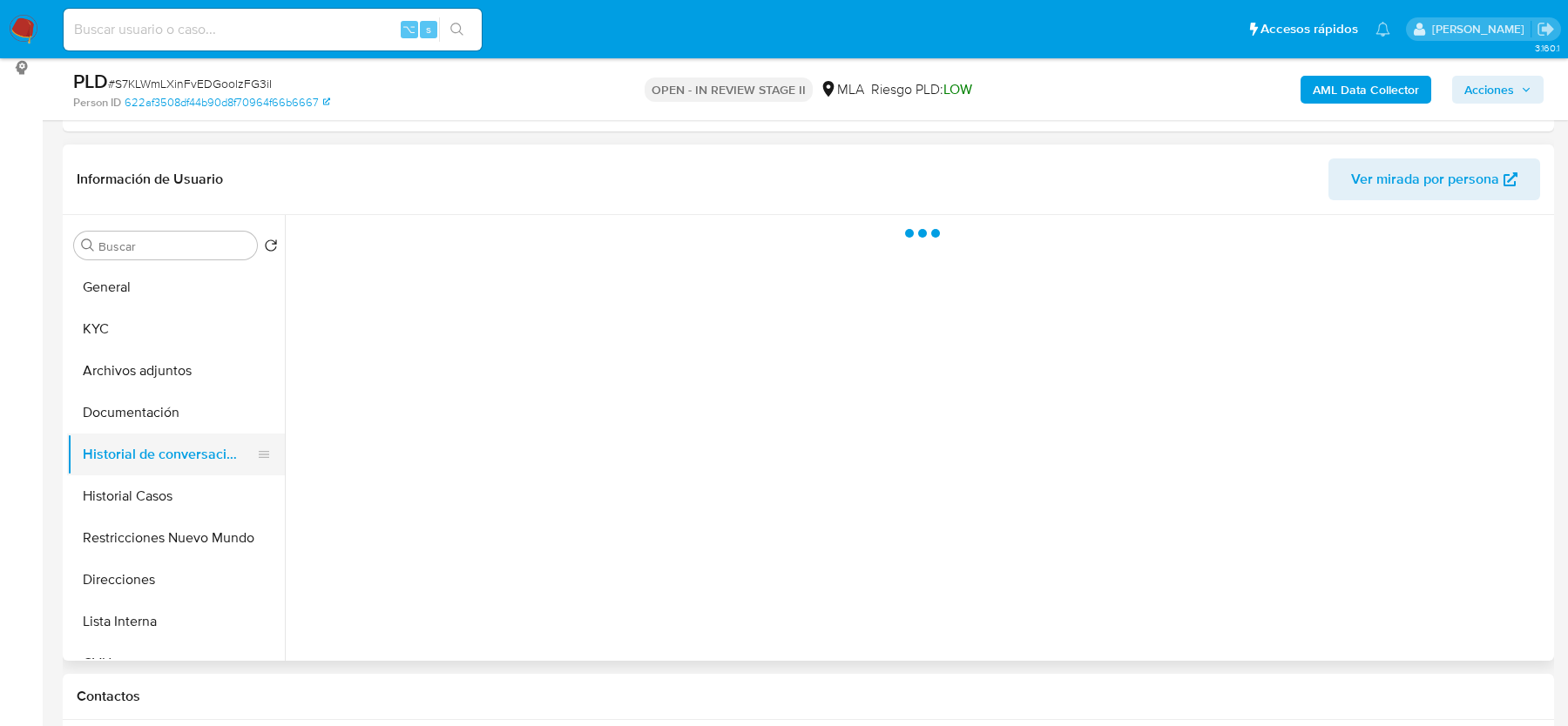
click at [155, 445] on button "Historial de conversaciones" at bounding box center [169, 454] width 204 height 42
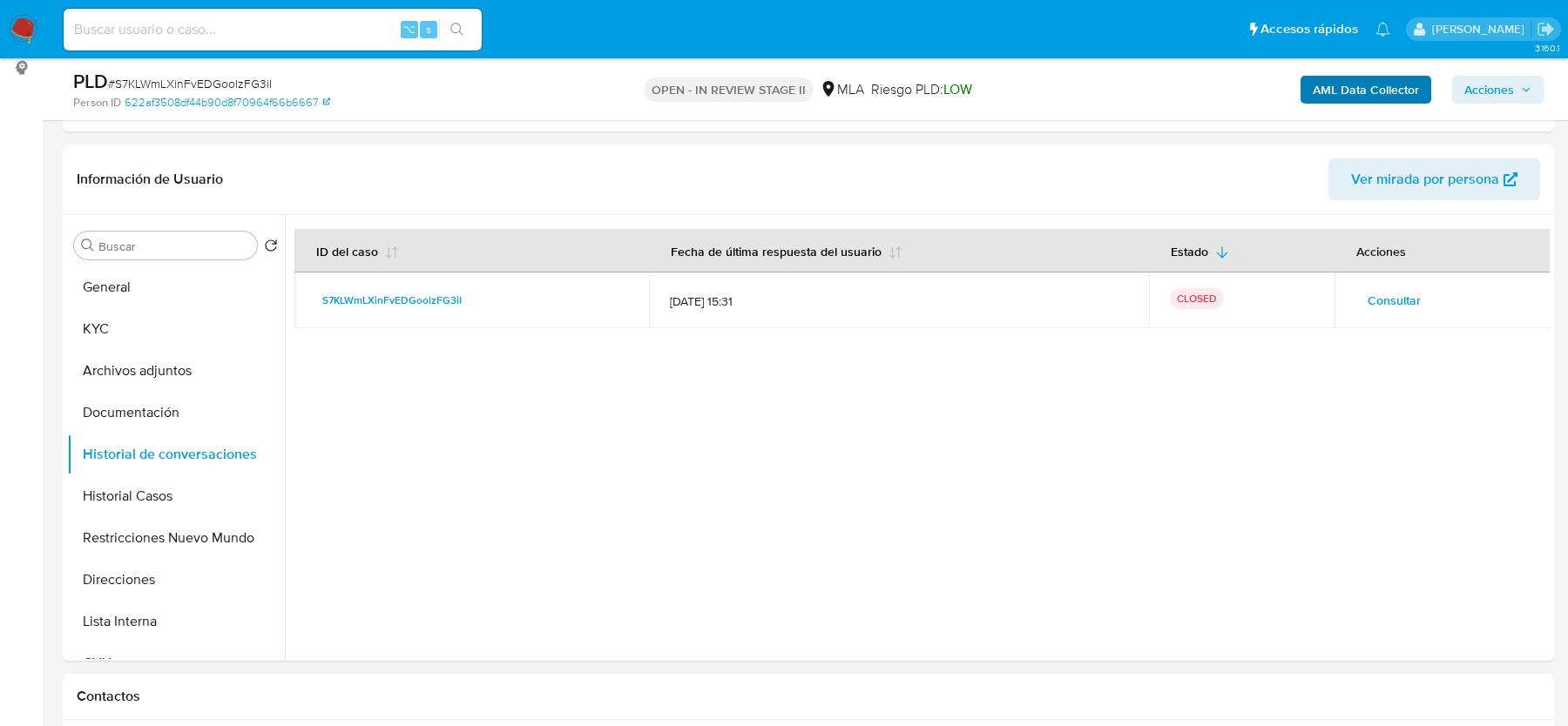
drag, startPoint x: 1474, startPoint y: 89, endPoint x: 1410, endPoint y: 94, distance: 64.2
click at [1474, 89] on span "Acciones" at bounding box center [1489, 89] width 50 height 28
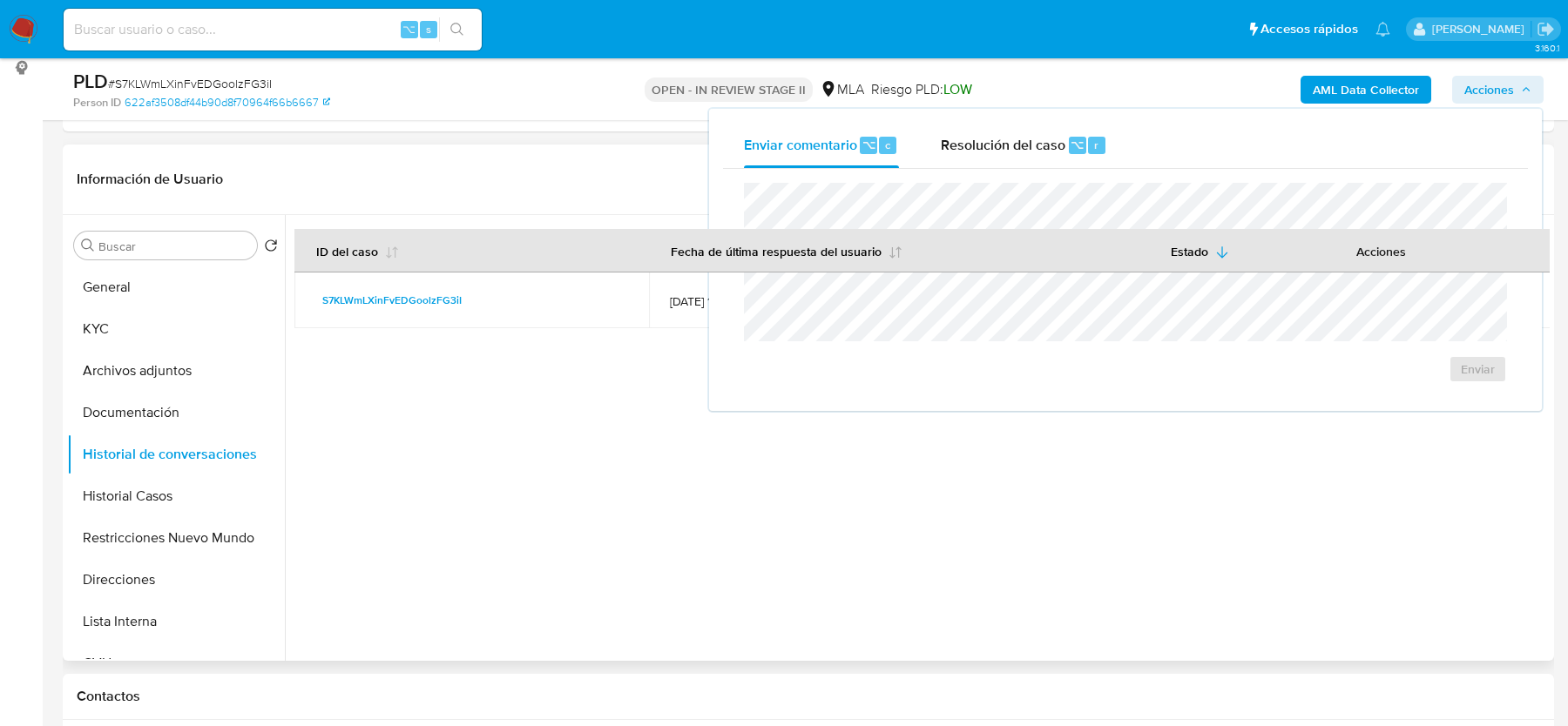
drag, startPoint x: 1043, startPoint y: 139, endPoint x: 999, endPoint y: 240, distance: 110.2
click at [1042, 140] on span "Resolución del caso" at bounding box center [1003, 144] width 125 height 20
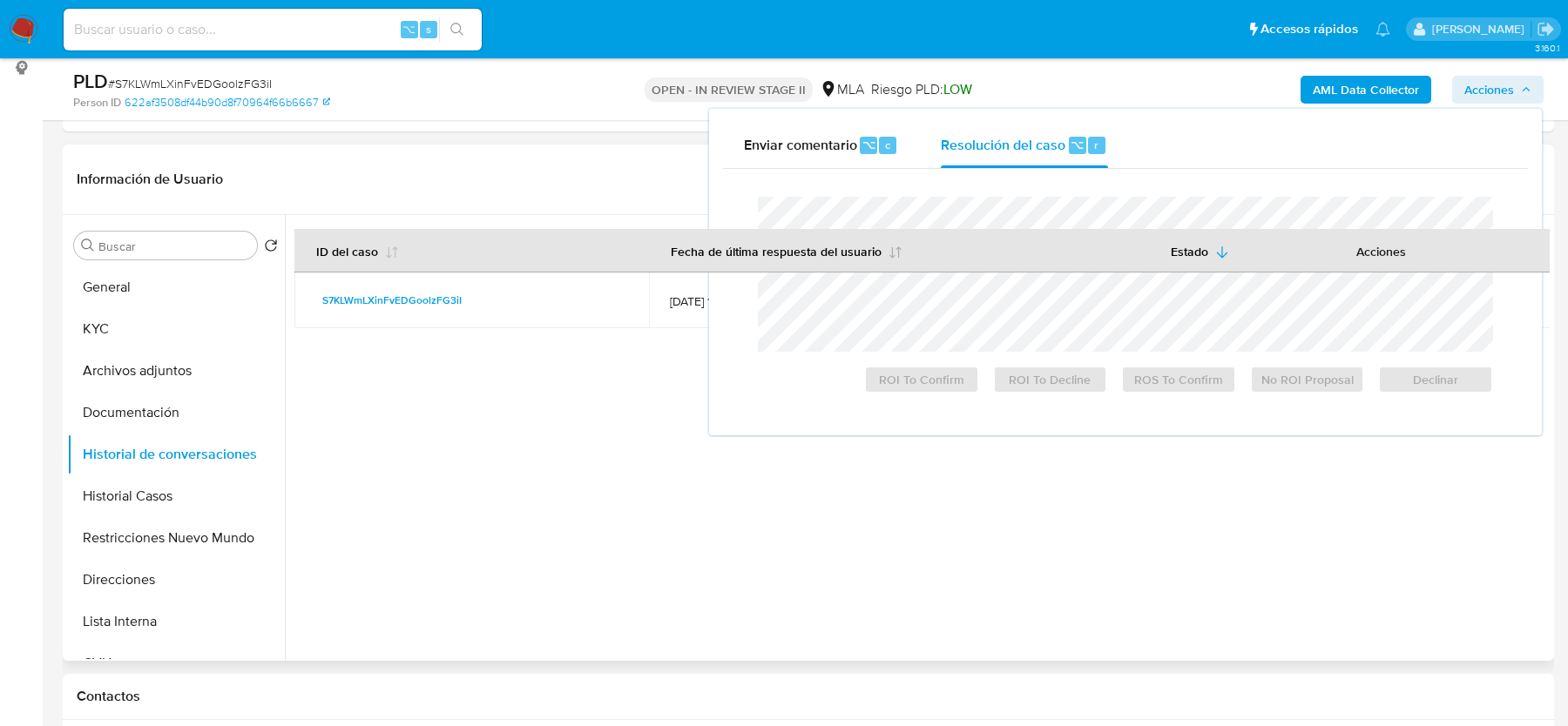
click at [999, 240] on th "Fecha de última respuesta del usuario" at bounding box center [899, 251] width 500 height 44
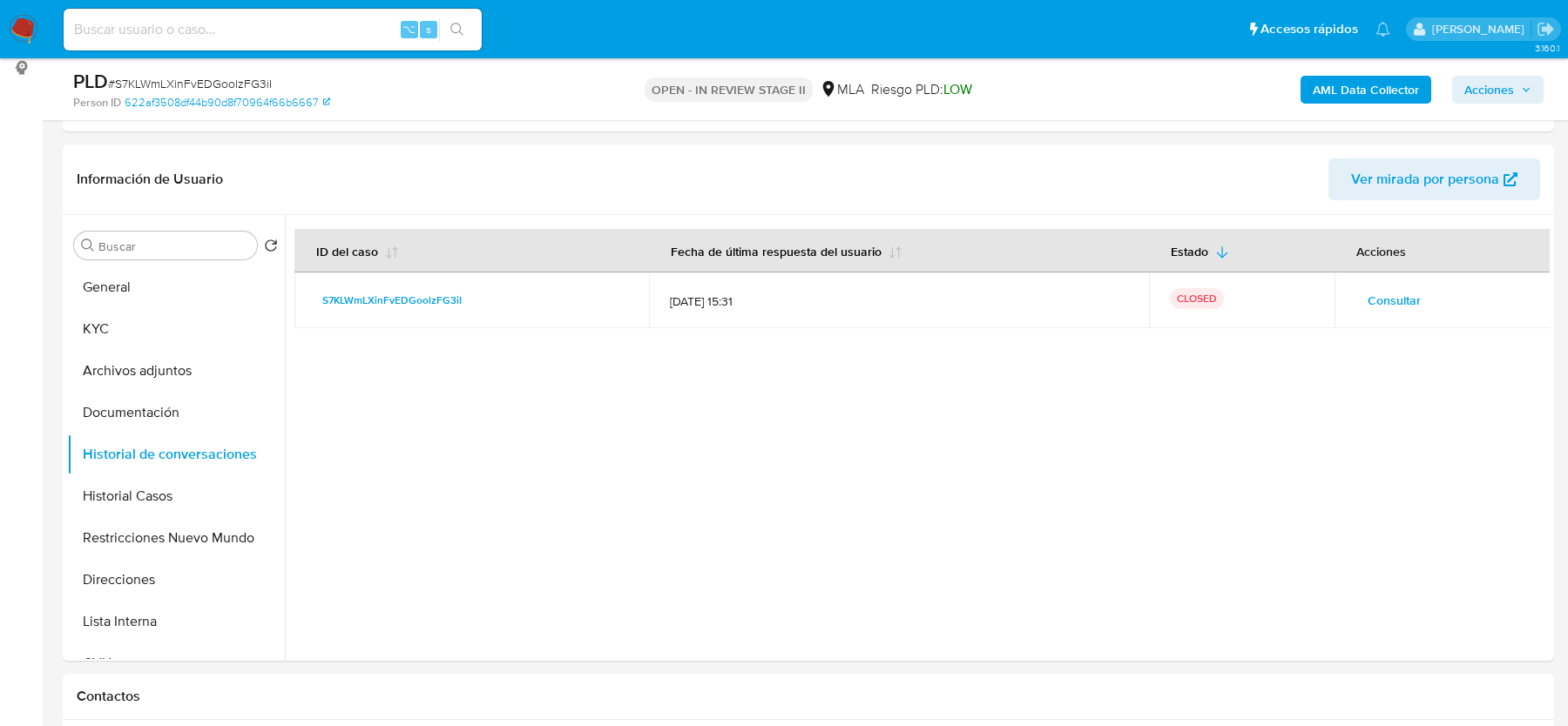
click at [1469, 85] on span "Acciones" at bounding box center [1489, 89] width 50 height 28
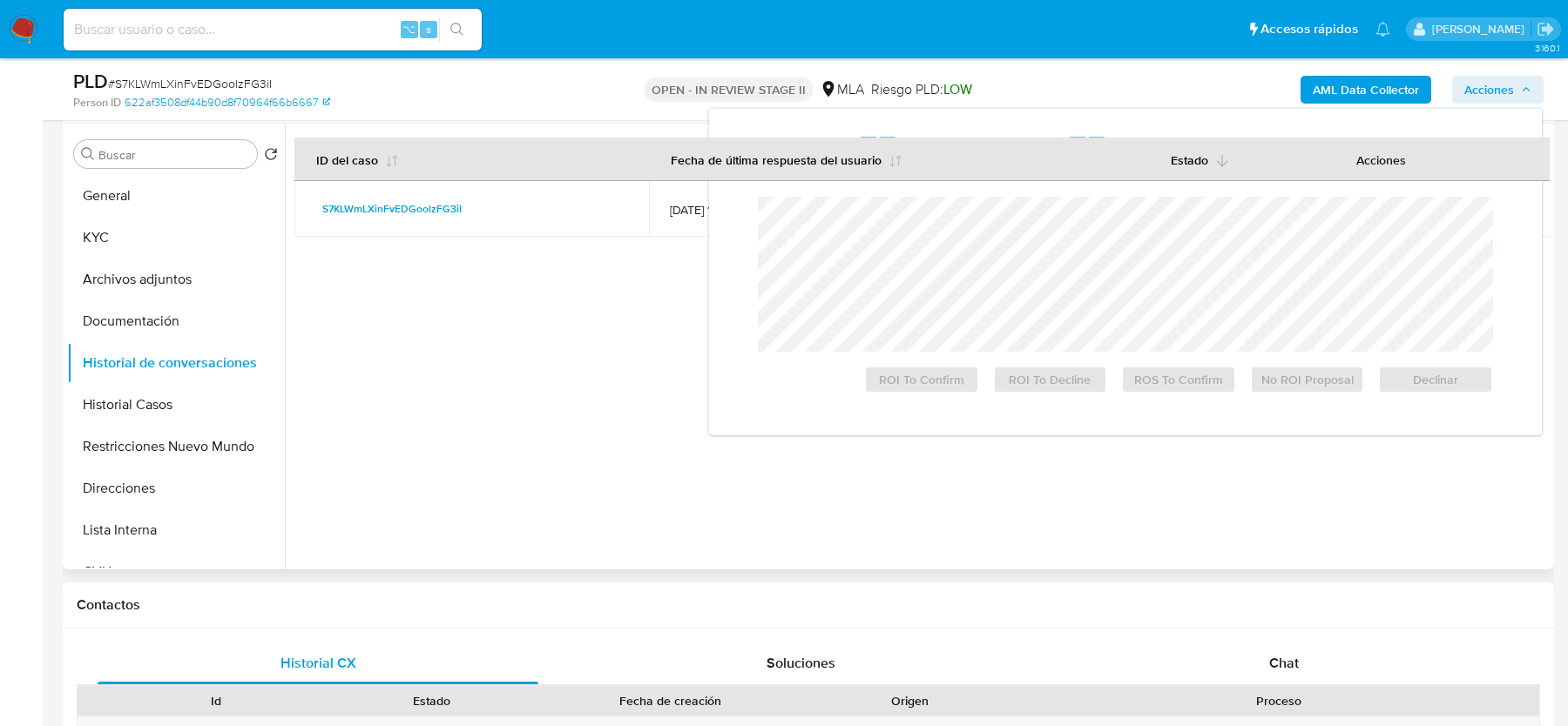
scroll to position [383, 0]
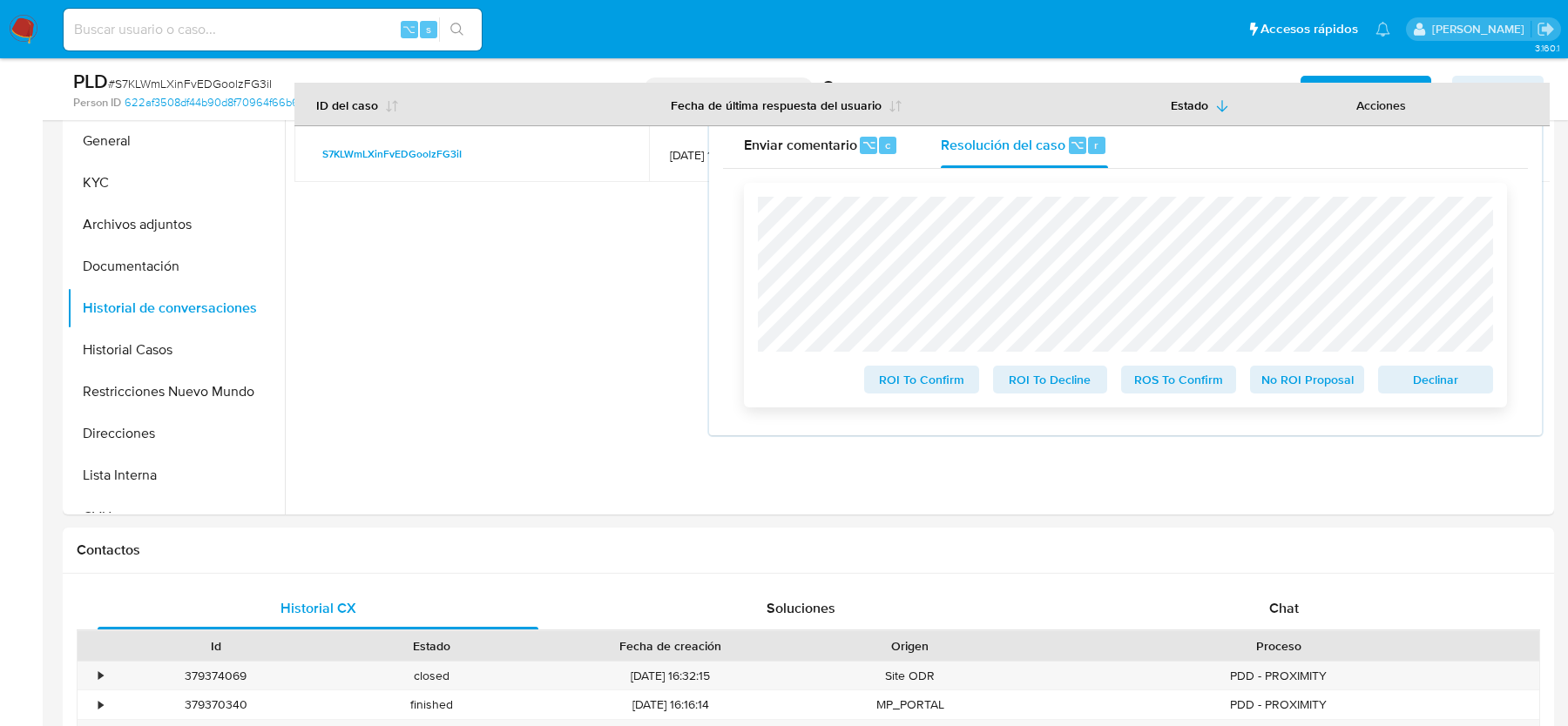
click at [1287, 382] on span "No ROI Proposal" at bounding box center [1308, 379] width 91 height 25
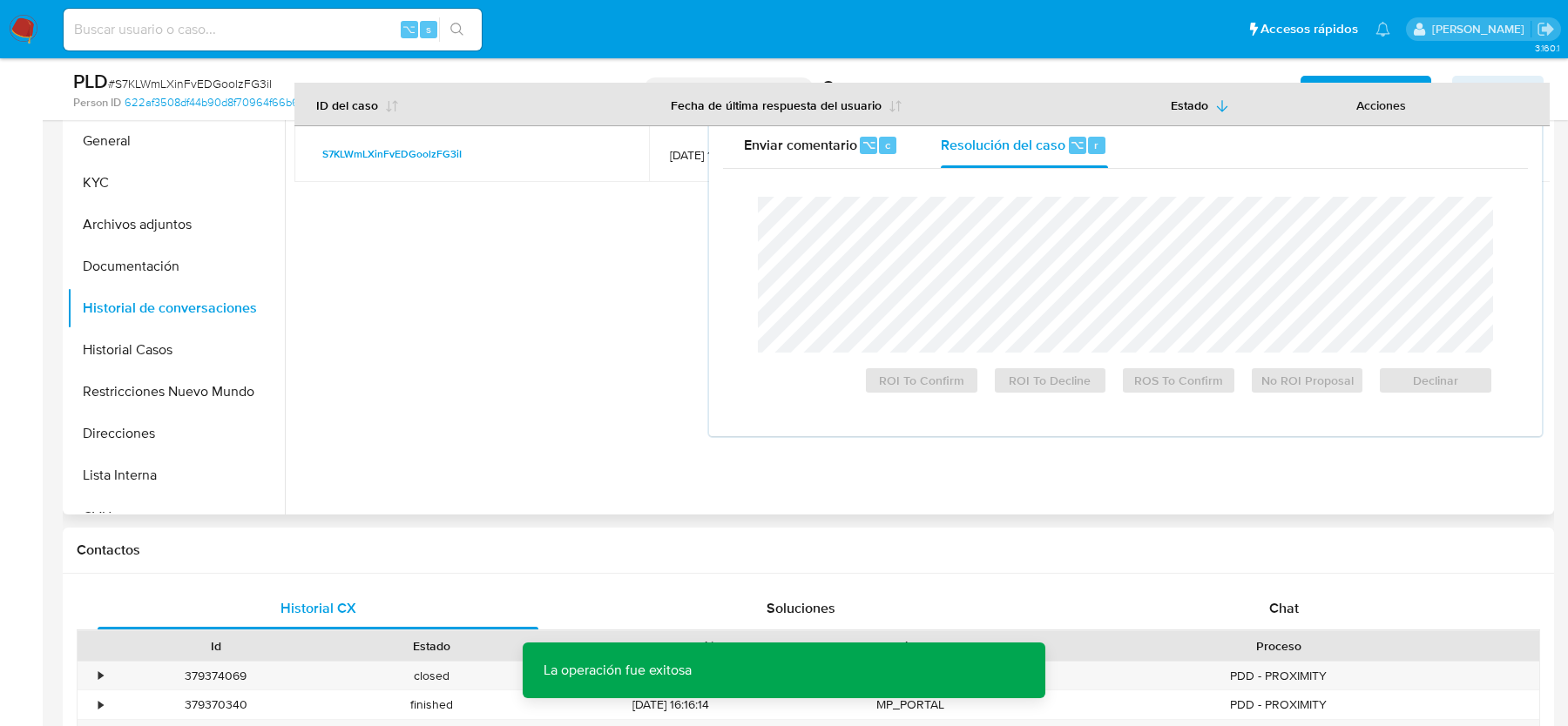
click at [371, 496] on div at bounding box center [916, 292] width 1264 height 446
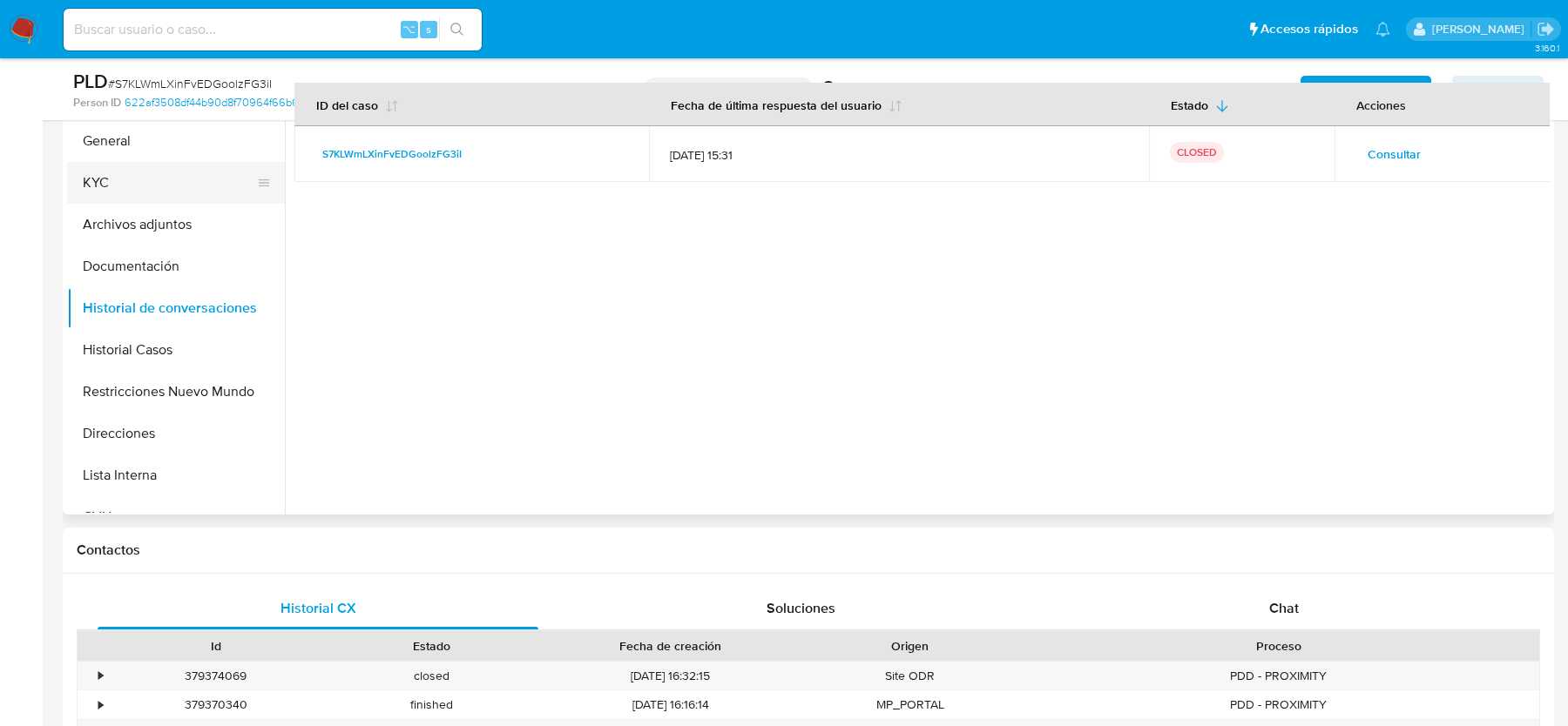
click at [96, 198] on button "KYC" at bounding box center [169, 183] width 204 height 42
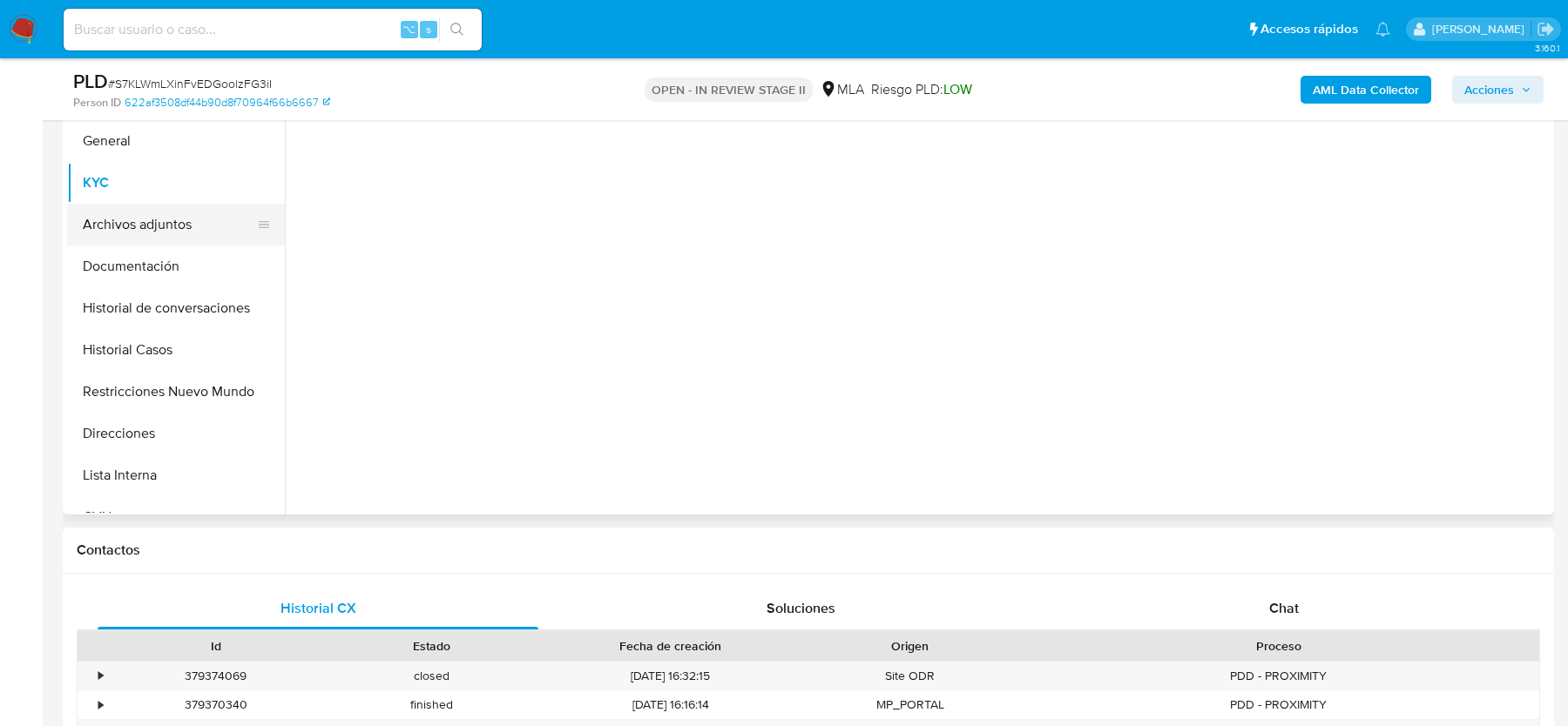
click at [107, 216] on button "Archivos adjuntos" at bounding box center [169, 224] width 204 height 42
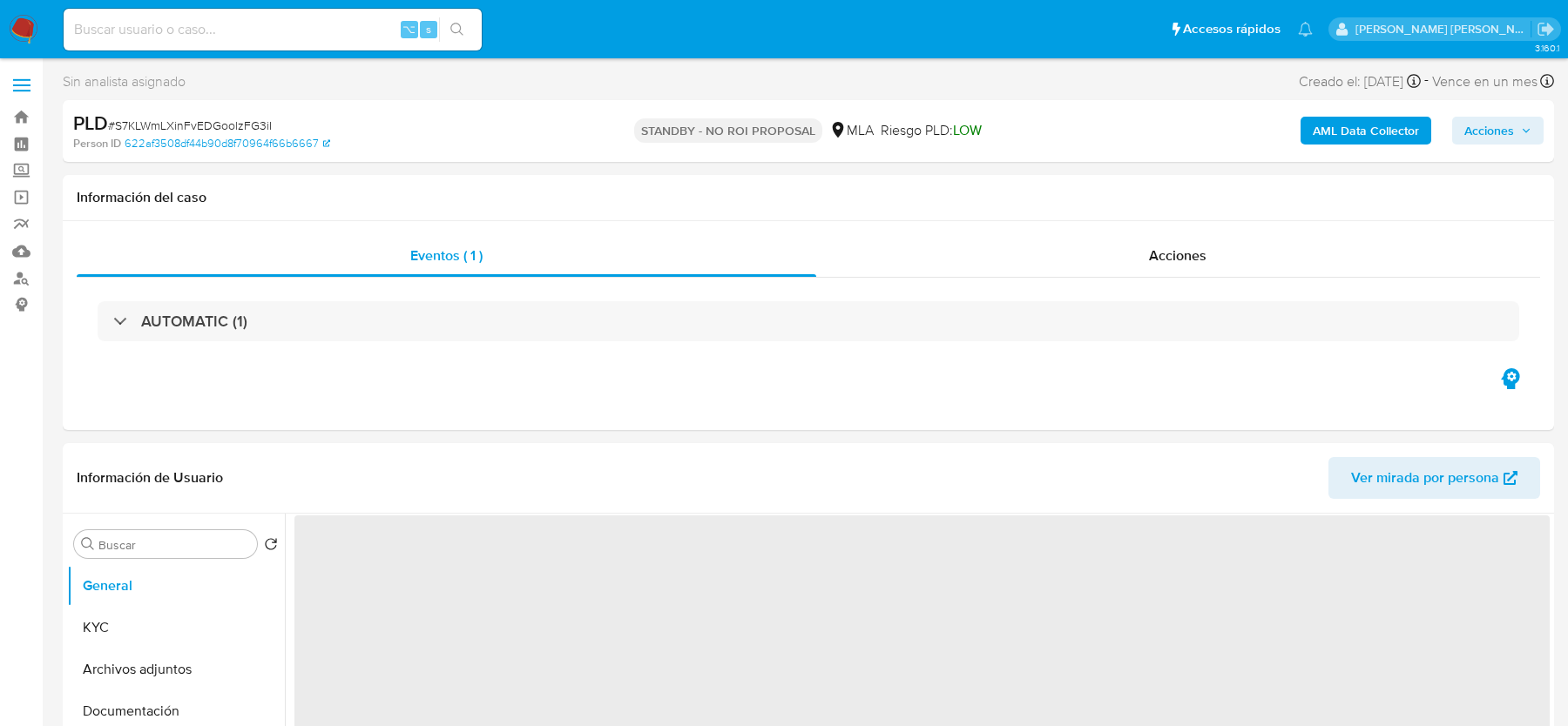
select select "10"
